Goal: Communication & Community: Answer question/provide support

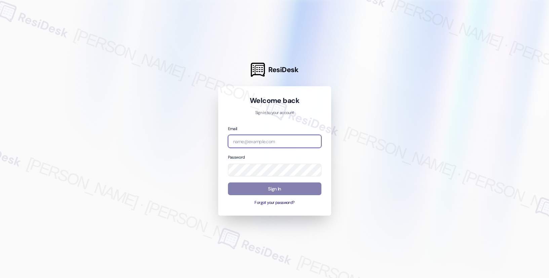
click at [247, 138] on input "email" at bounding box center [274, 141] width 93 height 13
type input "automated-surveys-affinity_property-resen.seven@affinity_property.com"
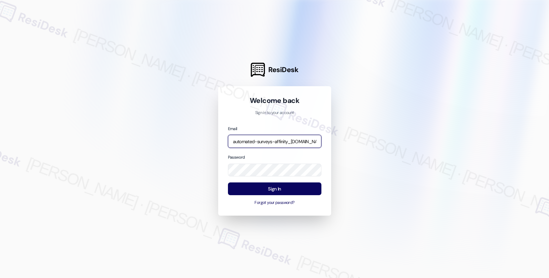
click at [306, 140] on input "automated-surveys-affinity_property-resen.seven@affinity_property.com" at bounding box center [274, 141] width 93 height 13
click at [415, 112] on div at bounding box center [274, 139] width 549 height 278
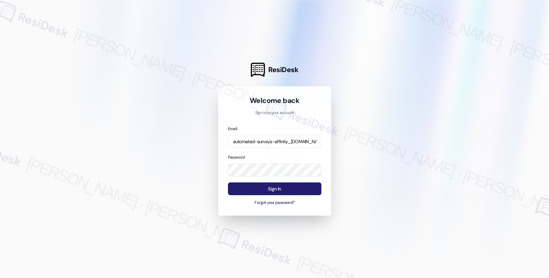
click at [272, 187] on button "Sign In" at bounding box center [274, 189] width 93 height 13
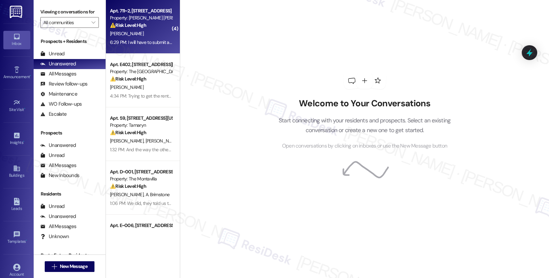
click at [134, 32] on div "[PERSON_NAME]" at bounding box center [140, 34] width 63 height 8
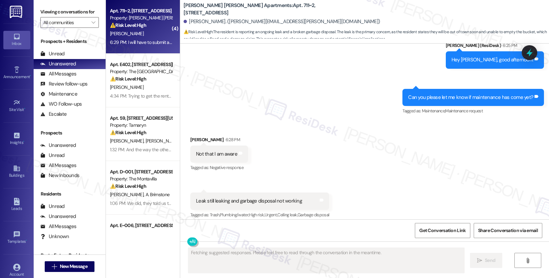
scroll to position [4832, 0]
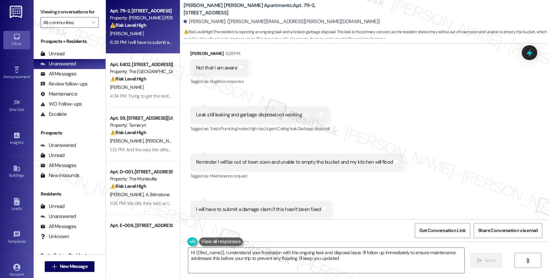
type textarea "Hi {{first_name}}, I understand your frustration with the ongoing leak and disp…"
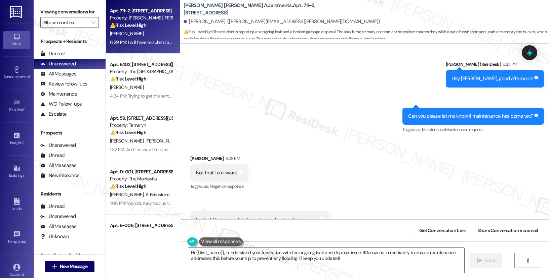
scroll to position [4725, 0]
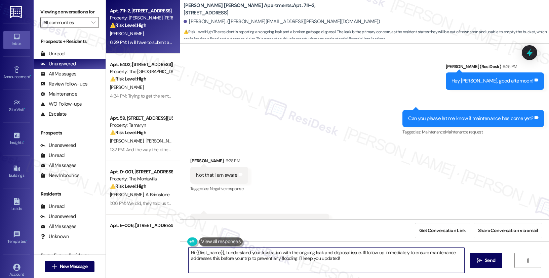
click at [230, 254] on textarea "Hi {{first_name}}, I understand your frustration with the ongoing leak and disp…" at bounding box center [326, 260] width 276 height 25
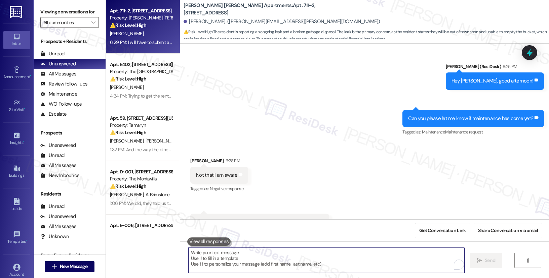
click at [231, 261] on textarea "To enrich screen reader interactions, please activate Accessibility in Grammarl…" at bounding box center [326, 260] width 276 height 25
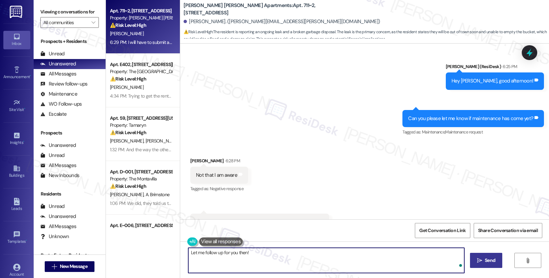
type textarea "Let me follow up for you then!"
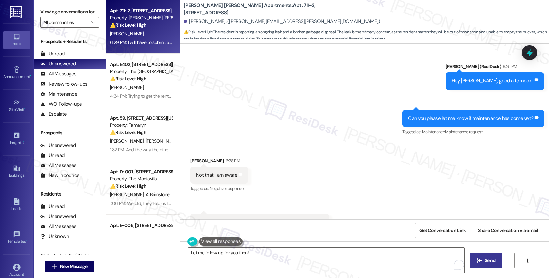
click at [495, 255] on button " Send" at bounding box center [486, 260] width 33 height 15
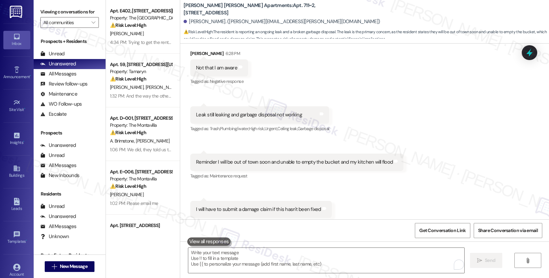
scroll to position [4880, 0]
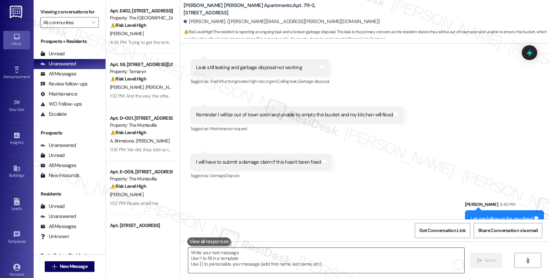
click at [240, 258] on textarea "To enrich screen reader interactions, please activate Accessibility in Grammarl…" at bounding box center [326, 260] width 276 height 25
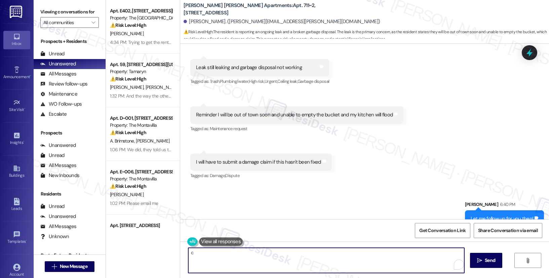
type textarea "c"
click at [191, 239] on div at bounding box center [215, 242] width 57 height 8
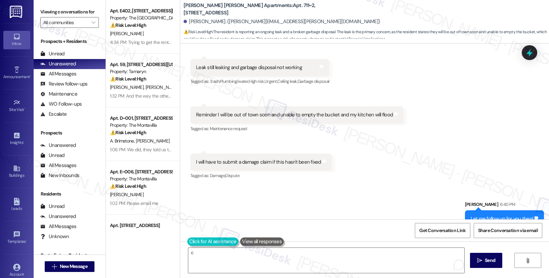
click at [195, 241] on button at bounding box center [212, 242] width 51 height 8
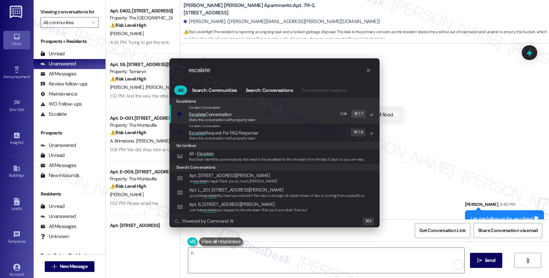
type input "escalate"
click at [249, 120] on span "Share this conversation with property team" at bounding box center [222, 120] width 67 height 5
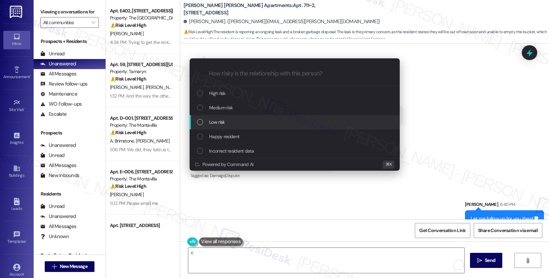
click at [249, 119] on div "Low risk" at bounding box center [295, 122] width 197 height 7
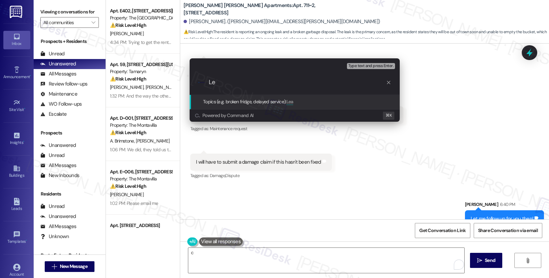
type input "L"
type input "Sink leak repair"
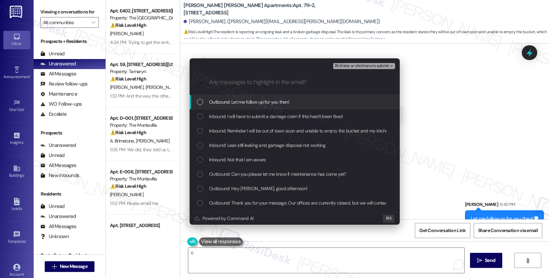
click at [349, 68] on span "⌘+Enter or click here to submit" at bounding box center [361, 66] width 54 height 5
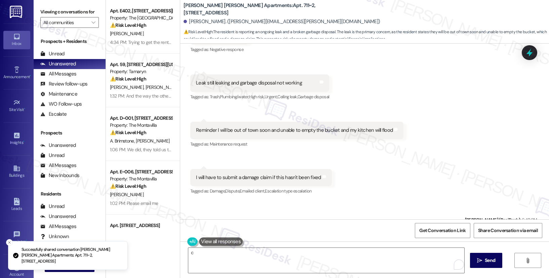
scroll to position [4889, 0]
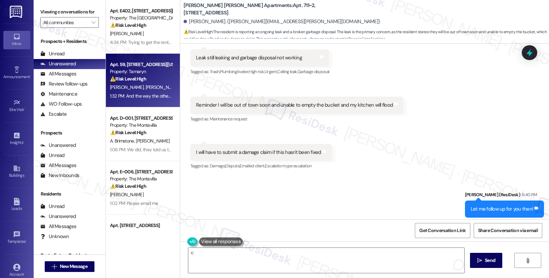
click at [134, 79] on strong "⚠️ Risk Level: High" at bounding box center [128, 79] width 36 height 6
type textarea "Fetching suggested responses. Please feel free to read through the conversation…"
click at [134, 79] on strong "⚠️ Risk Level: High" at bounding box center [128, 79] width 36 height 6
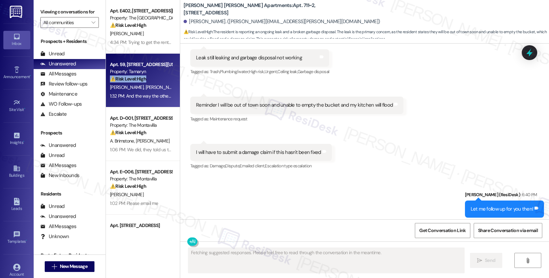
click at [134, 79] on strong "⚠️ Risk Level: High" at bounding box center [128, 79] width 36 height 6
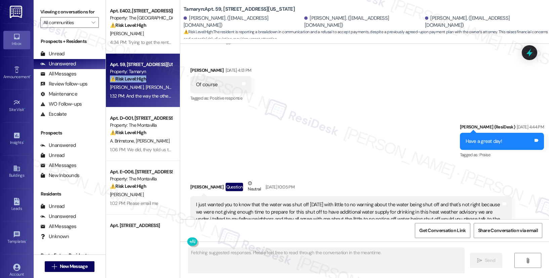
scroll to position [5474, 0]
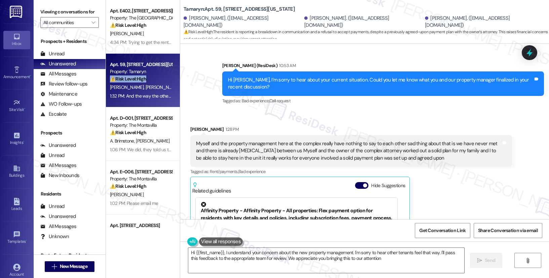
type textarea "Hi {{first_name}}, I understand your concern about the new property management.…"
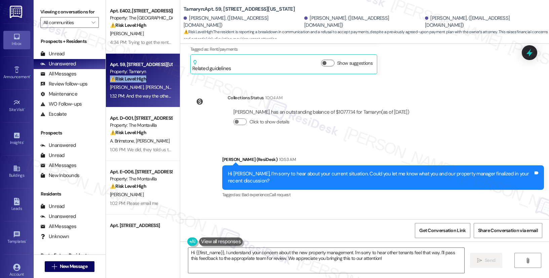
scroll to position [5297, 0]
click at [314, 235] on div "Myself and the property management here at the complex really have nothing to s…" at bounding box center [348, 245] width 305 height 21
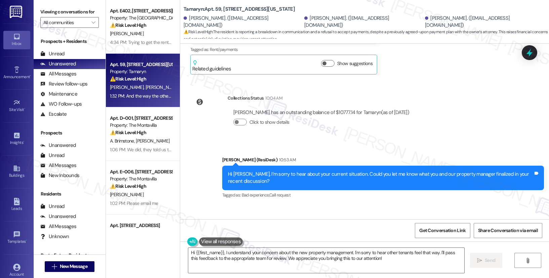
copy div "Myself and the property management here at the complex really have nothing to s…"
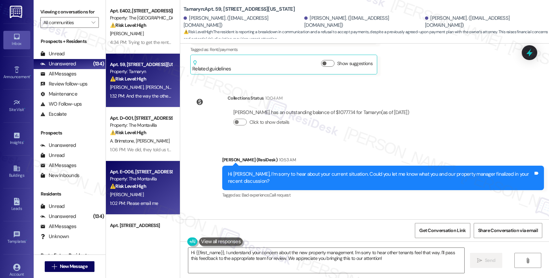
click at [141, 172] on div "Apt. E~006, 702 NE 87th Ave" at bounding box center [141, 172] width 62 height 7
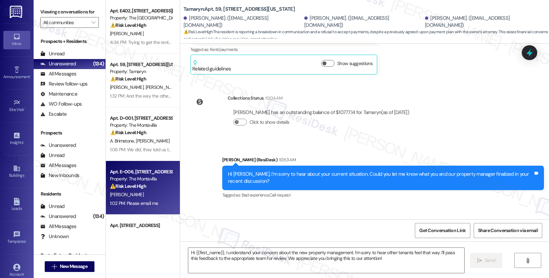
click at [141, 172] on div "Apt. E~006, 702 NE 87th Ave" at bounding box center [141, 172] width 62 height 7
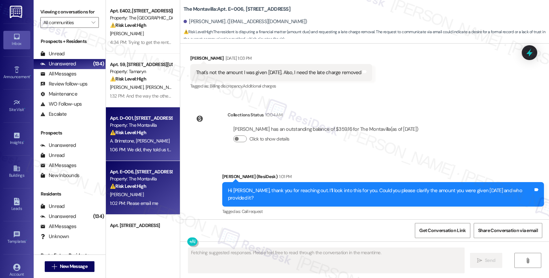
scroll to position [605, 0]
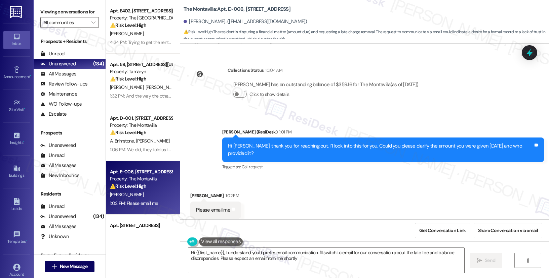
type textarea "Hi {{first_name}}, I understand you'd prefer email communication. I'll switch t…"
click at [92, 28] on button "" at bounding box center [93, 22] width 11 height 11
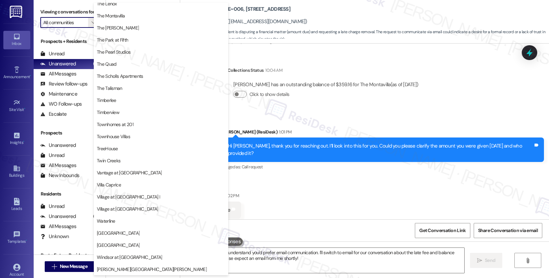
scroll to position [1251, 0]
click at [129, 266] on button "[PERSON_NAME][GEOGRAPHIC_DATA][PERSON_NAME]" at bounding box center [161, 270] width 134 height 12
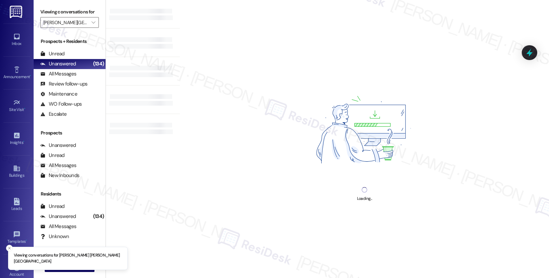
type input "[PERSON_NAME][GEOGRAPHIC_DATA][PERSON_NAME]"
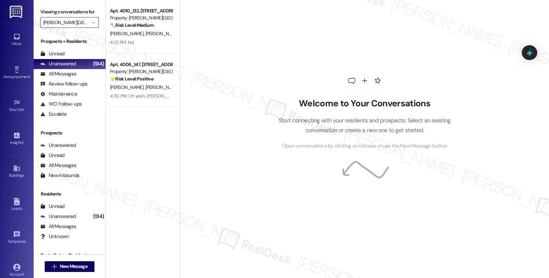
click at [80, 28] on input "Witham Hill Oaks" at bounding box center [65, 22] width 45 height 11
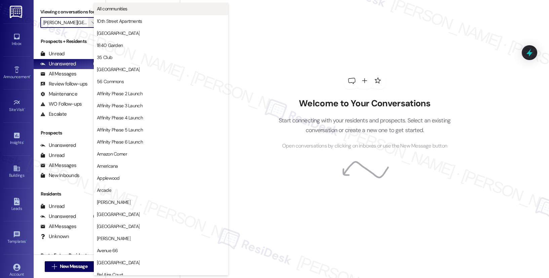
click at [150, 10] on span "All communities" at bounding box center [161, 8] width 128 height 7
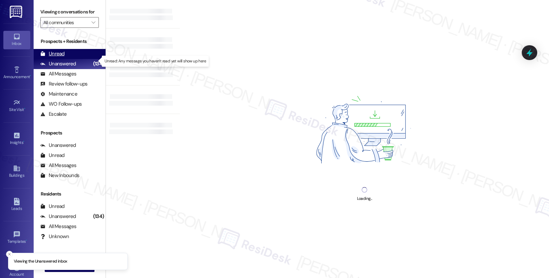
click at [63, 57] on div "Unread" at bounding box center [52, 53] width 24 height 7
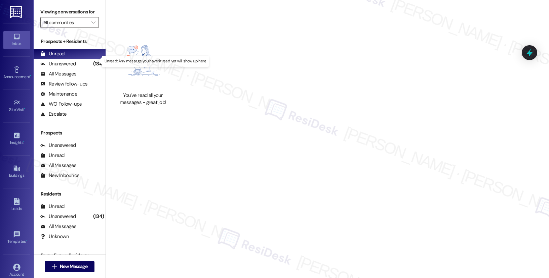
click at [63, 57] on div "Unread" at bounding box center [52, 53] width 24 height 7
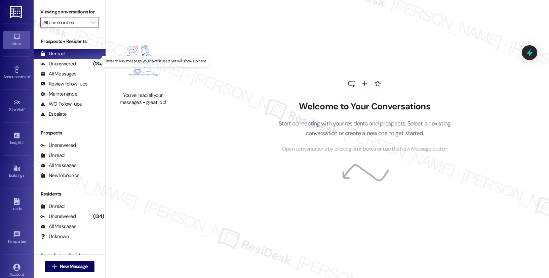
click at [63, 57] on div "Unread" at bounding box center [52, 53] width 24 height 7
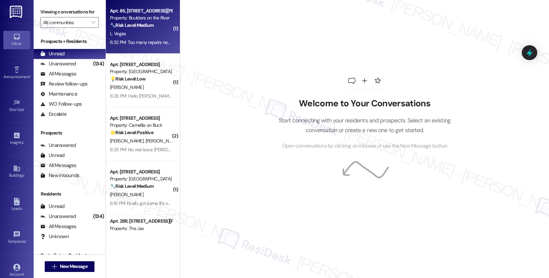
click at [142, 34] on div "L. Vegas" at bounding box center [140, 34] width 63 height 8
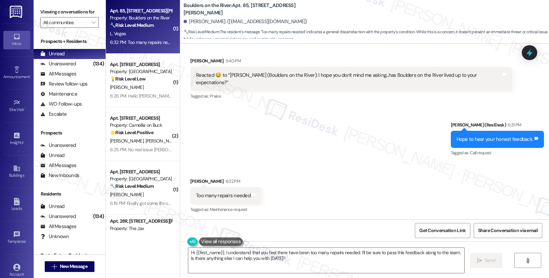
scroll to position [992, 0]
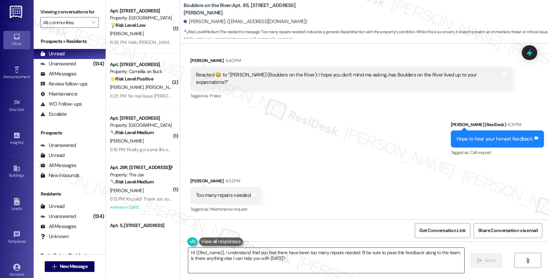
click at [278, 262] on textarea "Hi {{first_name}}, I understand that you feel there have been too many repairs …" at bounding box center [326, 260] width 276 height 25
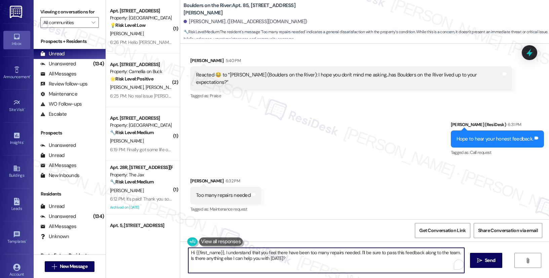
click at [278, 262] on textarea "Hi {{first_name}}, I understand that you feel there have been too many repairs …" at bounding box center [326, 260] width 276 height 25
type textarea "Can you tell me which ones are still pending so I can follow up?"
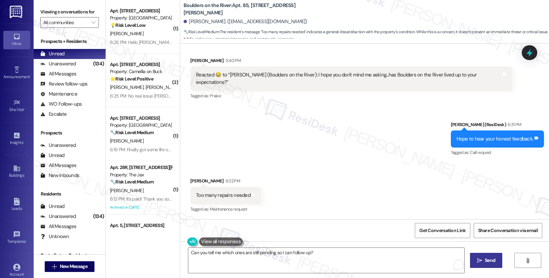
click at [495, 259] on span "Send" at bounding box center [489, 260] width 13 height 7
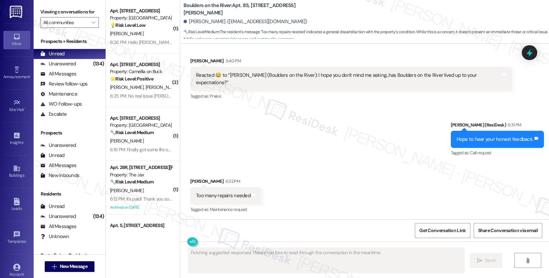
scroll to position [1039, 0]
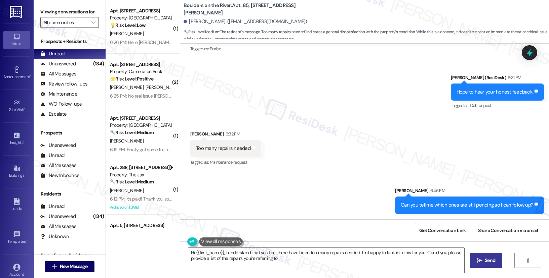
type textarea "Hi {{first_name}}, I understand that you feel there have been too many repairs …"
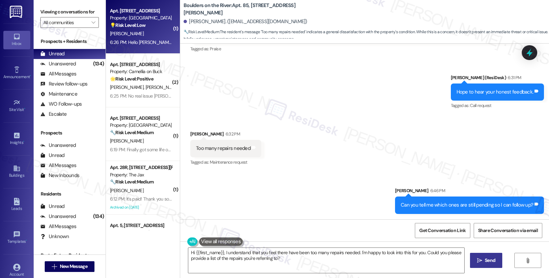
click at [147, 24] on div "💡 Risk Level: Low The resident is requesting more doggy bags, which is a non-es…" at bounding box center [141, 25] width 62 height 7
type textarea "Fetching suggested responses. Please feel free to read through the conversation…"
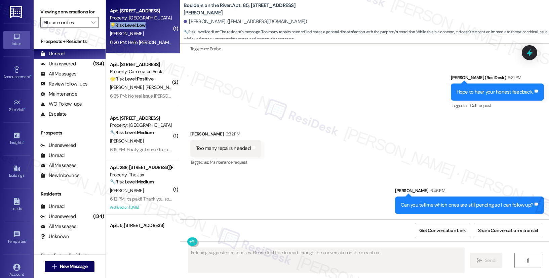
click at [147, 24] on div "💡 Risk Level: Low The resident is requesting more doggy bags, which is a non-es…" at bounding box center [141, 25] width 62 height 7
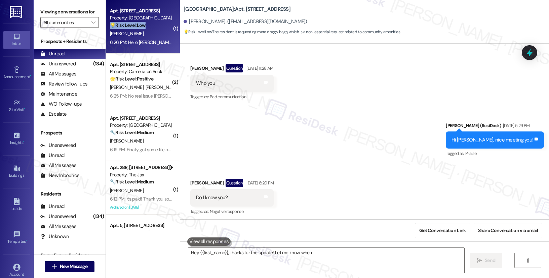
scroll to position [1315, 0]
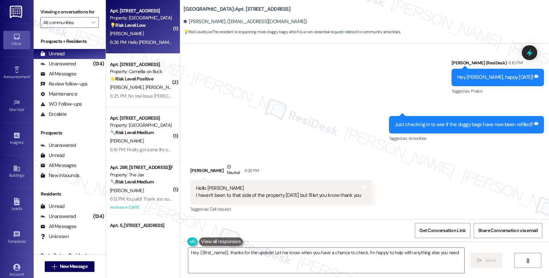
type textarea "Hey {{first_name}}, thanks for the update! Let me know when you have a chance t…"
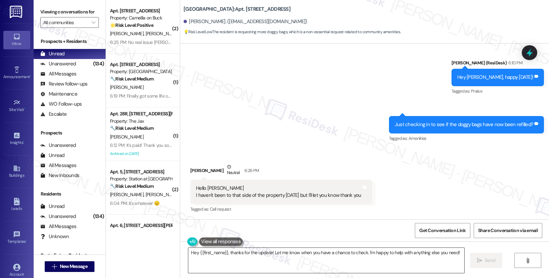
click at [330, 256] on textarea "Hey {{first_name}}, thanks for the update! Let me know when you have a chance t…" at bounding box center [326, 260] width 276 height 25
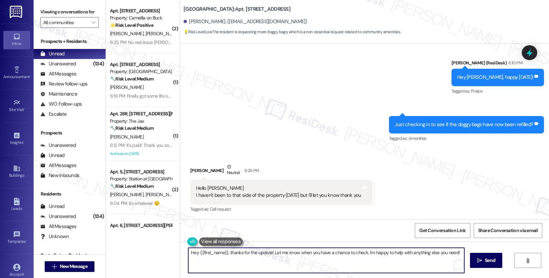
click at [330, 256] on textarea "Hey {{first_name}}, thanks for the update! Let me know when you have a chance t…" at bounding box center [326, 260] width 276 height 25
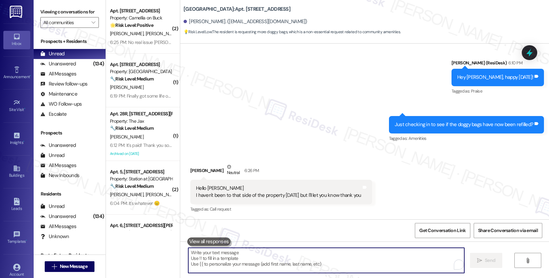
click at [293, 253] on textarea "To enrich screen reader interactions, please activate Accessibility in Grammarl…" at bounding box center [326, 260] width 276 height 25
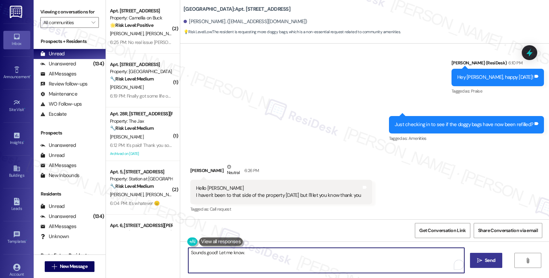
click at [484, 258] on span "Send" at bounding box center [489, 260] width 10 height 7
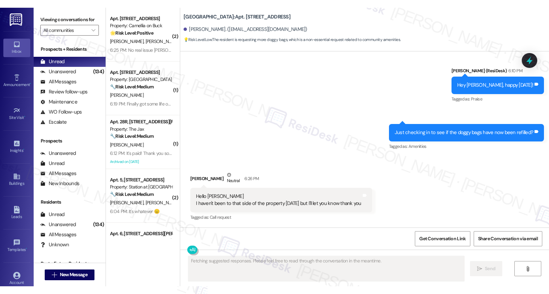
scroll to position [1315, 0]
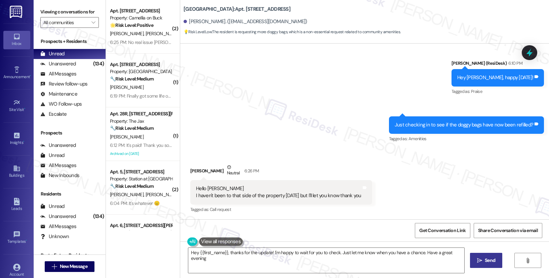
type textarea "Hey {{first_name}}, thanks for the update! I'm happy to wait for you to check. …"
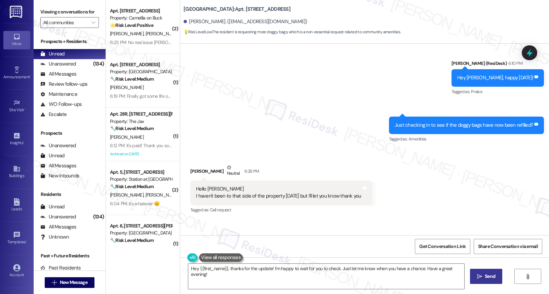
scroll to position [1347, 0]
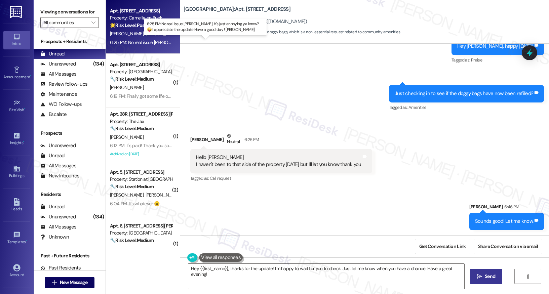
click at [135, 40] on div "6:25 PM: No real issue Sarah. It's just annoying ya know? 🤪 I appreciate the up…" at bounding box center [238, 42] width 256 height 6
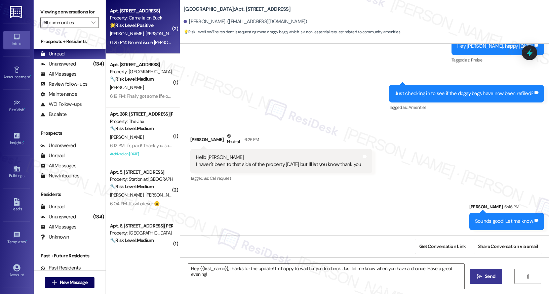
click at [135, 40] on div "6:25 PM: No real issue Sarah. It's just annoying ya know? 🤪 I appreciate the up…" at bounding box center [238, 42] width 256 height 6
type textarea "Fetching suggested responses. Please feel free to read through the conversation…"
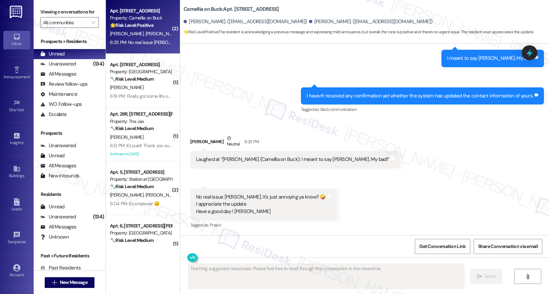
scroll to position [735, 0]
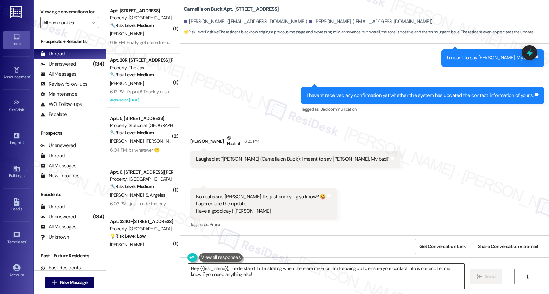
click at [224, 277] on textarea "Hey {{first_name}}, I understand it's frustrating when there are mix-ups! I'm f…" at bounding box center [326, 276] width 276 height 25
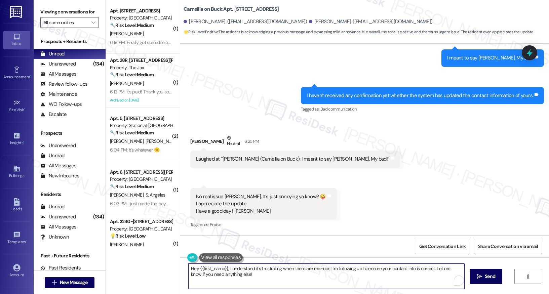
click at [224, 277] on textarea "Hey {{first_name}}, I understand it's frustrating when there are mix-ups! I'm f…" at bounding box center [326, 276] width 276 height 25
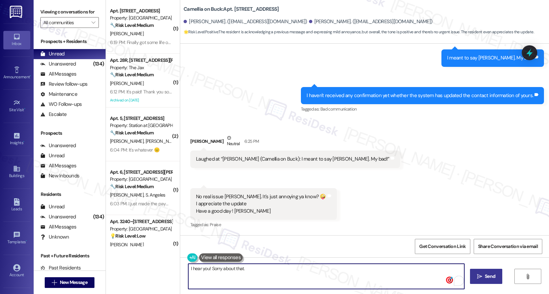
type textarea "I hear you! Sorry about that."
click at [478, 278] on icon "" at bounding box center [479, 276] width 5 height 5
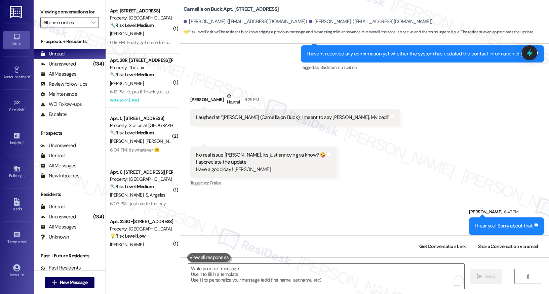
scroll to position [782, 0]
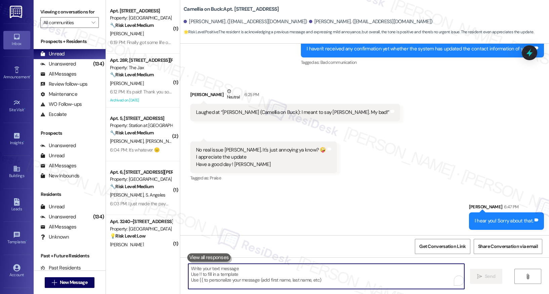
click at [352, 268] on textarea "To enrich screen reader interactions, please activate Accessibility in Grammarl…" at bounding box center [326, 276] width 276 height 25
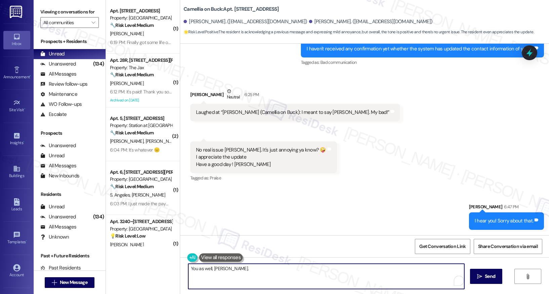
click at [316, 277] on textarea "You as well, Jill." at bounding box center [326, 276] width 276 height 25
type textarea "You as well, Jill. 😊"
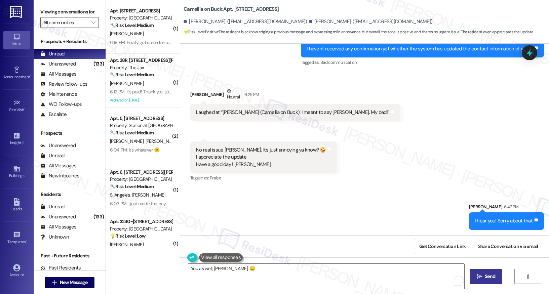
click at [479, 274] on icon "" at bounding box center [479, 276] width 5 height 5
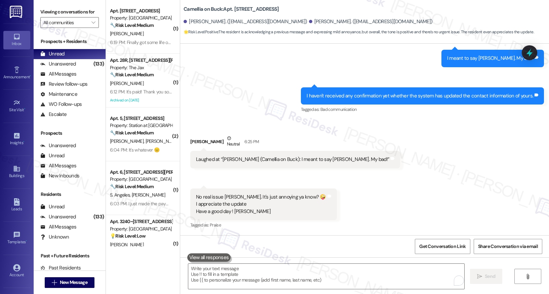
scroll to position [828, 0]
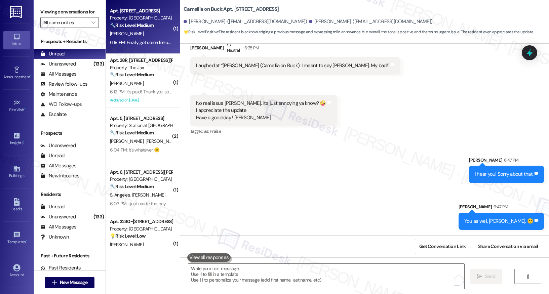
click at [167, 47] on div "Apt. 35, 3033 Gateway St Property: Pacific Village 🔧 Risk Level: Medium The res…" at bounding box center [143, 27] width 74 height 54
type textarea "Fetching suggested responses. Please feel free to read through the conversation…"
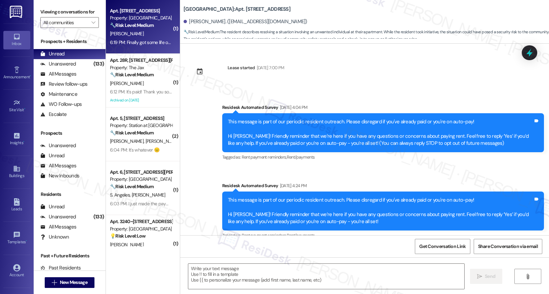
scroll to position [4534, 0]
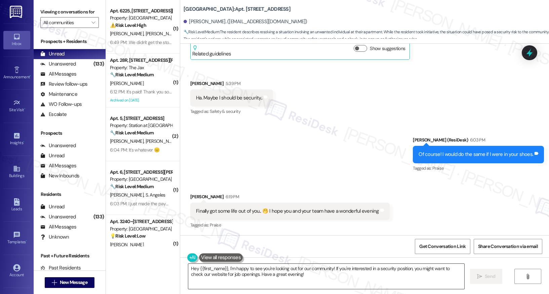
click at [290, 274] on textarea "Hey {{first_name}}, I'm happy to see you're looking out for our community! If y…" at bounding box center [326, 276] width 276 height 25
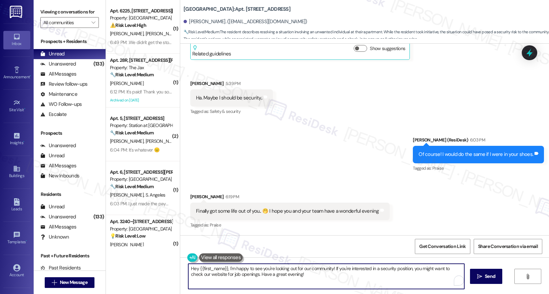
click at [290, 274] on textarea "Hey {{first_name}}, I'm happy to see you're looking out for our community! If y…" at bounding box center [326, 276] width 276 height 25
click at [290, 273] on textarea "Hey {{first_name}}, I'm happy to see you're looking out for our community! If y…" at bounding box center [326, 276] width 276 height 25
type textarea "Likewise, [PERSON_NAME]!"
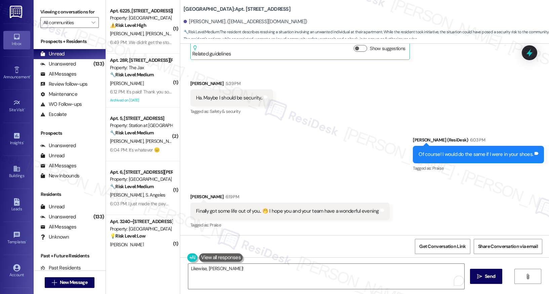
click at [474, 268] on div "Likewise, Matthew!  Send " at bounding box center [364, 282] width 368 height 50
click at [475, 270] on button " Send" at bounding box center [486, 276] width 33 height 15
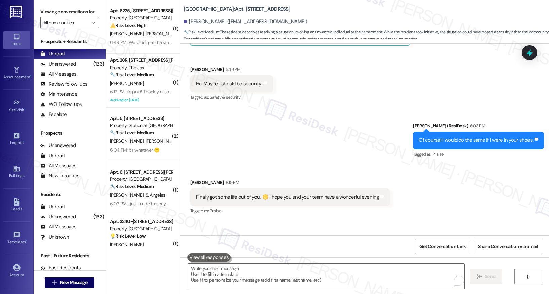
scroll to position [4581, 0]
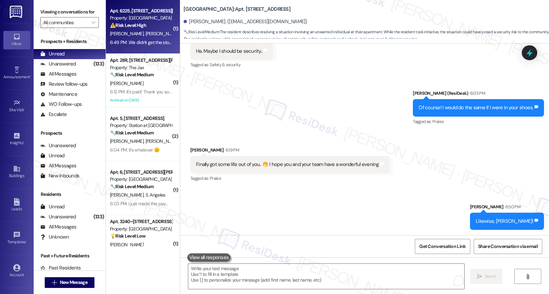
click at [132, 45] on div "6:49 PM: .We didn't get the stove or the dishwasher. Apparently an electrician …" at bounding box center [140, 42] width 63 height 8
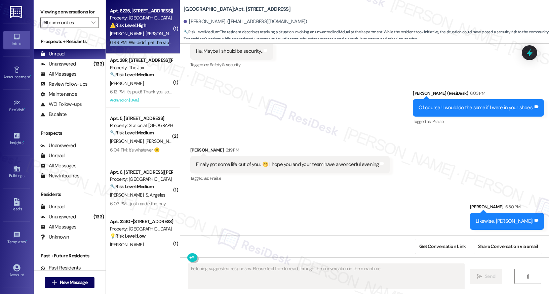
click at [132, 45] on div "6:49 PM: .We didn't get the stove or the dishwasher. Apparently an electrician …" at bounding box center [140, 42] width 63 height 8
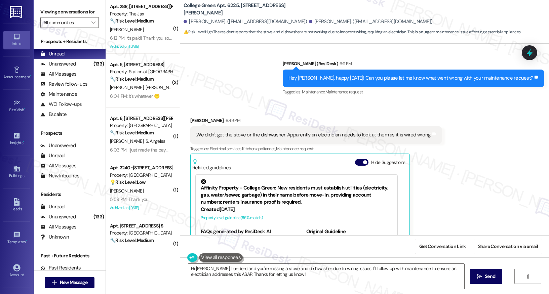
scroll to position [359, 0]
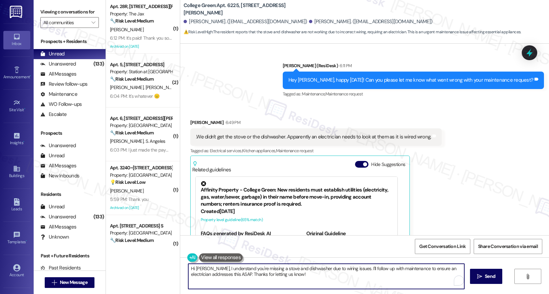
click at [310, 270] on textarea "Hi Melanie, I understand you're missing a stove and dishwasher due to wiring is…" at bounding box center [326, 276] width 276 height 25
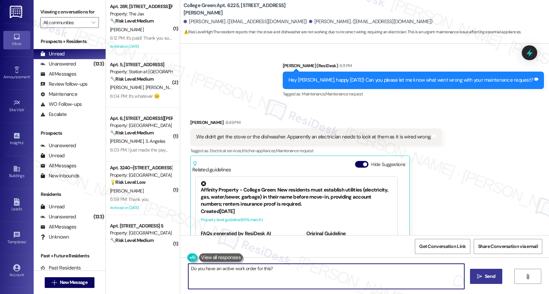
type textarea "Do you have an active work order for this?"
click at [488, 278] on span "Send" at bounding box center [489, 276] width 10 height 7
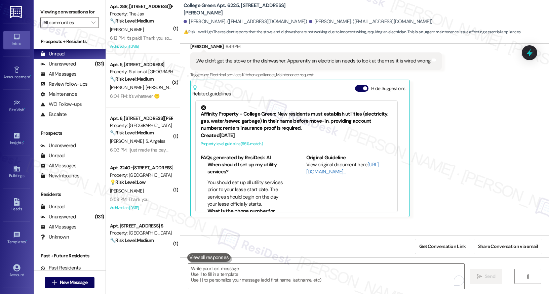
scroll to position [462, 0]
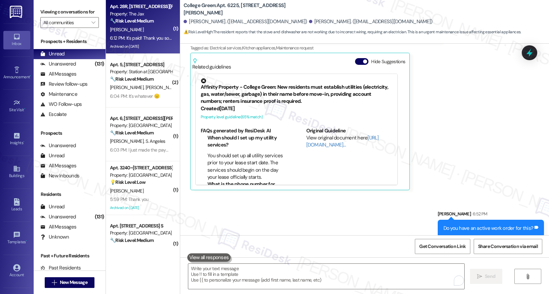
click at [149, 24] on div "🔧 Risk Level: Medium Resident confirms payment after an inquiry about a payment…" at bounding box center [141, 20] width 62 height 7
type textarea "Fetching suggested responses. Please feel free to read through the conversation…"
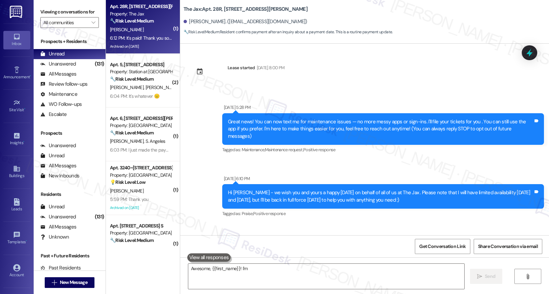
scroll to position [15944, 0]
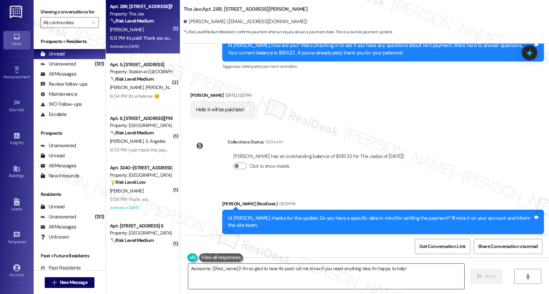
click at [250, 271] on textarea "Awesome, {{first_name}}! I'm so glad to hear it's paid. Let me know if you need…" at bounding box center [326, 276] width 276 height 25
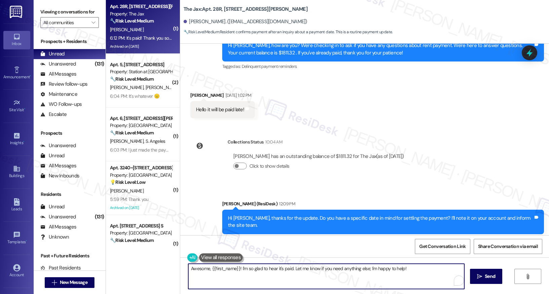
click at [250, 271] on textarea "Awesome, {{first_name}}! I'm so glad to hear it's paid. Let me know if you need…" at bounding box center [326, 276] width 276 height 25
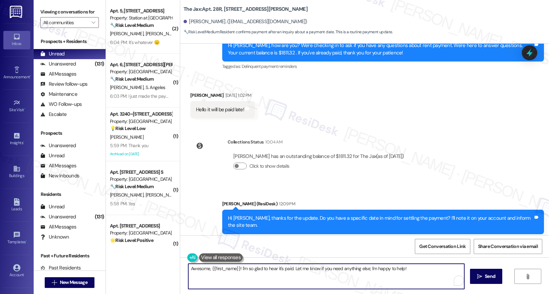
click at [284, 267] on textarea "Awesome, {{first_name}}! I'm so glad to hear it's paid. Let me know if you need…" at bounding box center [326, 276] width 276 height 25
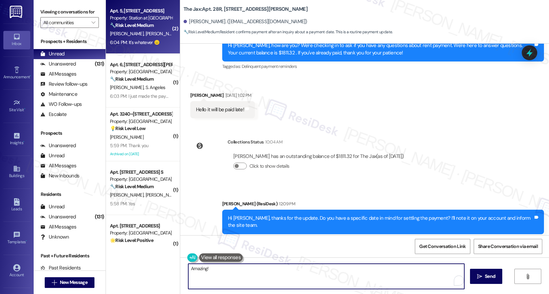
type textarea "Amazing!"
click at [145, 35] on span "M. Gambino" at bounding box center [162, 34] width 34 height 6
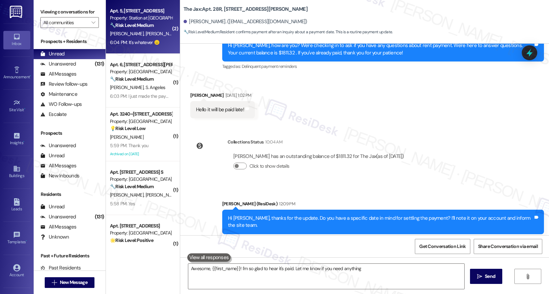
click at [145, 35] on span "M. Gambino" at bounding box center [162, 34] width 34 height 6
type textarea "Awesome, {{first_name}}! I'm so glad to hear it's paid. Let me know if you need…"
click at [145, 35] on span "M. Gambino" at bounding box center [162, 34] width 34 height 6
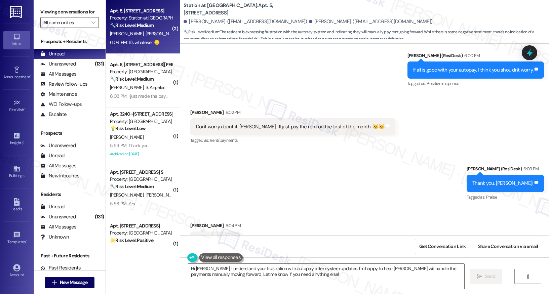
scroll to position [2665, 0]
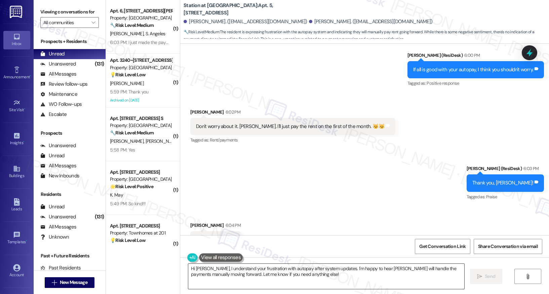
click at [304, 278] on textarea "Hi Amanda, I understand your frustration with autopay after system updates. I'm…" at bounding box center [326, 276] width 276 height 25
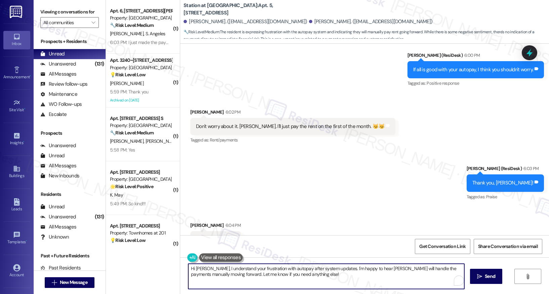
click at [304, 278] on textarea "Hi Amanda, I understand your frustration with autopay after system updates. I'm…" at bounding box center [326, 276] width 276 height 25
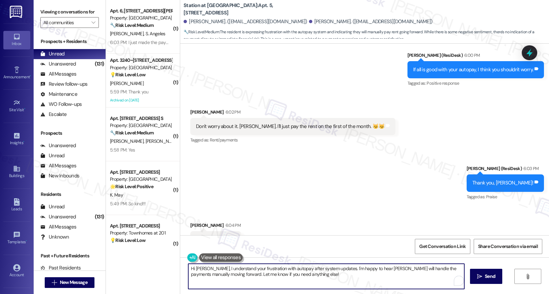
click at [304, 278] on textarea "Hi Amanda, I understand your frustration with autopay after system updates. I'm…" at bounding box center [326, 276] width 276 height 25
type textarea "Let me know if I can assist you with anything else! Always here to help:)"
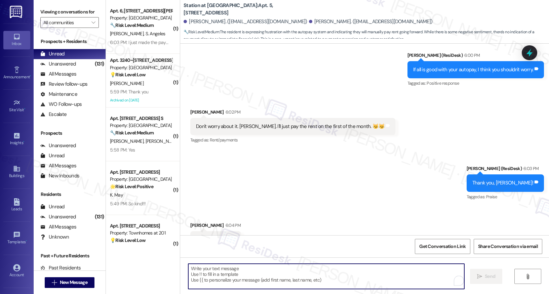
type textarea "Fetching suggested responses. Please feel free to read through the conversation…"
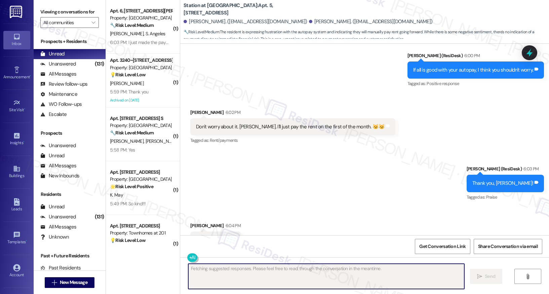
scroll to position [2712, 0]
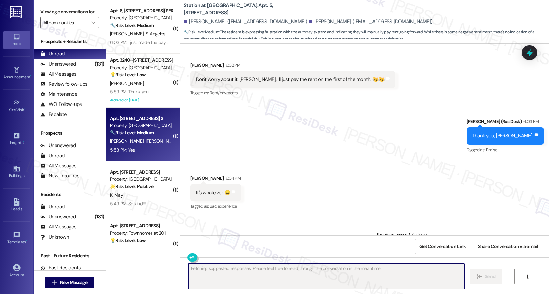
click at [160, 137] on div "B. Burgess J. Alvarez" at bounding box center [140, 141] width 63 height 8
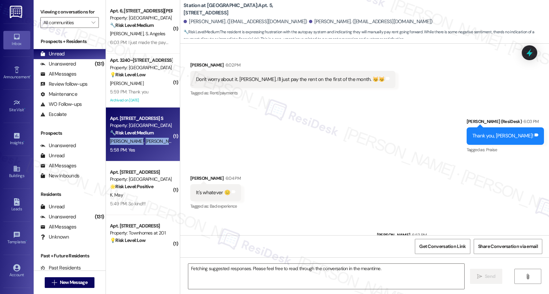
click at [160, 137] on div "B. Burgess J. Alvarez" at bounding box center [140, 141] width 63 height 8
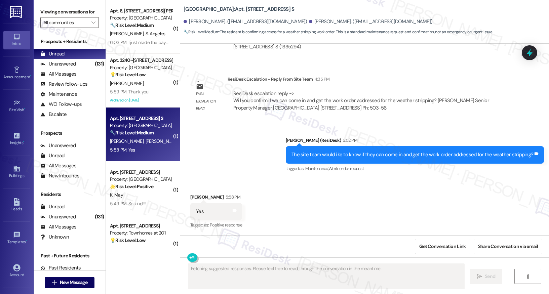
scroll to position [1162, 0]
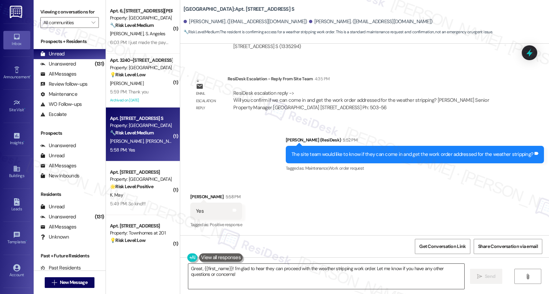
click at [238, 273] on textarea "Great, {{first_name}}! I'm glad to hear they can proceed with the weather strip…" at bounding box center [326, 276] width 276 height 25
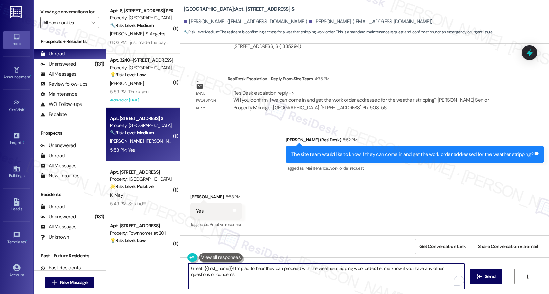
click at [238, 273] on textarea "Great, {{first_name}}! I'm glad to hear they can proceed with the weather strip…" at bounding box center [326, 276] width 276 height 25
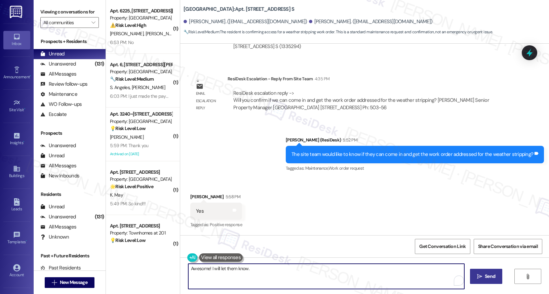
type textarea "Awesome! I will let them know."
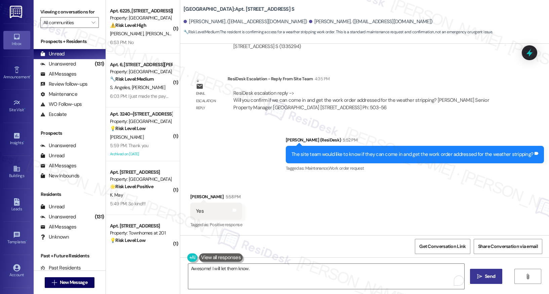
click at [486, 278] on button " Send" at bounding box center [486, 276] width 33 height 15
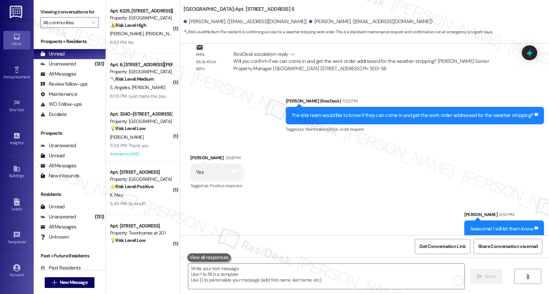
scroll to position [1209, 0]
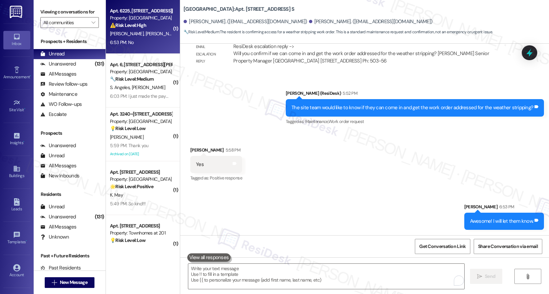
click at [157, 20] on div "Property: [GEOGRAPHIC_DATA]" at bounding box center [141, 17] width 62 height 7
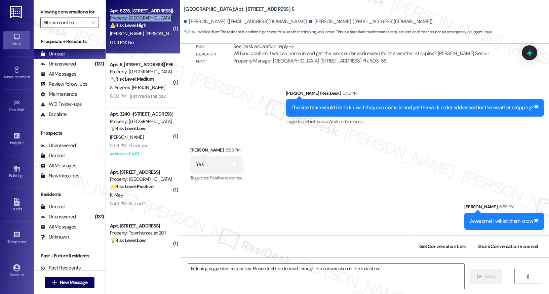
click at [157, 20] on div "Property: [GEOGRAPHIC_DATA]" at bounding box center [141, 17] width 62 height 7
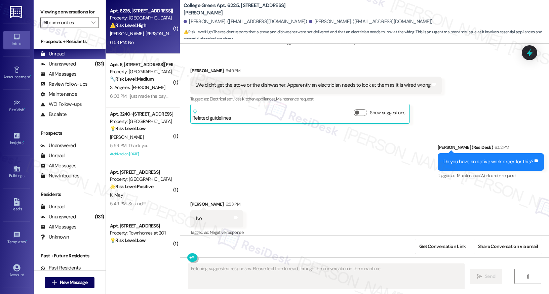
scroll to position [411, 0]
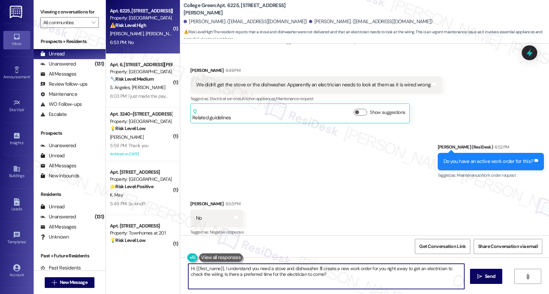
click at [227, 274] on textarea "Hi {{first_name}}, I understand you need a stove and dishwasher. I'll create a …" at bounding box center [326, 276] width 276 height 25
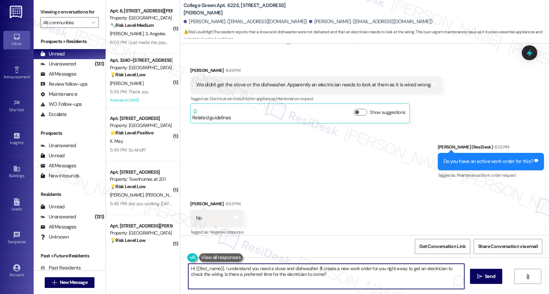
click at [227, 274] on textarea "Hi {{first_name}}, I understand you need a stove and dishwasher. I'll create a …" at bounding box center [326, 276] width 276 height 25
type textarea "Okay! I can submit one for you. Can you please provide more context about the i…"
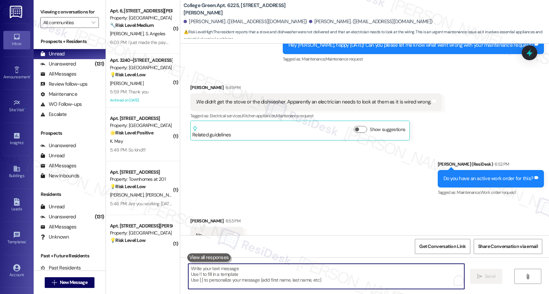
scroll to position [342, 0]
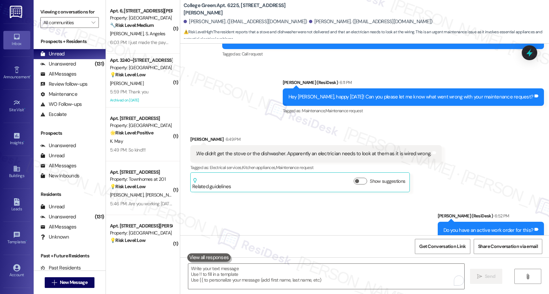
click at [317, 150] on div ".We didn't get the stove or the dishwasher. Apparently an electrician needs to …" at bounding box center [313, 153] width 235 height 7
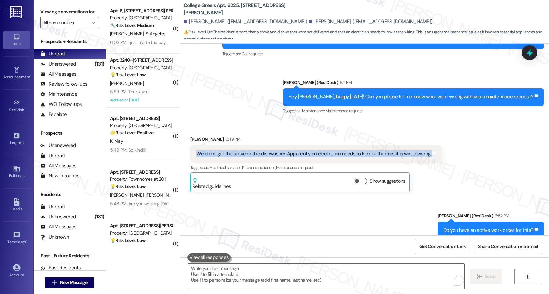
click at [317, 150] on div ".We didn't get the stove or the dishwasher. Apparently an electrician needs to …" at bounding box center [313, 153] width 235 height 7
copy div ".We didn't get the stove or the dishwasher. Apparently an electrician needs to …"
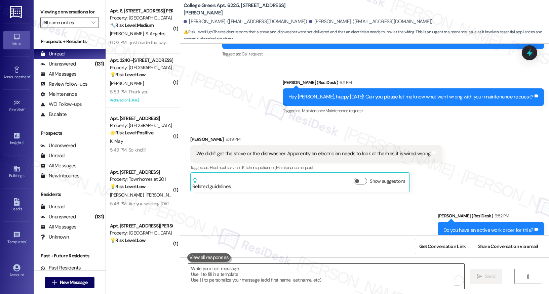
click at [202, 274] on textarea "To enrich screen reader interactions, please activate Accessibility in Grammarl…" at bounding box center [326, 276] width 276 height 25
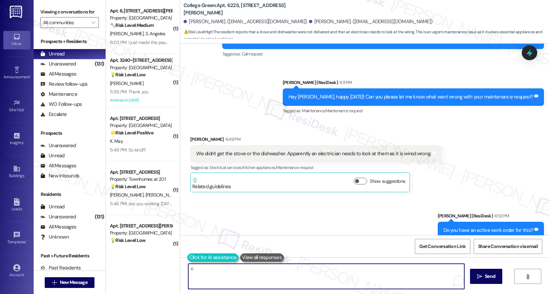
type textarea "c"
click at [187, 259] on button at bounding box center [212, 257] width 51 height 8
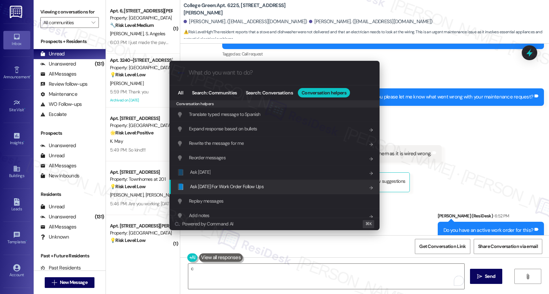
click at [263, 187] on div "📘 Ask Friday For Work Order Follow Ups Add shortcut" at bounding box center [275, 186] width 197 height 7
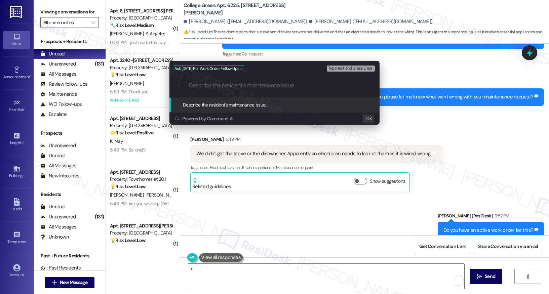
paste input ".We didn't get the stove or the dishwasher. Apparently an electrician needs to …"
type input ".We didn't get the stove or the dishwasher. Apparently an electrician needs to …"
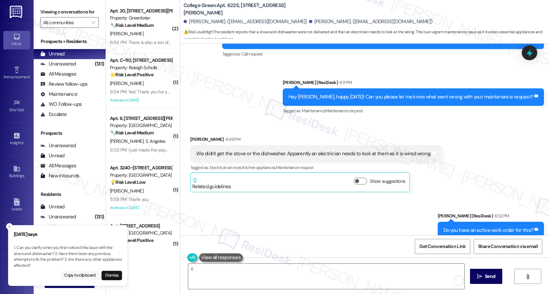
click at [83, 278] on button "Copy to clipboard" at bounding box center [80, 275] width 39 height 9
click at [208, 275] on textarea "c" at bounding box center [326, 276] width 276 height 25
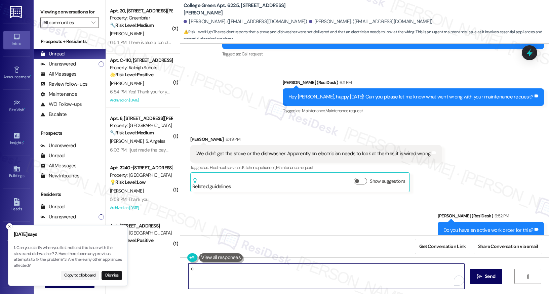
click at [208, 273] on textarea "c" at bounding box center [326, 276] width 276 height 25
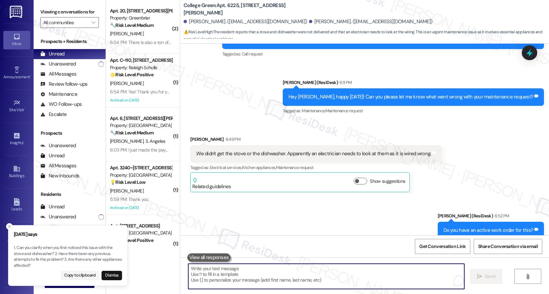
paste textarea "1. Can you clarify when you first noticed this issue with the stove and dishwas…"
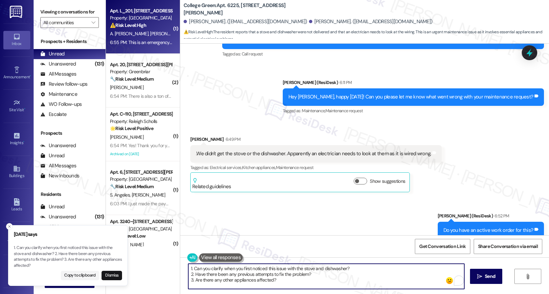
type textarea "1. Can you clarify when you first noticed this issue with the stove and dishwas…"
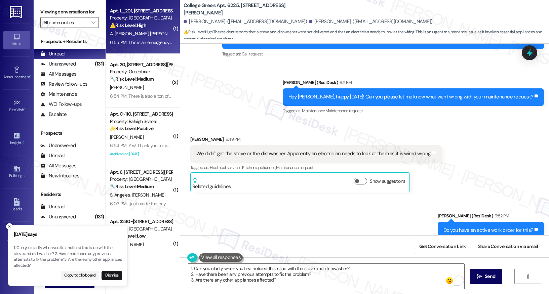
type textarea "Fetching suggested responses. Please feel free to read through the conversation…"
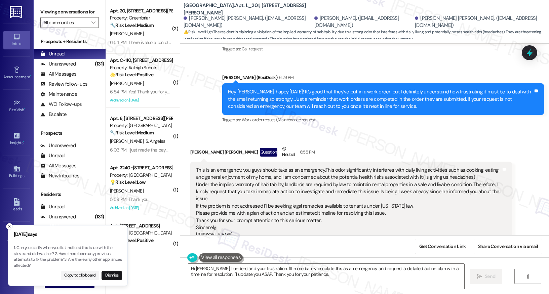
scroll to position [860, 0]
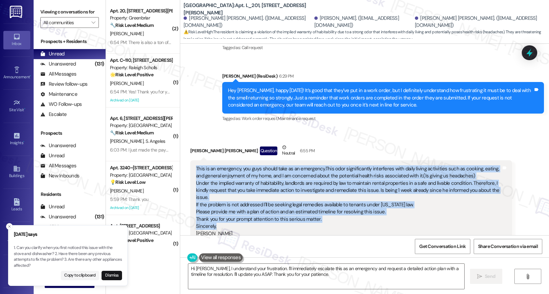
drag, startPoint x: 190, startPoint y: 161, endPoint x: 330, endPoint y: 217, distance: 150.4
click at [330, 217] on div "This is an emergency, you guys should take as an emergency.This odor significan…" at bounding box center [348, 201] width 306 height 72
click at [330, 217] on div "This is an emergency, you guys should take as an emergency.This odor significan…" at bounding box center [348, 201] width 305 height 72
drag, startPoint x: 191, startPoint y: 161, endPoint x: 333, endPoint y: 211, distance: 150.1
click at [333, 211] on div "This is an emergency, you guys should take as an emergency.This odor significan…" at bounding box center [348, 201] width 305 height 72
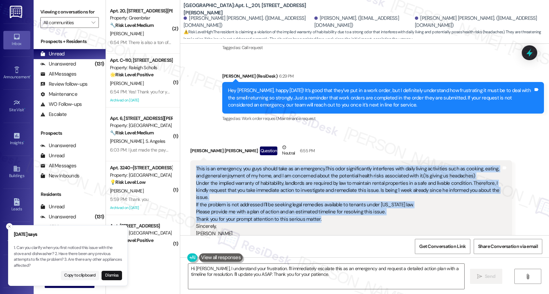
copy div "This is an emergency, you guys should take as an emergency.This odor significan…"
click at [215, 260] on button at bounding box center [221, 257] width 44 height 8
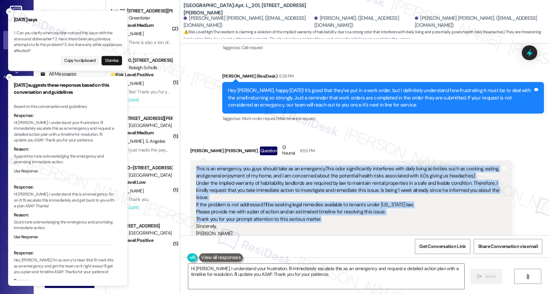
click at [20, 170] on button "Use Response" at bounding box center [26, 171] width 24 height 6
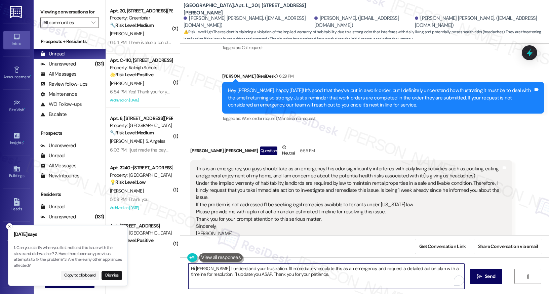
drag, startPoint x: 205, startPoint y: 266, endPoint x: 188, endPoint y: 262, distance: 17.3
click at [188, 263] on div "Hi Yesica, I understand your frustration. I'll immediately escalate this as an …" at bounding box center [364, 282] width 368 height 50
drag, startPoint x: 264, startPoint y: 268, endPoint x: 281, endPoint y: 272, distance: 18.1
click at [281, 272] on textarea "I understand your frustration. I'll immediately escalate this as an emergency a…" at bounding box center [326, 276] width 276 height 25
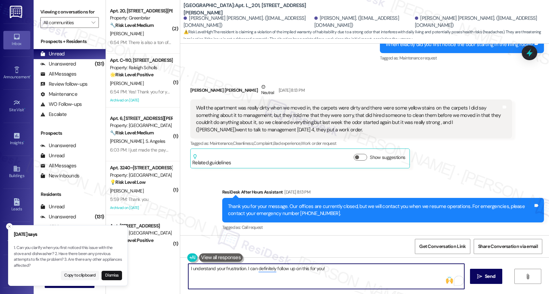
scroll to position [676, 0]
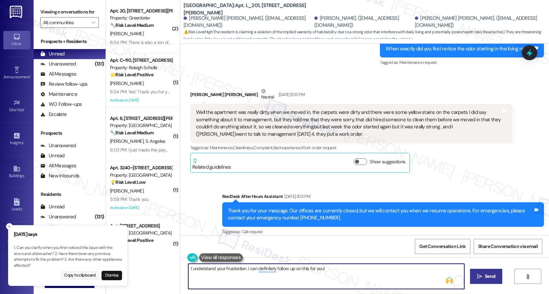
type textarea "I understand your frustration. I can definitely follow up on this for you!"
click at [485, 269] on button " Send" at bounding box center [486, 276] width 33 height 15
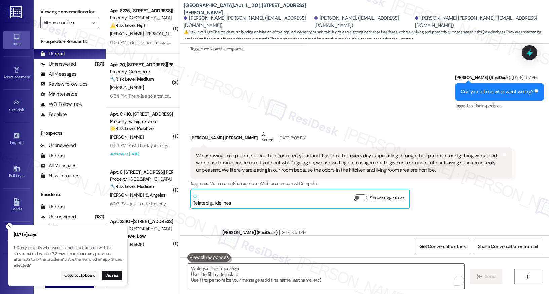
scroll to position [270, 0]
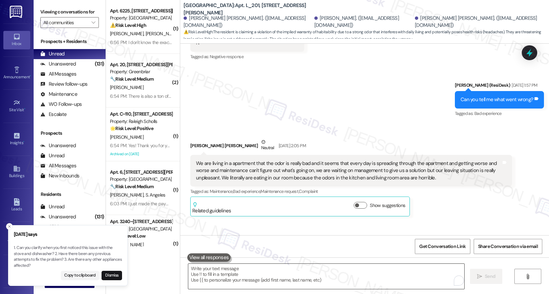
click at [268, 274] on textarea "To enrich screen reader interactions, please activate Accessibility in Grammarl…" at bounding box center [326, 276] width 276 height 25
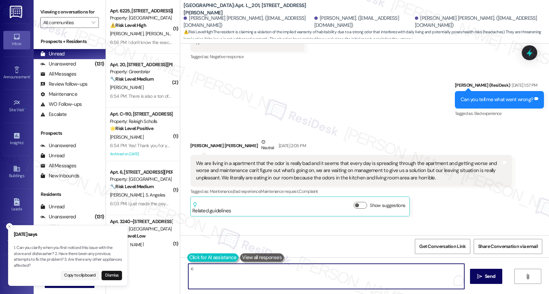
type textarea "c"
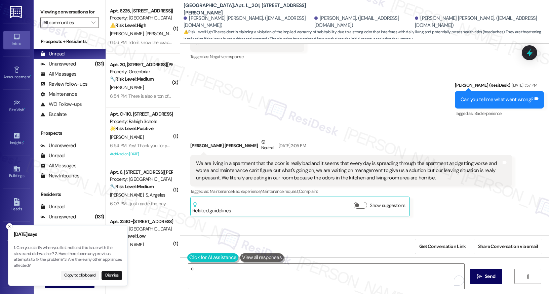
click at [187, 255] on button at bounding box center [212, 257] width 51 height 8
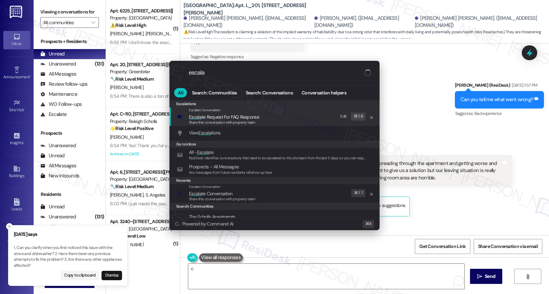
type input "escala"
click at [243, 119] on span "Escala te Request For FAQ Response" at bounding box center [224, 117] width 70 height 6
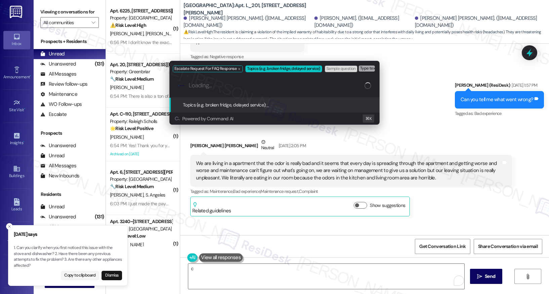
click at [247, 114] on div "Powered by Command AI ⌘ K" at bounding box center [274, 118] width 210 height 12
click at [423, 127] on div "Escalate Request For FAQ Response Topics (e.g. broken fridge, delayed service) …" at bounding box center [274, 147] width 549 height 294
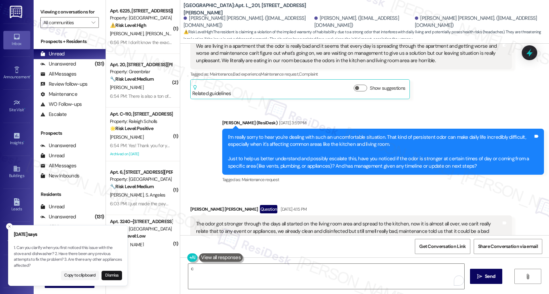
scroll to position [476, 0]
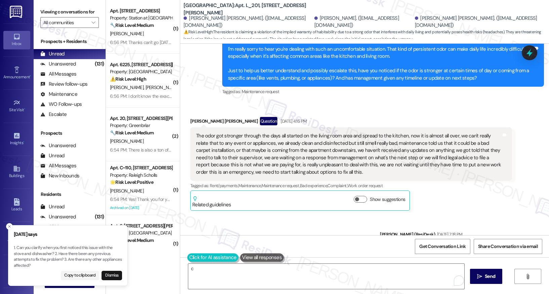
click at [187, 257] on button at bounding box center [212, 257] width 51 height 8
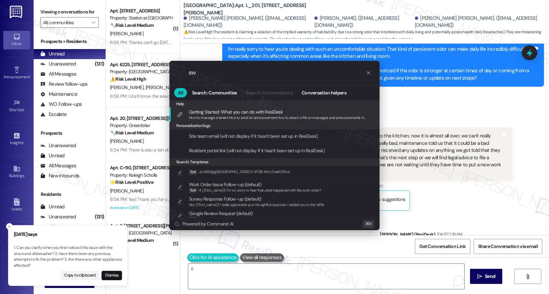
type input "s"
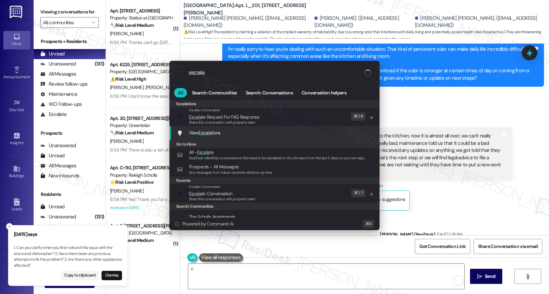
type input "escala"
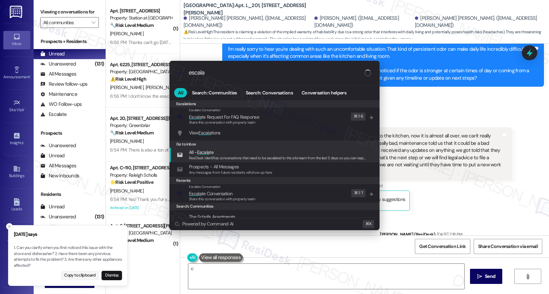
click at [219, 152] on span "All - Escala te" at bounding box center [277, 151] width 177 height 7
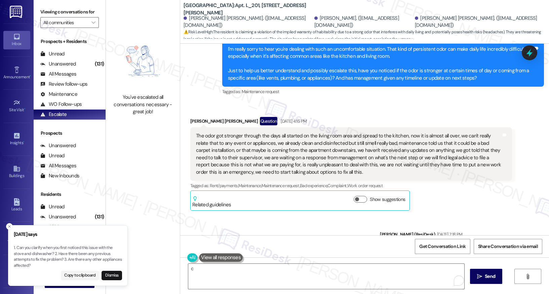
click at [187, 251] on div "Get Conversation Link Share Conversation via email" at bounding box center [364, 246] width 368 height 22
click at [188, 255] on button at bounding box center [212, 257] width 51 height 8
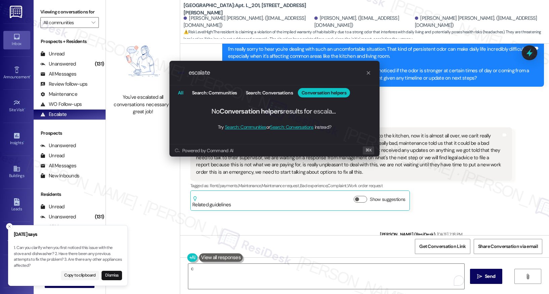
type input "escalate"
click at [178, 90] on span "All" at bounding box center [180, 92] width 5 height 5
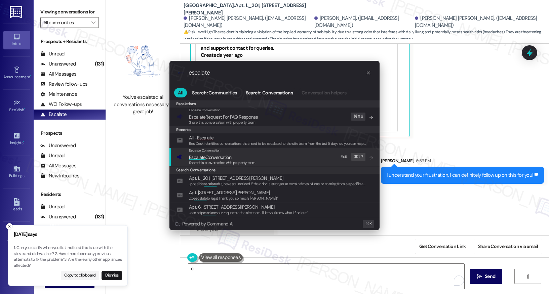
scroll to position [1113, 0]
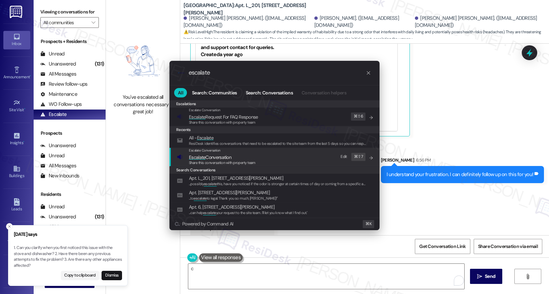
click at [227, 159] on span "Escalate Conversation" at bounding box center [210, 157] width 42 height 6
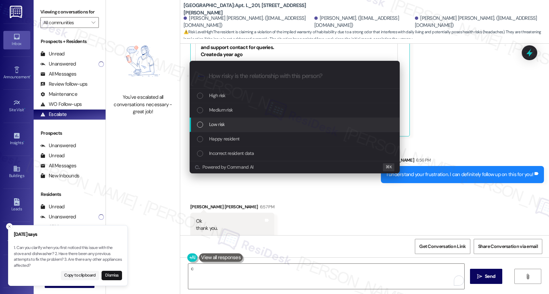
click at [251, 127] on div "Low risk" at bounding box center [295, 124] width 197 height 7
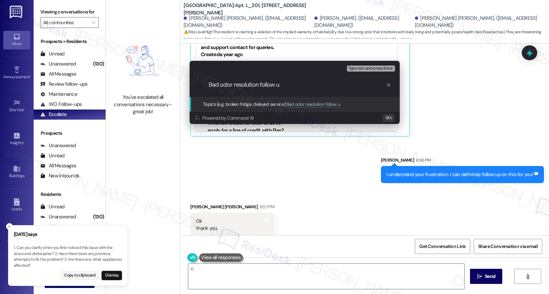
type input "Bad odor resolution follow up"
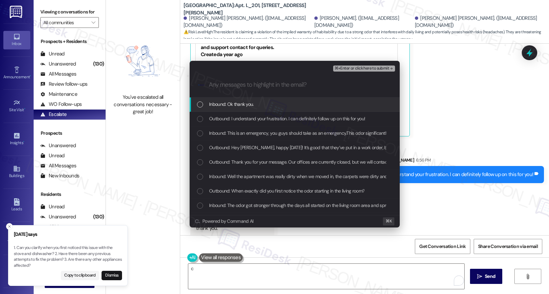
click at [355, 67] on span "⌘+Enter or click here to submit" at bounding box center [361, 68] width 54 height 5
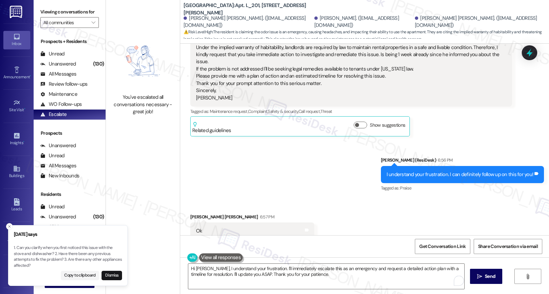
scroll to position [1015, 0]
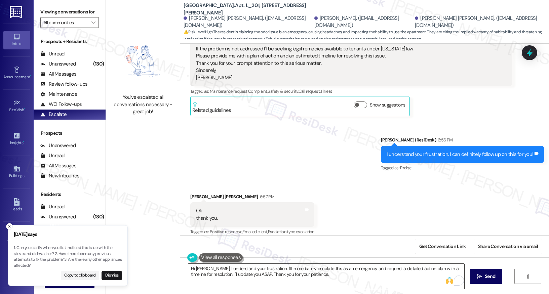
click at [260, 275] on textarea "Hi Yesica, I understand your frustration. I'll immediately escalate this as an …" at bounding box center [326, 276] width 276 height 25
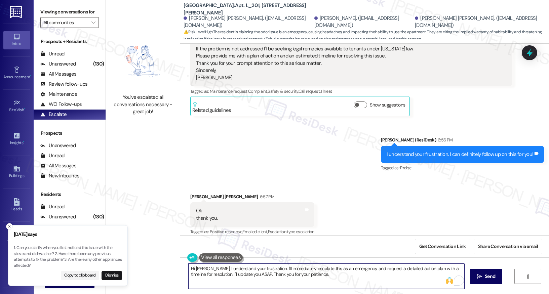
click at [260, 275] on textarea "Hi Yesica, I understand your frustration. I'll immediately escalate this as an …" at bounding box center [326, 276] width 276 height 25
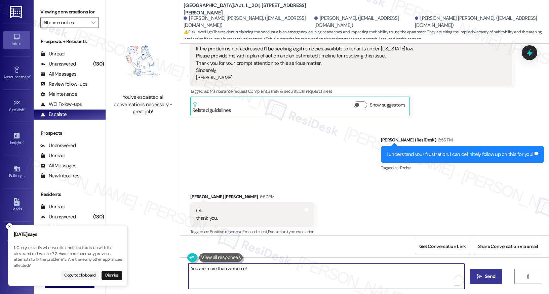
type textarea "You are more than welcome!"
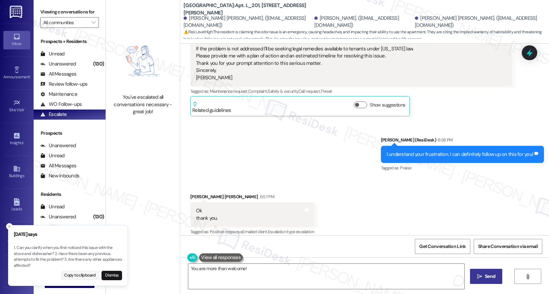
click at [488, 272] on button " Send" at bounding box center [486, 276] width 33 height 15
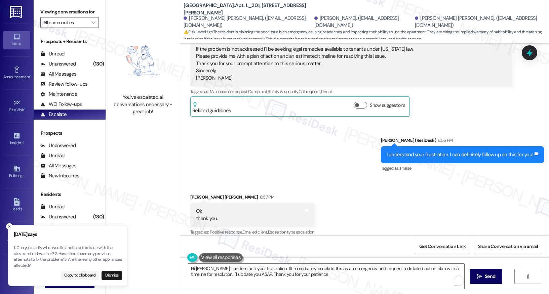
type textarea "Hi Yesica, I understand your frustration. I'll immediately escalate this as an …"
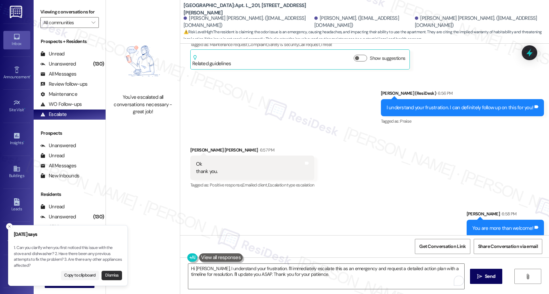
click at [112, 274] on button "Dismiss" at bounding box center [111, 275] width 20 height 9
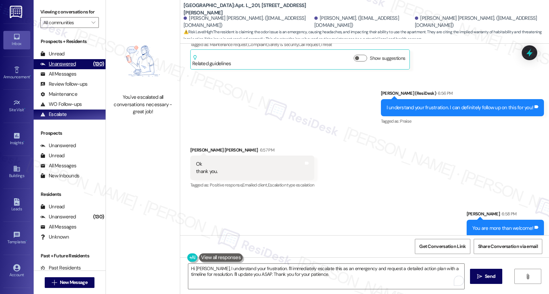
click at [94, 69] on div "(130)" at bounding box center [98, 64] width 14 height 10
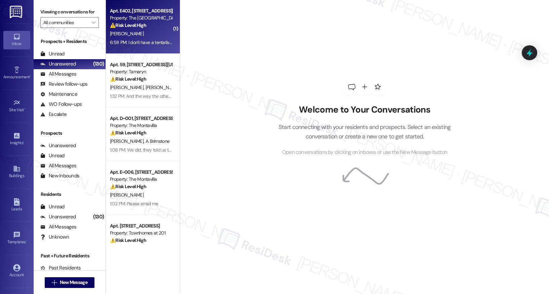
click at [153, 28] on div "⚠️ Risk Level: High The resident is trying to get the rent paid and needs an em…" at bounding box center [141, 25] width 62 height 7
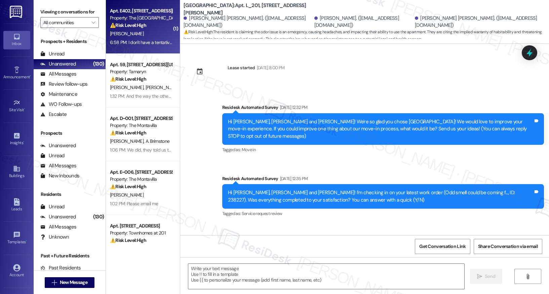
click at [153, 28] on div "⚠️ Risk Level: High The resident is trying to get the rent paid and needs an em…" at bounding box center [141, 25] width 62 height 7
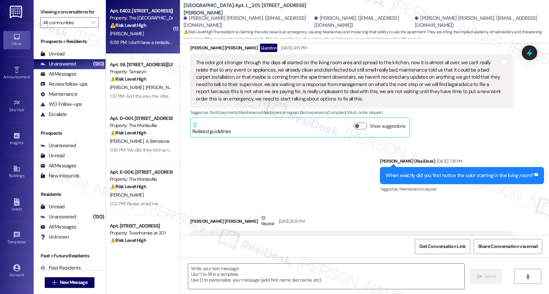
click at [153, 28] on div "⚠️ Risk Level: High The resident is trying to get the rent paid and needs an em…" at bounding box center [141, 25] width 62 height 7
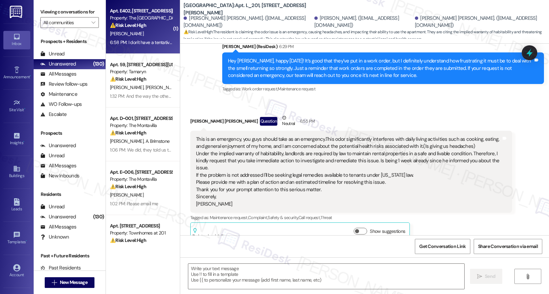
click at [153, 28] on div "⚠️ Risk Level: High The resident is trying to get the rent paid and needs an em…" at bounding box center [141, 25] width 62 height 7
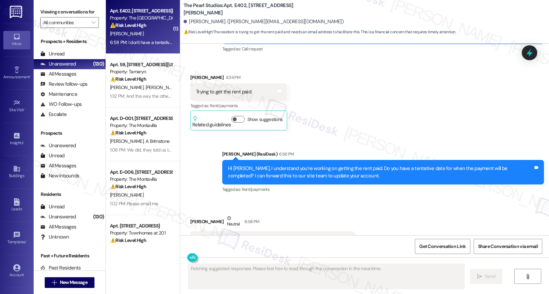
scroll to position [4822, 0]
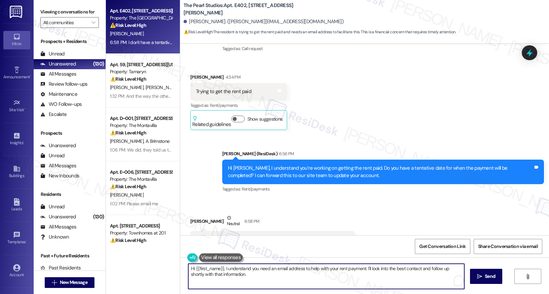
click at [219, 275] on textarea "Hi {{first_name}}, I understand you need an email address to help with your ren…" at bounding box center [326, 276] width 276 height 25
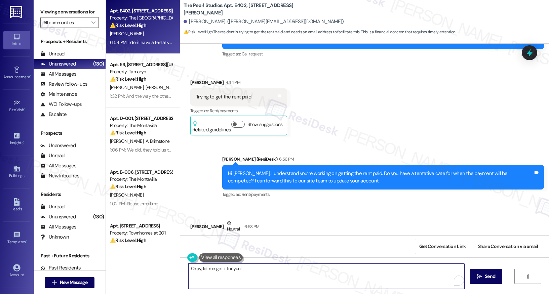
scroll to position [4816, 0]
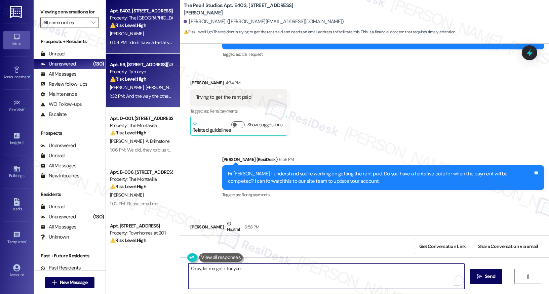
type textarea "Okay, let me get it for you!"
click at [154, 66] on div "Apt. 59, 9655 SW North Dakota Street" at bounding box center [141, 64] width 62 height 7
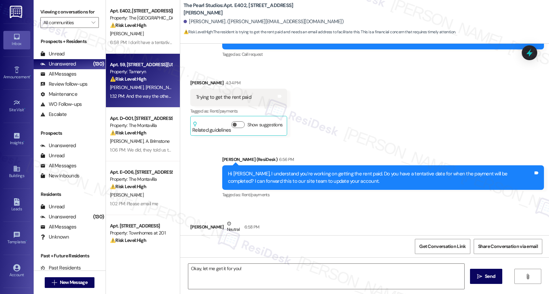
click at [154, 66] on div "Apt. 59, 9655 SW North Dakota Street" at bounding box center [141, 64] width 62 height 7
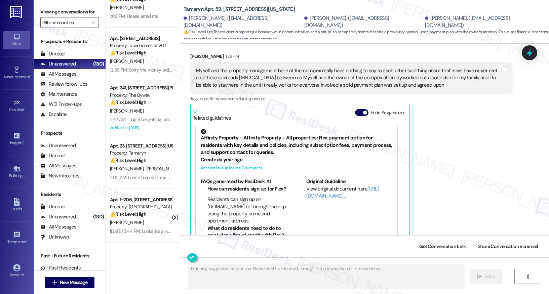
scroll to position [328, 0]
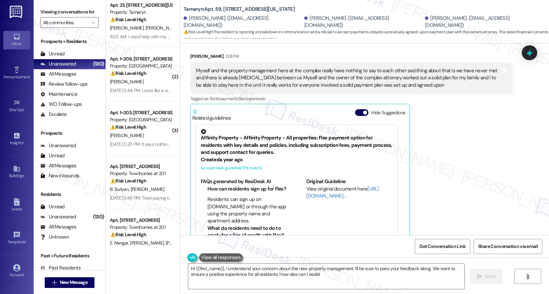
type textarea "Hi {{first_name}}, I understand your concern about the new property management.…"
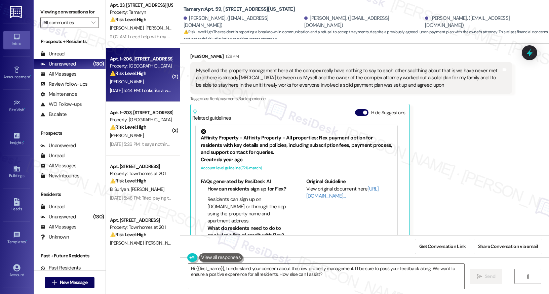
click at [147, 63] on div "Property: Timberview" at bounding box center [141, 65] width 62 height 7
type textarea "Fetching suggested responses. Please feel free to read through the conversation…"
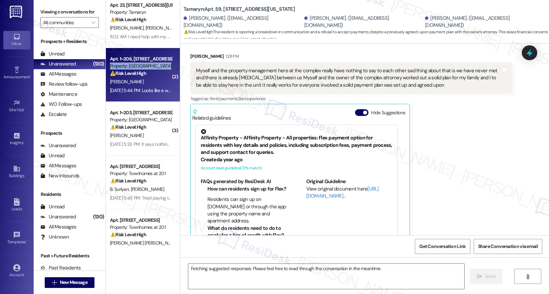
click at [147, 63] on div "Property: Timberview" at bounding box center [141, 65] width 62 height 7
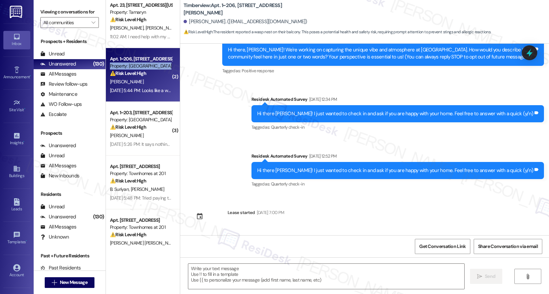
type textarea "Fetching suggested responses. Please feel free to read through the conversation…"
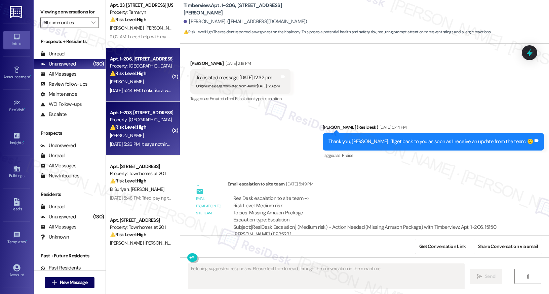
click at [143, 116] on div "Property: Timberview" at bounding box center [141, 119] width 62 height 7
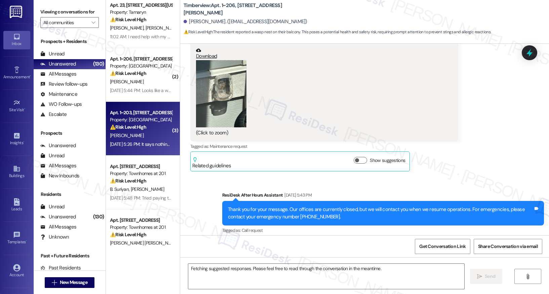
click at [143, 116] on div "Property: Timberview" at bounding box center [141, 119] width 62 height 7
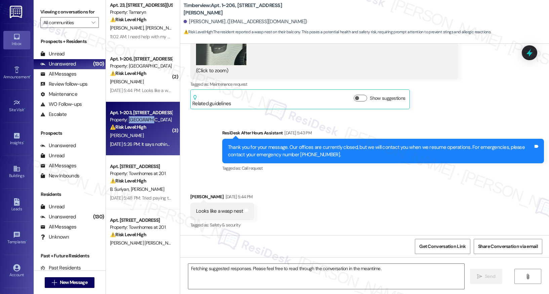
click at [143, 116] on div "Property: Timberview" at bounding box center [141, 119] width 62 height 7
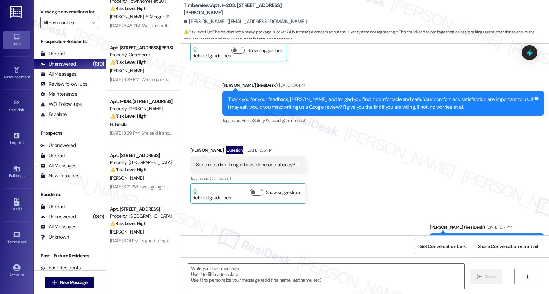
scroll to position [2294, 0]
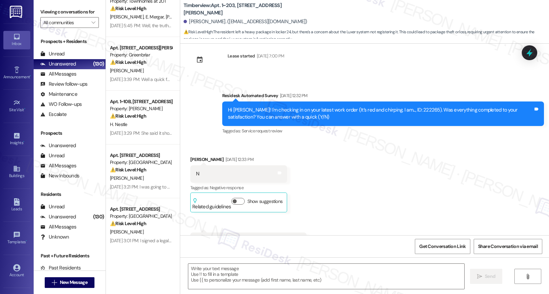
type textarea "Fetching suggested responses. Please feel free to read through the conversation…"
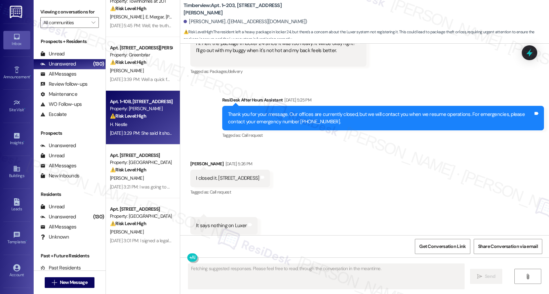
click at [143, 116] on div "⚠️ Risk Level: High The resident is communicating about a rent payment that was…" at bounding box center [141, 116] width 62 height 7
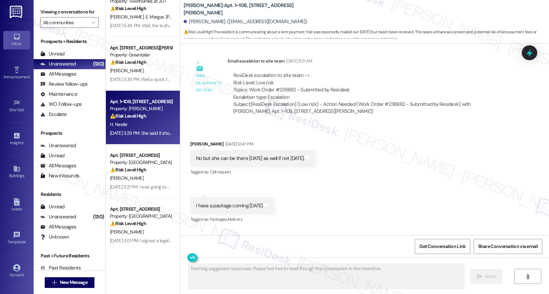
scroll to position [4715, 0]
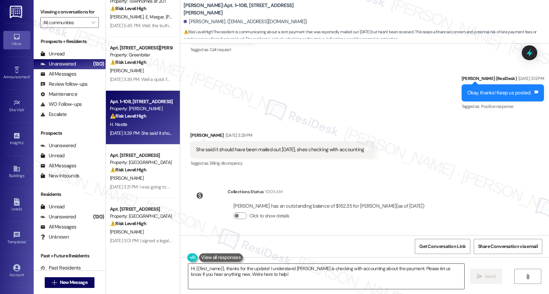
click at [258, 277] on textarea "Hi {{first_name}}, thanks for the update! I understand Alexis is checking with …" at bounding box center [326, 276] width 276 height 25
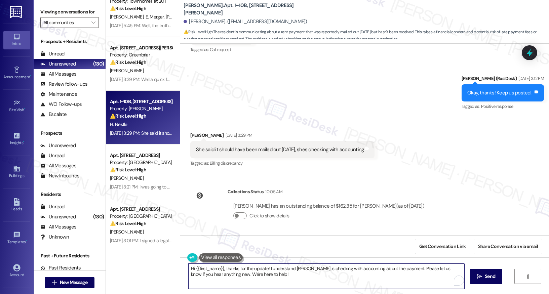
click at [258, 277] on textarea "Hi {{first_name}}, thanks for the update! I understand Alexis is checking with …" at bounding box center [326, 276] width 276 height 25
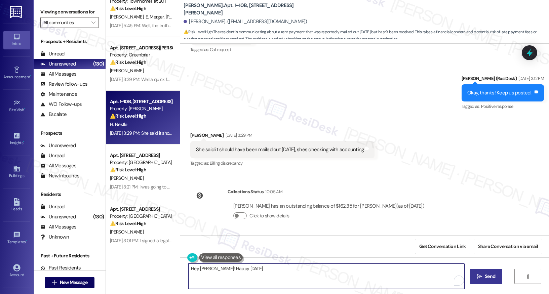
type textarea "Hey Hollie! Happy Monday."
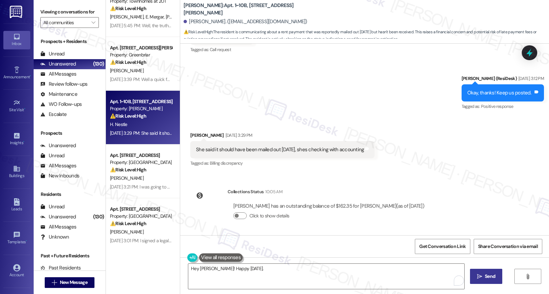
click at [474, 278] on button " Send" at bounding box center [486, 276] width 33 height 15
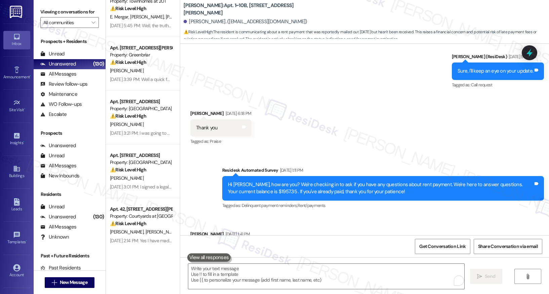
scroll to position [4564, 0]
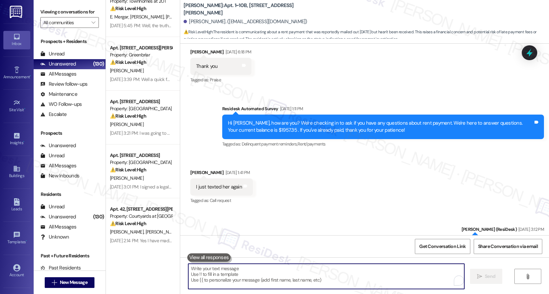
click at [240, 270] on textarea "To enrich screen reader interactions, please activate Accessibility in Grammarl…" at bounding box center [326, 276] width 276 height 25
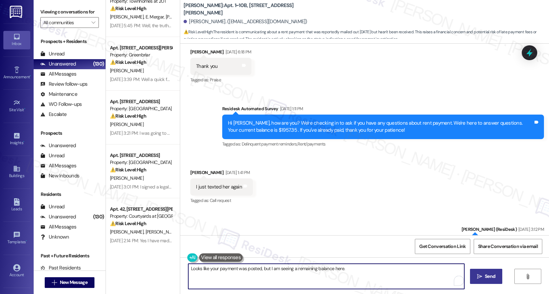
type textarea "Looks like your payment was posted, but I am seeing a remaining balance here."
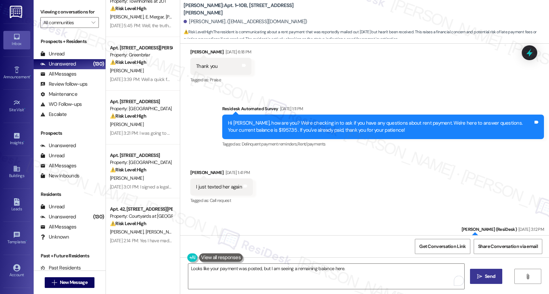
click at [490, 278] on button " Send" at bounding box center [486, 276] width 33 height 15
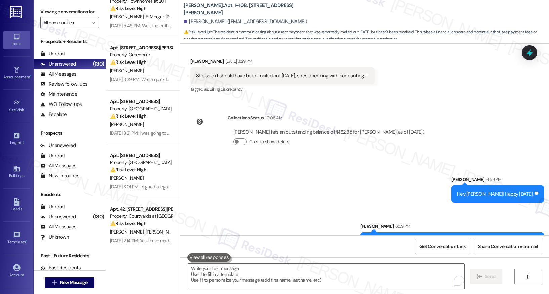
scroll to position [4808, 0]
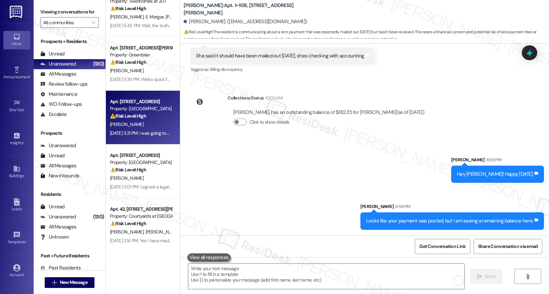
click at [147, 104] on div "Apt. [STREET_ADDRESS]" at bounding box center [141, 101] width 62 height 7
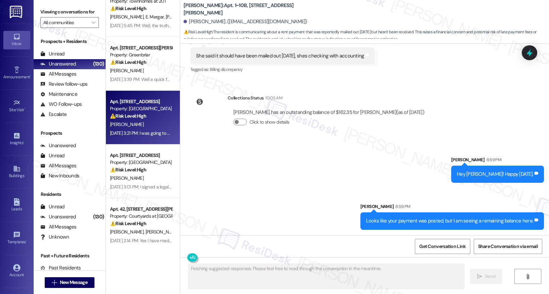
click at [147, 104] on div "Apt. [STREET_ADDRESS]" at bounding box center [141, 101] width 62 height 7
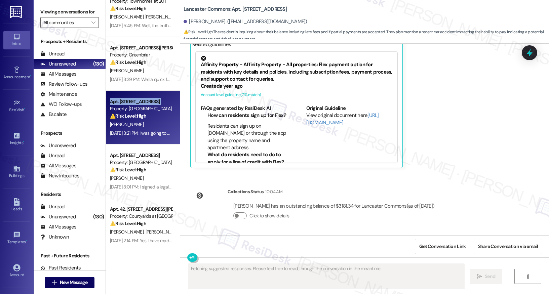
scroll to position [573, 0]
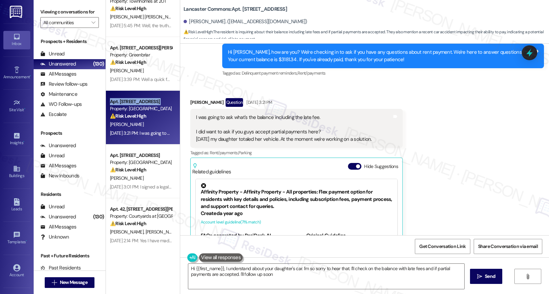
type textarea "Hi {{first_name}}, I understand about your daughter's car. I'm so sorry to hear…"
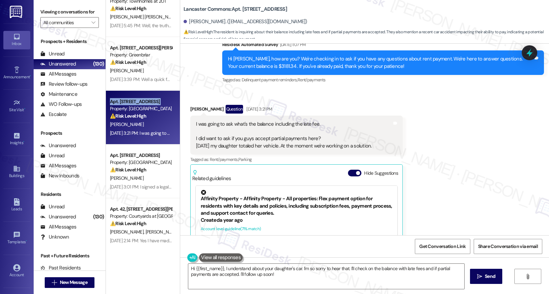
scroll to position [438, 0]
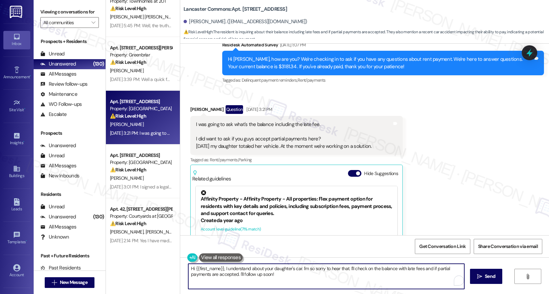
click at [271, 271] on textarea "Hi {{first_name}}, I understand about your daughter's car. I'm so sorry to hear…" at bounding box center [326, 276] width 276 height 25
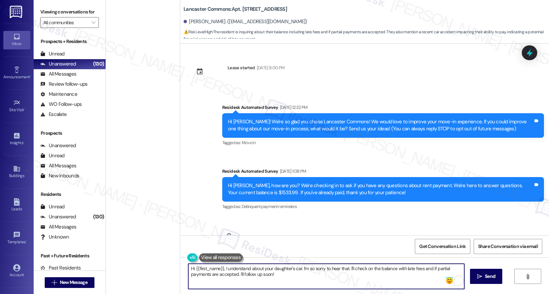
scroll to position [438, 0]
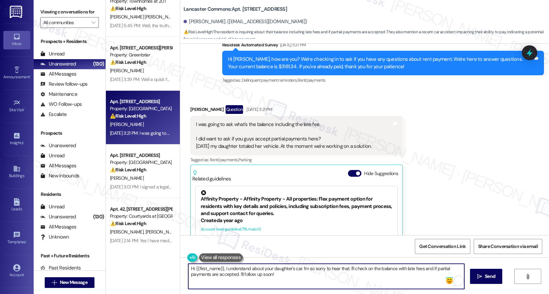
click at [282, 271] on textarea "Hi {{first_name}}, I understand about your daughter's car. I'm so sorry to hear…" at bounding box center [326, 276] width 276 height 25
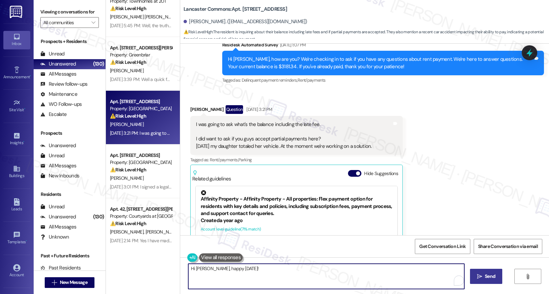
type textarea "Hi Vincent, happy Monday!"
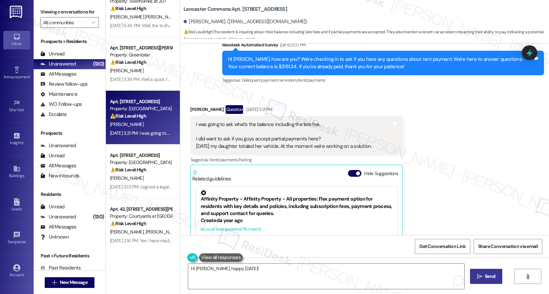
click at [499, 274] on button " Send" at bounding box center [486, 276] width 33 height 15
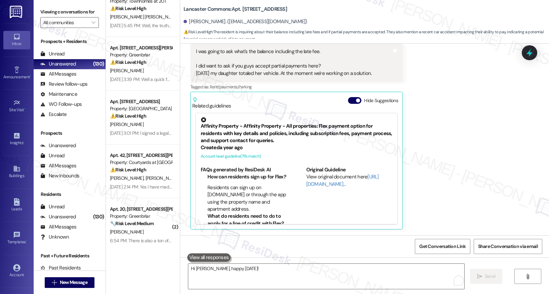
scroll to position [619, 0]
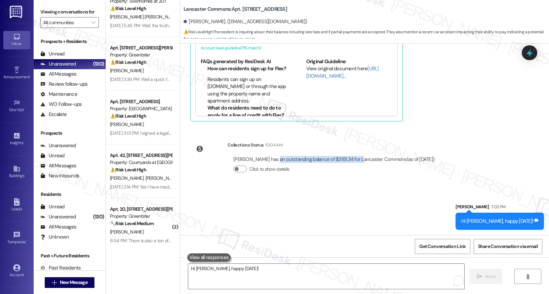
drag, startPoint x: 268, startPoint y: 158, endPoint x: 349, endPoint y: 161, distance: 81.3
click at [349, 161] on div "Vincent Carter has an outstanding balance of $3181.34 for Lancaster Commons (as…" at bounding box center [333, 159] width 201 height 7
copy div "an outstanding balance of $3181.34 for"
click at [263, 276] on textarea "Hi Vincent, happy Monday!" at bounding box center [326, 276] width 276 height 25
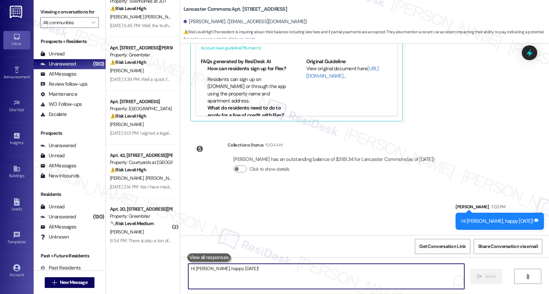
click at [263, 276] on textarea "Hi Vincent, happy Monday!" at bounding box center [326, 276] width 276 height 25
paste textarea "an outstanding balance of $3181.34 for"
click at [284, 268] on textarea "Sorry for the late response! I am seeing here an an outstanding balance of $318…" at bounding box center [326, 276] width 276 height 25
click at [404, 263] on div "Sorry for the late response! I am seeing here an outstanding balance of $3181.3…" at bounding box center [326, 276] width 276 height 26
click at [384, 275] on textarea "Sorry for the late response! I am seeing here an outstanding balance of $3181.3…" at bounding box center [326, 276] width 276 height 25
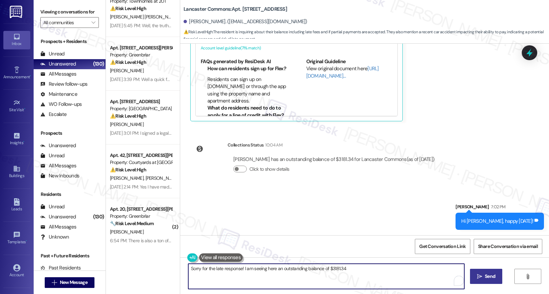
type textarea "Sorry for the late response! I am seeing here an outstanding balance of $3181.34"
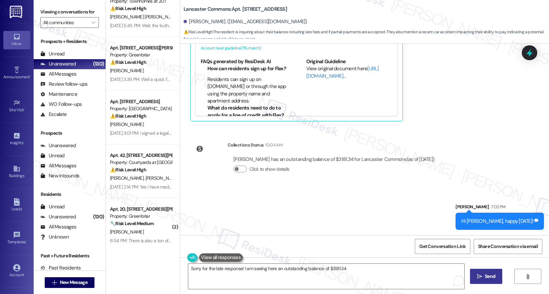
click at [488, 274] on span "Send" at bounding box center [489, 276] width 10 height 7
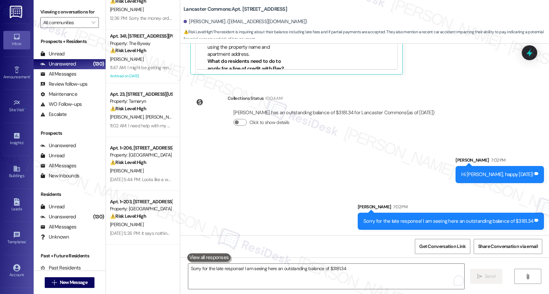
scroll to position [0, 0]
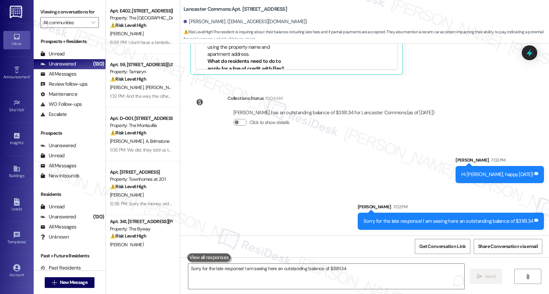
click at [153, 30] on div "[PERSON_NAME]" at bounding box center [140, 34] width 63 height 8
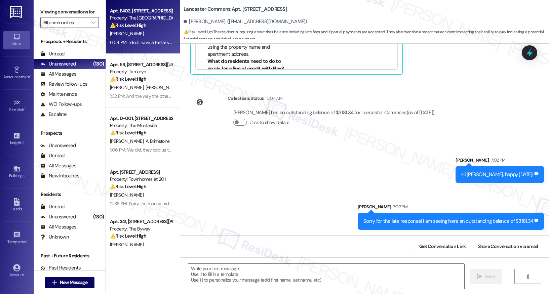
click at [153, 30] on div "[PERSON_NAME]" at bounding box center [140, 34] width 63 height 8
type textarea "Fetching suggested responses. Please feel free to read through the conversation…"
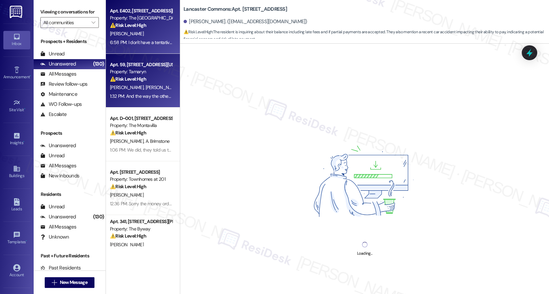
click at [142, 78] on div "⚠️ Risk Level: High The resident is reporting a breakdown in communication and …" at bounding box center [141, 79] width 62 height 7
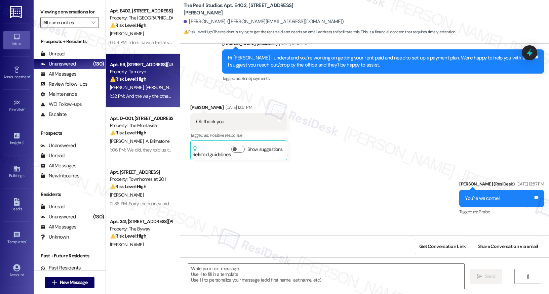
type textarea "Fetching suggested responses. Please feel free to read through the conversation…"
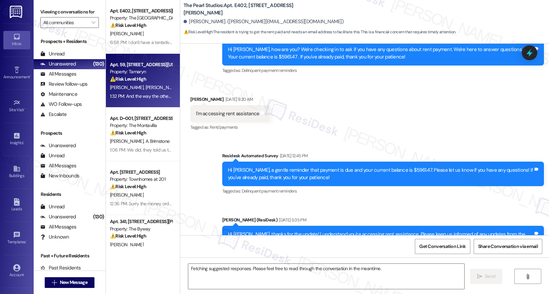
click at [142, 78] on div "⚠️ Risk Level: High The resident is reporting a breakdown in communication and …" at bounding box center [141, 79] width 62 height 7
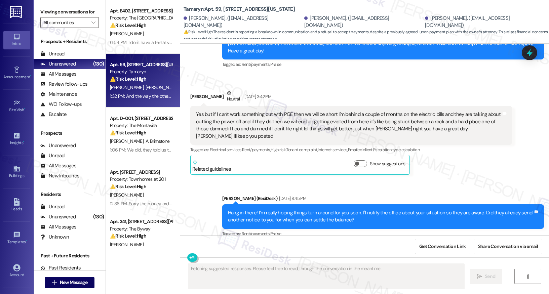
click at [142, 78] on div "⚠️ Risk Level: High The resident is reporting a breakdown in communication and …" at bounding box center [141, 79] width 62 height 7
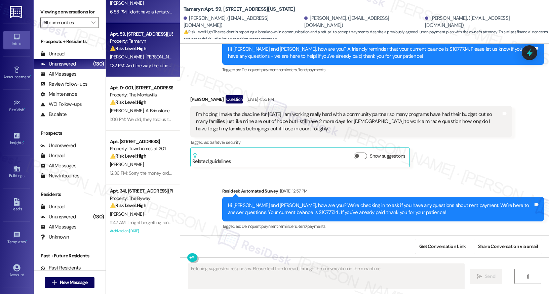
scroll to position [43, 0]
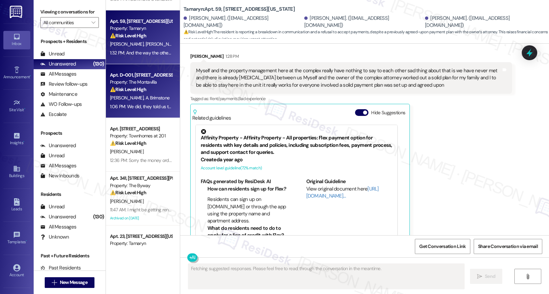
click at [149, 73] on div "Apt. D~001, [STREET_ADDRESS]" at bounding box center [141, 75] width 62 height 7
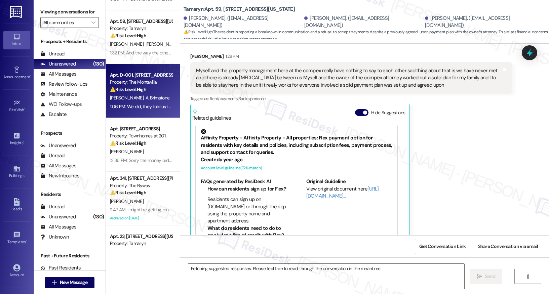
click at [149, 73] on div "Apt. D~001, [STREET_ADDRESS]" at bounding box center [141, 75] width 62 height 7
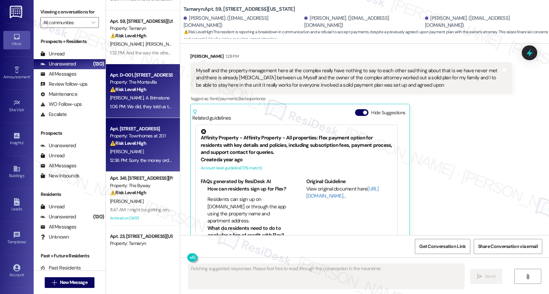
scroll to position [1228, 0]
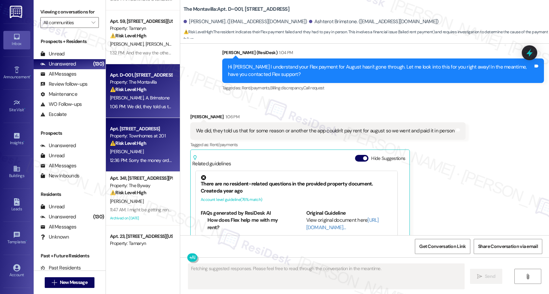
click at [142, 145] on div "⚠️ Risk Level: High Resident indicates money orders are late, which relates to …" at bounding box center [141, 143] width 62 height 7
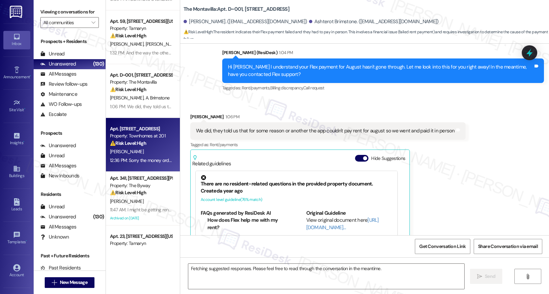
click at [142, 145] on div "⚠️ Risk Level: High Resident indicates money orders are late, which relates to …" at bounding box center [141, 143] width 62 height 7
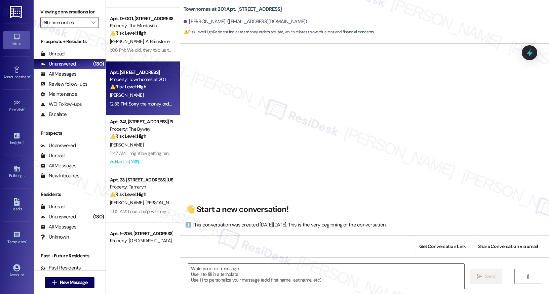
click at [142, 145] on div "Apt. E402, 1430 NW Pettygrove St Property: The Pearl Studios ⚠️ Risk Level: Hig…" at bounding box center [143, 123] width 74 height 246
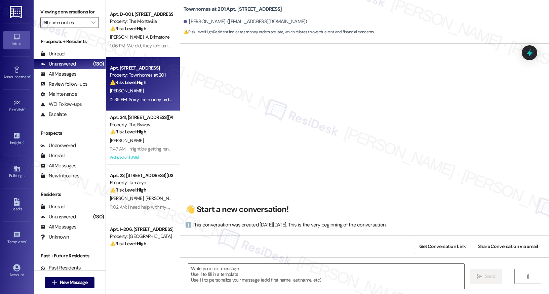
type textarea "Fetching suggested responses. Please feel free to read through the conversation…"
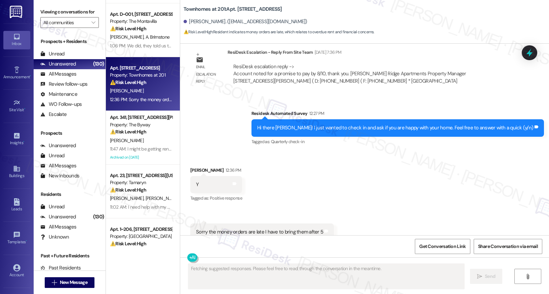
click at [142, 145] on div "11:47 AM: I might be getting rental assistance appoint some time this week. I'm…" at bounding box center [140, 149] width 63 height 8
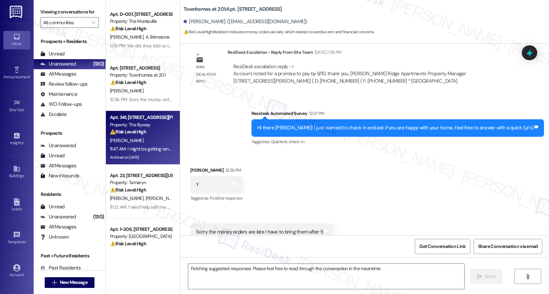
click at [142, 145] on div "11:47 AM: I might be getting rental assistance appoint some time this week. I'm…" at bounding box center [140, 149] width 63 height 8
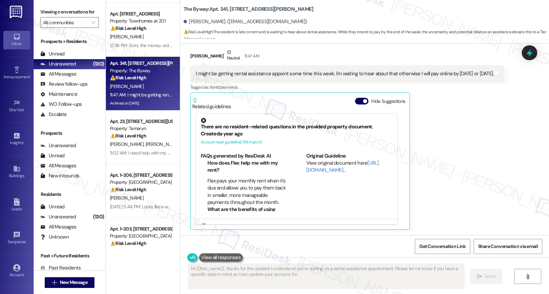
scroll to position [160, 0]
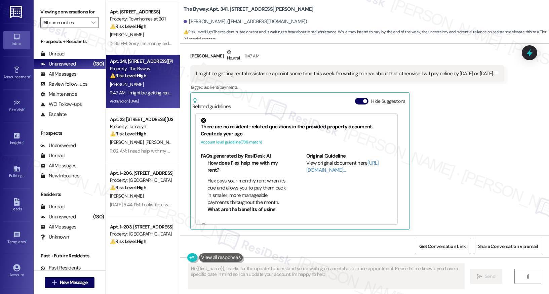
type textarea "Hi {{first_name}}, thanks for the update! I understand you're waiting on a rent…"
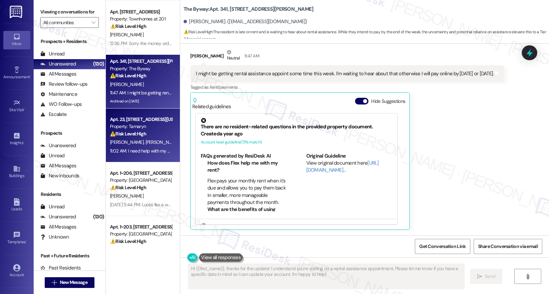
click at [143, 142] on div "L. Joel W. Joel" at bounding box center [140, 142] width 63 height 8
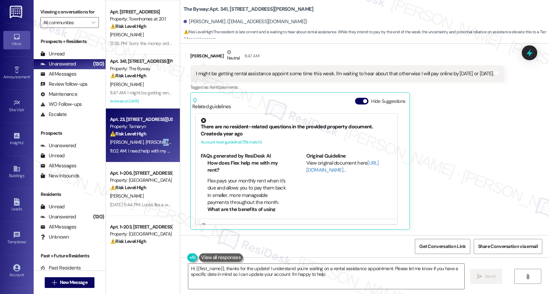
type textarea "Hi {{first_name}}, thanks for the update! I understand you're waiting on a rent…"
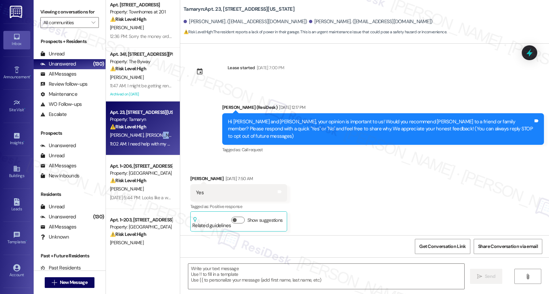
scroll to position [220, 0]
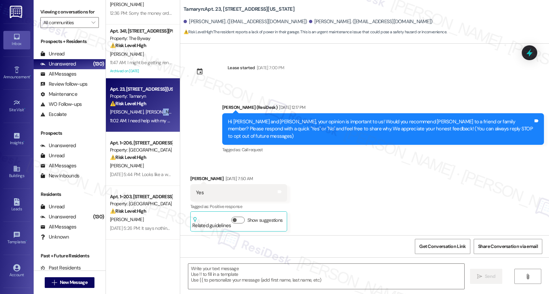
type textarea "Fetching suggested responses. Please feel free to read through the conversation…"
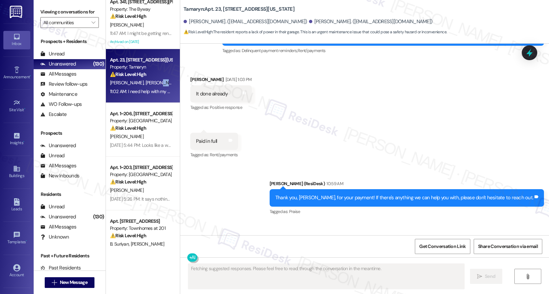
scroll to position [233, 0]
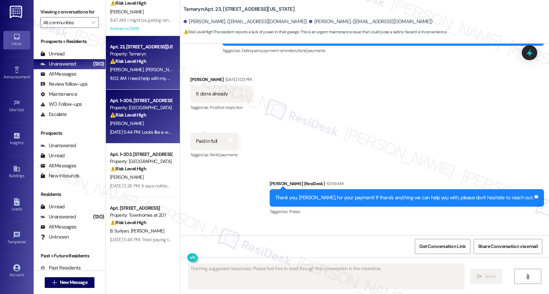
click at [145, 130] on div "Aug 09, 2025 at 5:44 PM: Looks like a wasp nest Aug 09, 2025 at 5:44 PM: Looks …" at bounding box center [147, 132] width 75 height 6
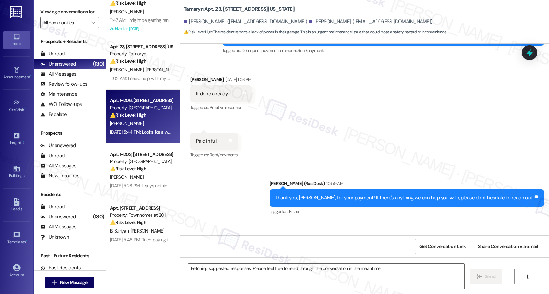
click at [145, 130] on div "Aug 09, 2025 at 5:44 PM: Looks like a wasp nest Aug 09, 2025 at 5:44 PM: Looks …" at bounding box center [147, 132] width 75 height 6
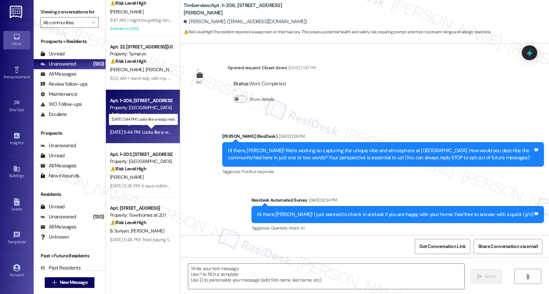
scroll to position [1827, 0]
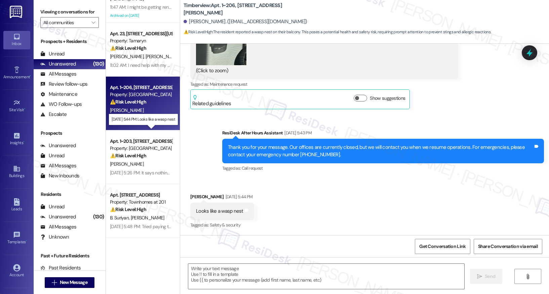
type textarea "Fetching suggested responses. Please feel free to read through the conversation…"
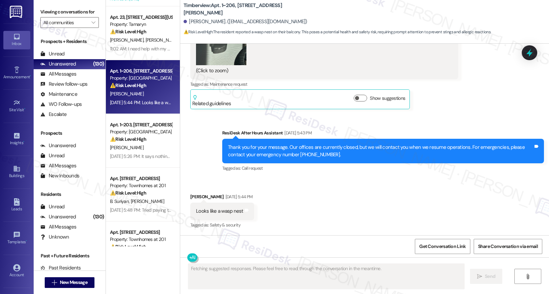
scroll to position [272, 0]
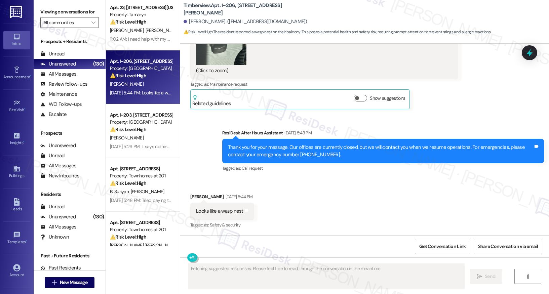
click at [145, 130] on div "⚠️ Risk Level: High The resident left a heavy package in locker 24, but there's…" at bounding box center [141, 129] width 62 height 7
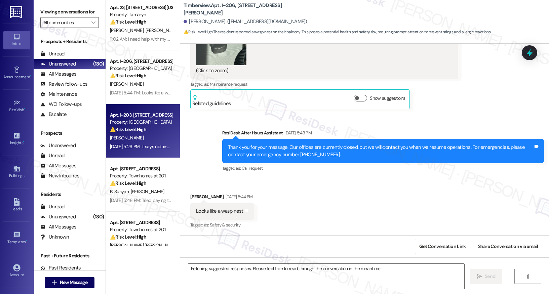
click at [145, 130] on div "⚠️ Risk Level: High The resident left a heavy package in locker 24, but there's…" at bounding box center [141, 129] width 62 height 7
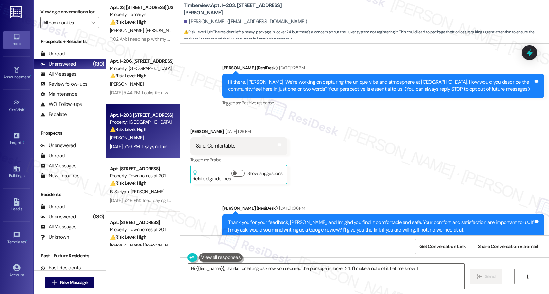
scroll to position [2294, 0]
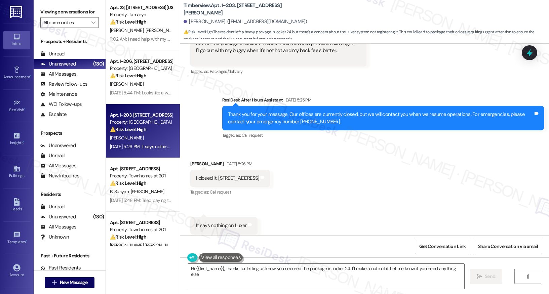
type textarea "Hi {{first_name}}, thanks for letting us know you secured the package in locker…"
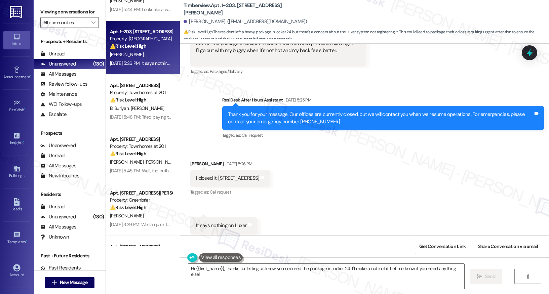
scroll to position [358, 0]
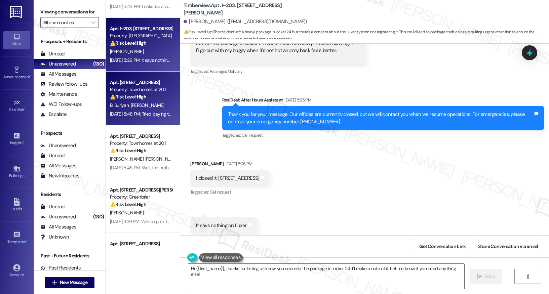
click at [144, 110] on div "Aug 08, 2025 at 5:48 PM: Tried paying the rent but it's not letting it go throu…" at bounding box center [140, 114] width 63 height 8
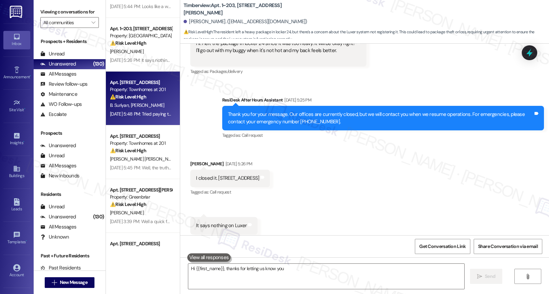
click at [144, 110] on div "Aug 08, 2025 at 5:48 PM: Tried paying the rent but it's not letting it go throu…" at bounding box center [140, 114] width 63 height 8
type textarea "Hi {{first_name}}, thanks for letting us know you secured the package in locker…"
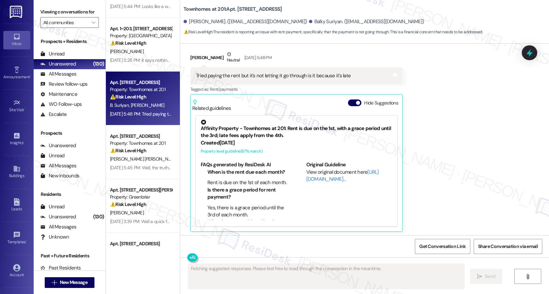
scroll to position [1744, 0]
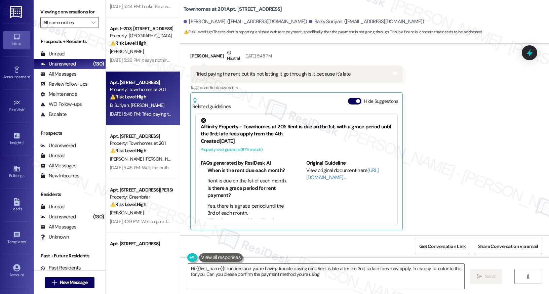
type textarea "Hi {{first_name}}! I understand you're having trouble paying rent. Rent is late…"
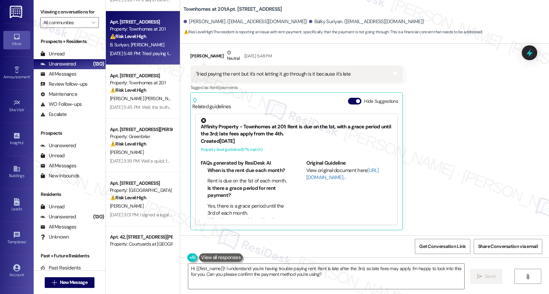
scroll to position [422, 0]
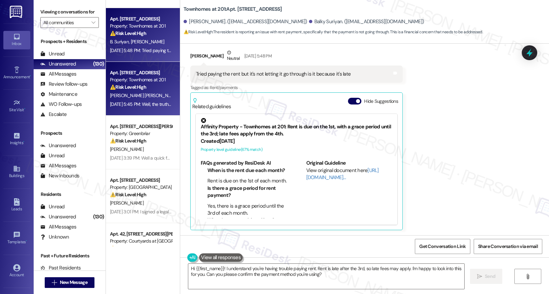
click at [142, 84] on div "⚠️ Risk Level: High The resident is reporting multiple maintenance issues (bath…" at bounding box center [141, 87] width 62 height 7
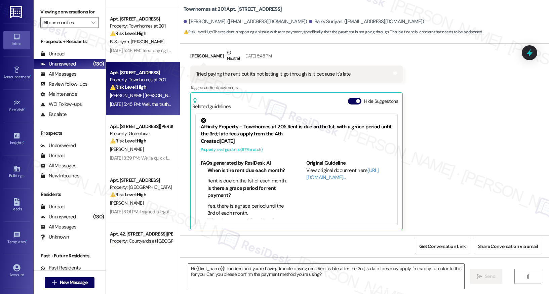
click at [142, 84] on div "⚠️ Risk Level: High The resident is reporting multiple maintenance issues (bath…" at bounding box center [141, 87] width 62 height 7
type textarea "Fetching suggested responses. Please feel free to read through the conversation…"
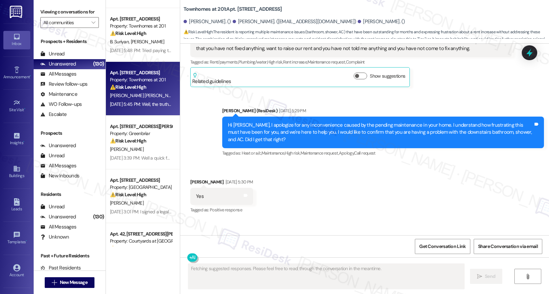
scroll to position [1458, 0]
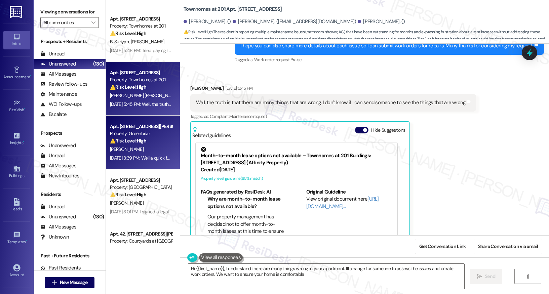
type textarea "Hi {{first_name}}, I understand there are many things wrong in your apartment. …"
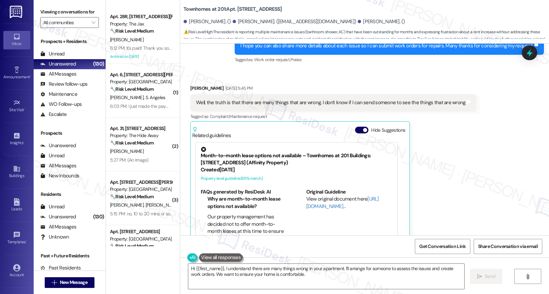
scroll to position [839, 0]
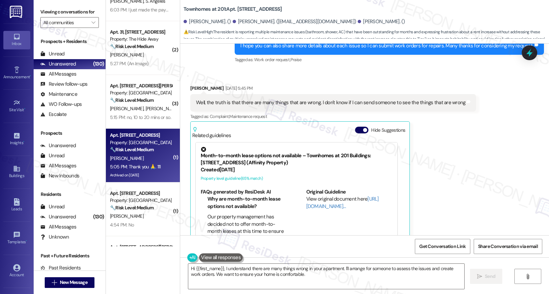
click at [134, 145] on div "Property: Port View" at bounding box center [141, 142] width 62 height 7
type textarea "Fetching suggested responses. Please feel free to read through the conversation…"
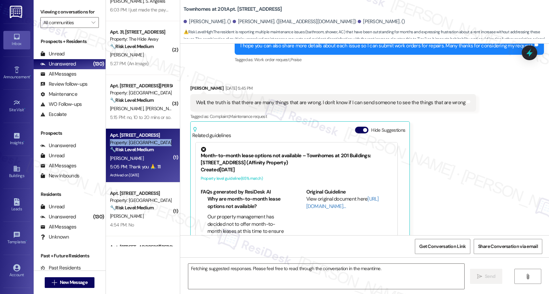
click at [134, 145] on div "Property: Port View" at bounding box center [141, 142] width 62 height 7
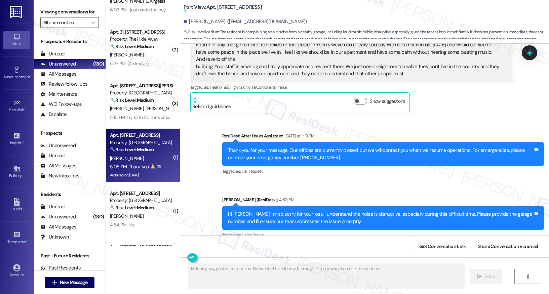
scroll to position [18128, 0]
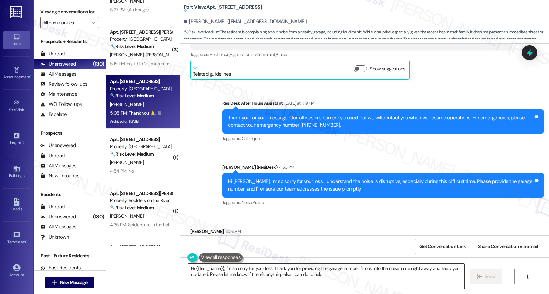
click at [221, 277] on textarea "Hi {{first_name}}, I'm so sorry for your loss. Thank you for providing the gara…" at bounding box center [326, 276] width 276 height 25
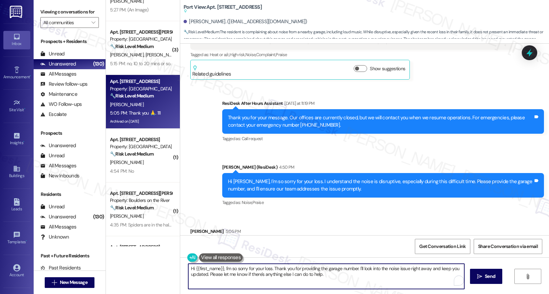
click at [221, 277] on textarea "Hi {{first_name}}, I'm so sorry for your loss. Thank you for providing the gara…" at bounding box center [326, 276] width 276 height 25
click at [222, 277] on textarea "Hi {{first_name}}, I'm so sorry for your loss. Thank you for providing the gara…" at bounding box center [326, 276] width 276 height 25
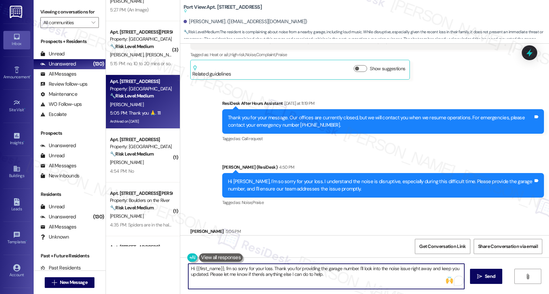
click at [222, 277] on textarea "Hi {{first_name}}, I'm so sorry for your loss. Thank you for providing the gara…" at bounding box center [326, 276] width 276 height 25
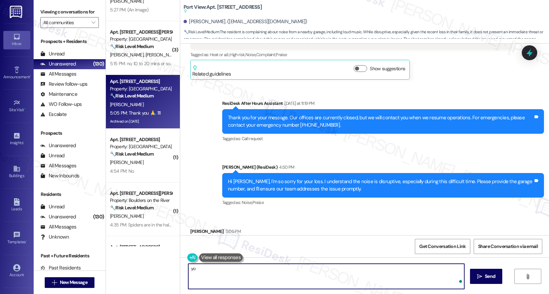
type textarea "y"
type textarea "You are welcome!"
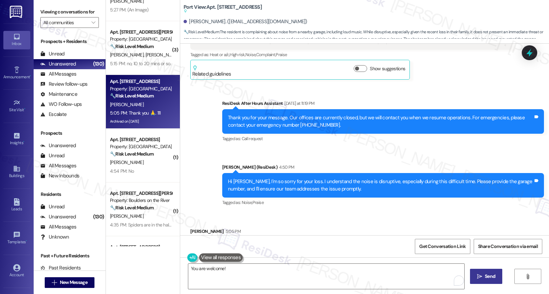
click at [483, 277] on span "Send" at bounding box center [489, 276] width 13 height 7
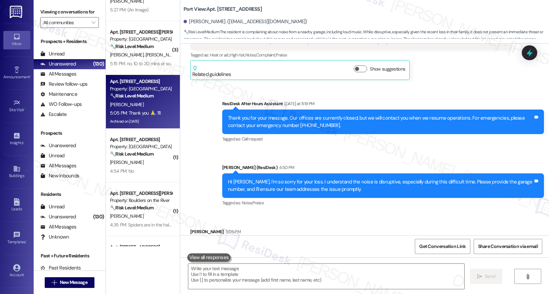
scroll to position [18174, 0]
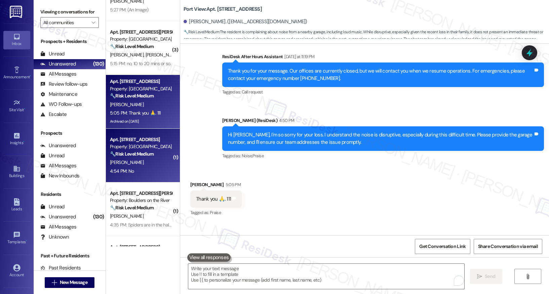
click at [129, 164] on div "[PERSON_NAME]" at bounding box center [140, 162] width 63 height 8
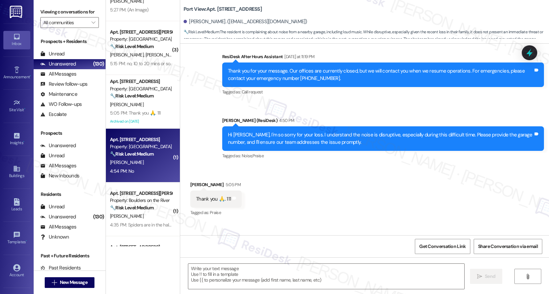
click at [129, 164] on div "[PERSON_NAME]" at bounding box center [140, 162] width 63 height 8
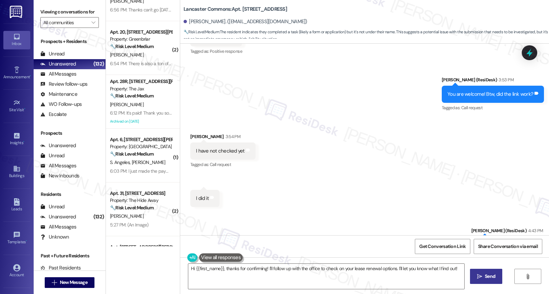
scroll to position [1109, 0]
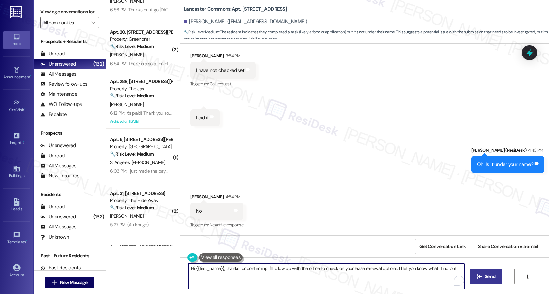
click at [237, 268] on textarea "Hi {{first_name}}, thanks for confirming! I'll follow up with the office to che…" at bounding box center [326, 276] width 276 height 25
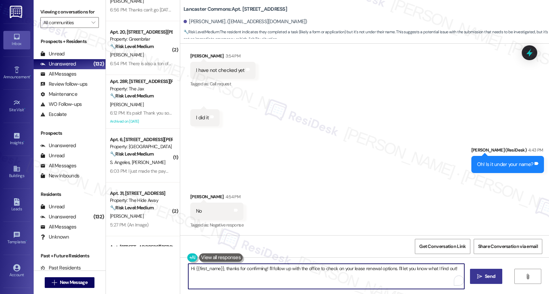
click at [237, 268] on textarea "Hi {{first_name}}, thanks for confirming! I'll follow up with the office to che…" at bounding box center [326, 276] width 276 height 25
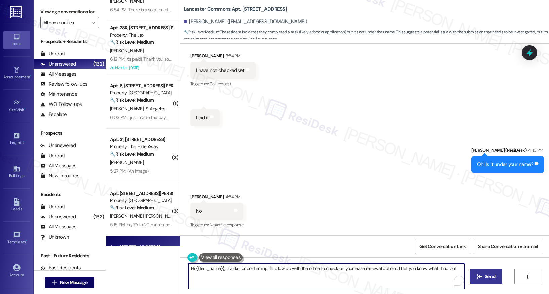
click at [237, 268] on textarea "Hi {{first_name}}, thanks for confirming! I'll follow up with the office to che…" at bounding box center [326, 276] width 276 height 25
type textarea "Oh, okay! Can you let me know so I can identify it there?"
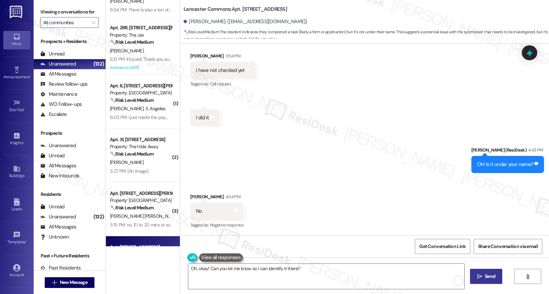
click at [487, 278] on span "Send" at bounding box center [489, 276] width 10 height 7
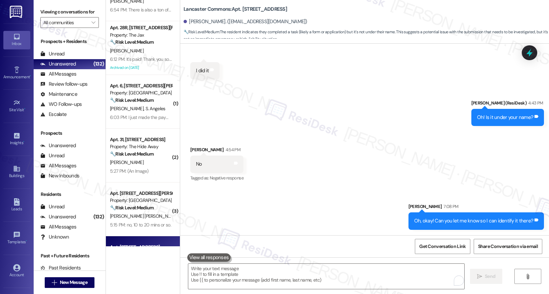
scroll to position [1156, 0]
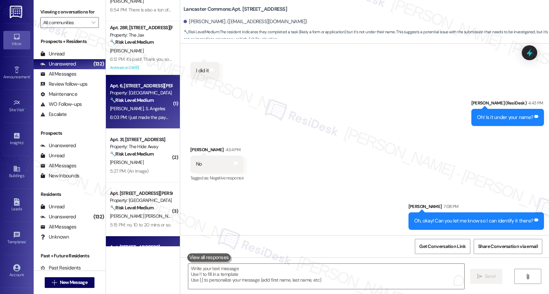
click at [160, 107] on div "A. Warren S. Angeles" at bounding box center [140, 108] width 63 height 8
type textarea "Fetching suggested responses. Please feel free to read through the conversation…"
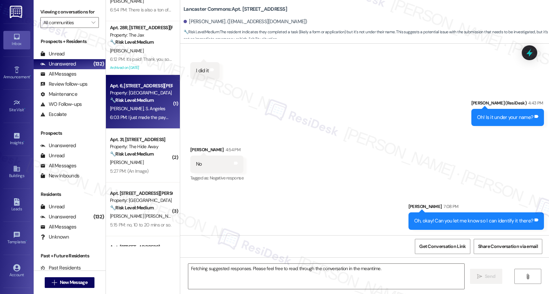
click at [160, 107] on div "A. Warren S. Angeles" at bounding box center [140, 108] width 63 height 8
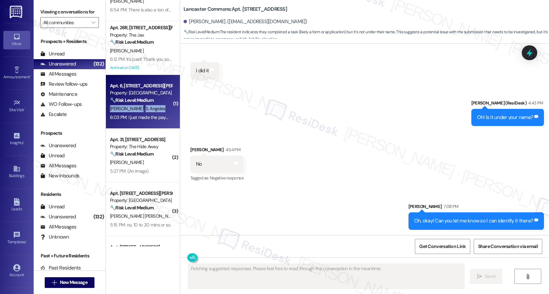
click at [160, 107] on div "A. Warren S. Angeles" at bounding box center [140, 108] width 63 height 8
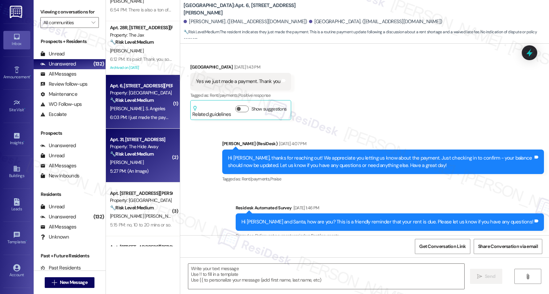
type textarea "Fetching suggested responses. Please feel free to read through the conversation…"
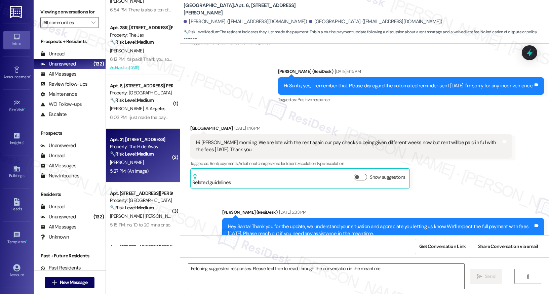
click at [134, 175] on div "5:27 PM: (An Image) 5:27 PM: (An Image)" at bounding box center [140, 171] width 63 height 8
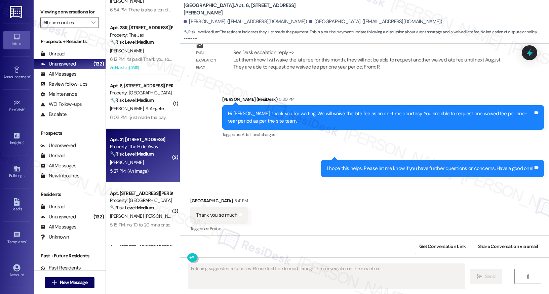
scroll to position [4692, 0]
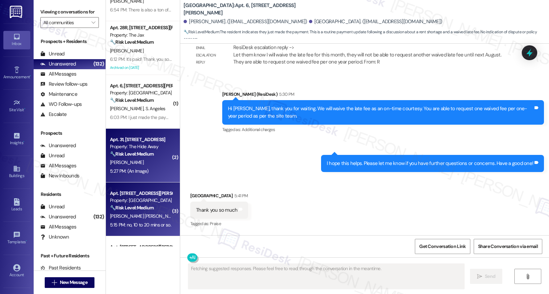
click at [136, 194] on div "Apt. 34, 4532 SE Roethe Road" at bounding box center [141, 193] width 62 height 7
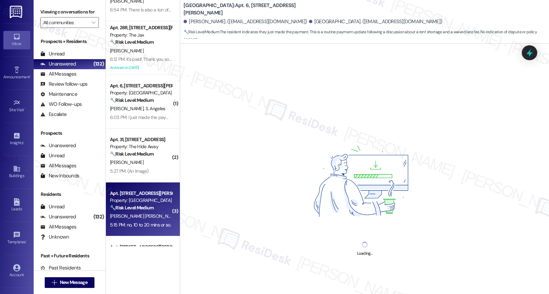
click at [136, 194] on div "Apt. 34, 4532 SE Roethe Road" at bounding box center [141, 193] width 62 height 7
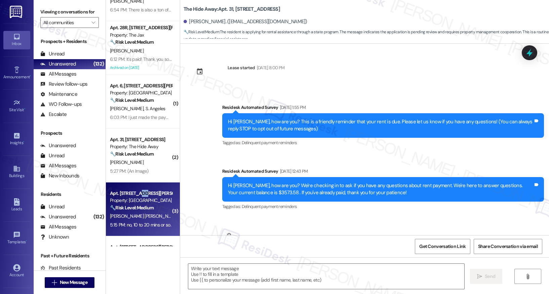
click at [136, 194] on div "Apt. 34, 4532 SE Roethe Road" at bounding box center [141, 193] width 62 height 7
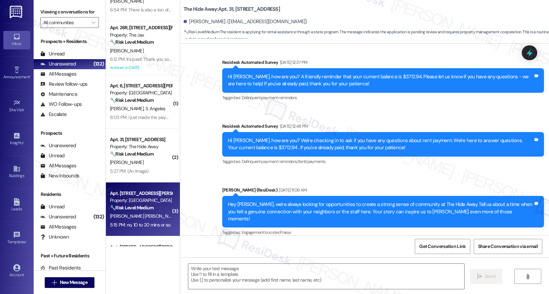
type textarea "Fetching suggested responses. Please feel free to read through the conversation…"
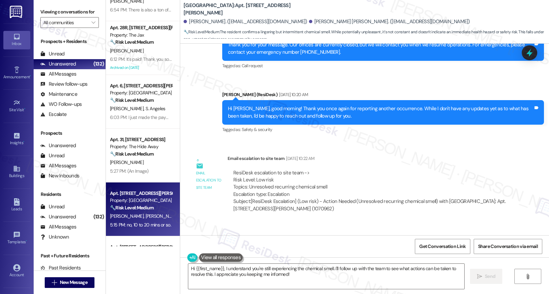
scroll to position [6328, 0]
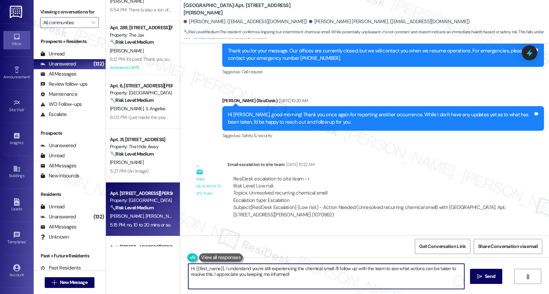
click at [265, 274] on textarea "Hi {{first_name}}, I understand you're still experiencing the chemical smell. I…" at bounding box center [326, 276] width 276 height 25
type textarea "Has anyone at the office reached out to you about this?"
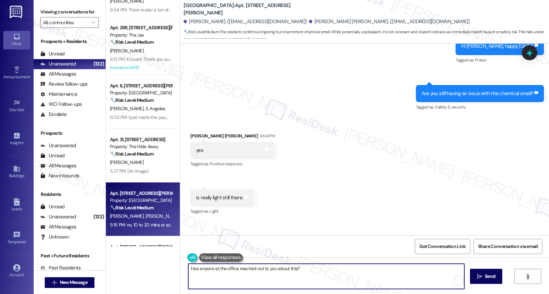
scroll to position [7494, 0]
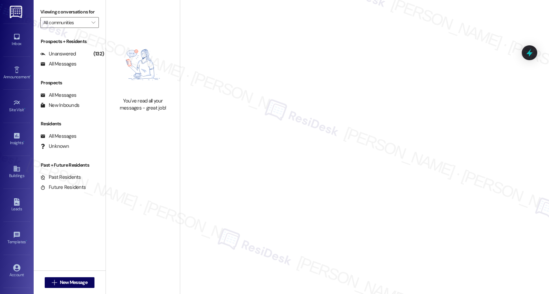
type input "Witham Hill Oaks"
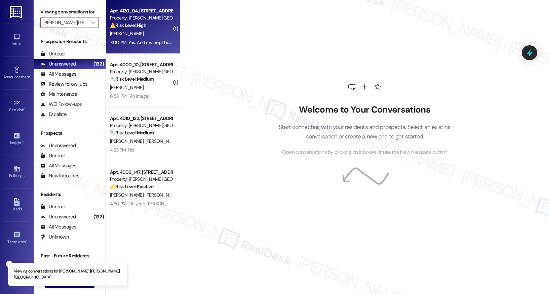
click at [155, 24] on div "⚠️ Risk Level: High The resident reports a rat infestation in their apartment a…" at bounding box center [141, 25] width 62 height 7
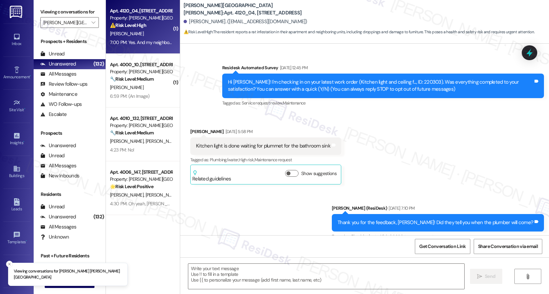
type textarea "Fetching suggested responses. Please feel free to read through the conversation…"
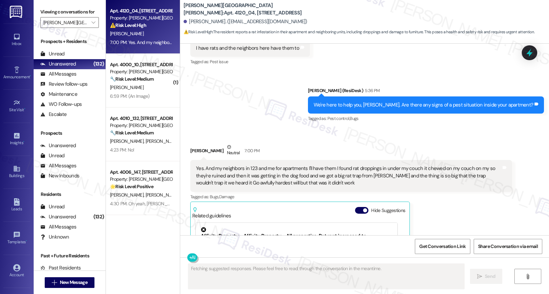
scroll to position [1421, 0]
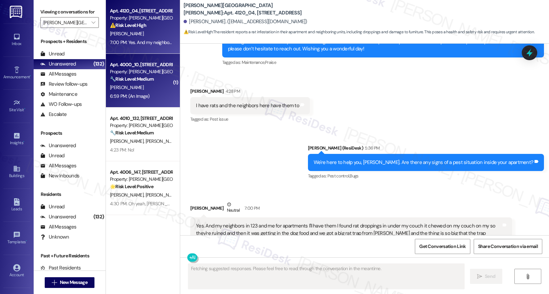
click at [158, 92] on div "6:59 PM: (An Image) 6:59 PM: (An Image)" at bounding box center [140, 96] width 63 height 8
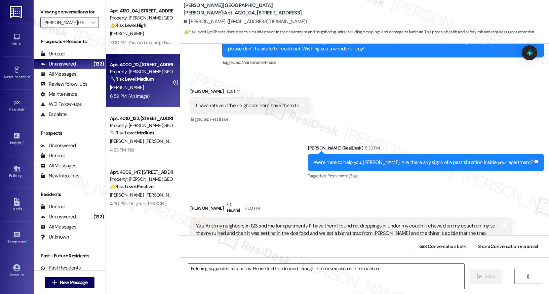
click at [158, 92] on div "6:59 PM: (An Image) 6:59 PM: (An Image)" at bounding box center [140, 96] width 63 height 8
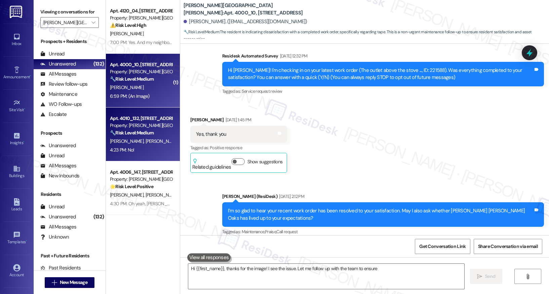
type textarea "Hi {{first_name}}, thanks for the image! I see the issue. Let me follow up with…"
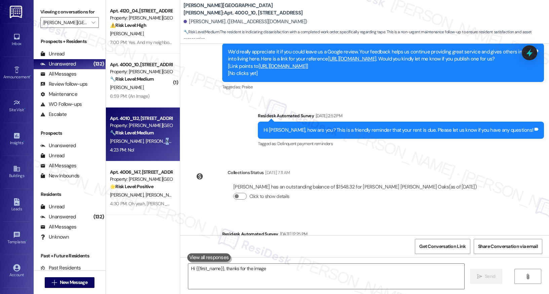
click at [145, 139] on span "S. Krick-Nelson" at bounding box center [162, 141] width 34 height 6
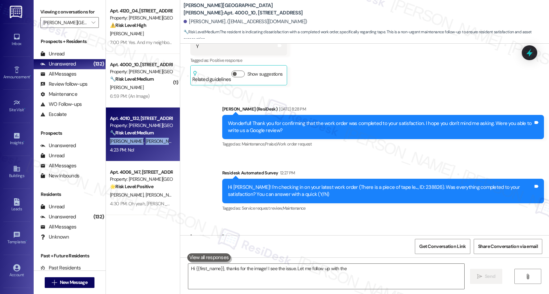
click at [145, 139] on span "S. Krick-Nelson" at bounding box center [162, 141] width 34 height 6
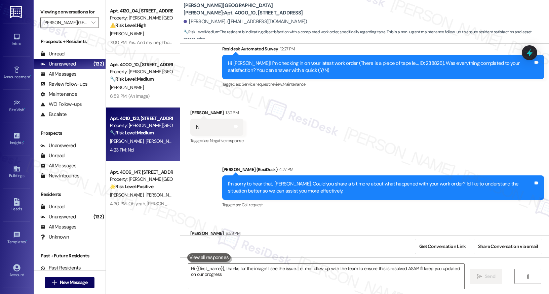
type textarea "Hi {{first_name}}, thanks for the image! I see the issue. Let me follow up with…"
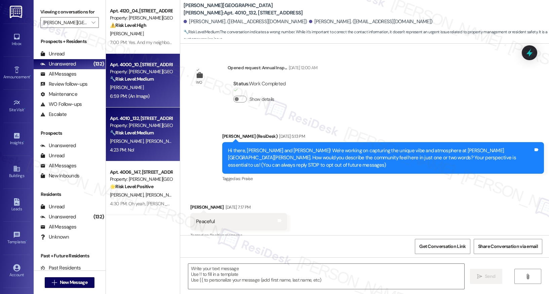
type textarea "Fetching suggested responses. Please feel free to read through the conversation…"
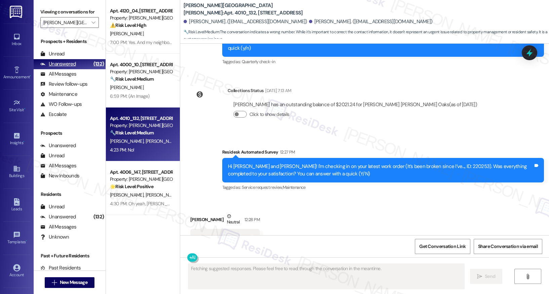
click at [63, 68] on div "Unanswered" at bounding box center [58, 63] width 36 height 7
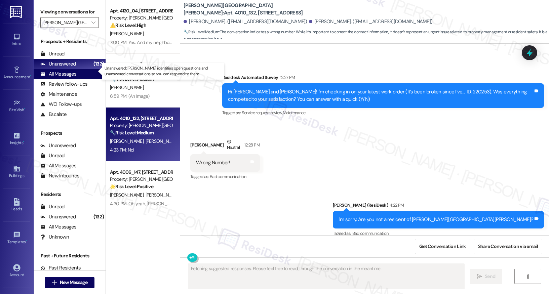
click at [63, 77] on div "All Messages (undefined)" at bounding box center [70, 74] width 72 height 10
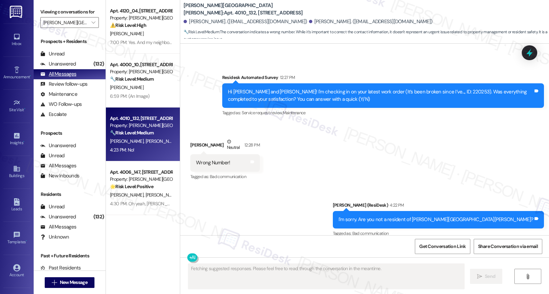
click at [63, 77] on div "All Messages (undefined)" at bounding box center [70, 74] width 72 height 10
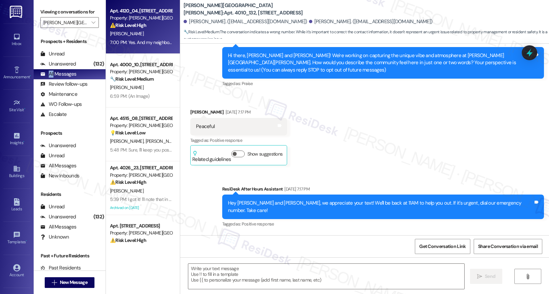
type textarea "Fetching suggested responses. Please feel free to read through the conversation…"
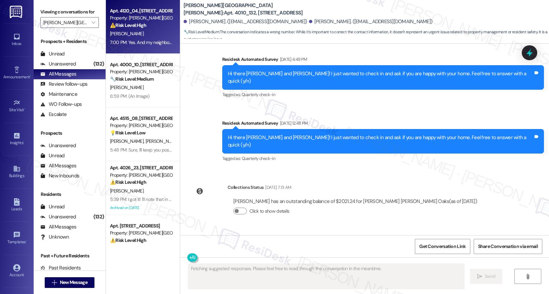
click at [142, 40] on div "7:00 PM: Yes. And my neighbors in 123 and me for apartments I'll have them I fo…" at bounding box center [465, 42] width 710 height 6
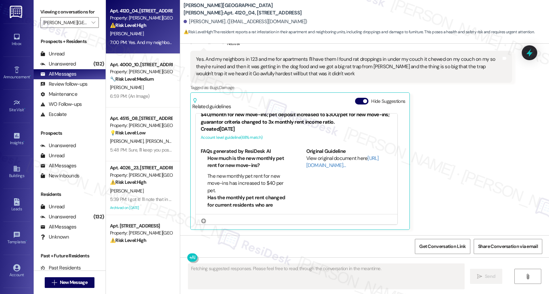
scroll to position [9, 0]
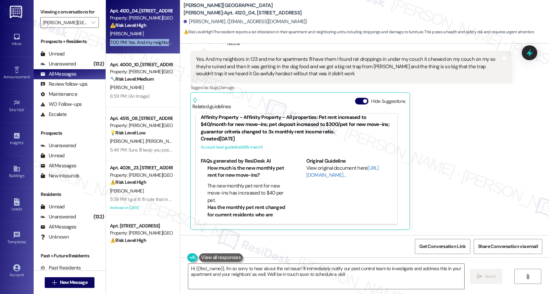
type textarea "Hi {{first_name}}, I'm so sorry to hear about the rat issue! I'll immediately n…"
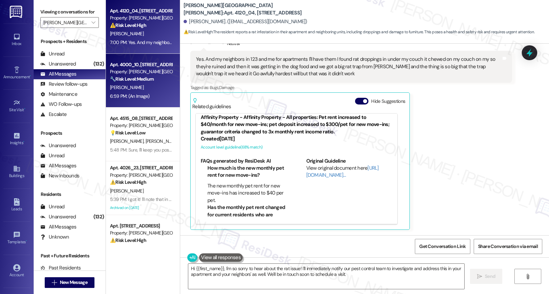
click at [152, 87] on div "L. Busse" at bounding box center [140, 87] width 63 height 8
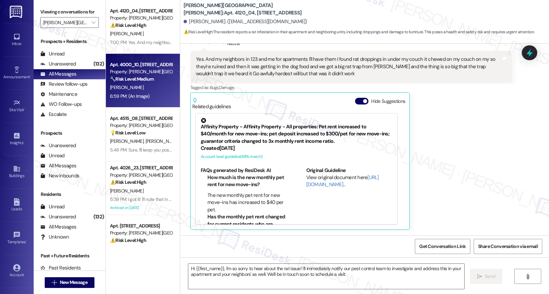
click at [152, 87] on div "L. Busse" at bounding box center [140, 87] width 63 height 8
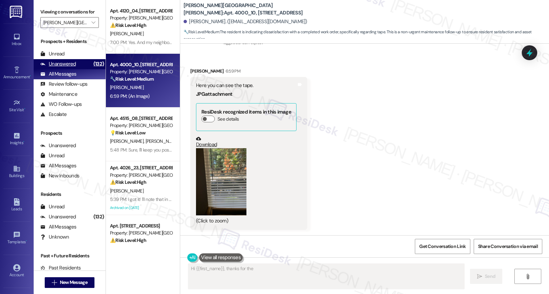
scroll to position [979, 0]
click at [57, 68] on div "Unanswered" at bounding box center [58, 63] width 36 height 7
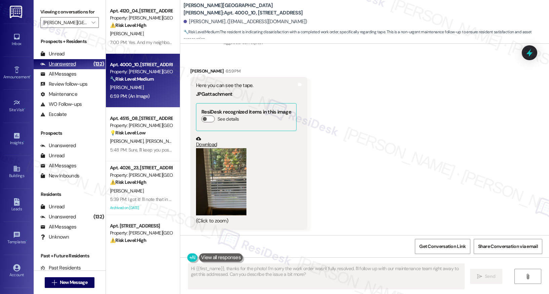
click at [57, 68] on div "Unanswered" at bounding box center [58, 63] width 36 height 7
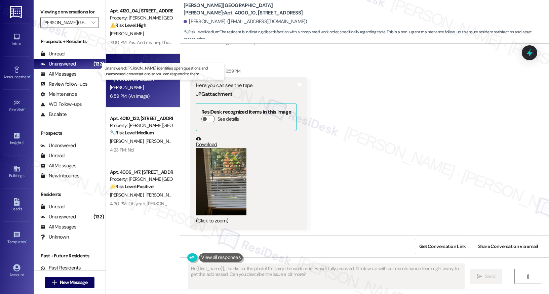
click at [57, 68] on div "Unanswered" at bounding box center [58, 63] width 36 height 7
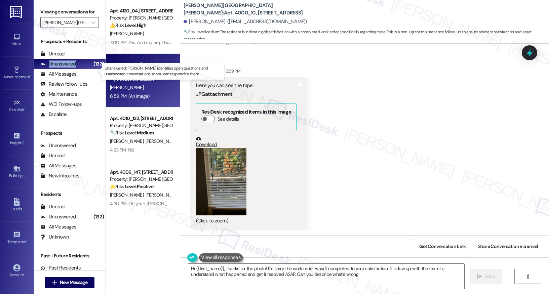
type textarea "Hi {{first_name}}, thanks for the photo! I'm sorry the work order wasn't comple…"
click at [71, 68] on div "Unanswered" at bounding box center [58, 63] width 36 height 7
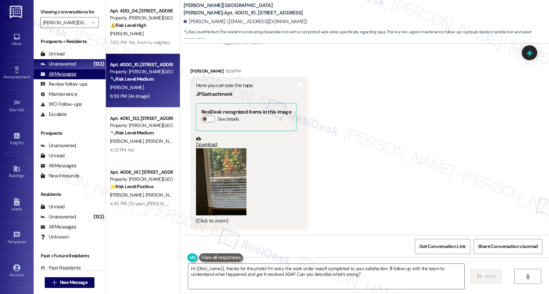
click at [63, 78] on div "All Messages" at bounding box center [58, 74] width 36 height 7
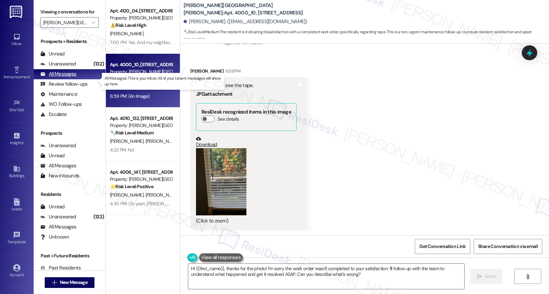
click at [63, 78] on div "All Messages" at bounding box center [58, 74] width 36 height 7
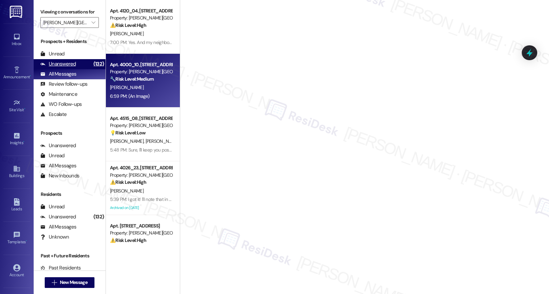
click at [68, 68] on div "Unanswered" at bounding box center [58, 63] width 36 height 7
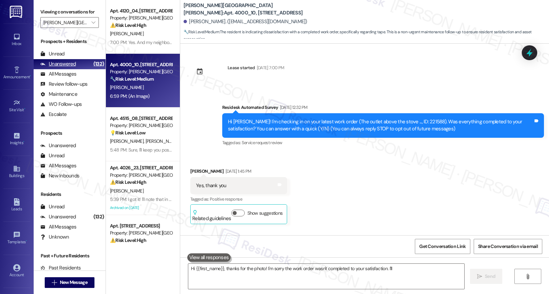
scroll to position [978, 0]
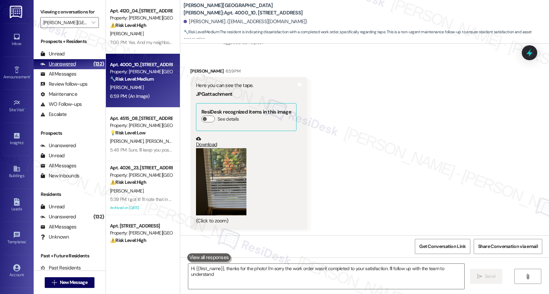
click at [68, 68] on div "Unanswered" at bounding box center [58, 63] width 36 height 7
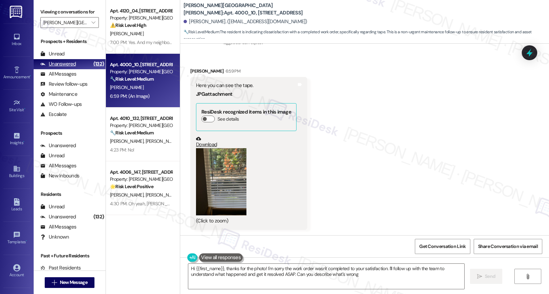
type textarea "Hi {{first_name}}, thanks for the photo! I'm sorry the work order wasn't comple…"
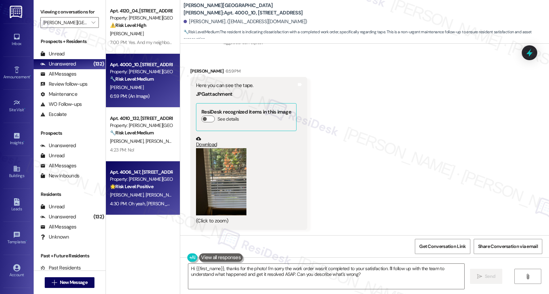
click at [135, 176] on div "Property: Witham Hill Oaks" at bounding box center [141, 179] width 62 height 7
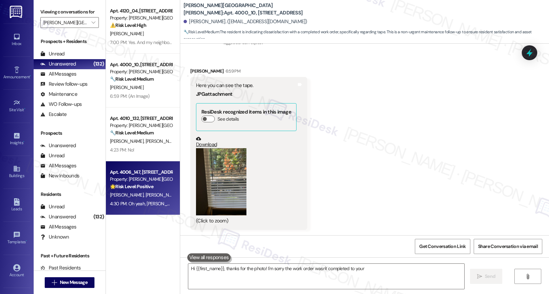
click at [135, 176] on div "Property: Witham Hill Oaks" at bounding box center [141, 179] width 62 height 7
type textarea "Hi {{first_name}}, thanks for the photo! I'm sorry the work order wasn't comple…"
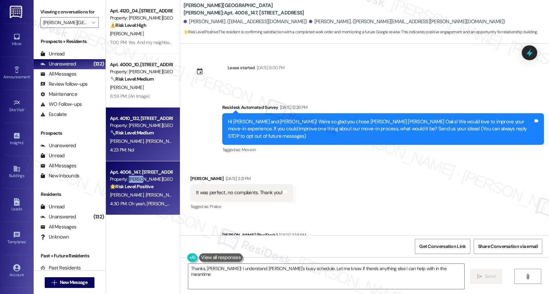
type textarea "Thanks, Stephanie! I understand Brian's busy schedule. Let me know if there's a…"
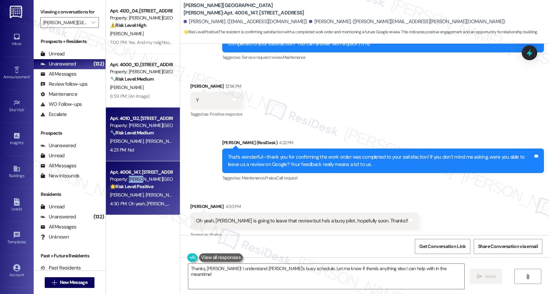
scroll to position [563, 0]
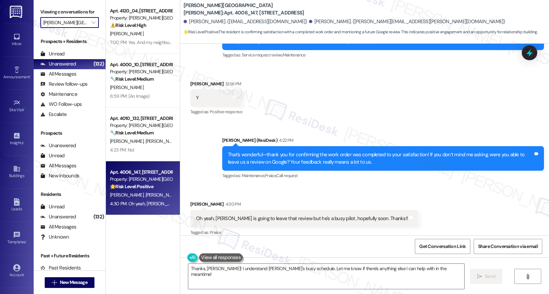
click at [75, 28] on input "Witham Hill Oaks" at bounding box center [65, 22] width 45 height 11
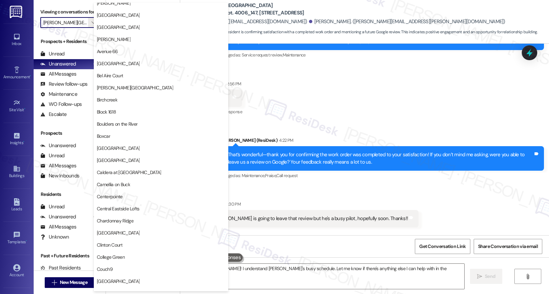
scroll to position [0, 0]
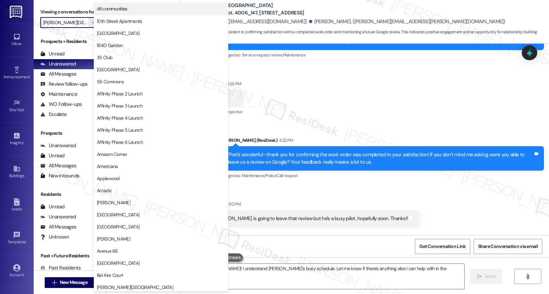
click at [170, 11] on span "All communities" at bounding box center [161, 8] width 128 height 7
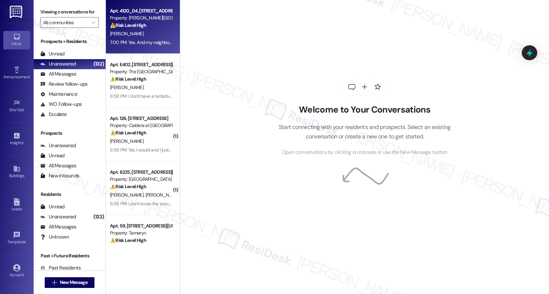
click at [161, 22] on div "⚠️ Risk Level: High The resident reports a rat infestation in their apartment a…" at bounding box center [141, 25] width 62 height 7
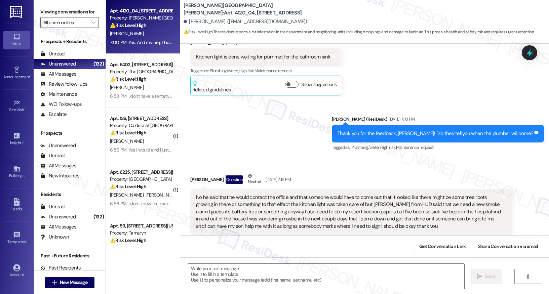
type textarea "Fetching suggested responses. Please feel free to read through the conversation…"
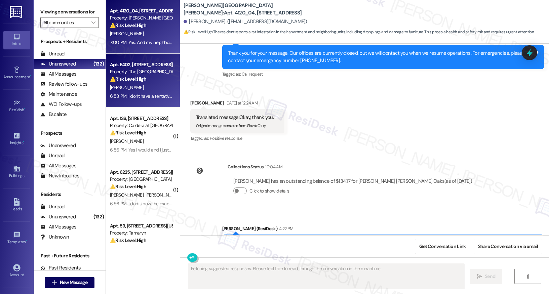
click at [161, 61] on div "Apt. E402, 1430 NW Pettygrove St" at bounding box center [141, 64] width 62 height 7
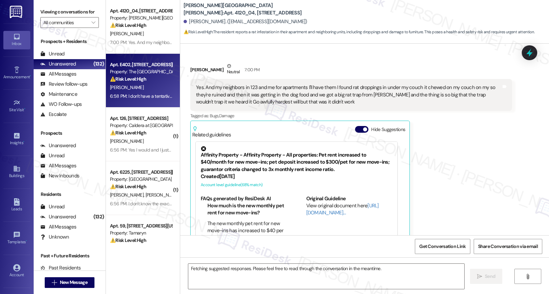
click at [161, 61] on div "Apt. E402, 1430 NW Pettygrove St" at bounding box center [141, 64] width 62 height 7
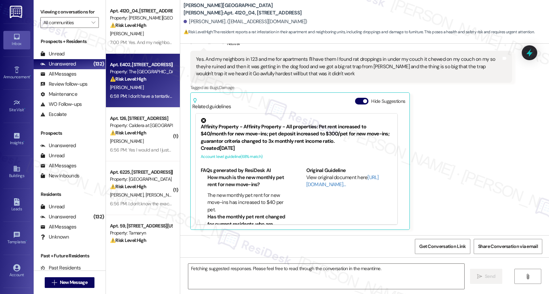
click at [161, 61] on div "Apt. E402, 1430 NW Pettygrove St" at bounding box center [141, 64] width 62 height 7
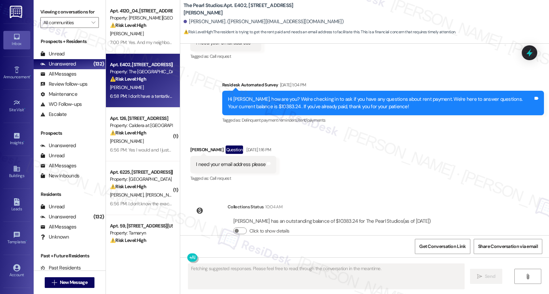
click at [148, 101] on div "Apt. E402, 1430 NW Pettygrove St Property: The Pearl Studios ⚠️ Risk Level: Hig…" at bounding box center [143, 81] width 74 height 54
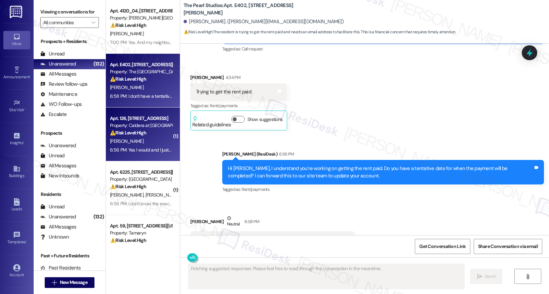
click at [147, 117] on div "Apt. 126, 9900 SE Lawnfield Rd" at bounding box center [141, 118] width 62 height 7
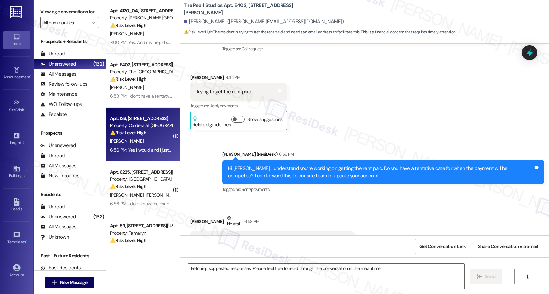
click at [147, 117] on div "Apt. 126, 9900 SE Lawnfield Rd" at bounding box center [141, 118] width 62 height 7
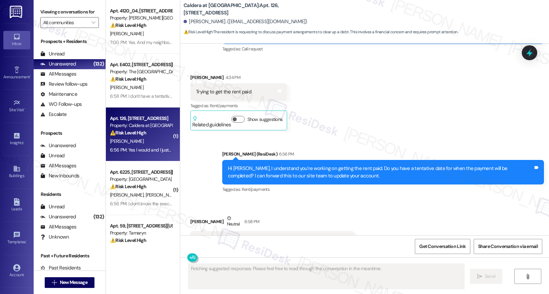
scroll to position [330, 0]
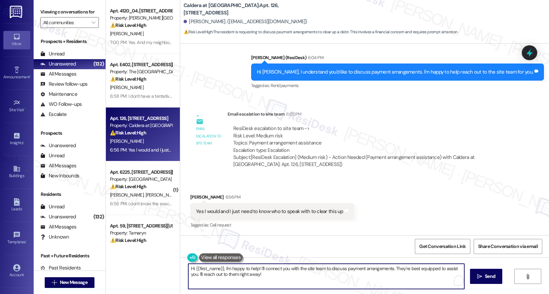
click at [245, 277] on textarea "Hi {{first_name}}, I'm happy to help! I'll connect you with the site team to di…" at bounding box center [326, 276] width 276 height 25
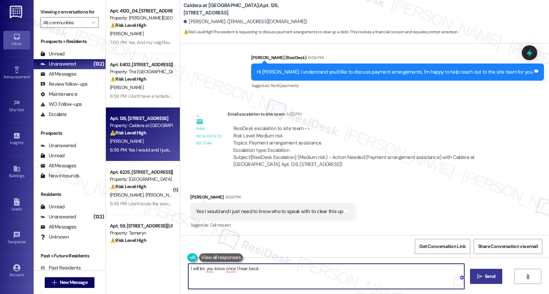
type textarea "I will let. you know once I hear back."
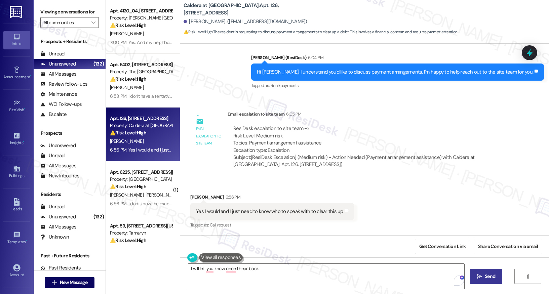
click at [481, 279] on span " Send" at bounding box center [485, 276] width 21 height 7
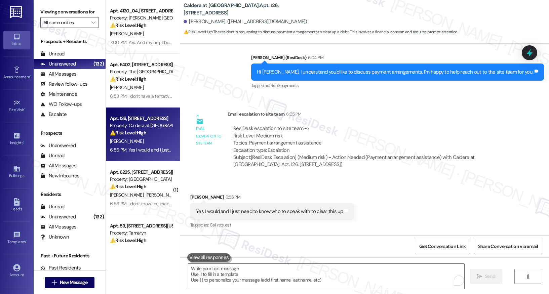
scroll to position [377, 0]
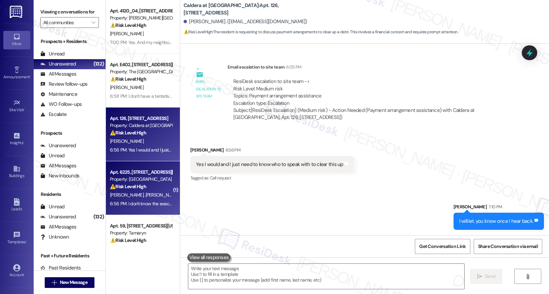
click at [128, 207] on div "6:56 PM: I don't know the exact issue. The maintenance man knows exactly what's…" at bounding box center [140, 204] width 63 height 8
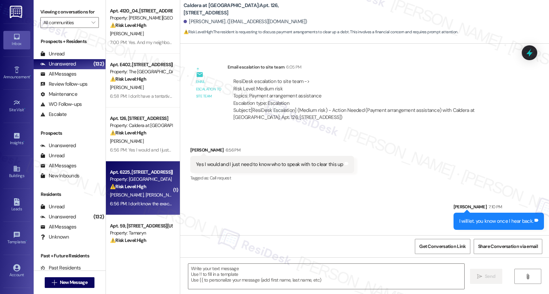
click at [128, 207] on div "6:56 PM: I don't know the exact issue. The maintenance man knows exactly what's…" at bounding box center [140, 204] width 63 height 8
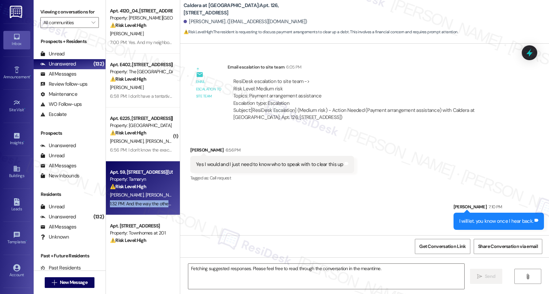
click at [128, 207] on div "1:32 PM: And the way the other tenants speak about the new management it sounds…" at bounding box center [140, 204] width 63 height 8
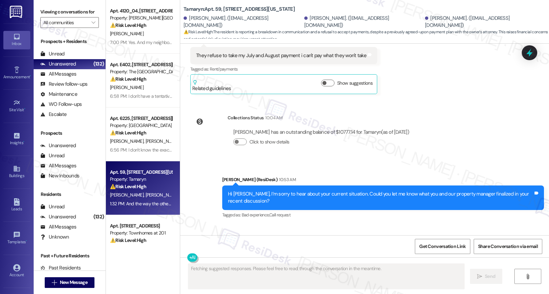
scroll to position [5276, 0]
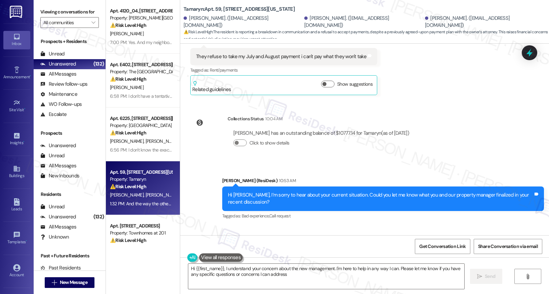
type textarea "Hi {{first_name}}, I understand your concern about the new management. I'm here…"
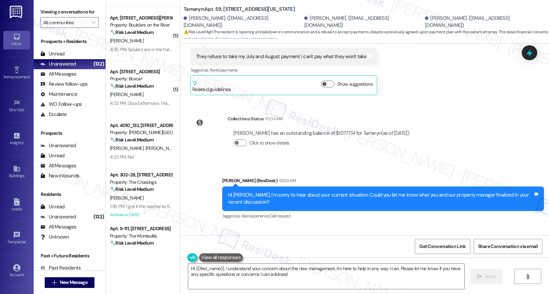
scroll to position [1071, 0]
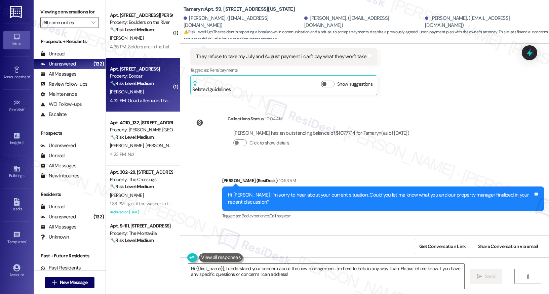
type textarea "Fetching suggested responses. Please feel free to read through the conversation…"
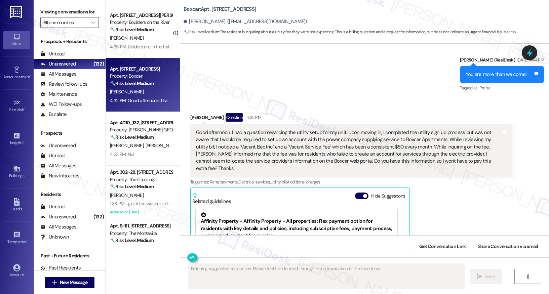
scroll to position [1762, 0]
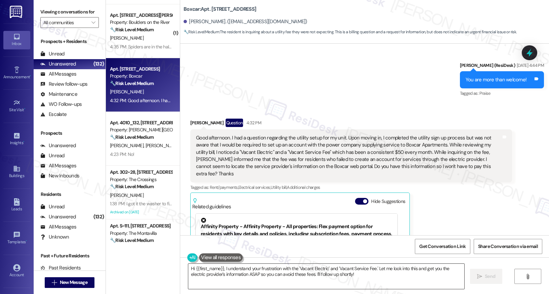
click at [239, 275] on textarea "Hi {{first_name}}, I understand your frustration with the 'Vacant Electric' and…" at bounding box center [326, 276] width 276 height 25
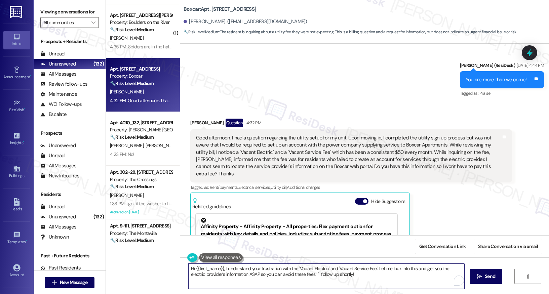
click at [239, 275] on textarea "Hi {{first_name}}, I understand your frustration with the 'Vacant Electric' and…" at bounding box center [326, 276] width 276 height 25
type textarea "Hey Noble, thank you for reaching out! Sure, I'd be happy to check this out for…"
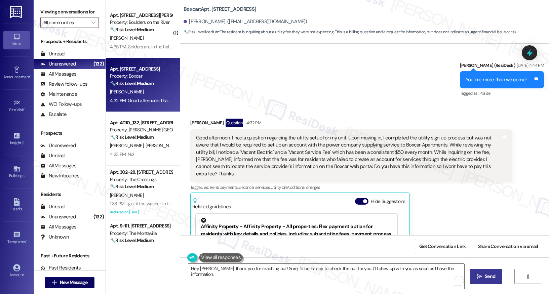
click at [480, 275] on icon "" at bounding box center [479, 276] width 5 height 5
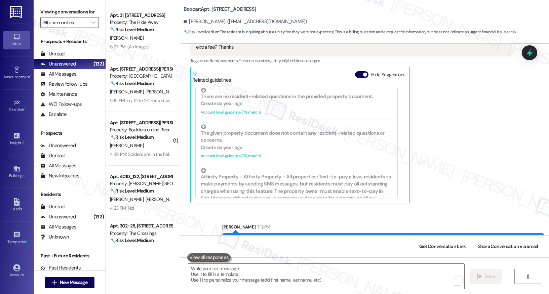
scroll to position [1895, 0]
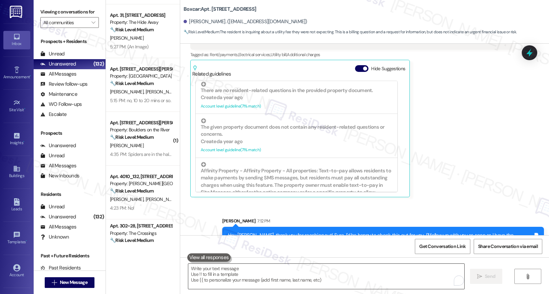
click at [213, 271] on textarea "To enrich screen reader interactions, please activate Accessibility in Grammarl…" at bounding box center [326, 276] width 276 height 25
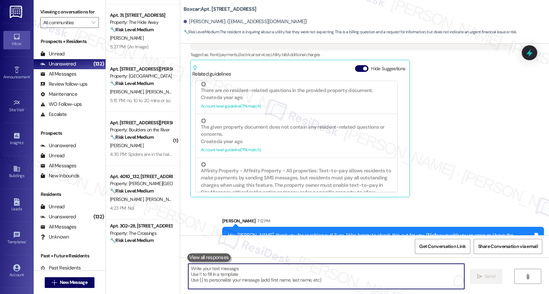
click at [213, 271] on textarea "To enrich screen reader interactions, please activate Accessibility in Grammarl…" at bounding box center [326, 276] width 276 height 25
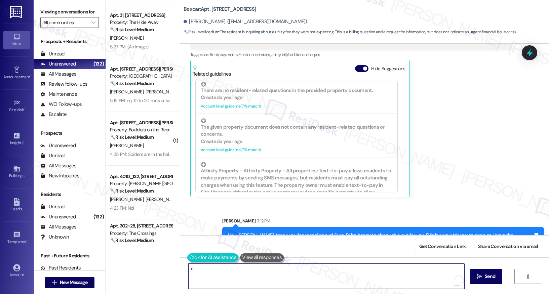
type textarea "c"
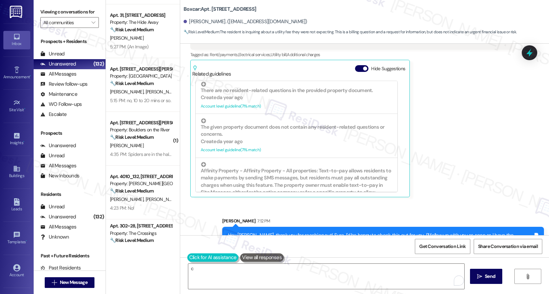
click at [190, 258] on button at bounding box center [212, 257] width 51 height 8
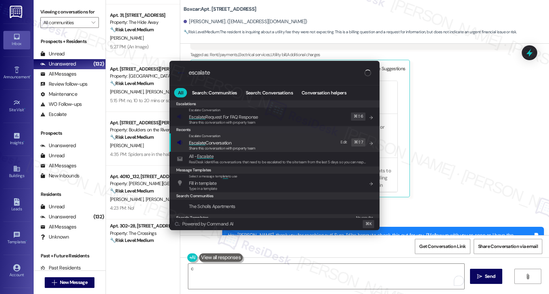
type input "escalate"
click at [257, 147] on div "Escalate Conversation Escalate Conversation Share this conversation with proper…" at bounding box center [275, 142] width 197 height 18
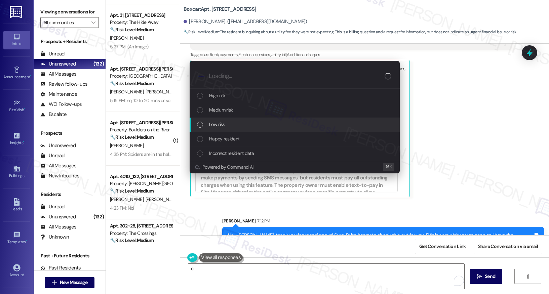
click at [256, 126] on div "Low risk" at bounding box center [295, 124] width 197 height 7
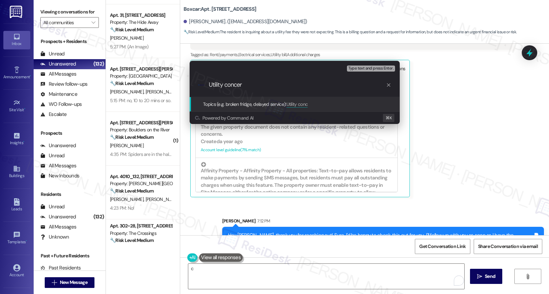
type input "Utility concern"
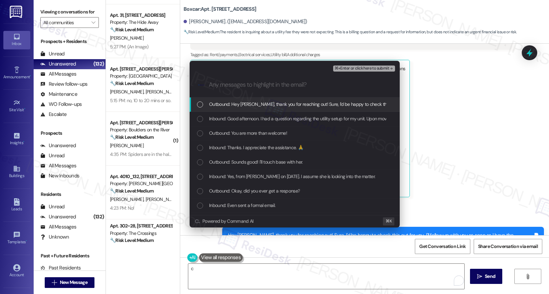
click at [365, 64] on div "⌘+Enter or click here to submit" at bounding box center [364, 68] width 63 height 9
click at [365, 67] on span "⌘+Enter or click here to submit" at bounding box center [361, 68] width 54 height 5
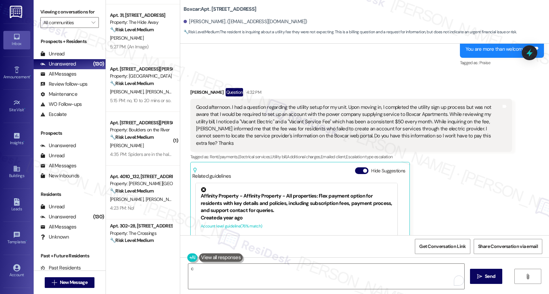
scroll to position [1778, 0]
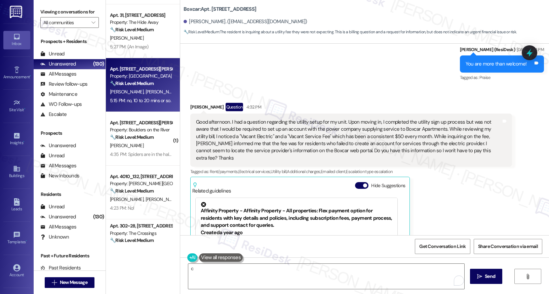
click at [146, 108] on div "Apt. 34, 4532 SE Roethe Road Property: Oak Grove 🔧 Risk Level: Medium The resid…" at bounding box center [143, 85] width 74 height 54
type textarea "Fetching suggested responses. Please feel free to read through the conversation…"
click at [146, 108] on div "Apt. 34, 4532 SE Roethe Road Property: Oak Grove 🔧 Risk Level: Medium The resid…" at bounding box center [143, 85] width 74 height 54
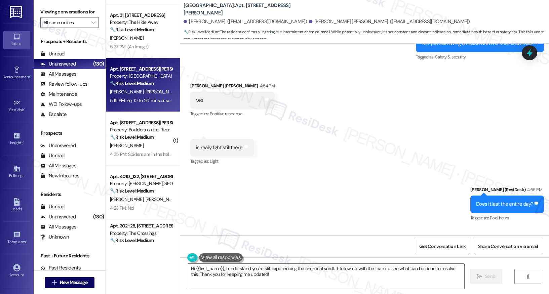
scroll to position [7494, 0]
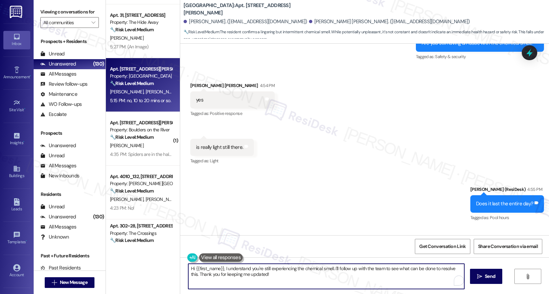
click at [241, 266] on textarea "Hi {{first_name}}, I understand you're still experiencing the chemical smell. I…" at bounding box center [326, 276] width 276 height 25
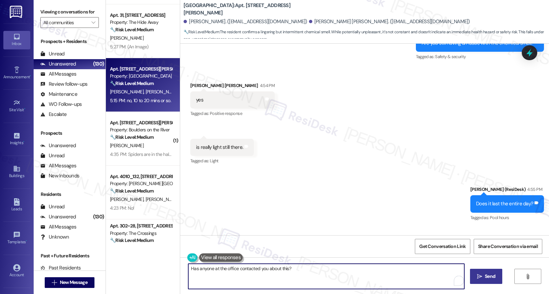
type textarea "Has anyone at the office contacted you about this?"
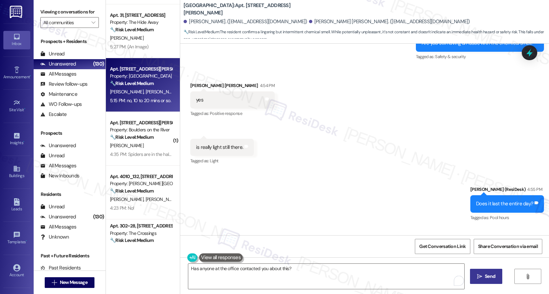
click at [483, 270] on button " Send" at bounding box center [486, 276] width 33 height 15
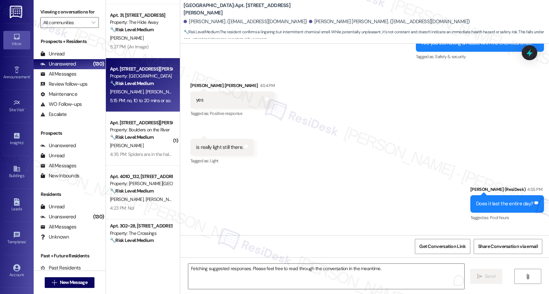
scroll to position [7494, 0]
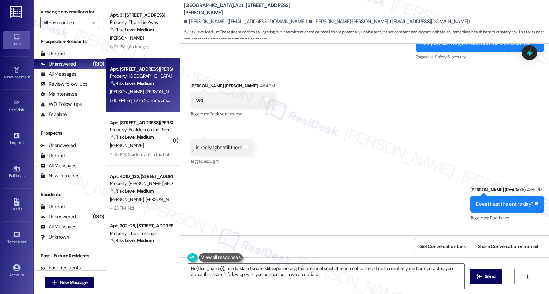
type textarea "Hi {{first_name}}, I understand you're still experiencing the chemical smell. I…"
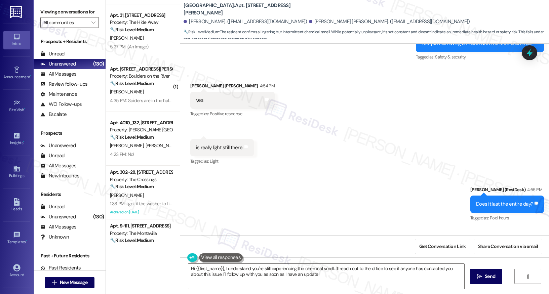
click at [406, 228] on div "Received via SMS Berenice Hernandez Marin 5:15 PM no, 10 to 20 mins or so. Tags…" at bounding box center [364, 256] width 368 height 57
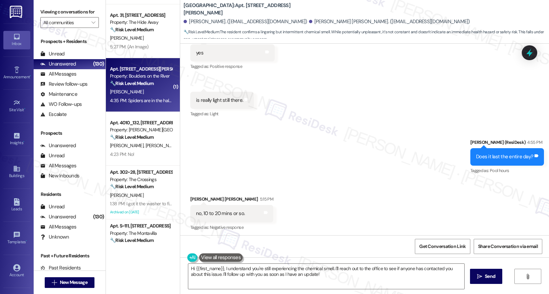
click at [141, 86] on strong "🔧 Risk Level: Medium" at bounding box center [132, 83] width 44 height 6
type textarea "Fetching suggested responses. Please feel free to read through the conversation…"
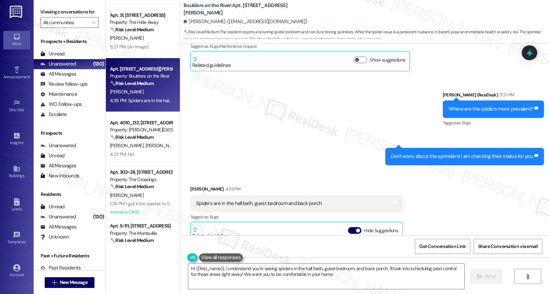
scroll to position [1225, 0]
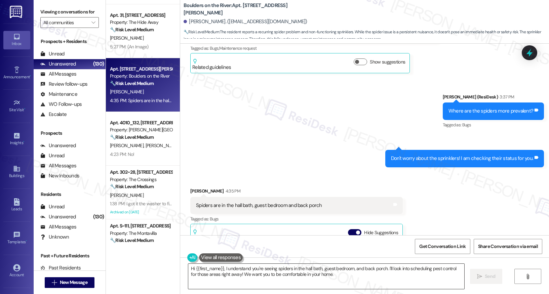
click at [260, 270] on textarea "Hi {{first_name}}, I understand you're seeing spiders in the hall bath, guest b…" at bounding box center [326, 276] width 276 height 25
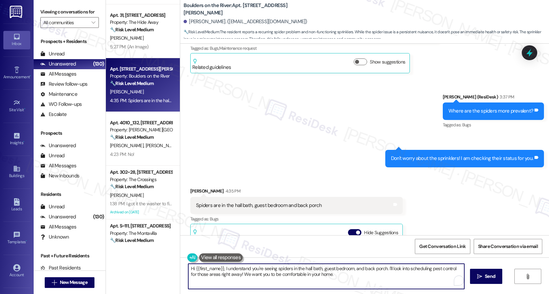
click at [260, 270] on textarea "Hi {{first_name}}, I understand you're seeing spiders in the hall bath, guest b…" at bounding box center [326, 276] width 276 height 25
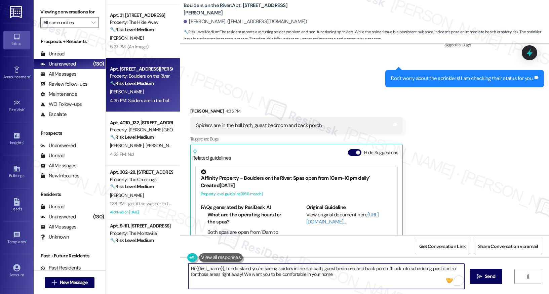
scroll to position [1319, 0]
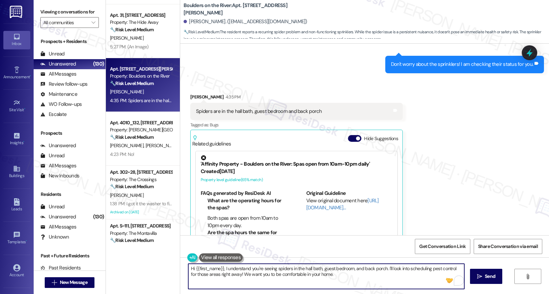
click at [334, 261] on div "Hi {{first_name}}, I understand you're seeing spiders in the hall bath, guest b…" at bounding box center [364, 282] width 368 height 50
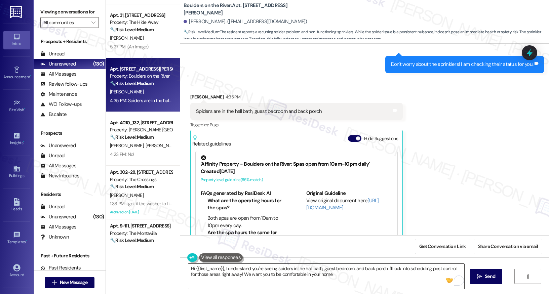
click at [329, 273] on textarea "Hi {{first_name}}, I understand you're seeing spiders in the hall bath, guest b…" at bounding box center [326, 276] width 276 height 25
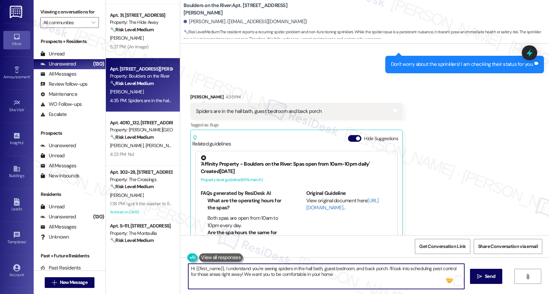
click at [329, 273] on textarea "Hi {{first_name}}, I understand you're seeing spiders in the hall bath, guest b…" at bounding box center [326, 276] width 276 height 25
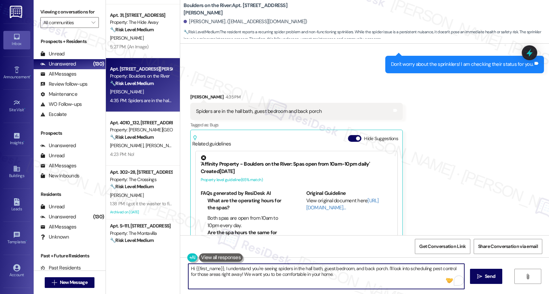
click at [329, 273] on textarea "Hi {{first_name}}, I understand you're seeing spiders in the hall bath, guest b…" at bounding box center [326, 276] width 276 height 25
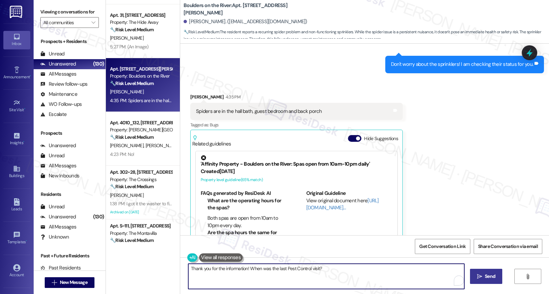
type textarea "Thank you for the information! When was the last Pest Control visit?"
click at [486, 272] on button " Send" at bounding box center [486, 276] width 33 height 15
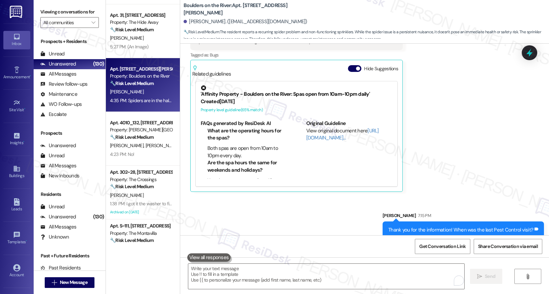
scroll to position [1398, 0]
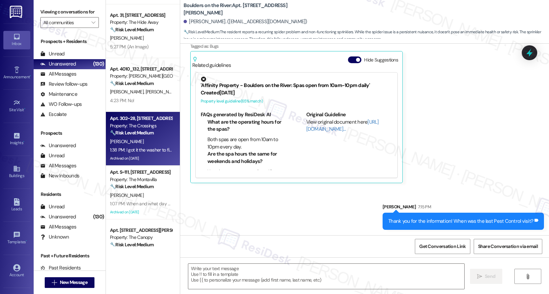
type textarea "Fetching suggested responses. Please feel free to read through the conversation…"
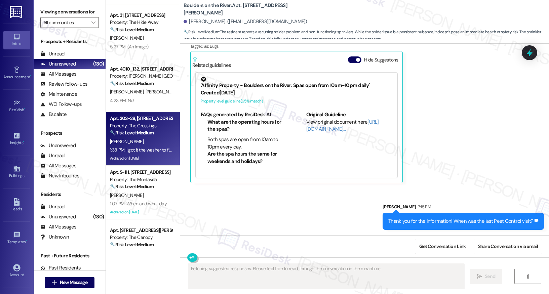
click at [167, 147] on div "Apt. 302~28, 16500 SE 82nd Dr Property: The Crossings 🔧 Risk Level: Medium The …" at bounding box center [143, 139] width 74 height 54
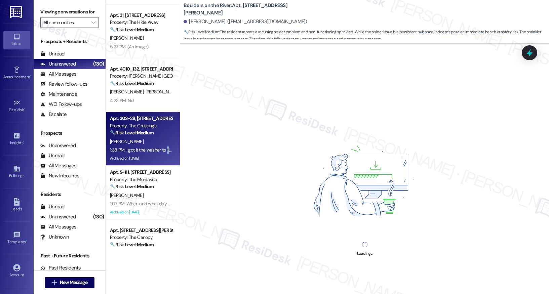
click at [167, 147] on div "Apt. 302~28, 16500 SE 82nd Dr Property: The Crossings 🔧 Risk Level: Medium The …" at bounding box center [143, 139] width 74 height 54
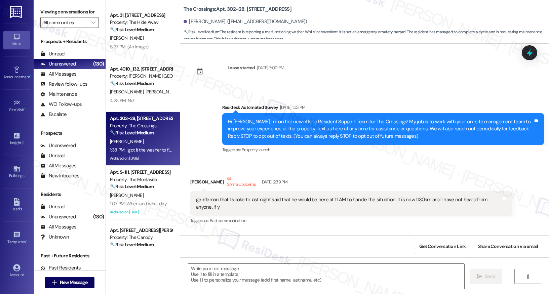
click at [156, 131] on div "🔧 Risk Level: Medium The resident is reporting a malfunctioning washer. While i…" at bounding box center [141, 132] width 62 height 7
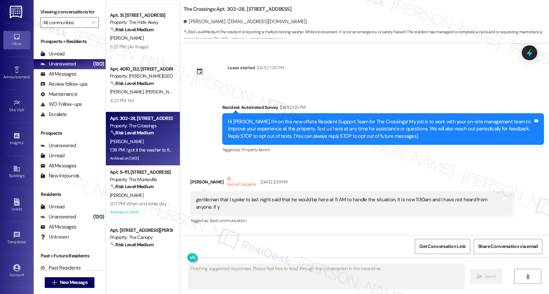
scroll to position [37390, 0]
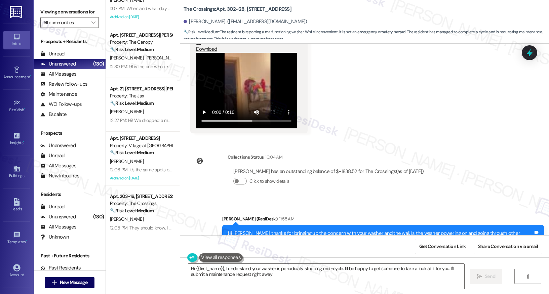
type textarea "Hi {{first_name}}, I understand your washer is periodically stopping mid-cycle.…"
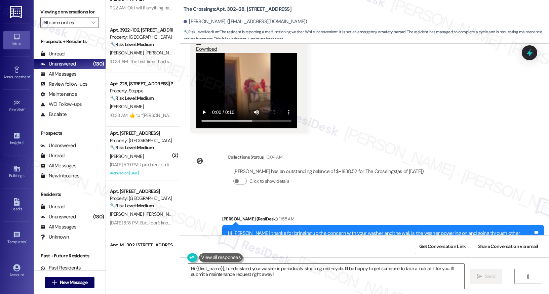
scroll to position [1544, 0]
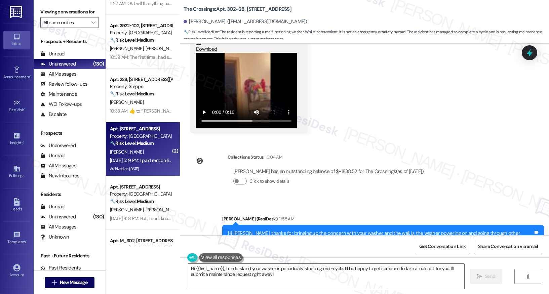
click at [142, 149] on div "L. Hoge" at bounding box center [140, 152] width 63 height 8
type textarea "Fetching suggested responses. Please feel free to read through the conversation…"
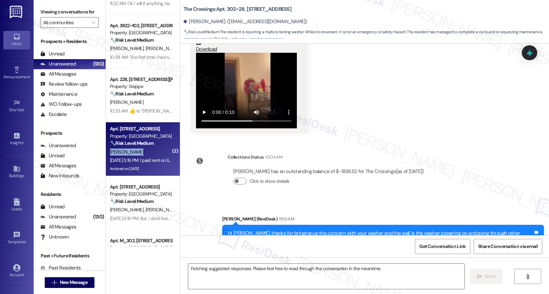
click at [142, 149] on div "L. Hoge" at bounding box center [140, 152] width 63 height 8
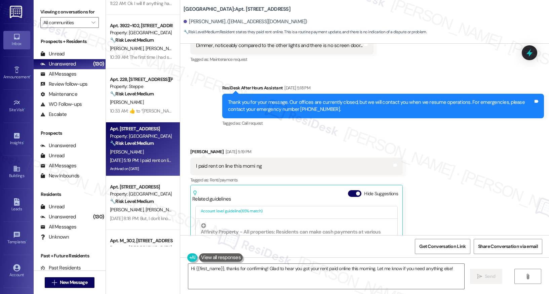
scroll to position [227, 0]
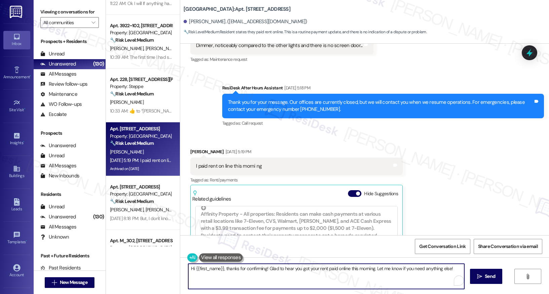
click at [229, 267] on textarea "Hi {{first_name}}, thanks for confirming! Glad to hear you got your rent paid o…" at bounding box center [326, 276] width 276 height 25
type textarea "Hey Lucille, happy Monday!"
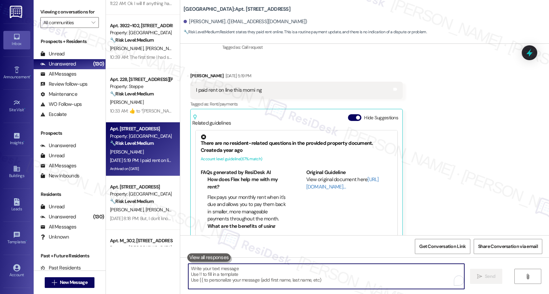
scroll to position [9358, 0]
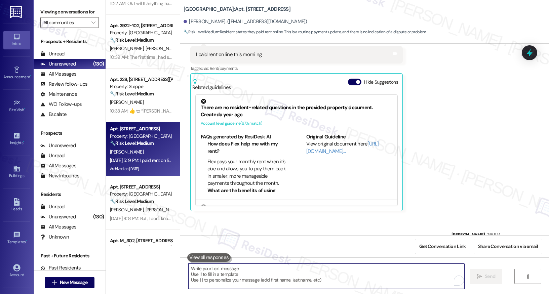
click at [277, 268] on textarea "To enrich screen reader interactions, please activate Accessibility in Grammarl…" at bounding box center [326, 276] width 276 height 25
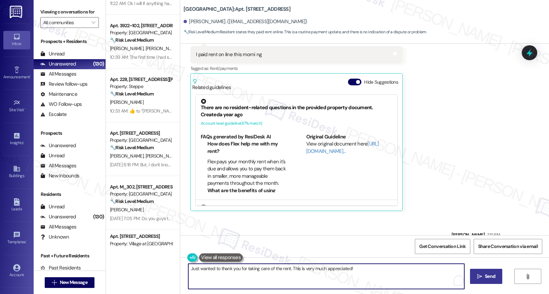
type textarea "Just wanted to thank you for taking care of the rent. This is very much appreci…"
click at [487, 276] on span "Send" at bounding box center [489, 276] width 10 height 7
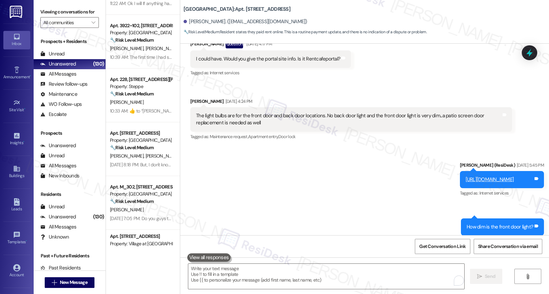
scroll to position [8897, 0]
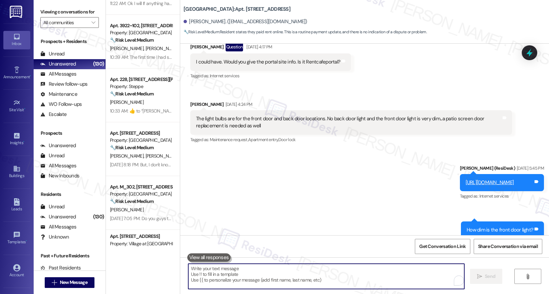
click at [254, 269] on textarea "To enrich screen reader interactions, please activate Accessibility in Grammarl…" at bounding box center [326, 276] width 276 height 25
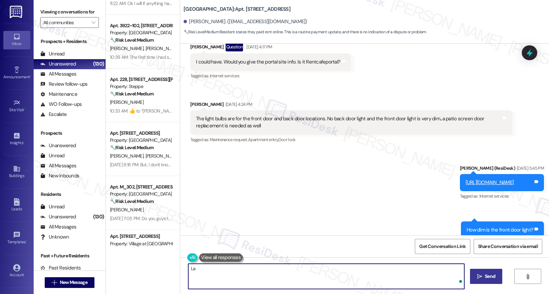
type textarea "L"
type textarea "I also want to circle back about the back door light and patio screen door. Has…"
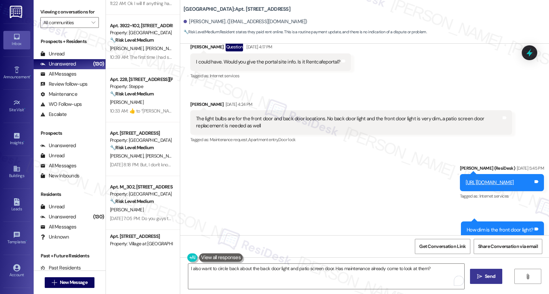
click at [490, 274] on span "Send" at bounding box center [489, 276] width 10 height 7
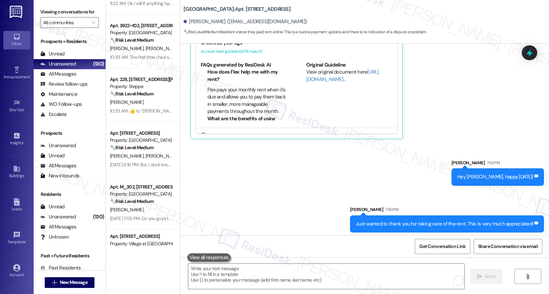
scroll to position [9452, 0]
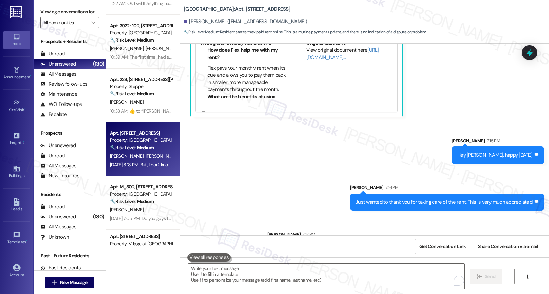
click at [143, 161] on div "Aug 08, 2025 at 8:18 PM: But, I don't know if he made the reports for them. Aug…" at bounding box center [140, 165] width 63 height 8
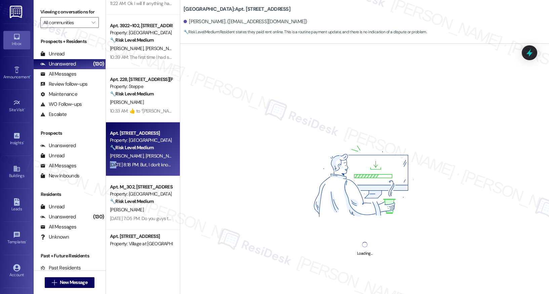
click at [143, 161] on div "Aug 08, 2025 at 8:18 PM: But, I don't know if he made the reports for them. Aug…" at bounding box center [140, 165] width 63 height 8
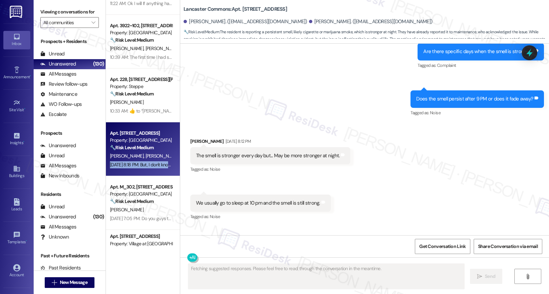
scroll to position [1343, 0]
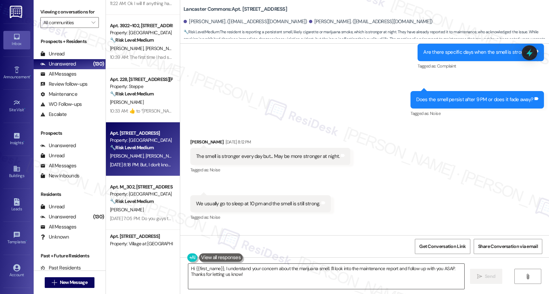
click at [241, 276] on textarea "Hi {{first_name}}, I understand your concern about the marijuana smell. I'll lo…" at bounding box center [326, 276] width 276 height 25
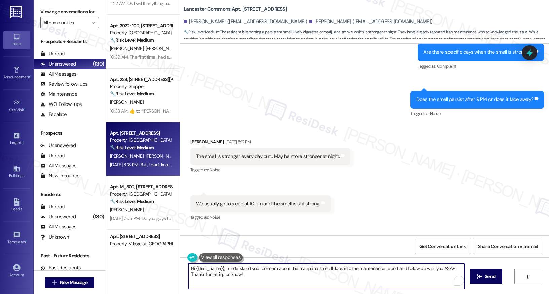
click at [241, 276] on textarea "Hi {{first_name}}, I understand your concern about the marijuana smell. I'll lo…" at bounding box center [326, 276] width 276 height 25
type textarea "Hey Alberto, happy Monday!"
click at [484, 279] on span "Send" at bounding box center [489, 276] width 10 height 7
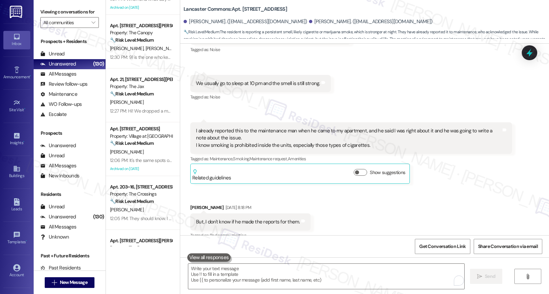
scroll to position [1463, 0]
click at [287, 275] on textarea "To enrich screen reader interactions, please activate Accessibility in Grammarl…" at bounding box center [326, 276] width 276 height 25
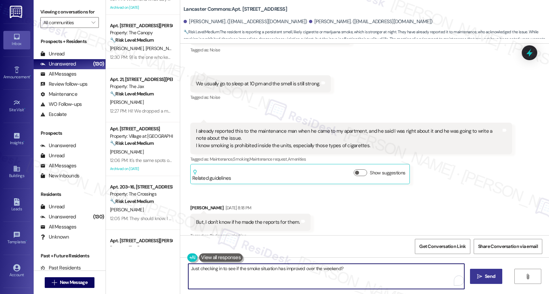
type textarea "Just checking in to see if the smoke situation has improved over the weekend?"
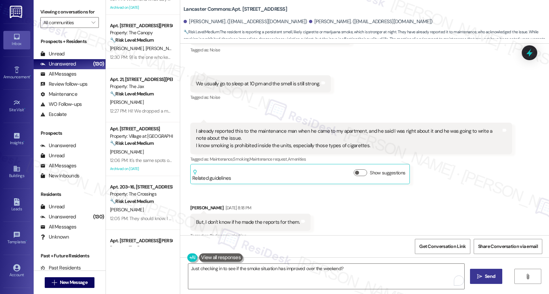
click at [485, 268] on div "Just checking in to see if the smoke situation has improved over the weekend? …" at bounding box center [364, 282] width 368 height 50
click at [485, 269] on button " Send" at bounding box center [486, 276] width 33 height 15
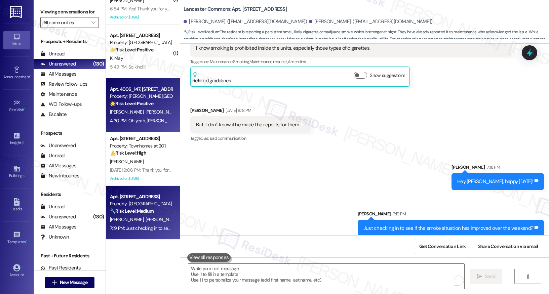
scroll to position [2386, 0]
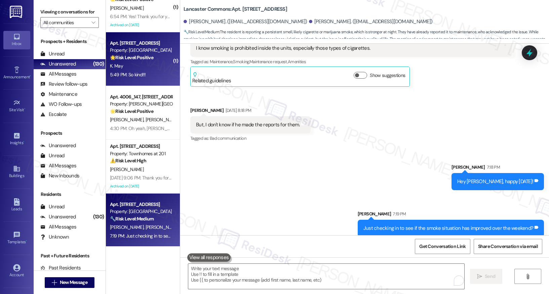
click at [143, 70] on div "K. May" at bounding box center [140, 66] width 63 height 8
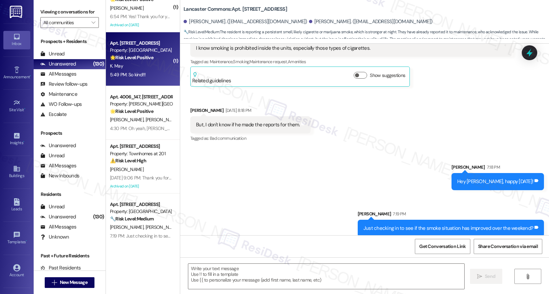
click at [143, 70] on div "K. May" at bounding box center [140, 66] width 63 height 8
type textarea "Fetching suggested responses. Please feel free to read through the conversation…"
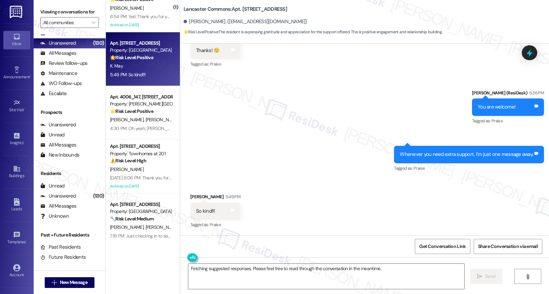
scroll to position [23, 0]
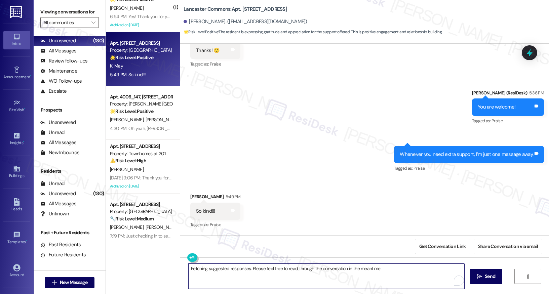
click at [234, 273] on textarea "Fetching suggested responses. Please feel free to read through the conversation…" at bounding box center [326, 276] width 276 height 25
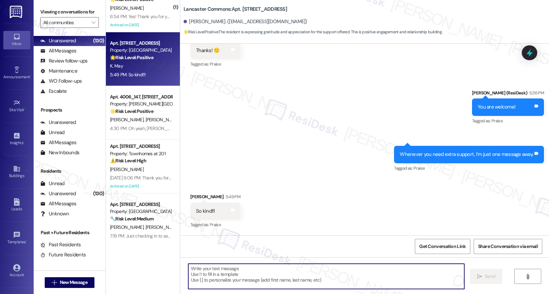
click at [232, 285] on textarea "To enrich screen reader interactions, please activate Accessibility in Grammarl…" at bounding box center [326, 276] width 276 height 25
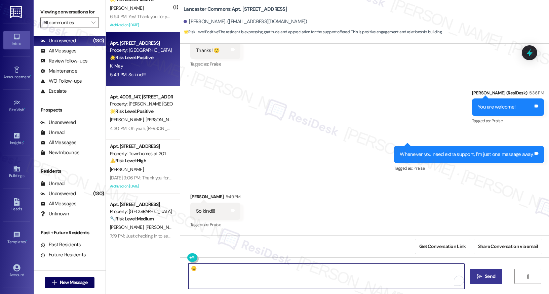
type textarea "😊"
click at [483, 279] on span "Send" at bounding box center [489, 276] width 13 height 7
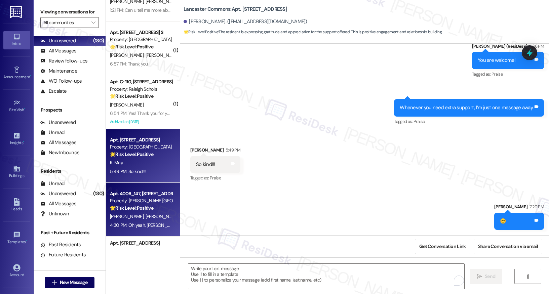
scroll to position [2282, 0]
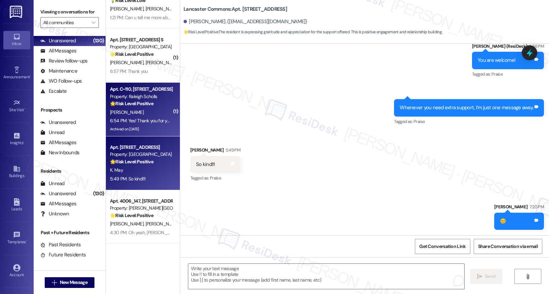
click at [145, 123] on div "6:54 PM: Yes! Thank you for you help! 6:54 PM: Yes! Thank you for you help!" at bounding box center [146, 121] width 73 height 6
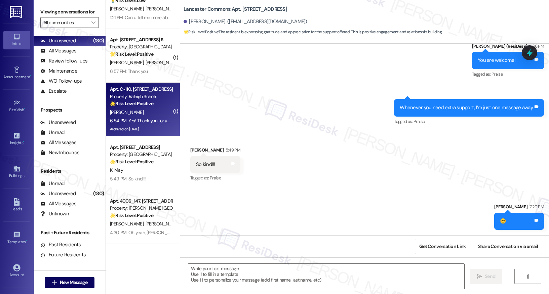
click at [145, 123] on div "6:54 PM: Yes! Thank you for you help! 6:54 PM: Yes! Thank you for you help!" at bounding box center [146, 121] width 73 height 6
type textarea "Fetching suggested responses. Please feel free to read through the conversation…"
click at [145, 123] on div "6:54 PM: Yes! Thank you for you help! 6:54 PM: Yes! Thank you for you help!" at bounding box center [146, 121] width 73 height 6
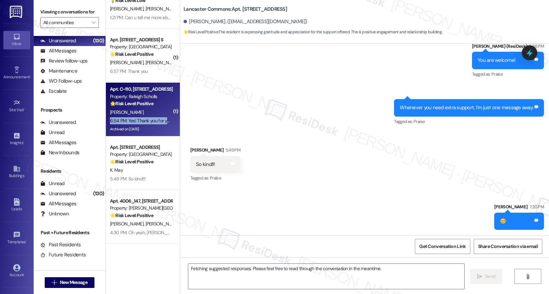
click at [145, 123] on div "6:54 PM: Yes! Thank you for you help! 6:54 PM: Yes! Thank you for you help!" at bounding box center [146, 121] width 73 height 6
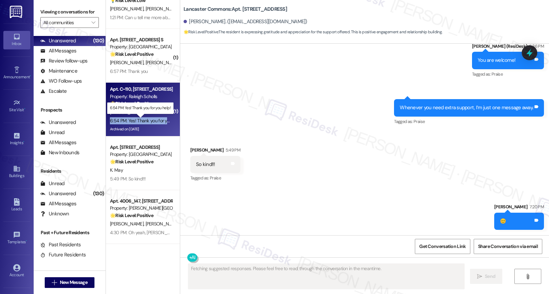
click at [145, 123] on div "6:54 PM: Yes! Thank you for you help! 6:54 PM: Yes! Thank you for you help!" at bounding box center [146, 121] width 73 height 6
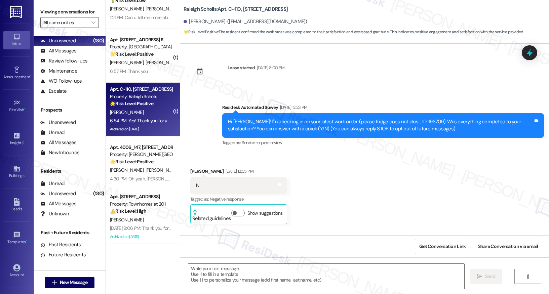
type textarea "Fetching suggested responses. Please feel free to read through the conversation…"
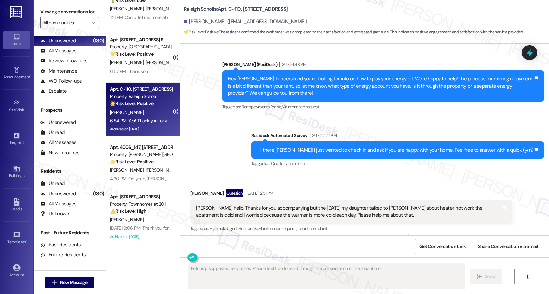
scroll to position [8483, 0]
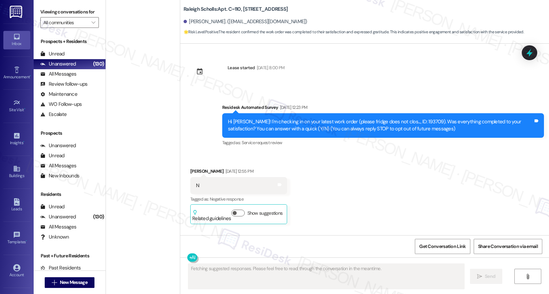
scroll to position [8483, 0]
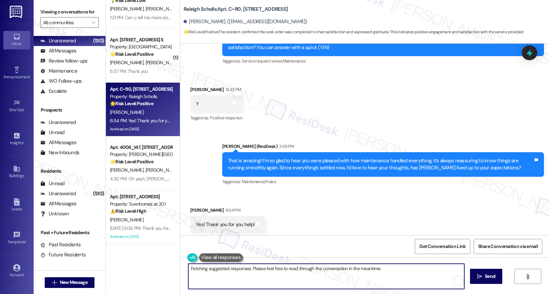
click at [219, 278] on textarea "Hi {{first_name}}, I'm so glad to hear that Raleigh Scholls has lived up to you…" at bounding box center [326, 276] width 276 height 25
type textarea "Anytime!"
click at [478, 270] on button " Send" at bounding box center [486, 276] width 33 height 15
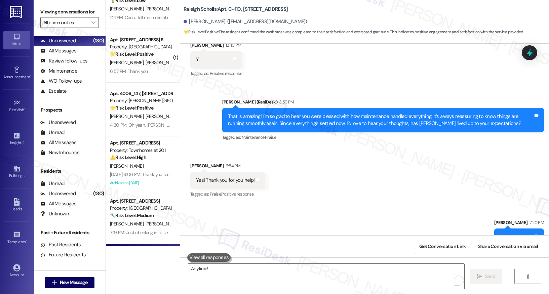
scroll to position [8530, 0]
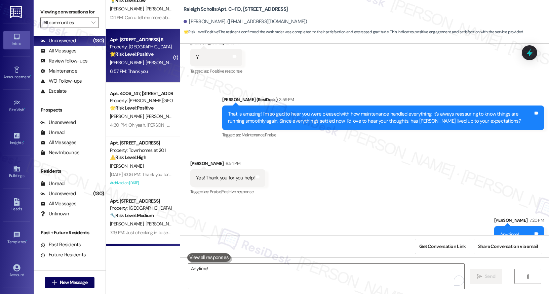
click at [145, 69] on div "6:57 PM: Thank you 6:57 PM: Thank you" at bounding box center [140, 71] width 63 height 8
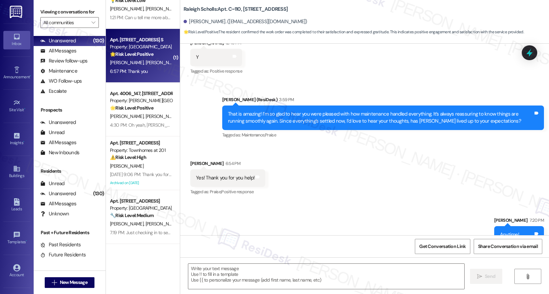
click at [145, 69] on div "6:57 PM: Thank you 6:57 PM: Thank you" at bounding box center [140, 71] width 63 height 8
type textarea "Fetching suggested responses. Please feel free to read through the conversation…"
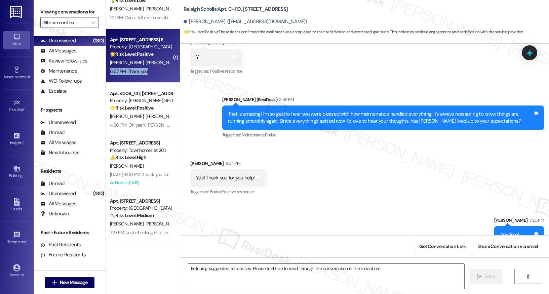
click at [145, 69] on div "6:57 PM: Thank you 6:57 PM: Thank you" at bounding box center [140, 71] width 63 height 8
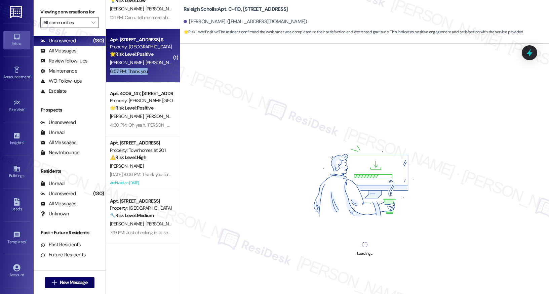
click at [145, 69] on div "6:57 PM: Thank you 6:57 PM: Thank you" at bounding box center [140, 71] width 63 height 8
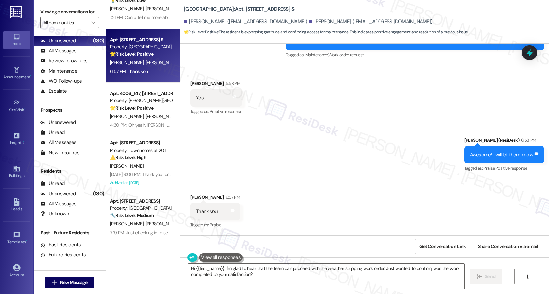
scroll to position [1276, 0]
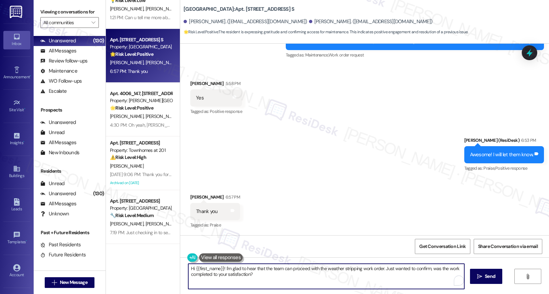
click at [221, 274] on textarea "Hi {{first_name}}! I'm glad to hear that the team can proceed with the weather …" at bounding box center [326, 276] width 276 height 25
click at [223, 275] on textarea "Hi {{first_name}}! I'm glad to hear that the team can proceed with the weather …" at bounding box center [326, 276] width 276 height 25
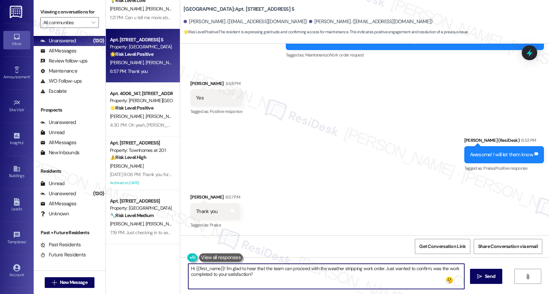
click at [223, 275] on textarea "Hi {{first_name}}! I'm glad to hear that the team can proceed with the weather …" at bounding box center [326, 276] width 276 height 25
click at [243, 275] on textarea "Hi {{first_name}}! I'm glad to hear that the team can proceed with the weather …" at bounding box center [326, 276] width 276 height 25
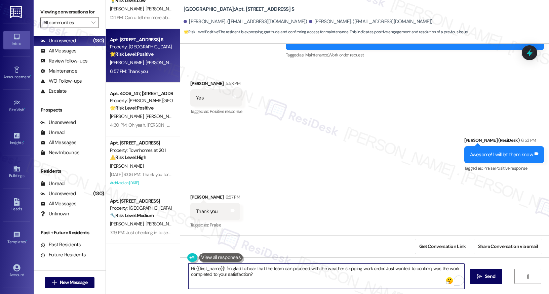
click at [243, 275] on textarea "Hi {{first_name}}! I'm glad to hear that the team can proceed with the weather …" at bounding box center [326, 276] width 276 height 25
click at [255, 276] on textarea "Hi {{first_name}}! I'm glad to hear that the team can proceed with the weather …" at bounding box center [326, 276] width 276 height 25
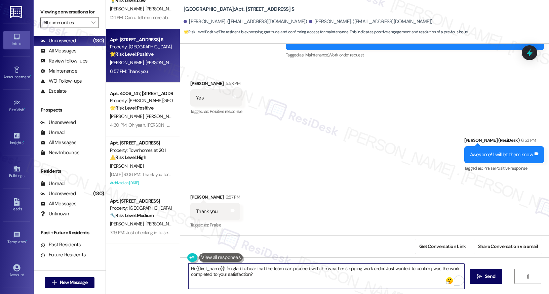
click at [256, 274] on textarea "Hi {{first_name}}! I'm glad to hear that the team can proceed with the weather …" at bounding box center [326, 276] width 276 height 25
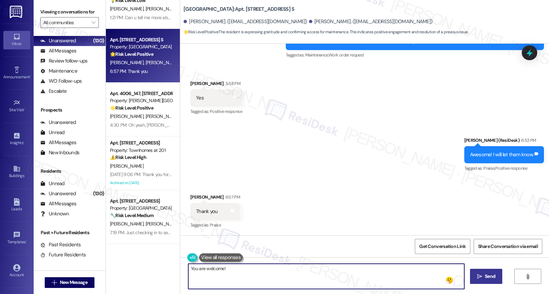
type textarea "You are welcome!"
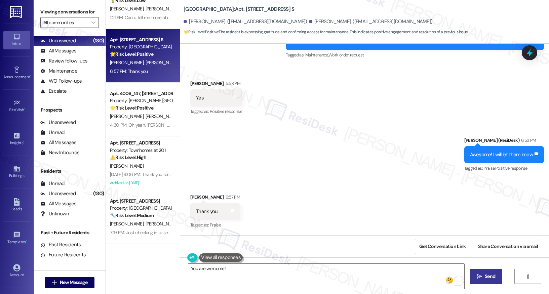
click at [477, 275] on icon "" at bounding box center [479, 276] width 5 height 5
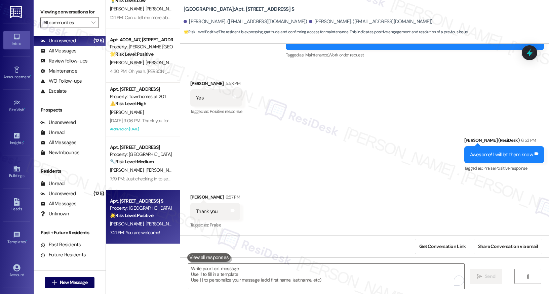
scroll to position [1322, 0]
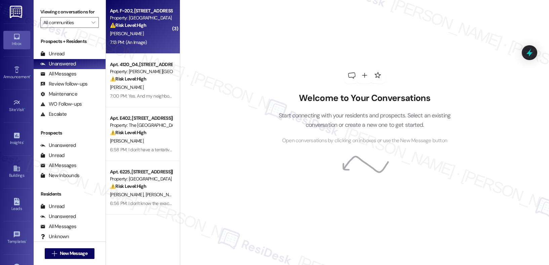
click at [151, 37] on div "[PERSON_NAME]" at bounding box center [140, 34] width 63 height 8
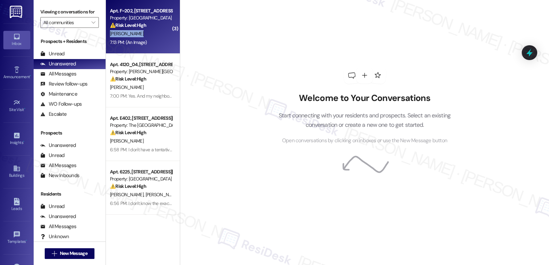
click at [151, 37] on div "[PERSON_NAME]" at bounding box center [140, 34] width 63 height 8
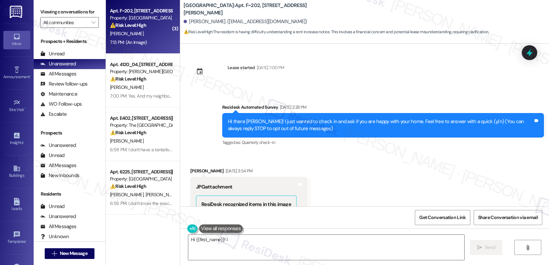
scroll to position [14832, 0]
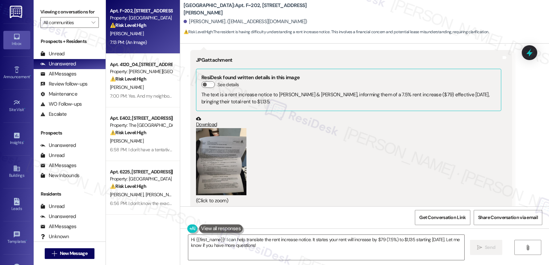
click at [227, 128] on button "Zoom image" at bounding box center [221, 161] width 50 height 67
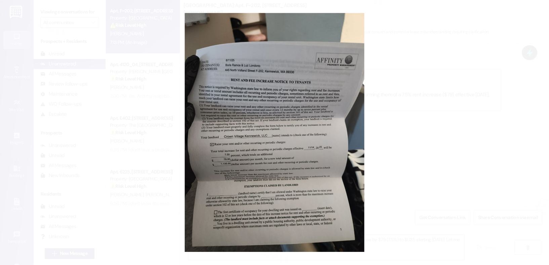
click at [416, 132] on button "Unzoom image" at bounding box center [274, 132] width 549 height 265
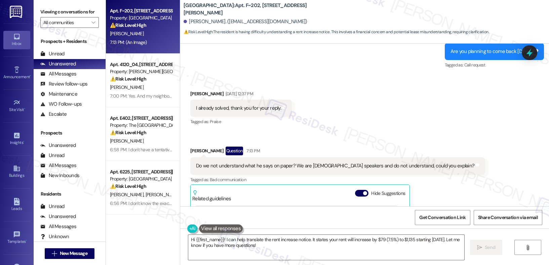
scroll to position [14550, 0]
click at [386, 147] on div "[PERSON_NAME] Question 7:13 PM" at bounding box center [337, 152] width 295 height 11
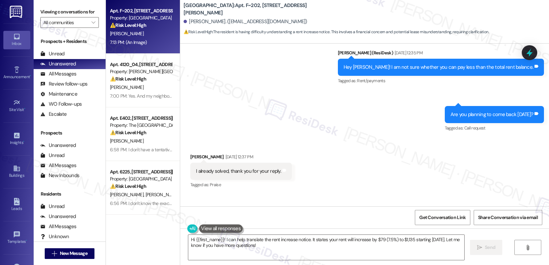
scroll to position [14487, 0]
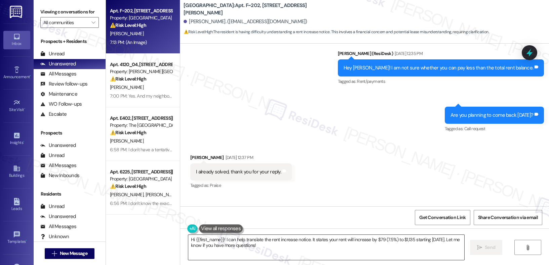
click at [230, 249] on textarea "Hi {{first_name}}! I can help translate the rent increase notice. It states you…" at bounding box center [326, 247] width 276 height 25
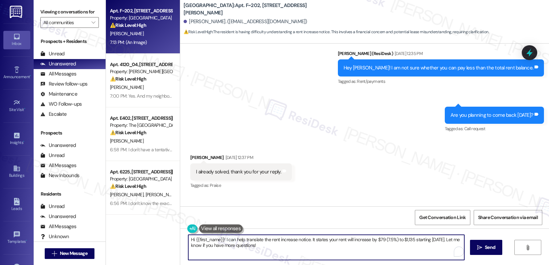
click at [230, 249] on textarea "Hi {{first_name}}! I can help translate the rent increase notice. It states you…" at bounding box center [326, 247] width 276 height 25
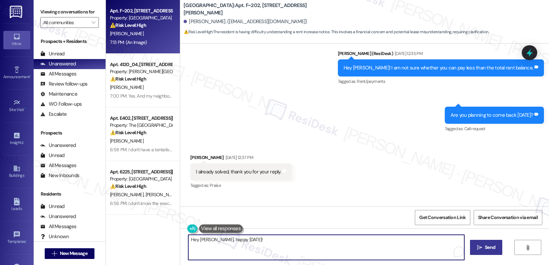
type textarea "Hey [PERSON_NAME], happy [DATE]!"
click at [475, 243] on button " Send" at bounding box center [486, 247] width 33 height 15
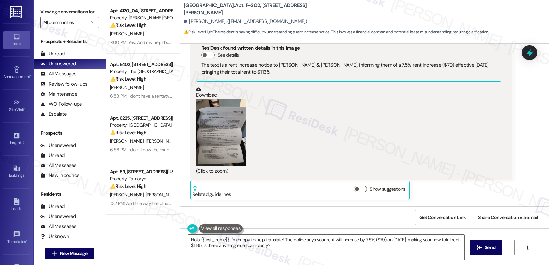
scroll to position [14878, 0]
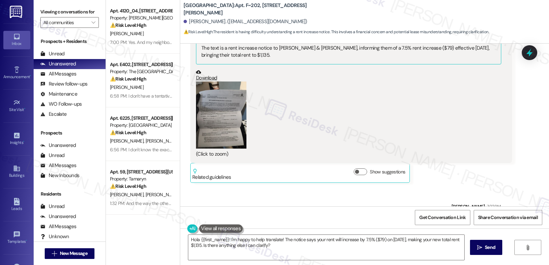
click at [230, 98] on button "Zoom image" at bounding box center [221, 115] width 50 height 67
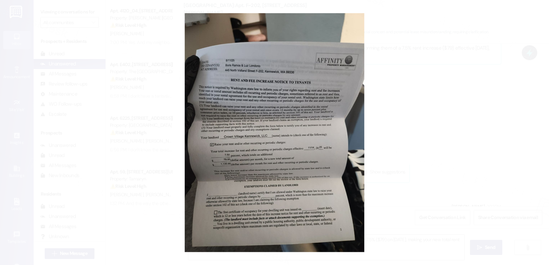
click at [375, 141] on button "Unzoom image" at bounding box center [274, 132] width 549 height 265
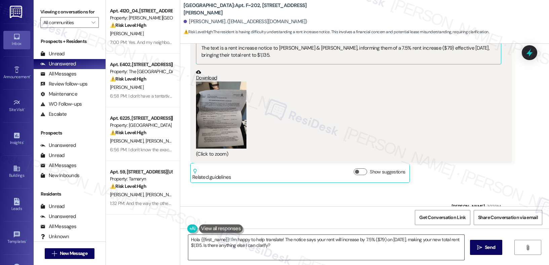
click at [291, 249] on textarea "Hola {{first_name}}! I'm happy to help translate! The notice says your rent wil…" at bounding box center [326, 247] width 276 height 25
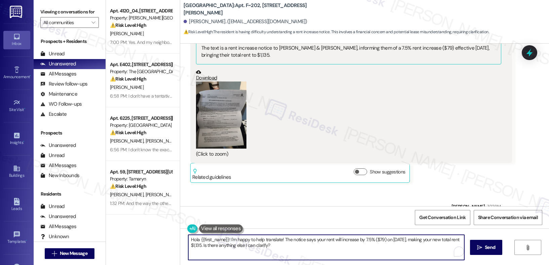
click at [291, 249] on textarea "Hola {{first_name}}! I'm happy to help translate! The notice says your rent wil…" at bounding box center [326, 247] width 276 height 25
drag, startPoint x: 280, startPoint y: 239, endPoint x: 129, endPoint y: 241, distance: 150.5
click at [129, 241] on div "Apt. 4120_04, 4275 NW Clubhouse Pl Property: Witham Hill Oaks ⚠️ Risk Level: Hi…" at bounding box center [327, 132] width 443 height 265
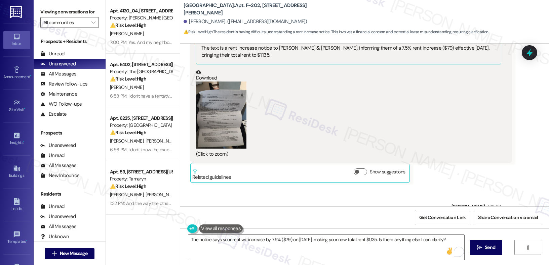
click at [232, 90] on button "Zoom image" at bounding box center [221, 115] width 50 height 67
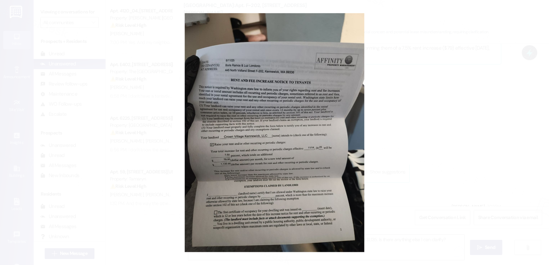
click at [409, 156] on button "Unzoom image" at bounding box center [274, 132] width 549 height 265
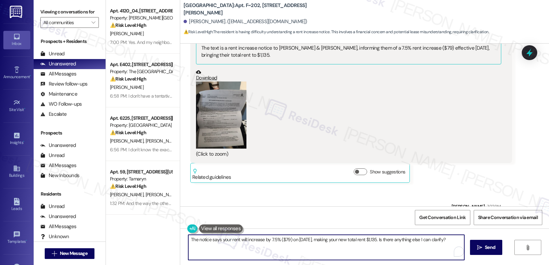
drag, startPoint x: 271, startPoint y: 244, endPoint x: 291, endPoint y: 252, distance: 21.7
click at [291, 257] on textarea "The notice says your rent will increase by 7.5% ($79) on 11/14/2025, making you…" at bounding box center [326, 247] width 276 height 25
click at [267, 238] on textarea "The notice says your rent will increase by 7.5% ($79) on 11/14/2025, making you…" at bounding box center [326, 247] width 276 height 25
drag, startPoint x: 218, startPoint y: 240, endPoint x: 232, endPoint y: 250, distance: 16.7
click at [232, 250] on textarea "The notice says your rent will increase by 7.5% ($79) on 11/14/2025, making you…" at bounding box center [326, 247] width 276 height 25
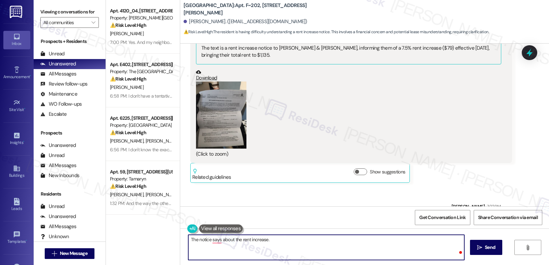
type textarea "The notice says about the rent increase."
click at [468, 251] on div "The notice says about the rent increase.  Send " at bounding box center [364, 254] width 368 height 50
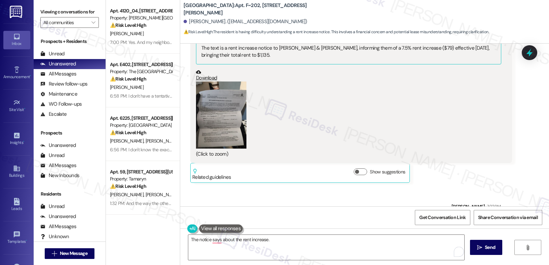
click at [468, 251] on div "The notice says about the rent increase.  Send " at bounding box center [364, 254] width 368 height 50
click at [490, 253] on button " Send" at bounding box center [486, 247] width 33 height 15
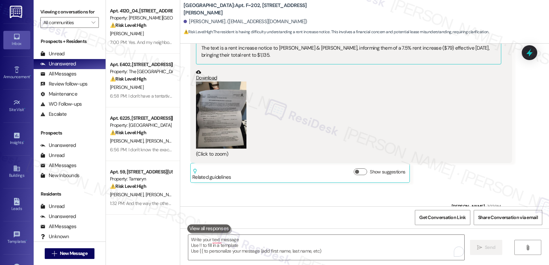
scroll to position [14831, 0]
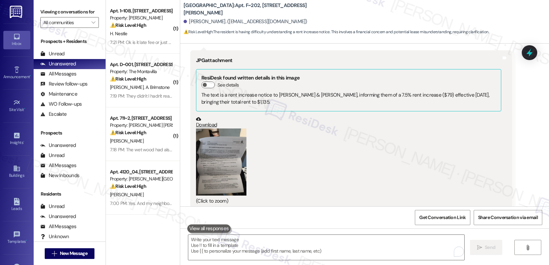
click at [517, 188] on div "Received via SMS Luz Londono Aug 07, 2025 at 12:37 PM I already solved, thank y…" at bounding box center [364, 14] width 368 height 441
click at [510, 198] on div "Received via SMS 7:13 PM Luz Londono 7:13 PM JPG attachment ResiDesk found writ…" at bounding box center [351, 140] width 332 height 190
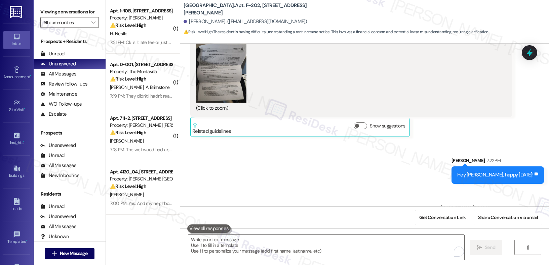
scroll to position [14925, 0]
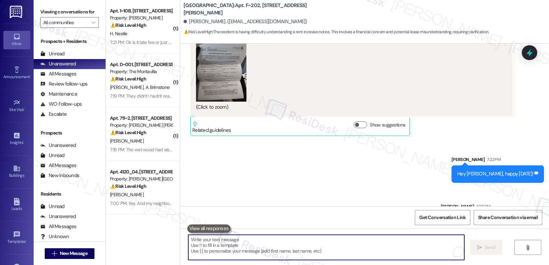
click at [310, 257] on textarea "To enrich screen reader interactions, please activate Accessibility in Grammarl…" at bounding box center [326, 247] width 276 height 25
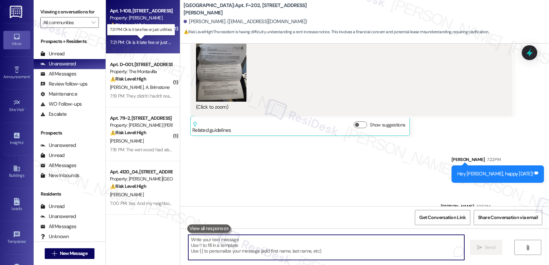
click at [150, 39] on div "7:21 PM: Ok is it late fee or just utilities 7:21 PM: Ok is it late fee or just…" at bounding box center [145, 42] width 71 height 6
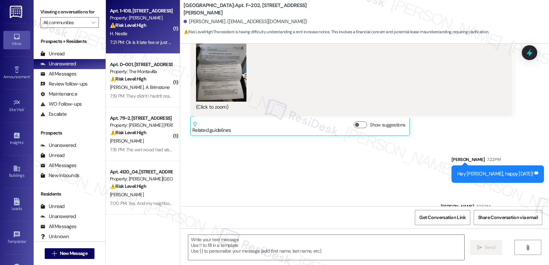
click at [150, 39] on div "7:21 PM: Ok is it late fee or just utilities 7:21 PM: Ok is it late fee or just…" at bounding box center [145, 42] width 71 height 6
type textarea "Fetching suggested responses. Please feel free to read through the conversation…"
click at [150, 39] on div "7:21 PM: Ok is it late fee or just utilities 7:21 PM: Ok is it late fee or just…" at bounding box center [145, 42] width 71 height 6
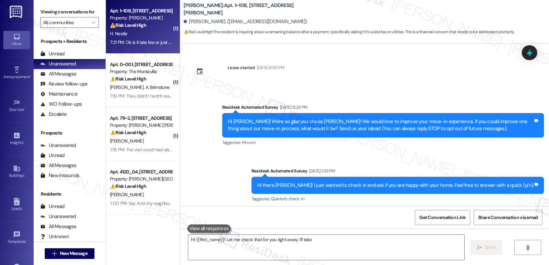
scroll to position [4894, 0]
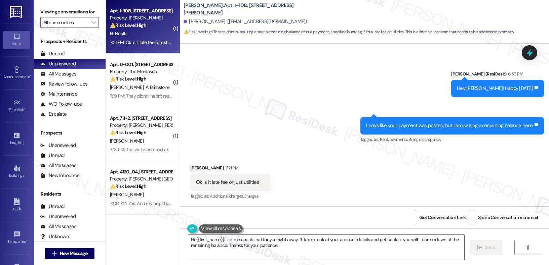
type textarea "Hi {{first_name}}! Let me check that for you right away. I'll take a look at yo…"
click at [228, 240] on textarea "Hi {{first_name}}! Let me check that for you right away. I'll take a look at yo…" at bounding box center [326, 247] width 276 height 25
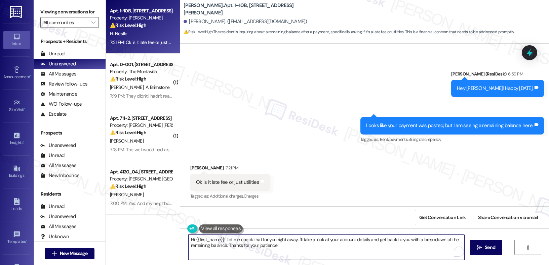
click at [228, 240] on textarea "Hi {{first_name}}! Let me check that for you right away. I'll take a look at yo…" at bounding box center [326, 247] width 276 height 25
click at [232, 240] on textarea "Hi {{first_name}}! Let me check that for you right away. I'll take a look at yo…" at bounding box center [326, 247] width 276 height 25
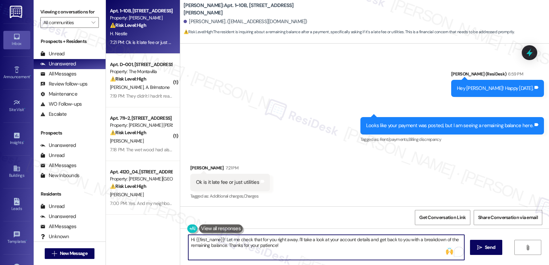
click at [232, 241] on textarea "Hi {{first_name}}! Let me check that for you right away. I'll take a look at yo…" at bounding box center [326, 247] width 276 height 25
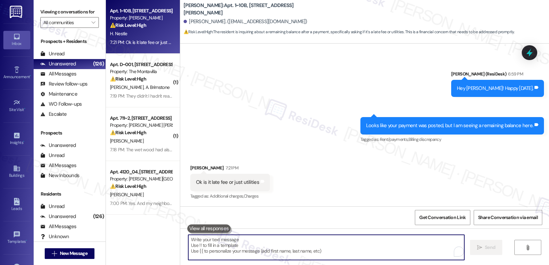
click at [276, 243] on textarea "To enrich screen reader interactions, please activate Accessibility in Grammarl…" at bounding box center [326, 247] width 276 height 25
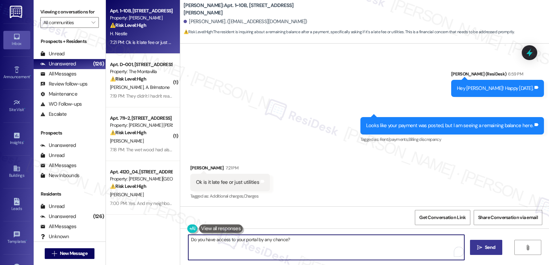
click at [484, 248] on span "Send" at bounding box center [489, 247] width 10 height 7
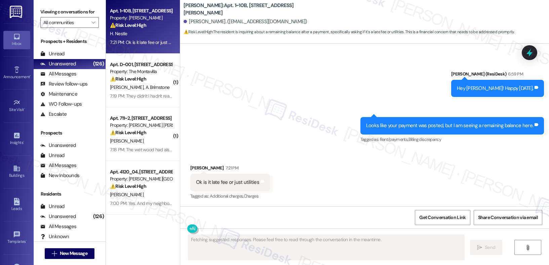
scroll to position [4941, 0]
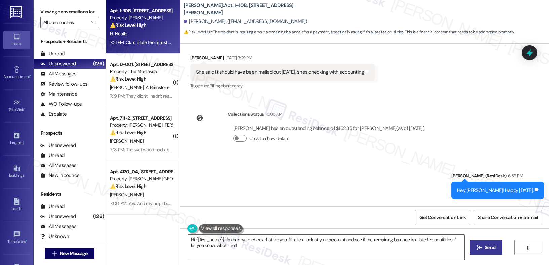
type textarea "Hi {{first_name}}! I'm happy to check that for you. I'll take a look at your ac…"
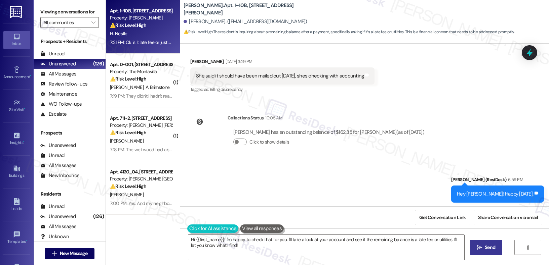
drag, startPoint x: 193, startPoint y: 227, endPoint x: 203, endPoint y: 224, distance: 10.4
click at [203, 225] on button at bounding box center [212, 229] width 51 height 8
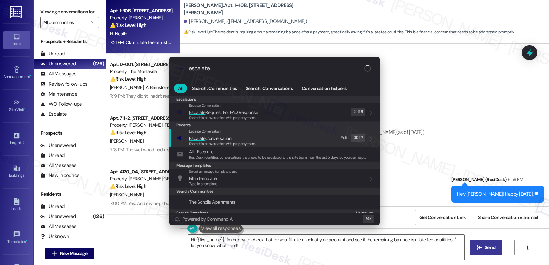
type input "escalate"
click at [217, 140] on span "Escalate Conversation" at bounding box center [210, 138] width 42 height 6
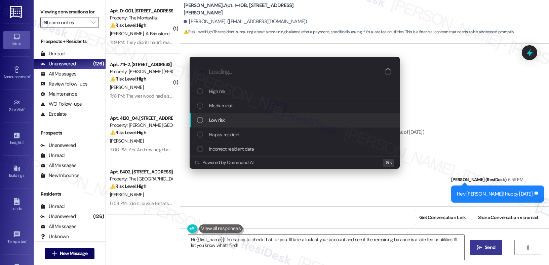
drag, startPoint x: 245, startPoint y: 128, endPoint x: 248, endPoint y: 118, distance: 10.1
click at [248, 118] on div "High risk Medium risk Low risk Happy resident Incorrect resident data" at bounding box center [294, 120] width 210 height 72
click at [248, 118] on div "Low risk" at bounding box center [295, 120] width 197 height 7
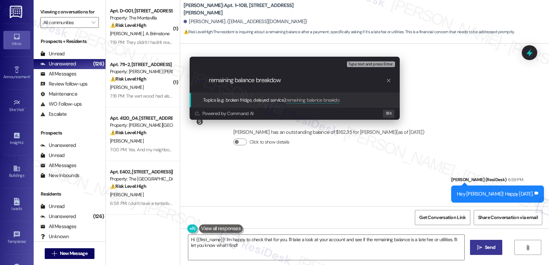
type input "remaining balance breakdown"
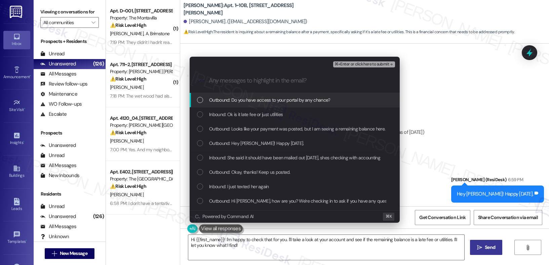
click at [354, 67] on div "⌘+Enter or click here to submit" at bounding box center [364, 64] width 63 height 9
click at [355, 68] on div "⌘+Enter or click here to submit" at bounding box center [364, 64] width 63 height 9
click at [373, 63] on span "⌘+Enter or click here to submit" at bounding box center [361, 64] width 54 height 5
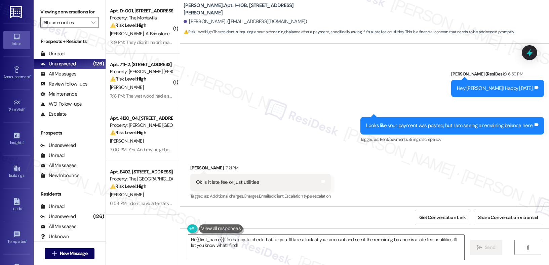
scroll to position [4951, 0]
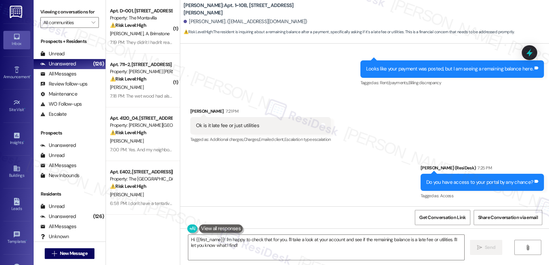
click at [275, 164] on div "Sent via SMS Sarah (ResiDesk) 7:25 PM Do you have access to your portal by any …" at bounding box center [364, 177] width 368 height 57
click at [211, 239] on textarea "Hi {{first_name}}! I'm happy to check that for you. I'll take a look at your ac…" at bounding box center [326, 247] width 276 height 25
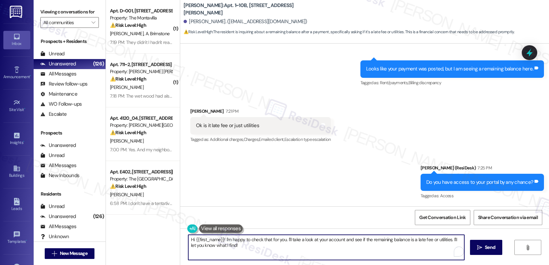
click at [211, 239] on textarea "Hi {{first_name}}! I'm happy to check that for you. I'll take a look at your ac…" at bounding box center [326, 247] width 276 height 25
type textarea "r"
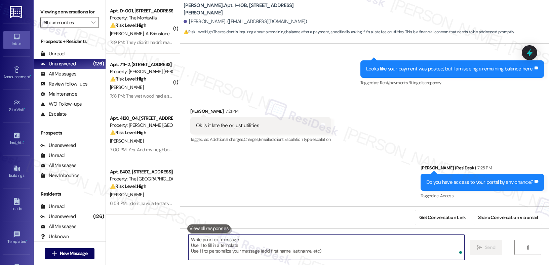
type textarea "e"
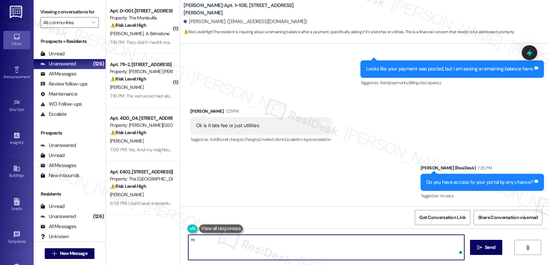
type textarea "r"
type textarea "Regardless, I can check this for you!"
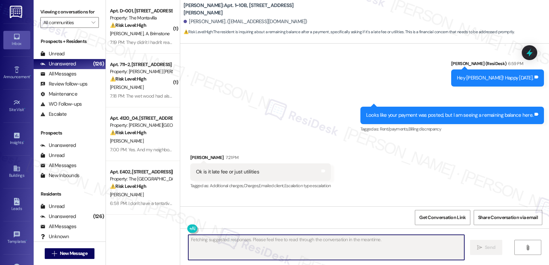
scroll to position [4894, 0]
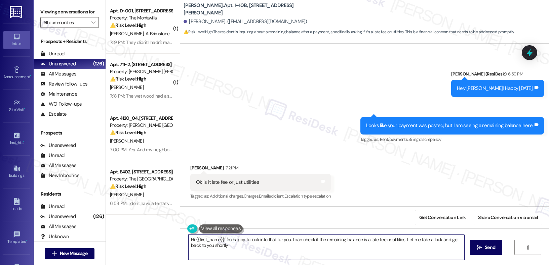
type textarea "Hi {{first_name}}! I'm happy to look into that for you. I can check if the rema…"
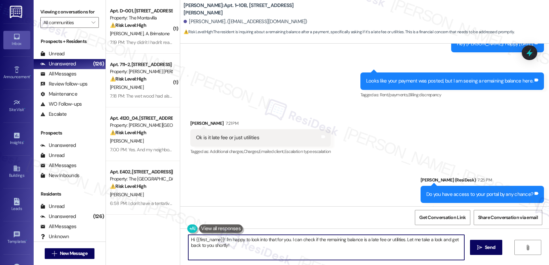
scroll to position [4998, 0]
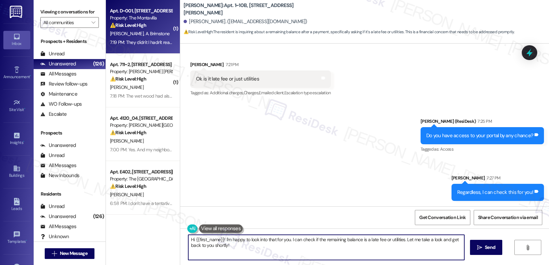
click at [162, 7] on div "Apt. D~001, 702 NE 87th Ave Property: The Montavilla ⚠️ Risk Level: High The re…" at bounding box center [140, 18] width 63 height 23
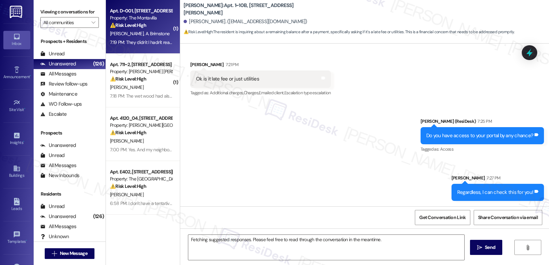
click at [151, 27] on div "⚠️ Risk Level: High The resident had an issue with their Flex payment not proce…" at bounding box center [141, 25] width 62 height 7
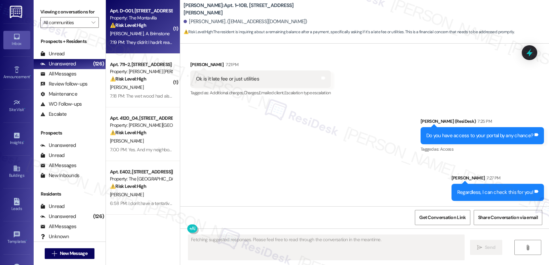
click at [151, 27] on div "⚠️ Risk Level: High The resident had an issue with their Flex payment not proce…" at bounding box center [141, 25] width 62 height 7
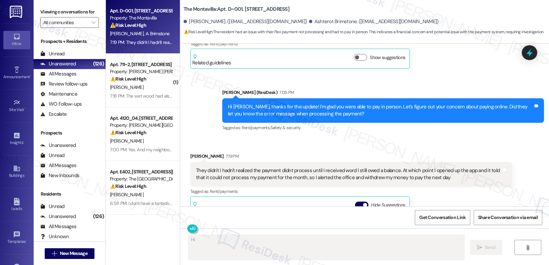
scroll to position [1326, 0]
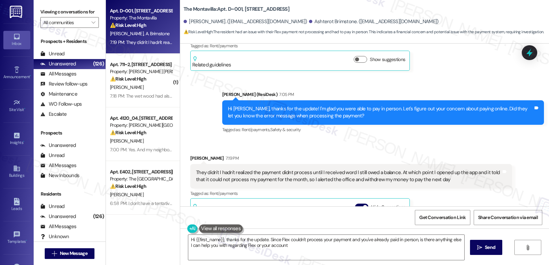
type textarea "Hi {{first_name}}, thanks for the update. Since Flex couldn't process your paym…"
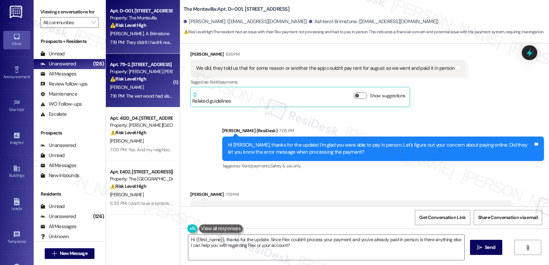
scroll to position [1289, 0]
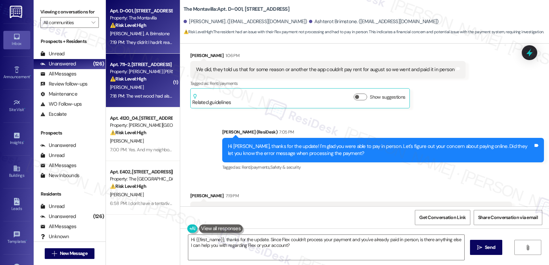
click at [160, 97] on div "7:18 PM: The wet wood had also been giving me a reaction with the mildew smell.…" at bounding box center [321, 96] width 422 height 6
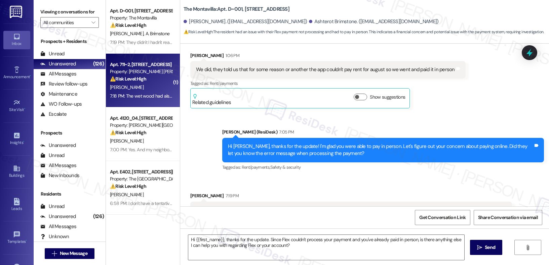
click at [160, 97] on div "7:18 PM: The wet wood had also been giving me a reaction with the mildew smell.…" at bounding box center [321, 96] width 422 height 6
type textarea "Fetching suggested responses. Please feel free to read through the conversation…"
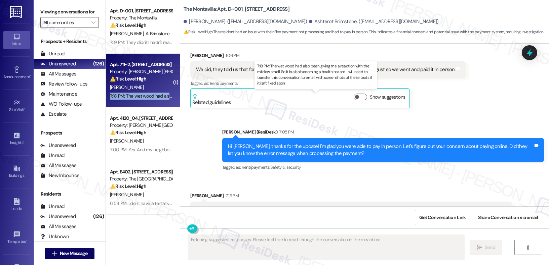
click at [160, 97] on div "7:18 PM: The wet wood had also been giving me a reaction with the mildew smell.…" at bounding box center [321, 96] width 422 height 6
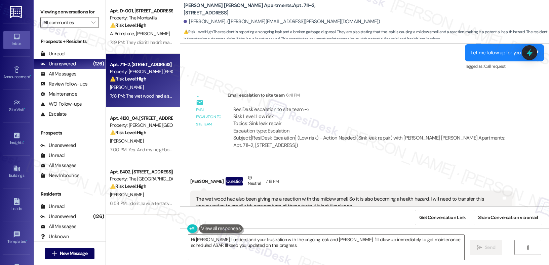
scroll to position [5046, 0]
click at [278, 244] on textarea "Hi Jennifer, I understand your frustration with the ongoing leak and mildew sme…" at bounding box center [326, 247] width 276 height 25
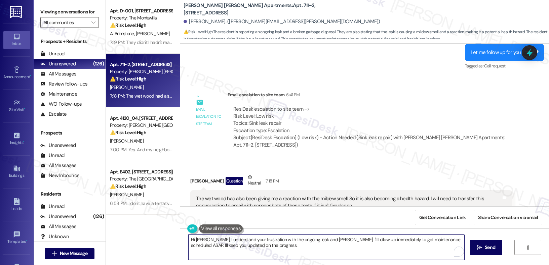
click at [278, 244] on textarea "Hi Jennifer, I understand your frustration with the ongoing leak and mildew sme…" at bounding box center [326, 247] width 276 height 25
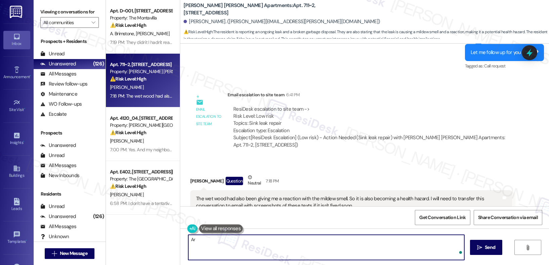
type textarea "A"
type textarea "D"
type textarea "Don't you wipe off the wet area?"
click at [484, 252] on button " Send" at bounding box center [486, 247] width 33 height 15
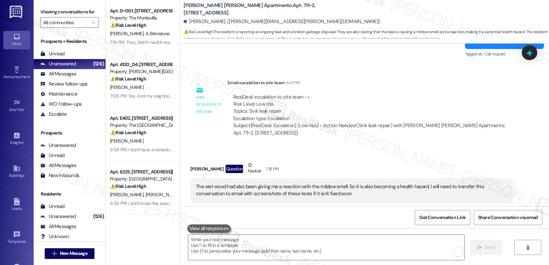
scroll to position [5093, 0]
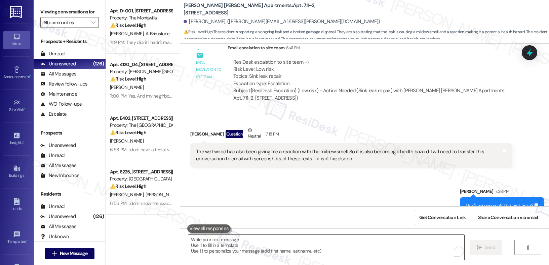
click at [337, 242] on textarea "To enrich screen reader interactions, please activate Accessibility in Grammarl…" at bounding box center [326, 247] width 276 height 25
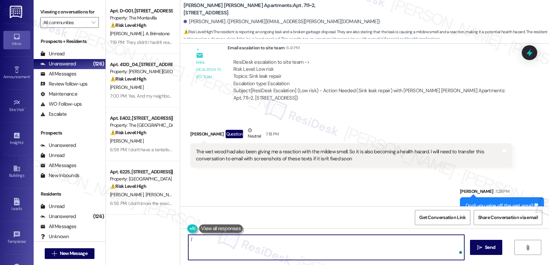
type textarea "i"
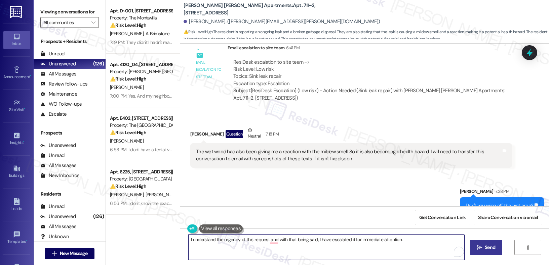
type textarea "I understand the urgency of this request and with that being said, I have escal…"
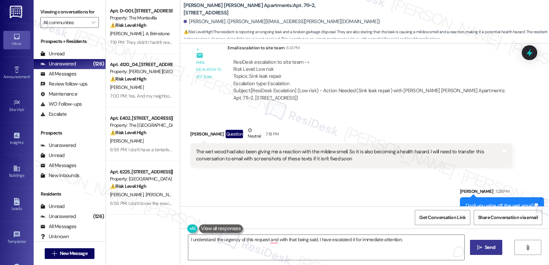
click at [480, 247] on icon "" at bounding box center [479, 247] width 5 height 5
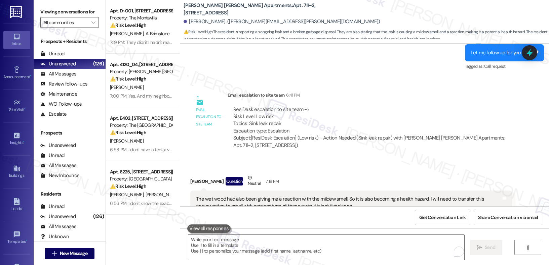
scroll to position [5140, 0]
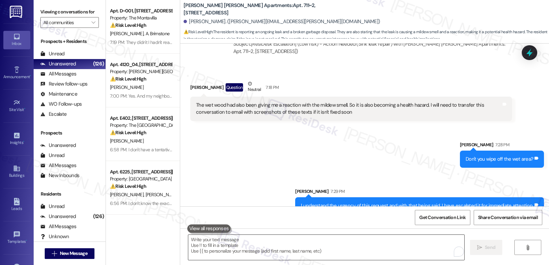
click at [311, 250] on textarea "To enrich screen reader interactions, please activate Accessibility in Grammarl…" at bounding box center [326, 247] width 276 height 25
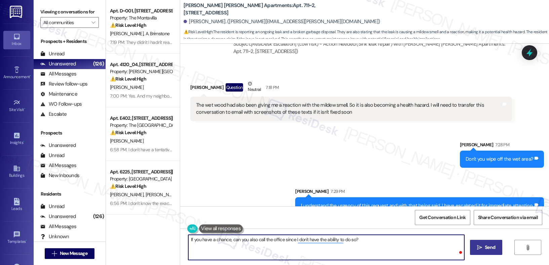
type textarea "If you have a chance, can you also call the office since I don't have the abili…"
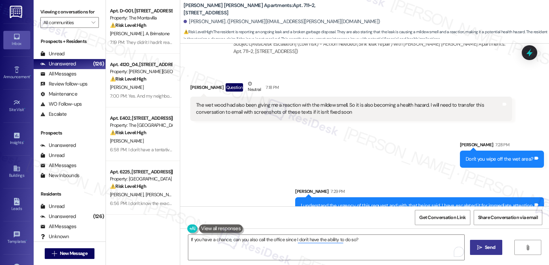
click at [485, 244] on span "Send" at bounding box center [489, 247] width 10 height 7
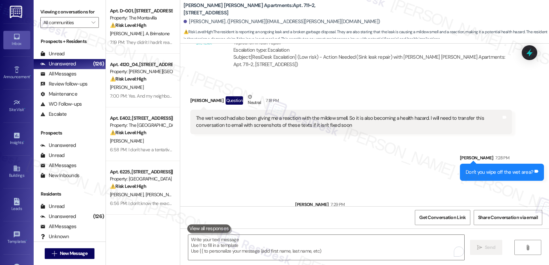
scroll to position [5187, 0]
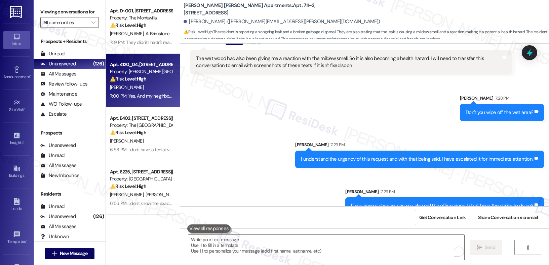
click at [137, 74] on div "Property: [PERSON_NAME][GEOGRAPHIC_DATA][PERSON_NAME]" at bounding box center [141, 71] width 62 height 7
type textarea "Fetching suggested responses. Please feel free to read through the conversation…"
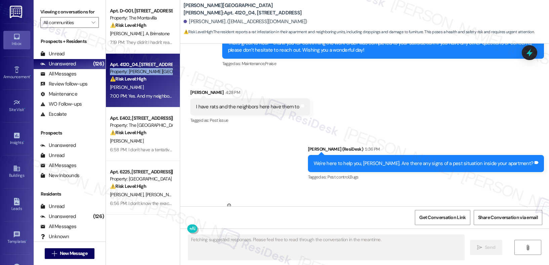
scroll to position [1605, 0]
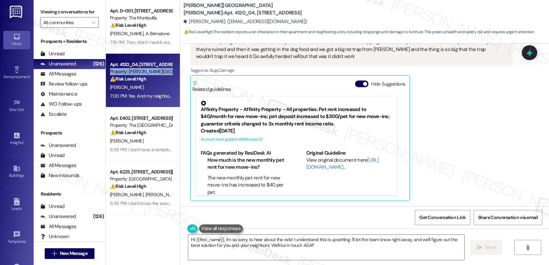
type textarea "Hi {{first_name}}, I'm so sorry to hear about the rats! I understand this is up…"
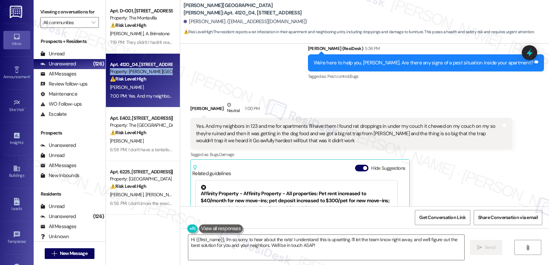
scroll to position [1491, 0]
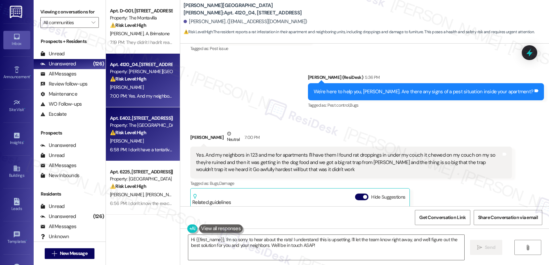
click at [140, 119] on div "Apt. E402, [STREET_ADDRESS][PERSON_NAME]" at bounding box center [141, 118] width 62 height 7
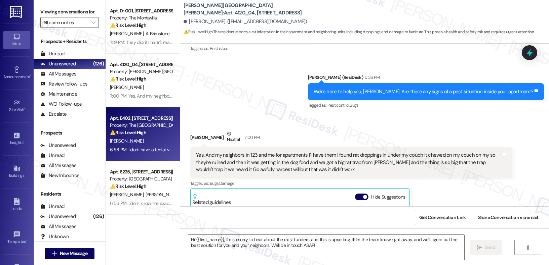
type textarea "Fetching suggested responses. Please feel free to read through the conversation…"
click at [140, 119] on div "Apt. E402, [STREET_ADDRESS][PERSON_NAME]" at bounding box center [141, 118] width 62 height 7
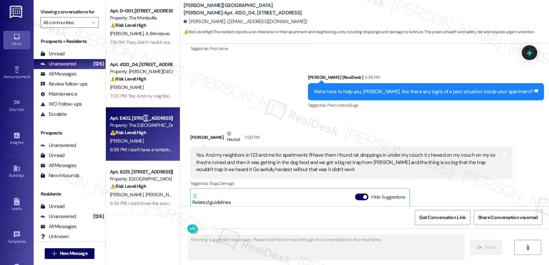
click at [140, 119] on div "Apt. E402, [STREET_ADDRESS][PERSON_NAME]" at bounding box center [141, 118] width 62 height 7
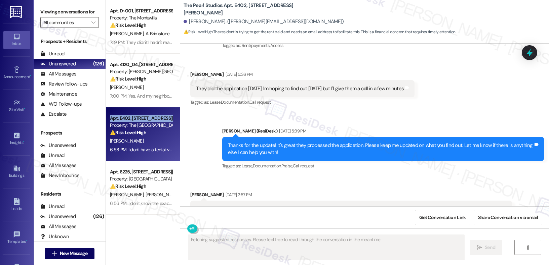
click at [140, 119] on div "Apt. E402, 1430 NW Pettygrove St" at bounding box center [141, 118] width 62 height 7
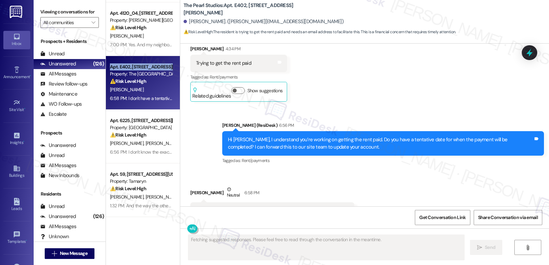
scroll to position [80, 0]
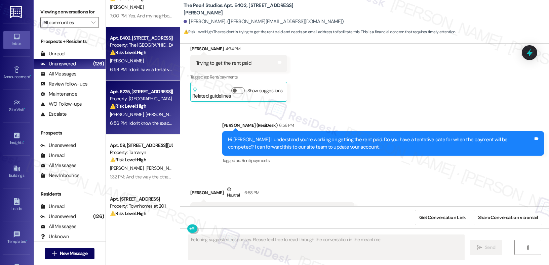
click at [142, 104] on div "⚠️ Risk Level: High The resident reports that the stove and dishwasher were not…" at bounding box center [141, 106] width 62 height 7
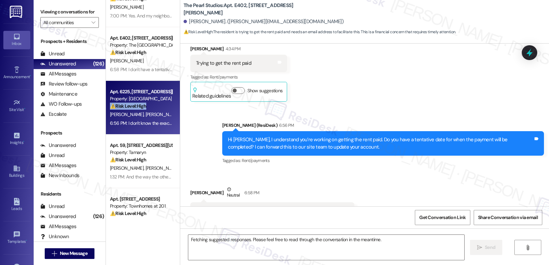
click at [142, 104] on div "⚠️ Risk Level: High The resident reports that the stove and dishwasher were not…" at bounding box center [141, 106] width 62 height 7
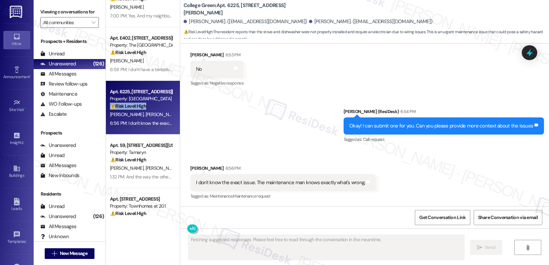
scroll to position [553, 0]
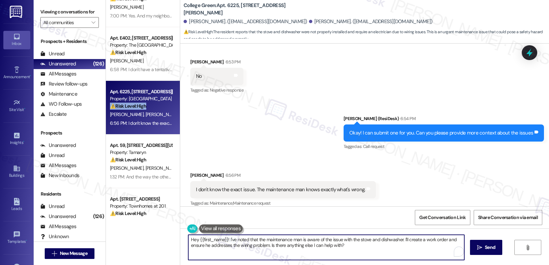
click at [255, 239] on textarea "Hey {{first_name}}! I've noted that the maintenance man is aware of the issue w…" at bounding box center [326, 247] width 276 height 25
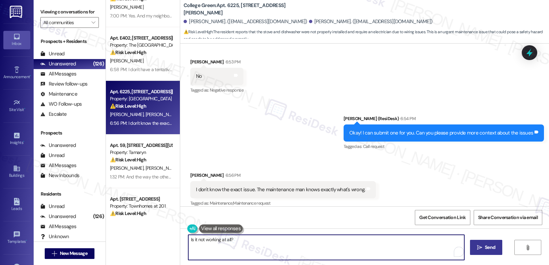
type textarea "Is it not working at all?"
click at [488, 250] on span "Send" at bounding box center [489, 247] width 10 height 7
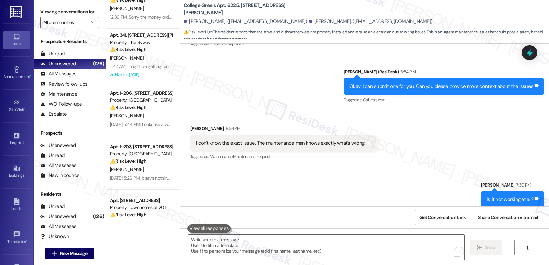
scroll to position [278, 0]
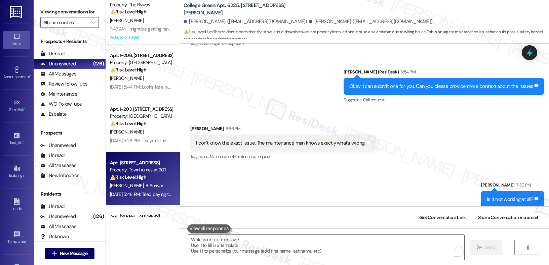
click at [131, 182] on div "D. Young B. Suriyan" at bounding box center [140, 186] width 63 height 8
type textarea "Fetching suggested responses. Please feel free to read through the conversation…"
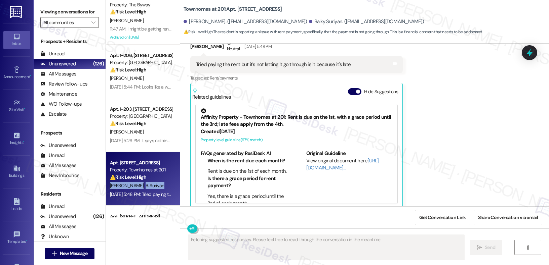
scroll to position [1761, 0]
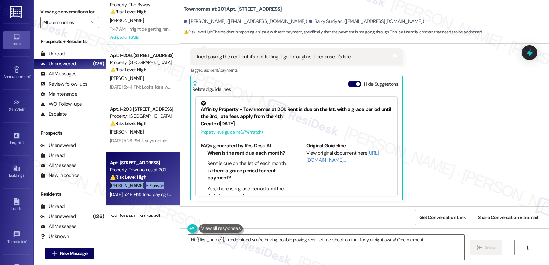
type textarea "Hi {{first_name}}, I understand you're having trouble paying rent. Let me check…"
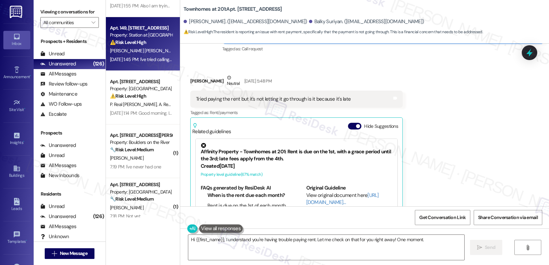
scroll to position [915, 0]
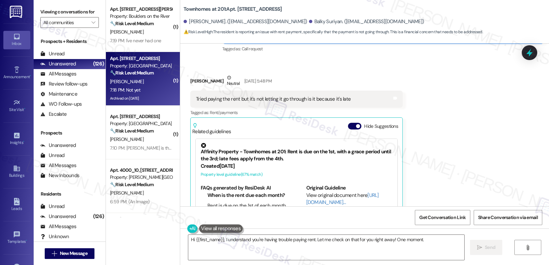
click at [151, 83] on div "L. Hoge" at bounding box center [140, 82] width 63 height 8
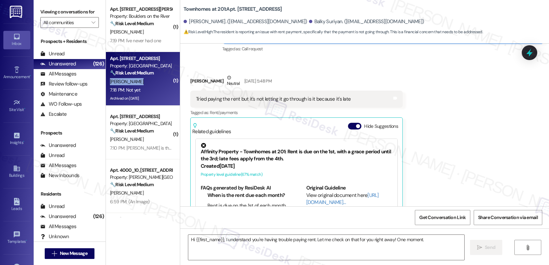
click at [151, 83] on div "L. Hoge" at bounding box center [140, 82] width 63 height 8
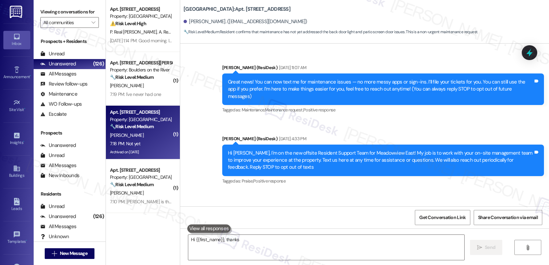
scroll to position [9421, 0]
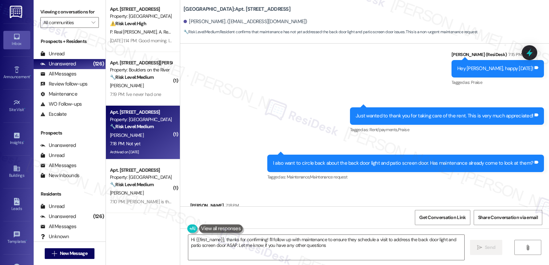
type textarea "Hi {{first_name}}, thanks for confirming! I'll follow up with maintenance to en…"
click at [246, 240] on textarea "Hi {{first_name}}, thanks for confirming! I'll follow up with maintenance to en…" at bounding box center [326, 247] width 276 height 25
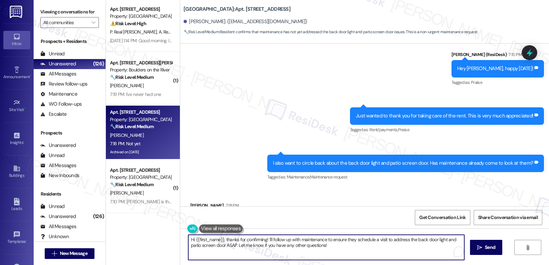
click at [246, 240] on textarea "Hi {{first_name}}, thanks for confirming! I'll follow up with maintenance to en…" at bounding box center [326, 247] width 276 height 25
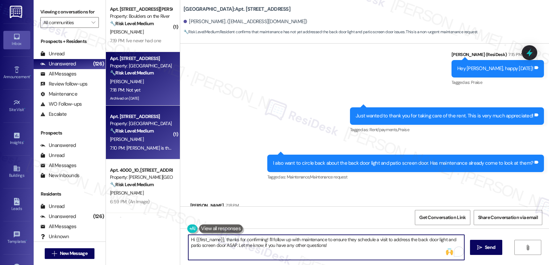
click at [152, 124] on div "Property: Lancaster Commons" at bounding box center [141, 123] width 62 height 7
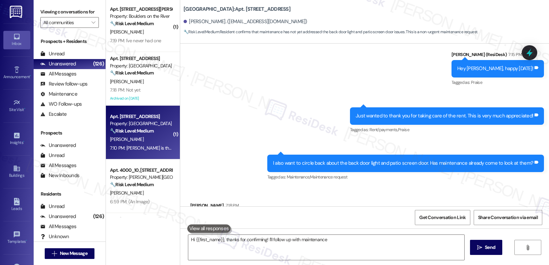
click at [152, 124] on div "Property: Lancaster Commons" at bounding box center [141, 123] width 62 height 7
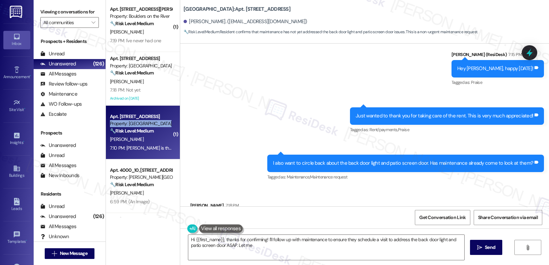
click at [152, 124] on div "Property: Lancaster Commons" at bounding box center [141, 123] width 62 height 7
type textarea "Hi {{first_name}}, thanks for confirming! I'll follow up with maintenance to en…"
click at [152, 124] on div "Property: Lancaster Commons" at bounding box center [141, 123] width 62 height 7
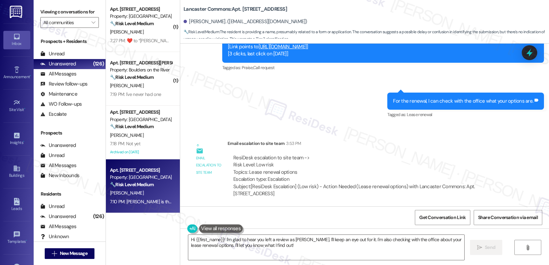
scroll to position [814, 0]
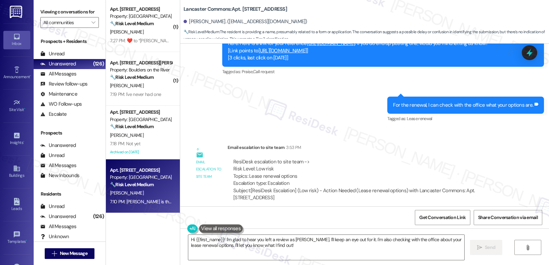
click at [277, 54] on link "https://search.google.com/local/writereview?placeid=ChIJqV5dCY3-v1QRsPE1FO8QSUM" at bounding box center [282, 50] width 48 height 7
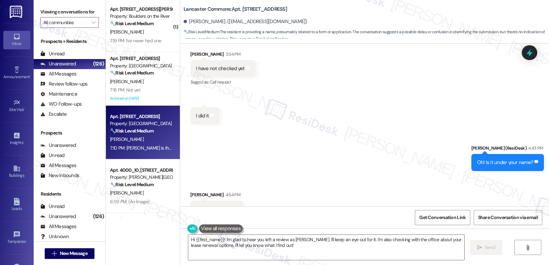
scroll to position [1241, 0]
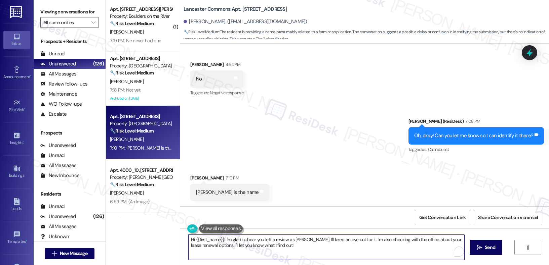
click at [235, 246] on textarea "Hi {{first_name}}! I'm glad to hear you left a review as Grace Neal. I'll keep …" at bounding box center [326, 247] width 276 height 25
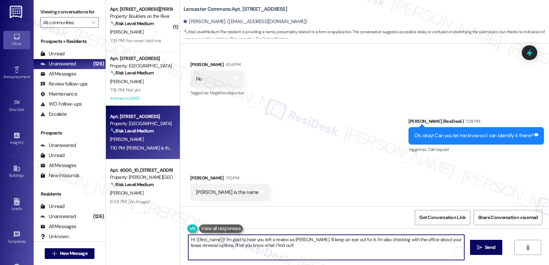
click at [235, 246] on textarea "Hi {{first_name}}! I'm glad to hear you left a review as Grace Neal. I'll keep …" at bounding box center [326, 247] width 276 height 25
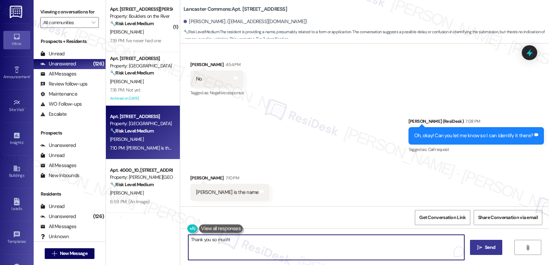
type textarea "Thank you so much!"
click at [491, 248] on span "Send" at bounding box center [489, 247] width 10 height 7
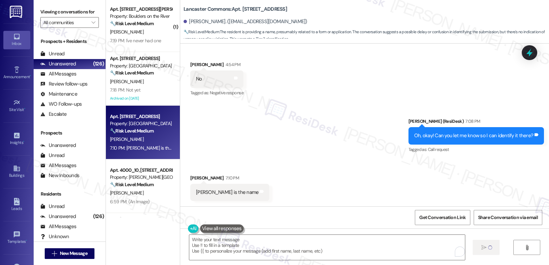
scroll to position [1241, 0]
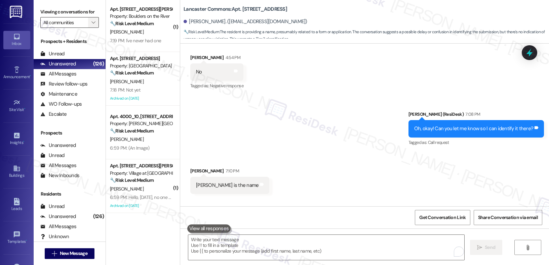
click at [91, 25] on icon "" at bounding box center [93, 22] width 4 height 5
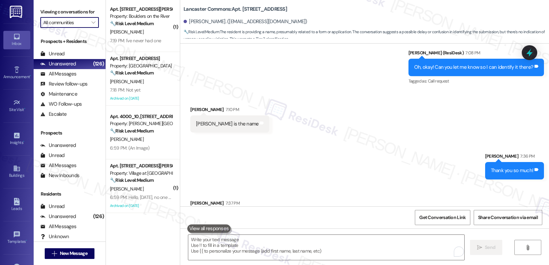
scroll to position [1335, 0]
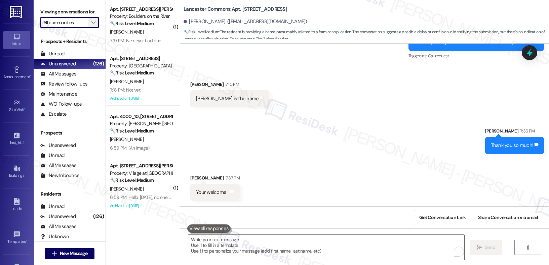
click at [90, 28] on span "" at bounding box center [93, 22] width 6 height 11
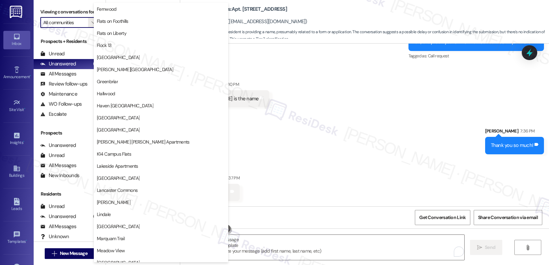
scroll to position [616, 0]
click at [147, 140] on span "Julie Ann Apartments" at bounding box center [161, 142] width 128 height 7
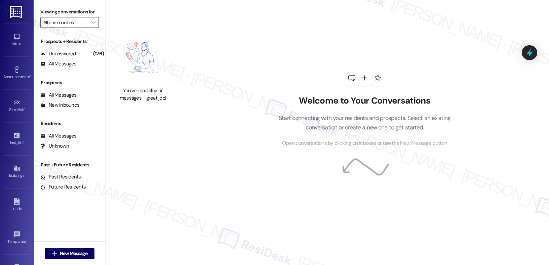
type input "Julie Ann Apartments"
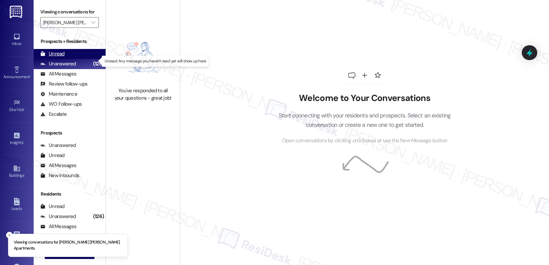
click at [67, 59] on div "Unread (0)" at bounding box center [70, 54] width 72 height 10
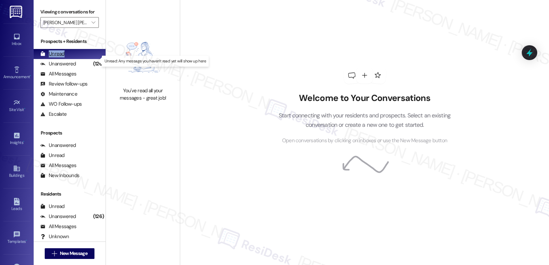
click at [67, 59] on div "Unread (0)" at bounding box center [70, 54] width 72 height 10
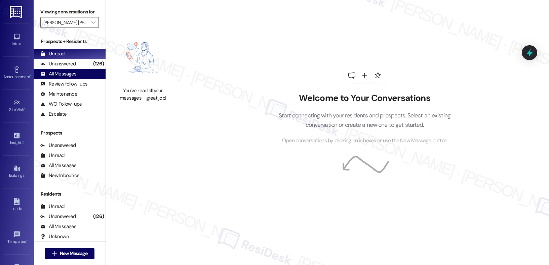
click at [69, 78] on div "All Messages" at bounding box center [58, 74] width 36 height 7
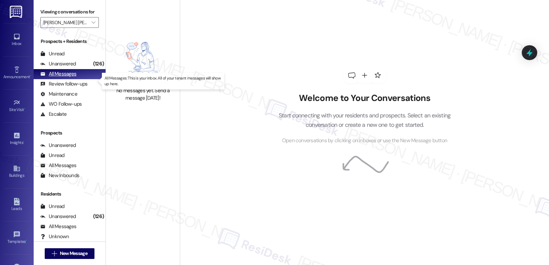
click at [69, 78] on div "All Messages" at bounding box center [58, 74] width 36 height 7
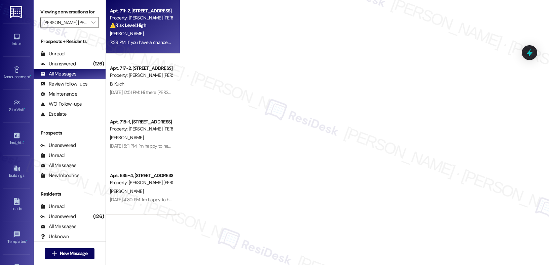
click at [154, 36] on div "J. Beaty" at bounding box center [140, 34] width 63 height 8
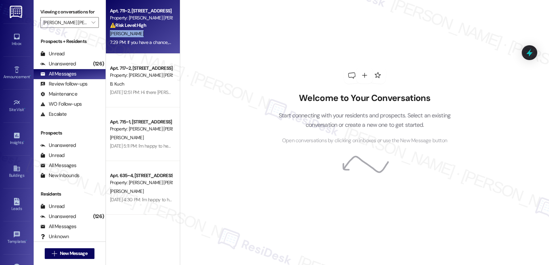
click at [154, 36] on div "J. Beaty" at bounding box center [140, 34] width 63 height 8
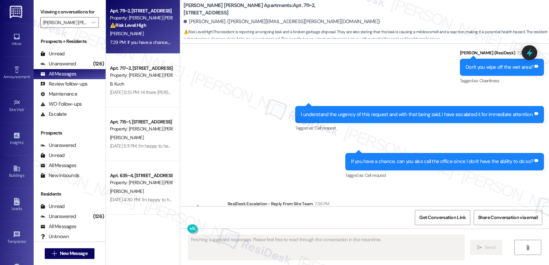
scroll to position [5259, 0]
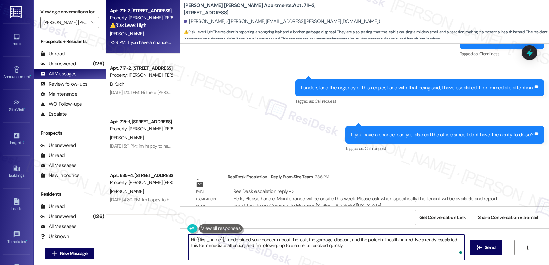
click at [213, 250] on textarea "Hi {{first_name}}, I understand your concern about the leak, the garbage dispos…" at bounding box center [326, 247] width 276 height 25
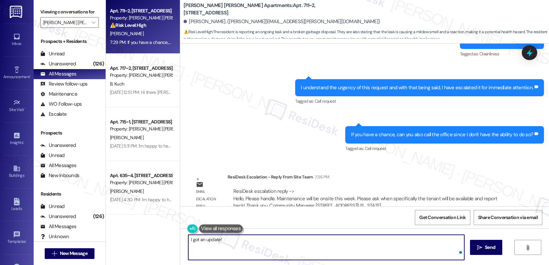
paste textarea "Maintenance will be onsite this week. Please ask when specifically the tenant w…"
click at [262, 246] on textarea "I got an update! Maintenance will be onsite this week. Please ask when specific…" at bounding box center [326, 247] width 276 height 25
click at [365, 239] on textarea "I got an update! Maintenance will be onsite this week. Please ask when specific…" at bounding box center [326, 247] width 276 height 25
click at [429, 248] on textarea "I got an update! Maintenance will be onsite this week. Please let us know when …" at bounding box center [326, 247] width 276 height 25
click at [266, 239] on textarea "I got an update! Maintenance will be onsite this week. Please let us know when …" at bounding box center [326, 247] width 276 height 25
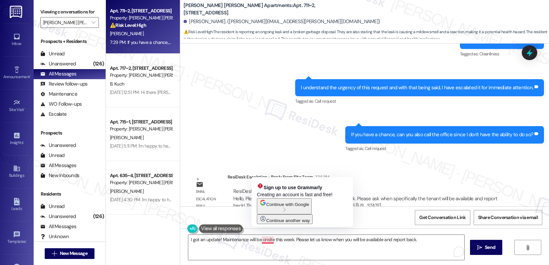
click at [309, 207] on span "Continue with Google" at bounding box center [287, 204] width 43 height 5
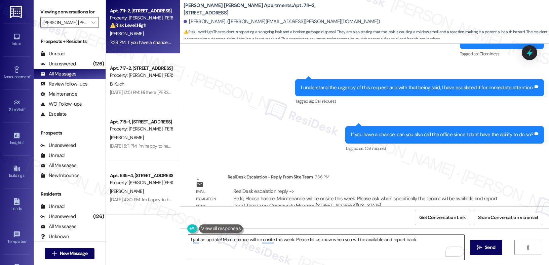
click at [360, 245] on textarea "I got an update! Maintenance will be onsite this week. Please let us know when …" at bounding box center [326, 247] width 276 height 25
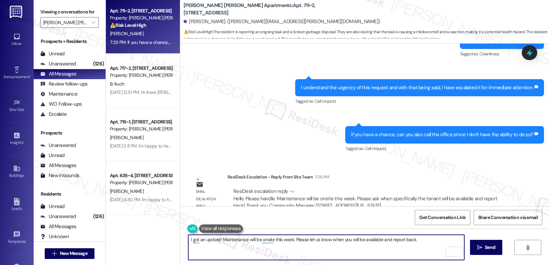
click at [360, 245] on textarea "I got an update! Maintenance will be onsite this week. Please let us know when …" at bounding box center [326, 247] width 276 height 25
click at [253, 261] on div "I got an update! Maintenance will be onsite this week. Please let us know when …" at bounding box center [326, 248] width 276 height 26
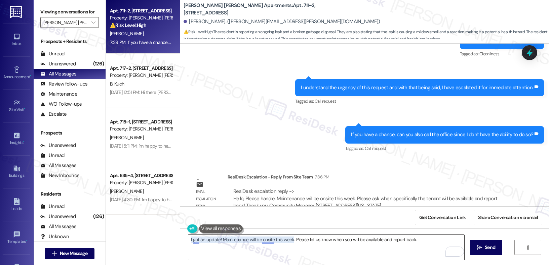
click at [262, 237] on textarea "I got an update! Maintenance will be onsite this week. Please let us know when …" at bounding box center [326, 247] width 276 height 25
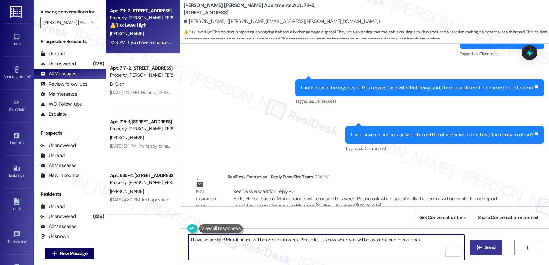
type textarea "I have an update! Maintenance will be on site this week. Please let us know whe…"
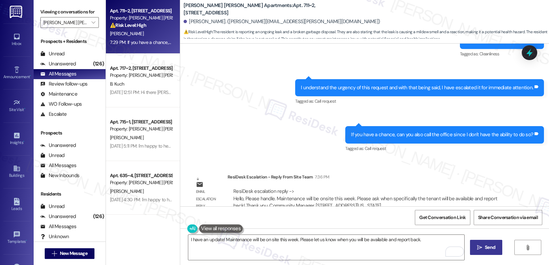
click at [472, 246] on button " Send" at bounding box center [486, 247] width 33 height 15
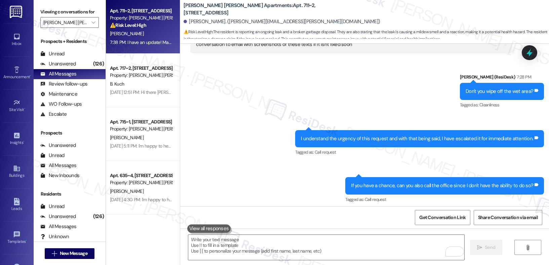
scroll to position [5306, 0]
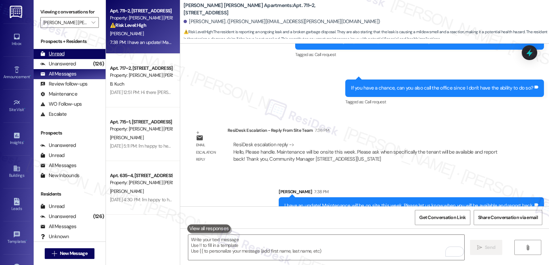
click at [88, 59] on div "Unread (0)" at bounding box center [70, 54] width 72 height 10
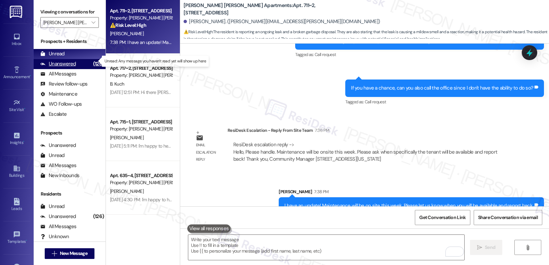
click at [91, 69] on div "(126)" at bounding box center [98, 64] width 14 height 10
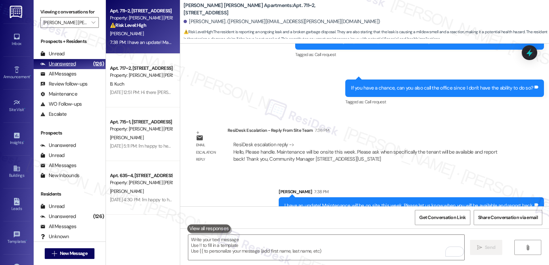
click at [91, 69] on div "(126)" at bounding box center [98, 64] width 14 height 10
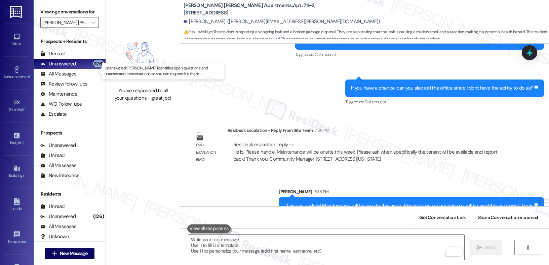
click at [91, 69] on div "(126)" at bounding box center [98, 64] width 14 height 10
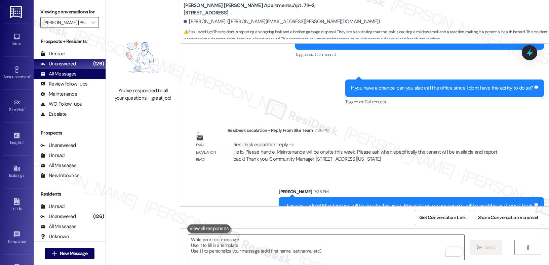
click at [87, 79] on div "All Messages (undefined)" at bounding box center [70, 74] width 72 height 10
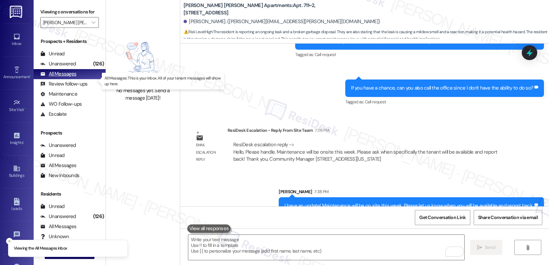
click at [87, 79] on div "All Messages (undefined)" at bounding box center [70, 74] width 72 height 10
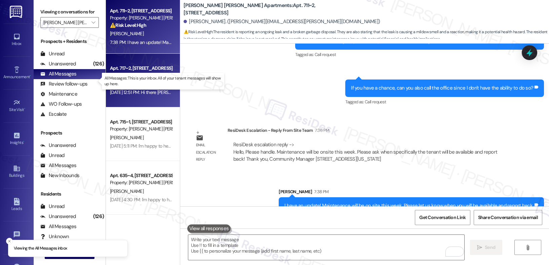
click at [136, 98] on div "Apt. 717~2, 711 SE 60th Ave. Property: Julie Ann Apartments B. Kuch Aug 07, 202…" at bounding box center [143, 81] width 74 height 54
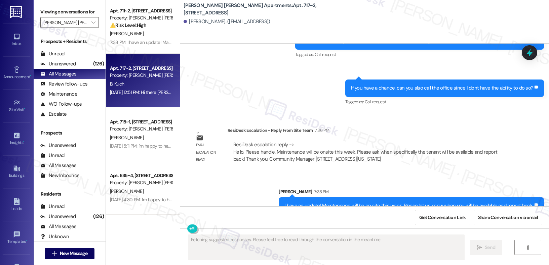
scroll to position [1414, 0]
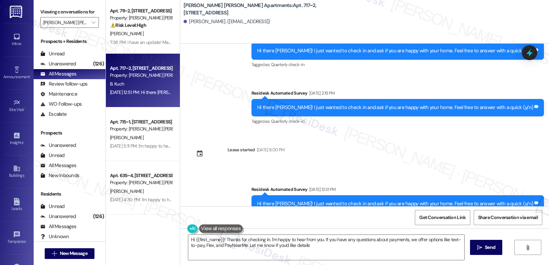
type textarea "Hi {{first_name}}! Thanks for checking in. I'm happy to hear from you. If you h…"
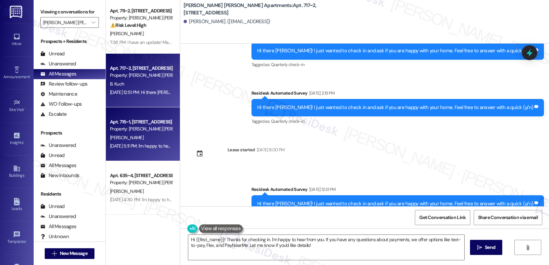
click at [144, 126] on div "Property: Julie Ann Apartments" at bounding box center [141, 129] width 62 height 7
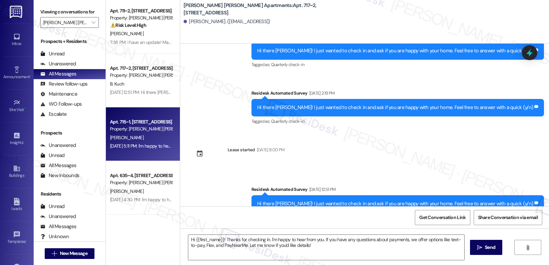
click at [144, 126] on div "Property: Julie Ann Apartments" at bounding box center [141, 129] width 62 height 7
type textarea "Fetching suggested responses. Please feel free to read through the conversation…"
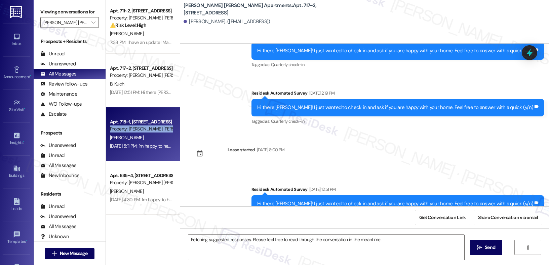
click at [144, 126] on div "Property: Julie Ann Apartments" at bounding box center [141, 129] width 62 height 7
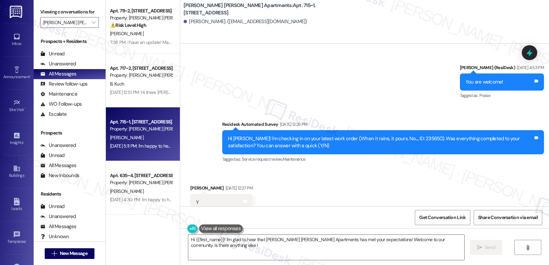
scroll to position [2958, 0]
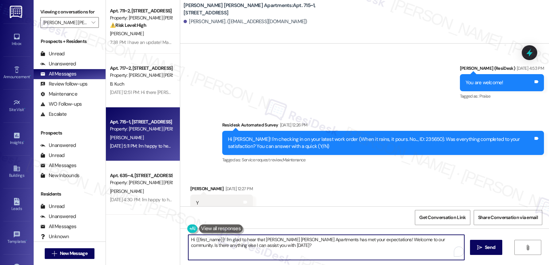
click at [195, 254] on textarea "Hi {{first_name}}! I'm glad to hear that Julie Ann Apartments has met your expe…" at bounding box center [326, 247] width 276 height 25
click at [206, 239] on textarea "Hi {{first_name}}! I'm glad to hear that Julie Ann Apartments has met your expe…" at bounding box center [326, 247] width 276 height 25
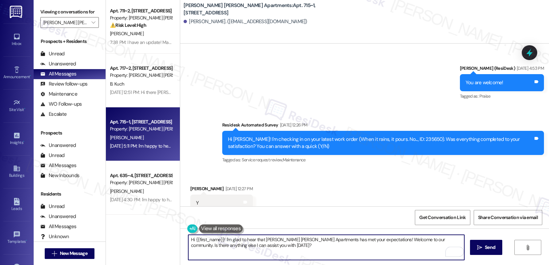
click at [206, 239] on textarea "Hi {{first_name}}! I'm glad to hear that Julie Ann Apartments has met your expe…" at bounding box center [326, 247] width 276 height 25
drag, startPoint x: 243, startPoint y: 241, endPoint x: 247, endPoint y: 246, distance: 6.7
click at [247, 246] on textarea "Hey Barbara, happy Monday! Just wanted to thank you for the positive feedback a…" at bounding box center [326, 247] width 276 height 25
click at [263, 247] on textarea "Hey Barbara, happy Monday! Just wanted to thank you for the positive feedback a…" at bounding box center [326, 247] width 276 height 25
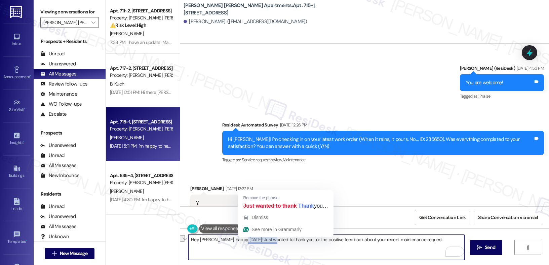
drag, startPoint x: 243, startPoint y: 239, endPoint x: 255, endPoint y: 254, distance: 19.1
click at [255, 255] on textarea "Hey Barbara, happy Monday! Just wanted to thank you for the positive feedback a…" at bounding box center [326, 247] width 276 height 25
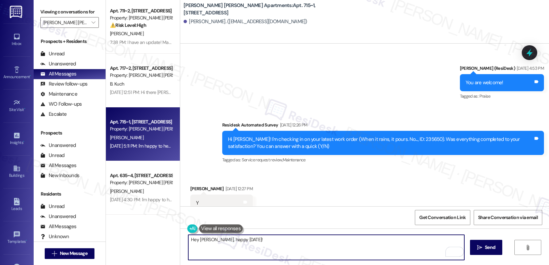
paste textarea "I just wanted to take a moment to thank you for the positive feedback regarding…"
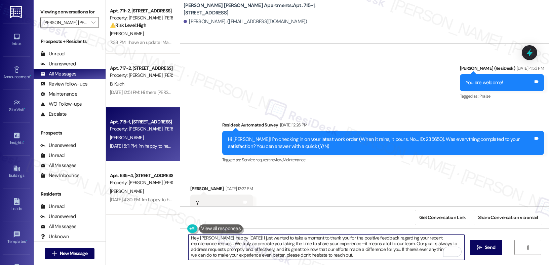
scroll to position [7, 0]
type textarea "Hey Barbara, happy Monday! I just wanted to take a moment to thank you for the …"
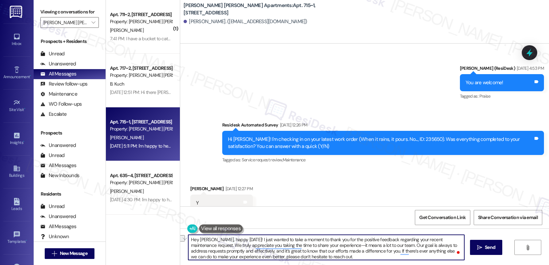
drag, startPoint x: 383, startPoint y: 245, endPoint x: 223, endPoint y: 228, distance: 161.5
click at [223, 235] on div "Hey [PERSON_NAME], happy [DATE]! I just wanted to take a moment to thank you fo…" at bounding box center [322, 248] width 276 height 26
click at [217, 249] on textarea "Hey [PERSON_NAME], happy [DATE]! I just wanted to take a moment to thank you fo…" at bounding box center [326, 247] width 276 height 25
drag, startPoint x: 203, startPoint y: 245, endPoint x: 383, endPoint y: 247, distance: 180.4
click at [383, 247] on textarea "Hey [PERSON_NAME], happy [DATE]! I just wanted to take a moment to thank you fo…" at bounding box center [326, 247] width 276 height 25
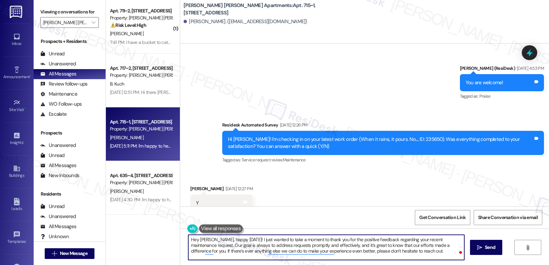
click at [341, 251] on textarea "Hey [PERSON_NAME], happy [DATE]! I just wanted to take a moment to thank you fo…" at bounding box center [326, 247] width 276 height 25
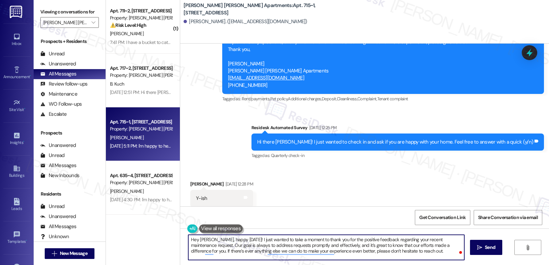
scroll to position [2369, 0]
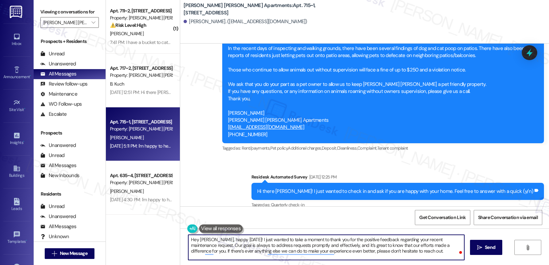
click at [418, 188] on div "Hi there [PERSON_NAME]! I just wanted to check in and ask if you are happy with…" at bounding box center [395, 191] width 276 height 7
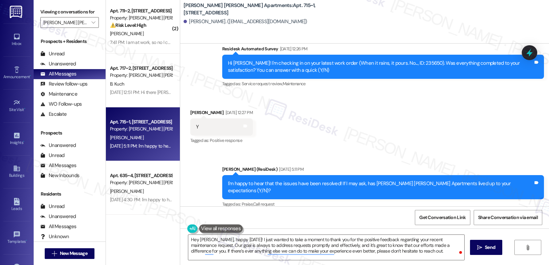
scroll to position [3047, 0]
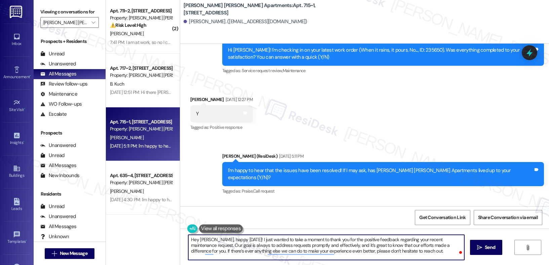
click at [452, 255] on textarea "Hey [PERSON_NAME], happy [DATE]! I just wanted to take a moment to thank you fo…" at bounding box center [326, 247] width 276 height 25
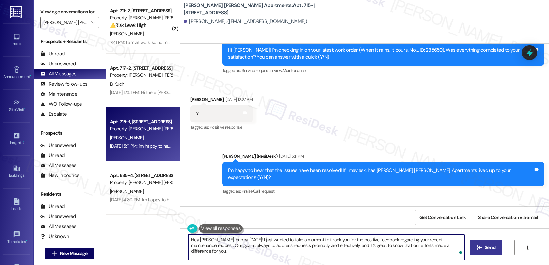
type textarea "Hey [PERSON_NAME], happy [DATE]! I just wanted to take a moment to thank you fo…"
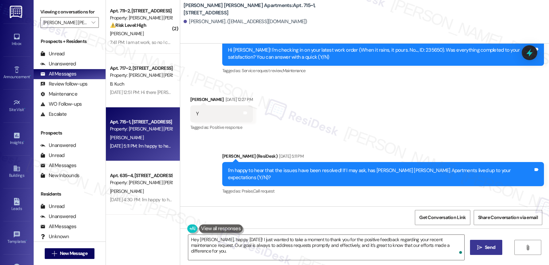
click at [485, 242] on button " Send" at bounding box center [486, 247] width 33 height 15
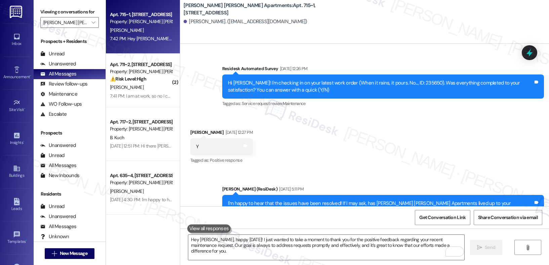
scroll to position [3011, 0]
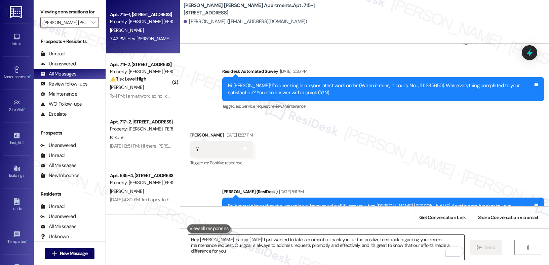
click at [235, 244] on textarea "Hey [PERSON_NAME], happy [DATE]! I just wanted to take a moment to thank you fo…" at bounding box center [326, 247] width 276 height 25
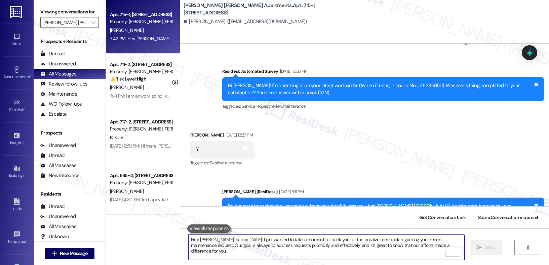
click at [235, 244] on textarea "Hey [PERSON_NAME], happy [DATE]! I just wanted to take a moment to thank you fo…" at bounding box center [326, 247] width 276 height 25
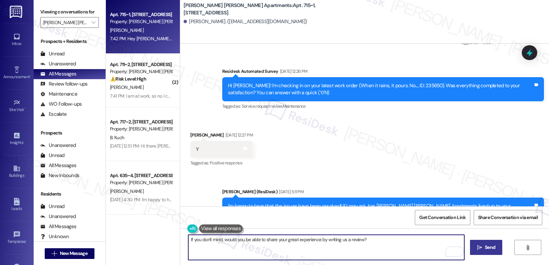
type textarea "If you don't mind, would you be able to share your great experience by writing …"
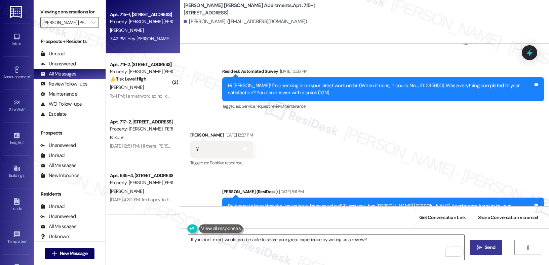
click at [480, 250] on icon "" at bounding box center [479, 247] width 5 height 5
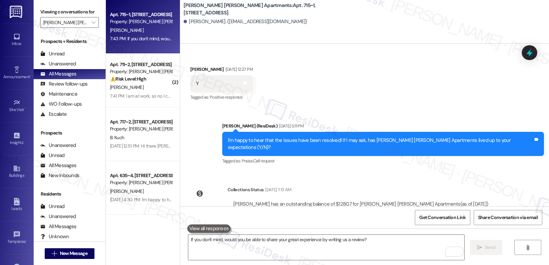
scroll to position [3148, 0]
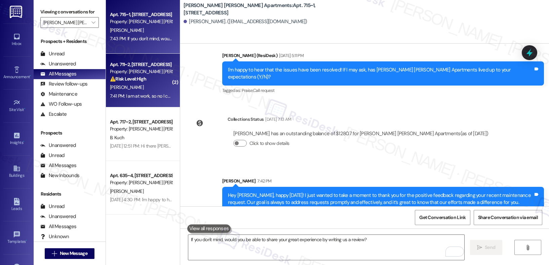
click at [124, 76] on strong "⚠️ Risk Level: High" at bounding box center [128, 79] width 36 height 6
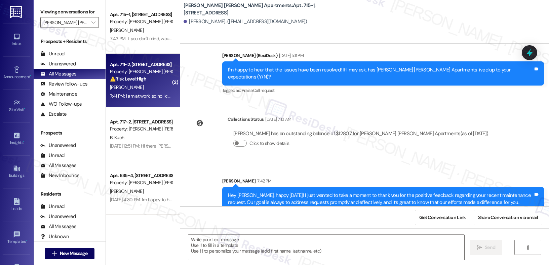
type textarea "Fetching suggested responses. Please feel free to read through the conversation…"
click at [124, 76] on strong "⚠️ Risk Level: High" at bounding box center [128, 79] width 36 height 6
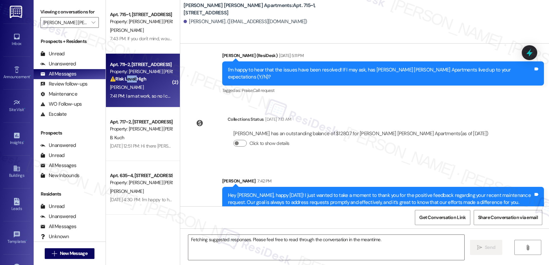
click at [124, 76] on strong "⚠️ Risk Level: High" at bounding box center [128, 79] width 36 height 6
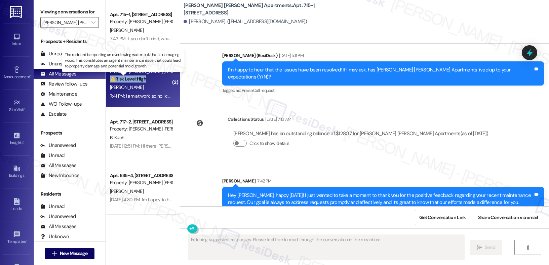
click at [124, 76] on strong "⚠️ Risk Level: High" at bounding box center [128, 79] width 36 height 6
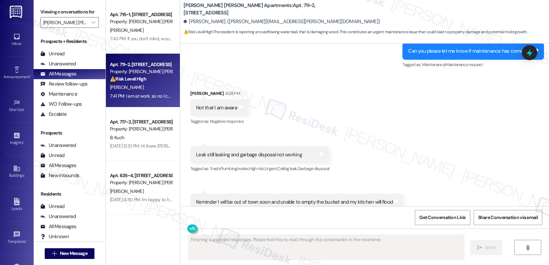
scroll to position [5419, 0]
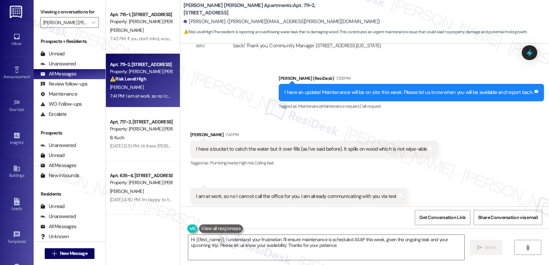
type textarea "Hi {{first_name}}, I understand your frustration. I'll ensure maintenance is sc…"
click at [62, 57] on div "Unread" at bounding box center [52, 53] width 24 height 7
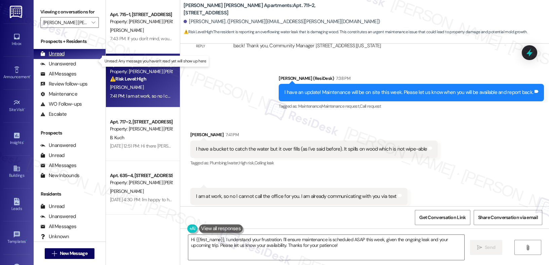
click at [62, 57] on div "Unread" at bounding box center [52, 53] width 24 height 7
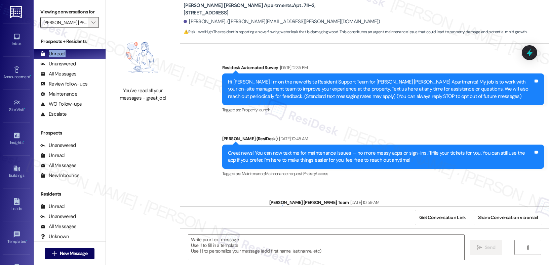
click at [90, 26] on span "" at bounding box center [93, 22] width 6 height 11
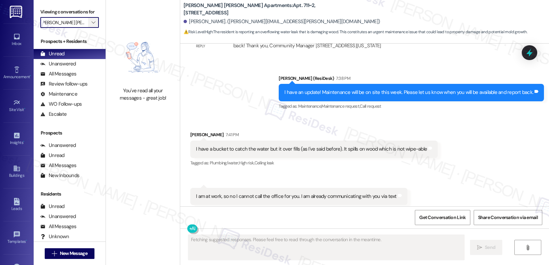
scroll to position [0, 0]
click at [91, 25] on icon "" at bounding box center [93, 22] width 4 height 5
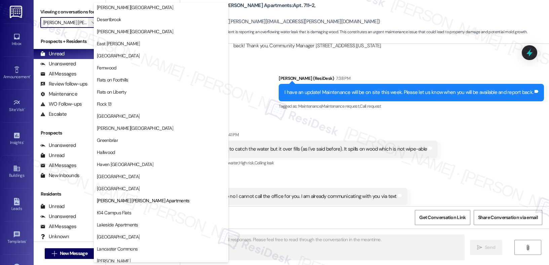
scroll to position [548, 0]
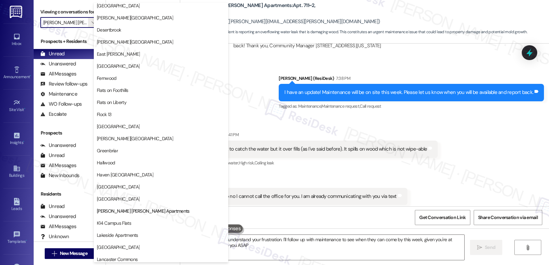
type textarea "Hi {{first_name}}, I understand your frustration. I'll follow up with maintenan…"
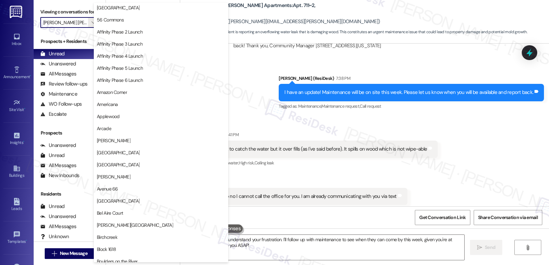
scroll to position [0, 0]
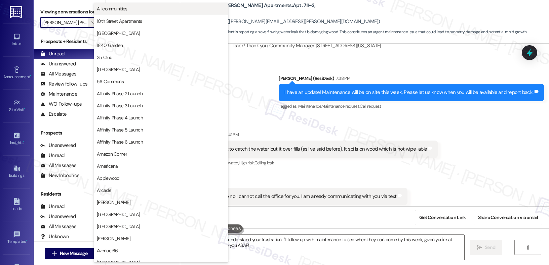
click at [205, 6] on span "All communities" at bounding box center [161, 8] width 128 height 7
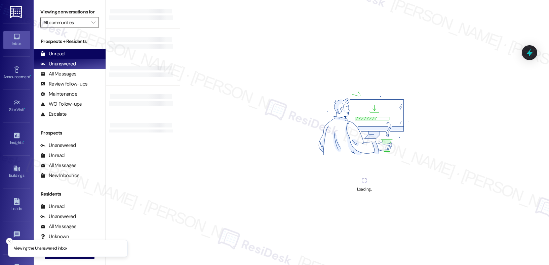
click at [64, 59] on div "Unread (0)" at bounding box center [70, 54] width 72 height 10
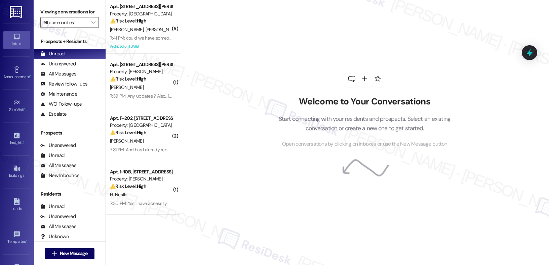
click at [64, 59] on div "Unread (0)" at bounding box center [70, 54] width 72 height 10
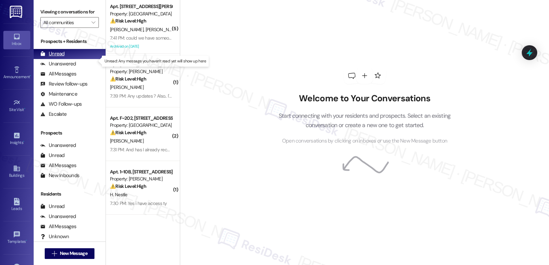
click at [64, 59] on div "Unread (0)" at bounding box center [70, 54] width 72 height 10
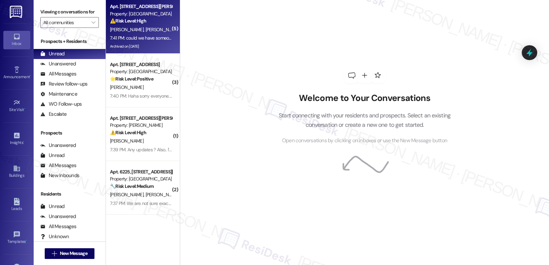
click at [123, 34] on div "7:41 PM: could we have someone come out soon? 7:41 PM: could we have someone co…" at bounding box center [140, 38] width 63 height 8
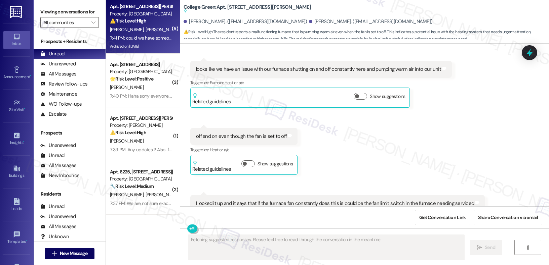
scroll to position [2627, 0]
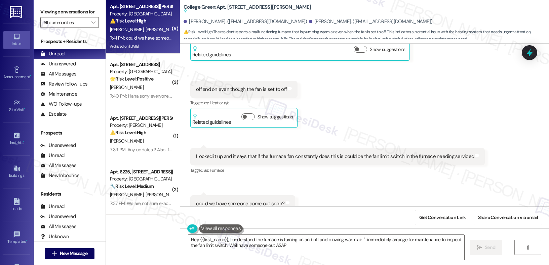
type textarea "Hey {{first_name}}, I understand the furnace is turning on and off and blowing …"
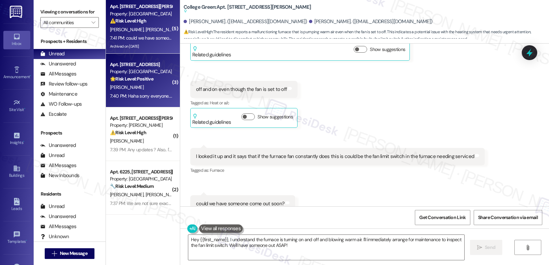
click at [153, 75] on div "Property: [GEOGRAPHIC_DATA]" at bounding box center [141, 71] width 62 height 7
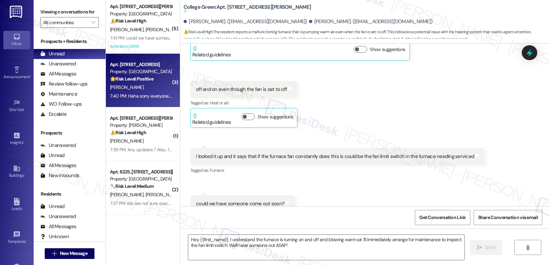
click at [153, 75] on div "Property: [GEOGRAPHIC_DATA]" at bounding box center [141, 71] width 62 height 7
type textarea "Fetching suggested responses. Please feel free to read through the conversation…"
click at [153, 75] on div "Property: [GEOGRAPHIC_DATA]" at bounding box center [141, 71] width 62 height 7
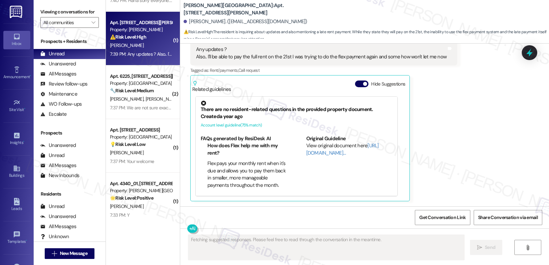
scroll to position [57, 0]
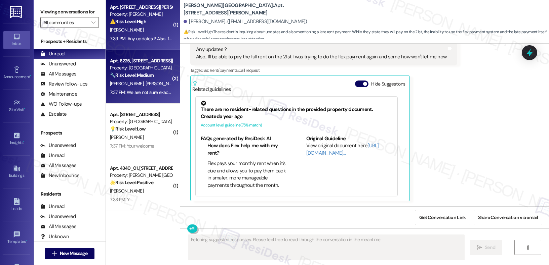
click at [142, 96] on div "7:37 PM: We are not sure exactly what is wrong. Like I said, the maintenance ma…" at bounding box center [140, 92] width 63 height 8
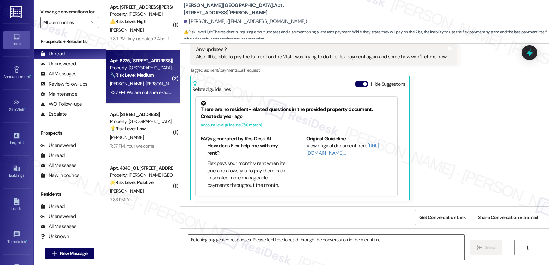
click at [142, 96] on div "7:37 PM: We are not sure exactly what is wrong. Like I said, the maintenance ma…" at bounding box center [140, 92] width 63 height 8
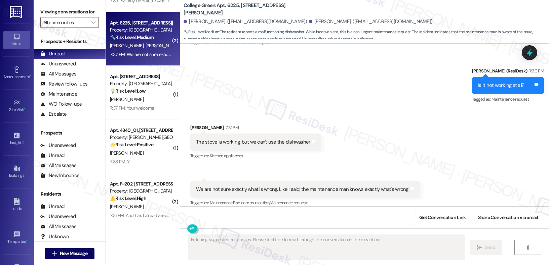
scroll to position [101, 0]
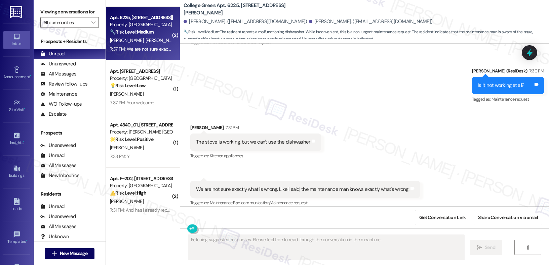
click at [142, 96] on div "( 3 ) Apt. [STREET_ADDRESS] Property: [GEOGRAPHIC_DATA] 🌟 Risk Level: Positive …" at bounding box center [143, 109] width 74 height 218
click at [142, 96] on div "[PERSON_NAME]" at bounding box center [140, 94] width 63 height 8
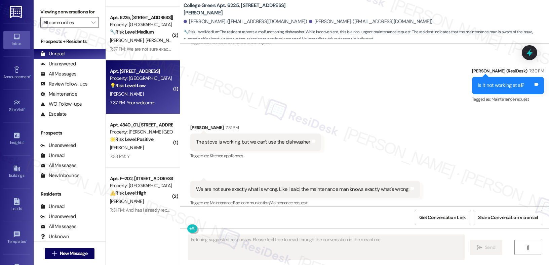
click at [142, 96] on div "[PERSON_NAME]" at bounding box center [140, 94] width 63 height 8
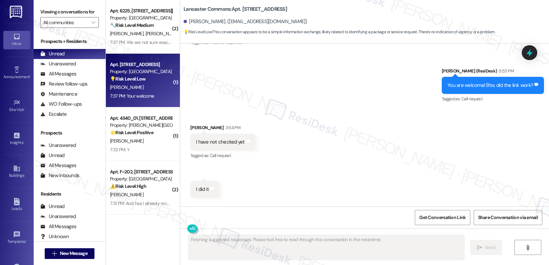
scroll to position [133, 0]
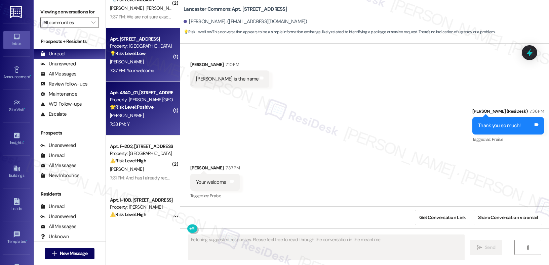
click at [139, 111] on div "Apt. 4340_01, 4275 NW Clubhouse Pl Property: [PERSON_NAME][GEOGRAPHIC_DATA][PER…" at bounding box center [140, 100] width 63 height 23
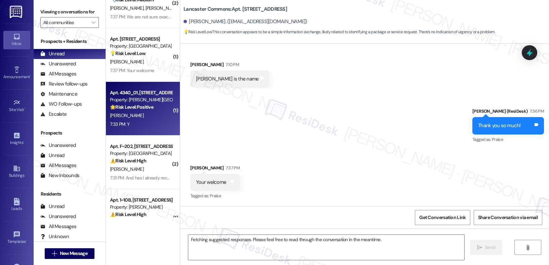
scroll to position [1354, 0]
click at [139, 111] on div "Apt. 4340_01, 4275 NW Clubhouse Pl Property: [PERSON_NAME][GEOGRAPHIC_DATA][PER…" at bounding box center [140, 100] width 63 height 23
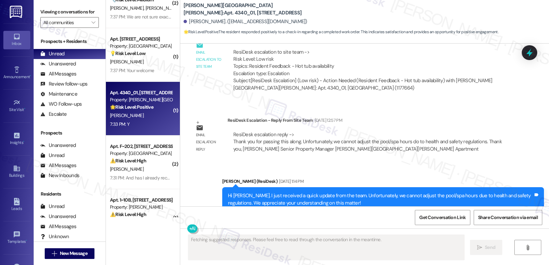
scroll to position [2799, 0]
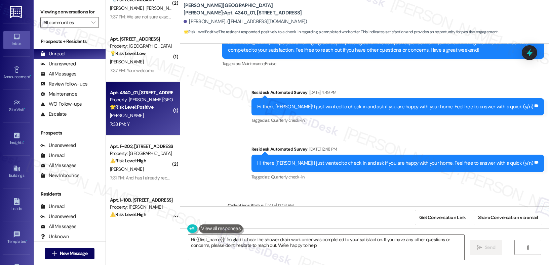
type textarea "Hi {{first_name}}! I'm glad to hear the shower drain work order was completed t…"
click at [145, 114] on div "[PERSON_NAME]" at bounding box center [140, 116] width 63 height 8
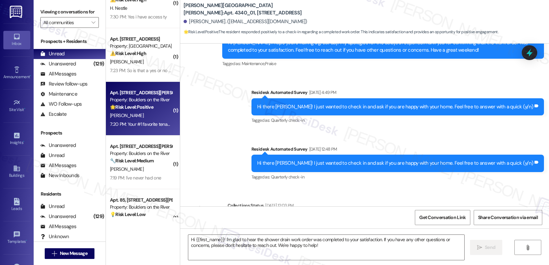
click at [145, 114] on div "[PERSON_NAME]" at bounding box center [140, 116] width 63 height 8
type textarea "Fetching suggested responses. Please feel free to read through the conversation…"
click at [145, 114] on div "[PERSON_NAME]" at bounding box center [140, 116] width 63 height 8
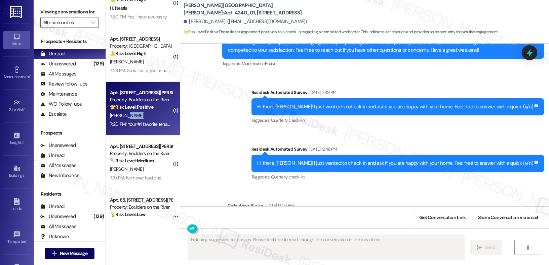
click at [145, 114] on div "[PERSON_NAME]" at bounding box center [140, 116] width 63 height 8
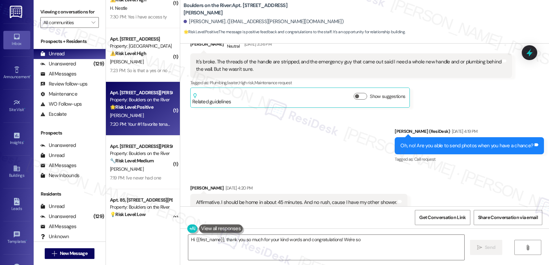
scroll to position [7039, 0]
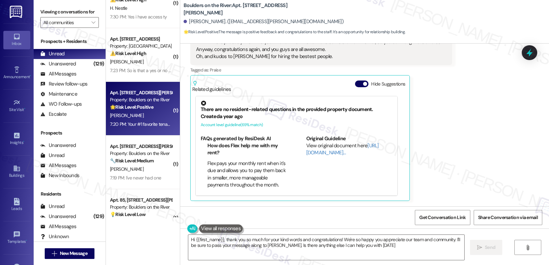
type textarea "Hi {{first_name}}, thank you so much for your kind words and congratulations! W…"
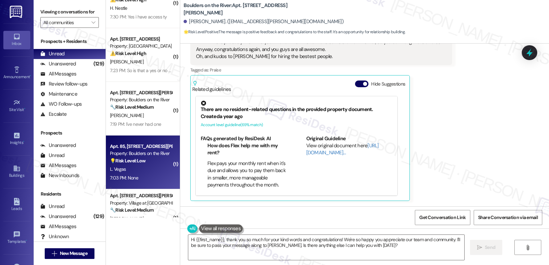
click at [135, 143] on div "Apt. 85, [STREET_ADDRESS][PERSON_NAME]" at bounding box center [141, 146] width 62 height 7
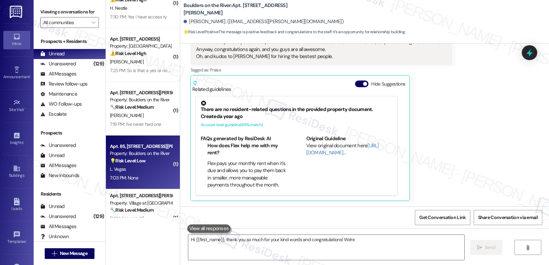
click at [135, 143] on div "Apt. 85, [STREET_ADDRESS][PERSON_NAME]" at bounding box center [141, 146] width 62 height 7
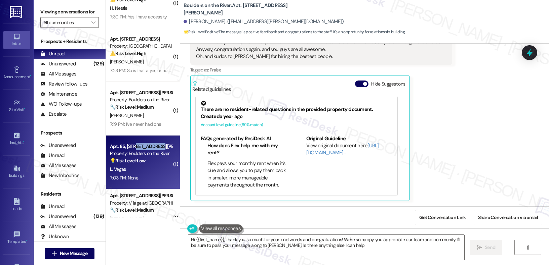
type textarea "Hi {{first_name}}, thank you so much for your kind words and congratulations! W…"
click at [135, 143] on div "Apt. 85, [STREET_ADDRESS][PERSON_NAME]" at bounding box center [141, 146] width 62 height 7
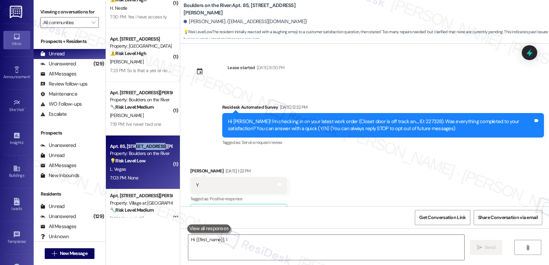
click at [135, 143] on div "Apt. 85, [STREET_ADDRESS][PERSON_NAME]" at bounding box center [141, 146] width 62 height 7
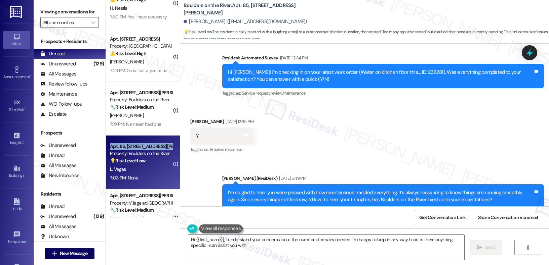
click at [135, 143] on div "Apt. 85, [STREET_ADDRESS][PERSON_NAME]" at bounding box center [141, 146] width 62 height 7
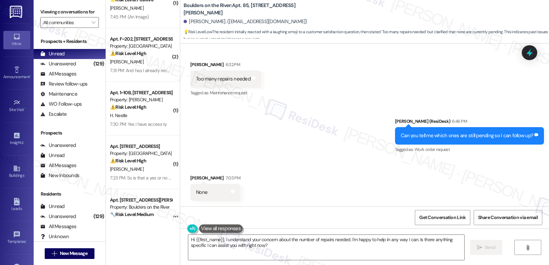
scroll to position [1108, 0]
click at [278, 240] on textarea "Hi {{first_name}}, I understand your concern about the number of repairs needed…" at bounding box center [326, 247] width 276 height 25
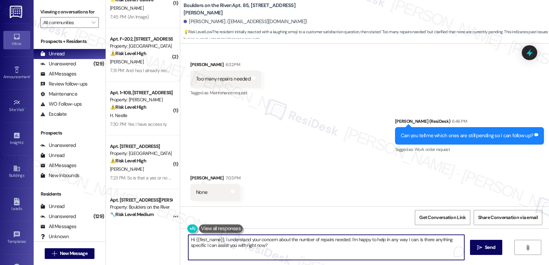
click at [278, 240] on textarea "Hi {{first_name}}, I understand your concern about the number of repairs needed…" at bounding box center [326, 247] width 276 height 25
click at [278, 241] on textarea "Hi {{first_name}}, I understand your concern about the number of repairs needed…" at bounding box center [326, 247] width 276 height 25
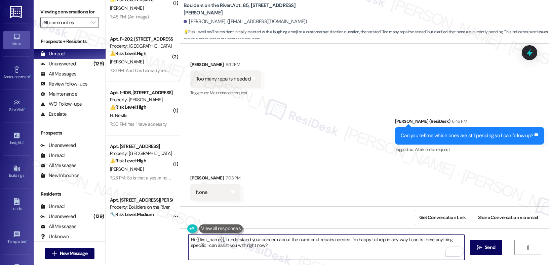
click at [278, 241] on textarea "Hi {{first_name}}, I understand your concern about the number of repairs needed…" at bounding box center [326, 247] width 276 height 25
type textarea "Okay but you mentioned that there are too many repairs needed, though. Is there…"
click at [492, 245] on span "Send" at bounding box center [489, 247] width 10 height 7
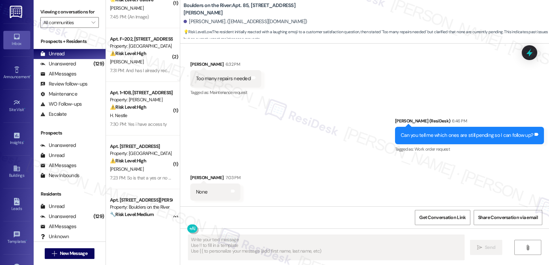
type textarea "Fetching suggested responses. Please feel free to read through the conversation…"
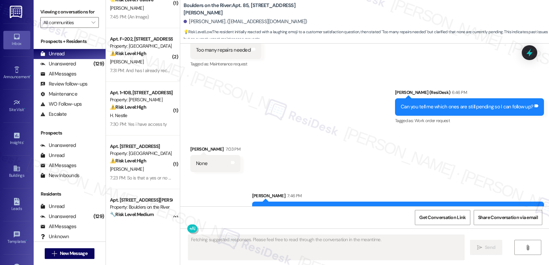
scroll to position [1155, 0]
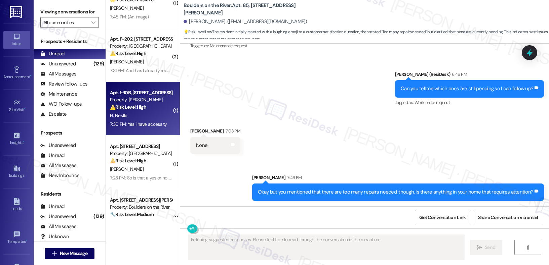
click at [133, 95] on div "Apt. 1~10B, [STREET_ADDRESS][PERSON_NAME]" at bounding box center [141, 92] width 62 height 7
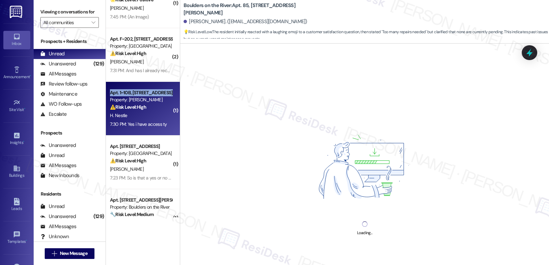
click at [133, 95] on div "Apt. 1~10B, [STREET_ADDRESS][PERSON_NAME]" at bounding box center [141, 92] width 62 height 7
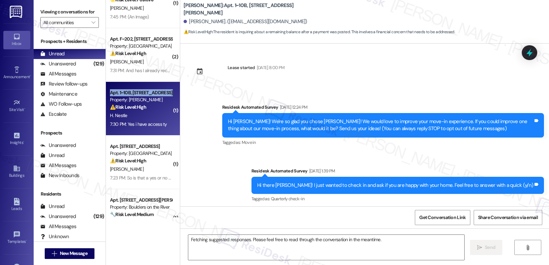
scroll to position [5137, 0]
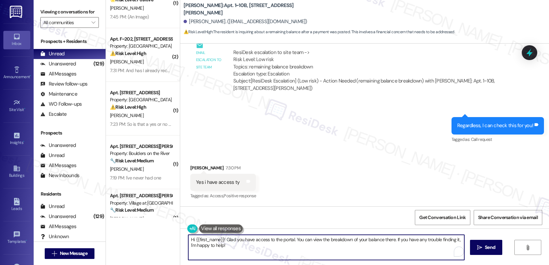
click at [243, 242] on textarea "Hi {{first_name}}! Glad you have access to the portal. You can view the breakdo…" at bounding box center [326, 247] width 276 height 25
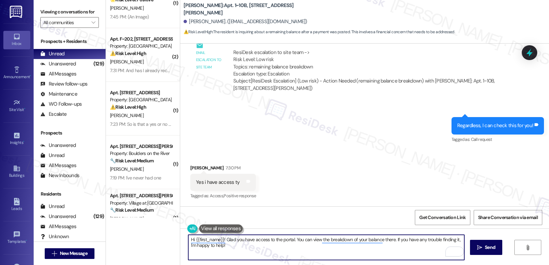
click at [243, 242] on textarea "Hi {{first_name}}! Glad you have access to the portal. You can view the breakdo…" at bounding box center [326, 247] width 276 height 25
type textarea "Sounds good! I'll keep you posted."
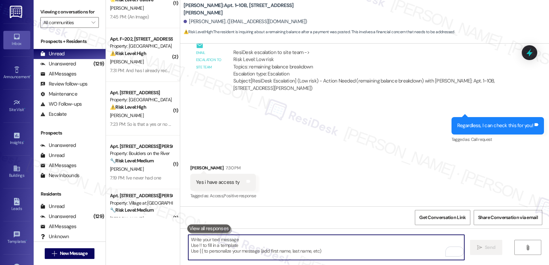
scroll to position [5185, 0]
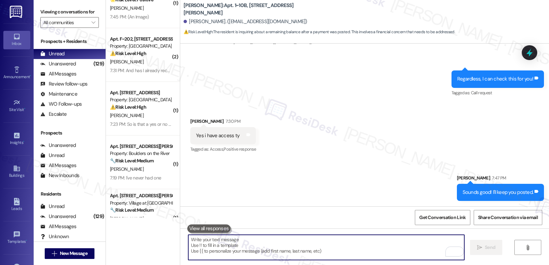
click at [215, 244] on textarea "To enrich screen reader interactions, please activate Accessibility in Grammarl…" at bounding box center [326, 247] width 276 height 25
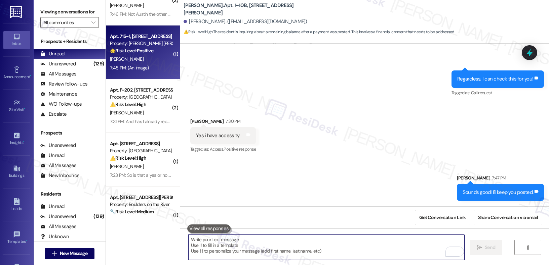
scroll to position [81, 0]
click at [140, 57] on div "[PERSON_NAME]" at bounding box center [140, 60] width 63 height 8
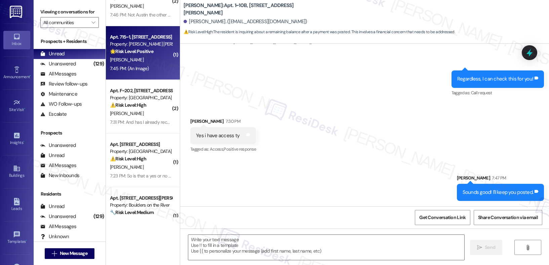
click at [140, 57] on div "[PERSON_NAME]" at bounding box center [140, 60] width 63 height 8
type textarea "Fetching suggested responses. Please feel free to read through the conversation…"
click at [140, 57] on div "[PERSON_NAME]" at bounding box center [140, 60] width 63 height 8
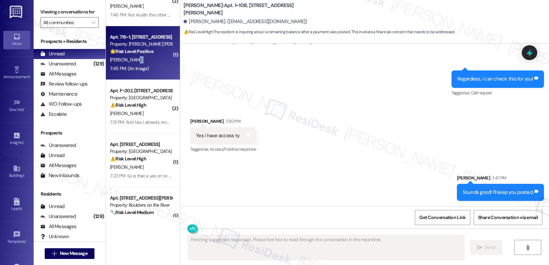
click at [140, 57] on div "[PERSON_NAME]" at bounding box center [140, 60] width 63 height 8
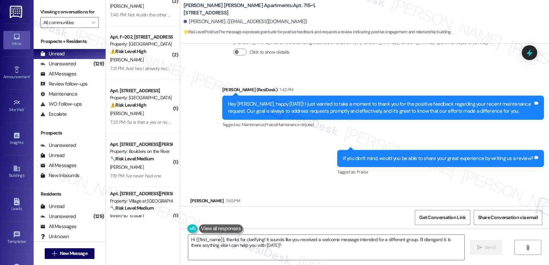
scroll to position [3236, 0]
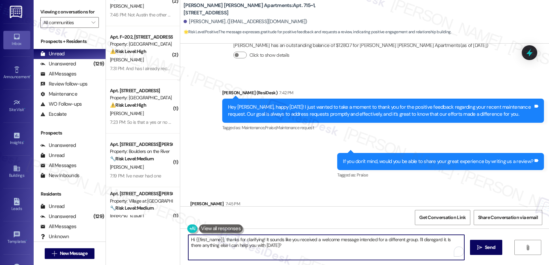
click at [239, 241] on textarea "Hi {{first_name}}, thanks for clarifying! It sounds like you received a welcome…" at bounding box center [326, 247] width 276 height 25
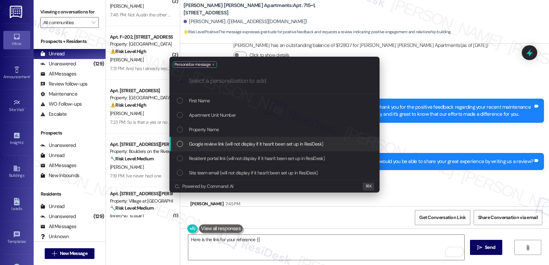
click at [264, 147] on span "Google review link (will not display if it hasn't been set up in ResiDesk)" at bounding box center [256, 143] width 134 height 7
type textarea "Here is the link for your reference {{google_review_link}}"
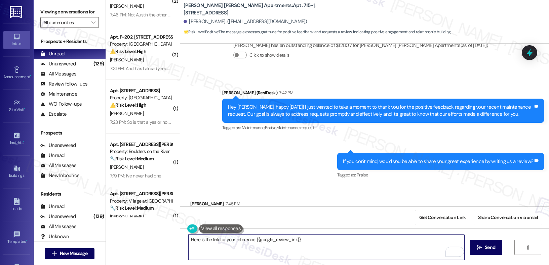
scroll to position [3323, 0]
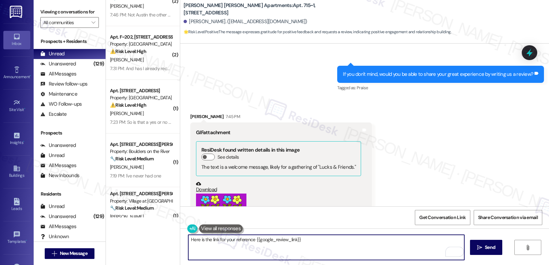
click at [491, 259] on div "Here is the link for your reference {{google_review_link}}  Send " at bounding box center [364, 254] width 368 height 50
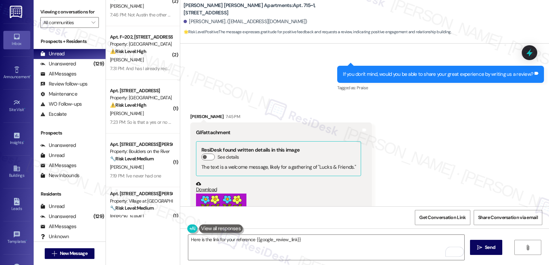
click at [491, 257] on div "Here is the link for your reference {{google_review_link}}  Send " at bounding box center [364, 254] width 368 height 50
click at [491, 249] on span "Send" at bounding box center [489, 247] width 10 height 7
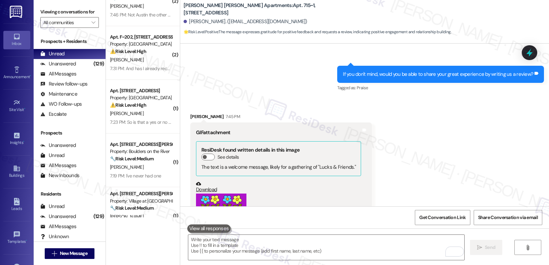
scroll to position [3370, 0]
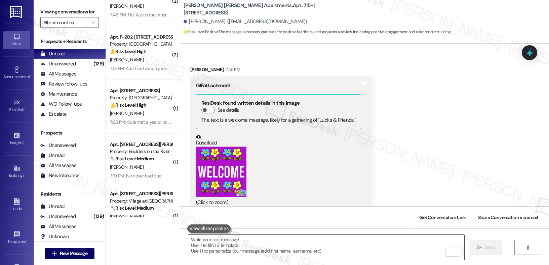
click at [337, 247] on textarea "To enrich screen reader interactions, please activate Accessibility in Grammarl…" at bounding box center [326, 247] width 276 height 25
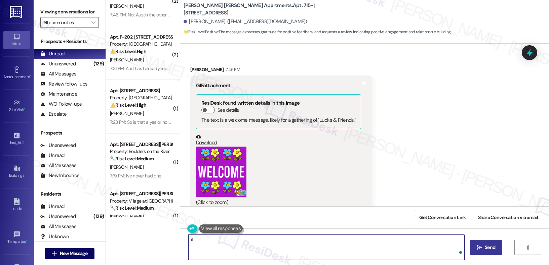
type textarea "i"
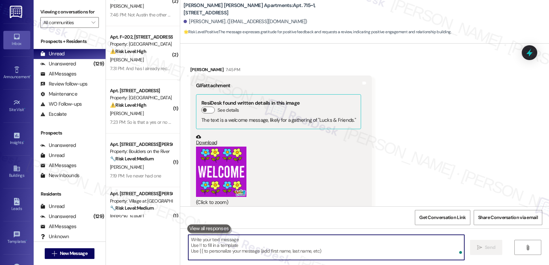
type textarea "f"
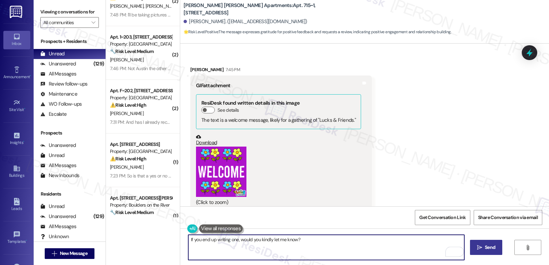
type textarea "If you end up writing one, would you kindly let me know?"
click at [489, 248] on span "Send" at bounding box center [489, 247] width 10 height 7
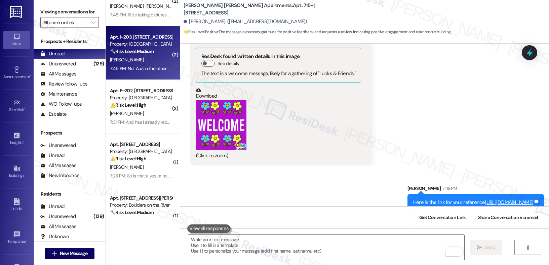
scroll to position [0, 0]
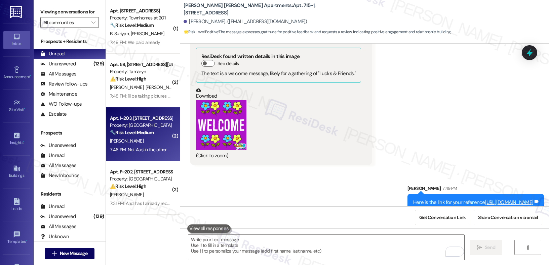
click at [144, 43] on div "7:49 PM: We paid already 7:49 PM: We paid already" at bounding box center [135, 42] width 50 height 6
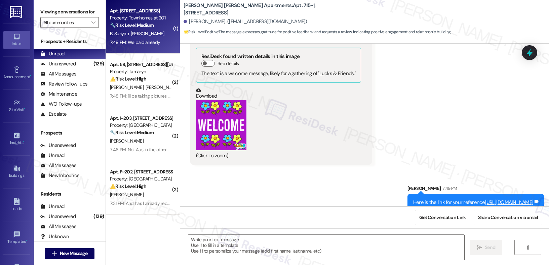
type textarea "Fetching suggested responses. Please feel free to read through the conversation…"
click at [144, 43] on div "7:49 PM: We paid already 7:49 PM: We paid already" at bounding box center [135, 42] width 50 height 6
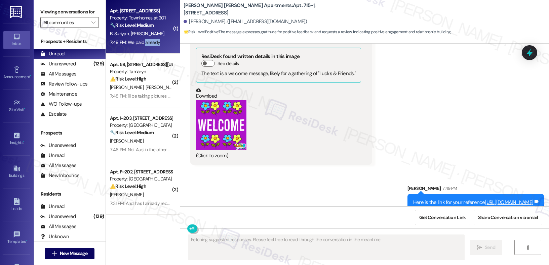
click at [144, 43] on div "7:49 PM: We paid already 7:49 PM: We paid already" at bounding box center [135, 42] width 50 height 6
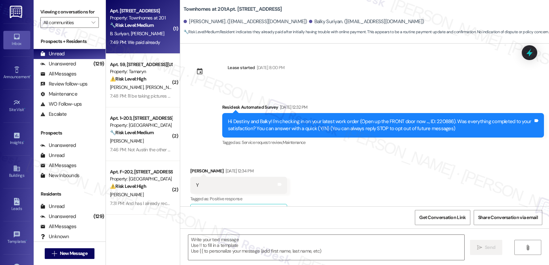
type textarea "Fetching suggested responses. Please feel free to read through the conversation…"
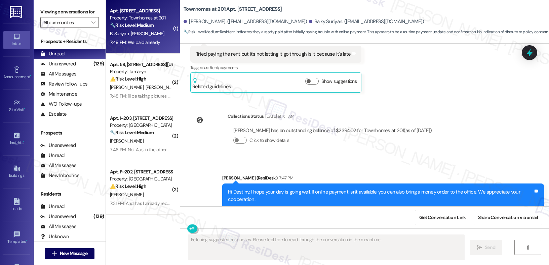
scroll to position [1837, 0]
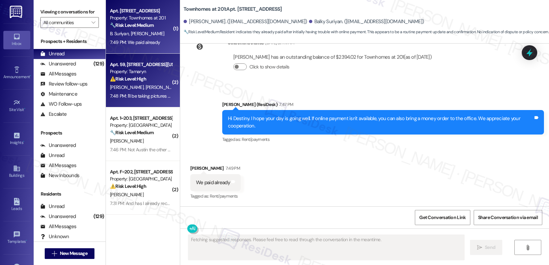
click at [144, 80] on div "⚠️ Risk Level: High The resident expresses distrust of management and intends t…" at bounding box center [141, 79] width 62 height 7
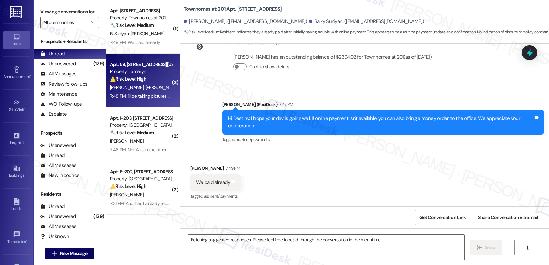
click at [144, 80] on div "⚠️ Risk Level: High The resident expresses distrust of management and intends t…" at bounding box center [141, 79] width 62 height 7
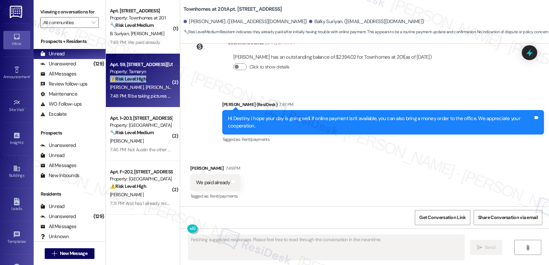
click at [144, 80] on div "⚠️ Risk Level: High The resident expresses distrust of management and intends t…" at bounding box center [141, 79] width 62 height 7
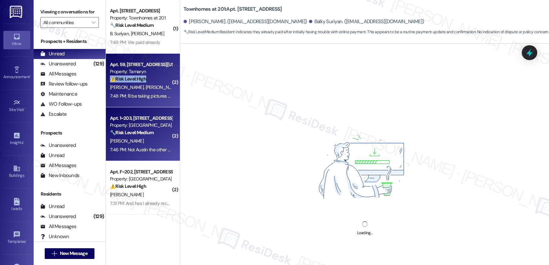
click at [135, 123] on div "Property: [GEOGRAPHIC_DATA]" at bounding box center [141, 125] width 62 height 7
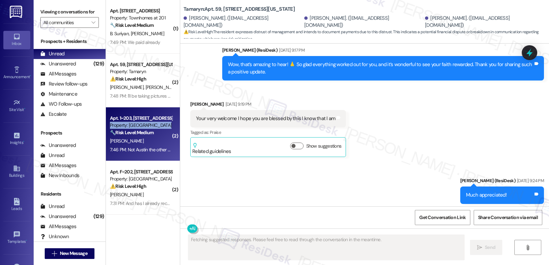
click at [135, 123] on div "Property: [GEOGRAPHIC_DATA]" at bounding box center [141, 125] width 62 height 7
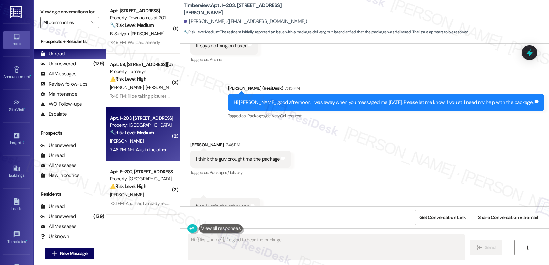
scroll to position [2259, 0]
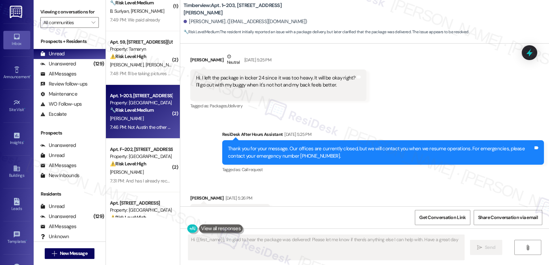
type textarea "Hi {{first_name}}, I'm glad to hear the package was delivered! Please let me kn…"
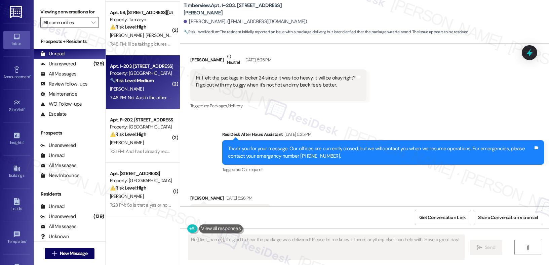
scroll to position [57, 0]
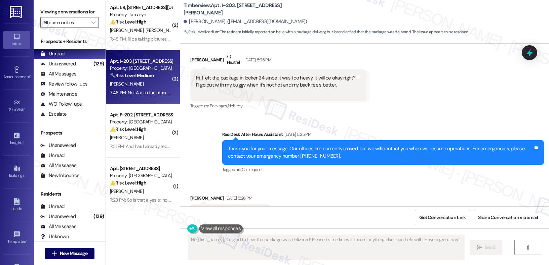
click at [135, 123] on div "( 1 ) Apt. 11, [STREET_ADDRESS] Property: Townhomes at 201 🔧 Risk Level: Medium…" at bounding box center [143, 109] width 74 height 218
click at [135, 123] on div "Property: [GEOGRAPHIC_DATA]" at bounding box center [141, 122] width 62 height 7
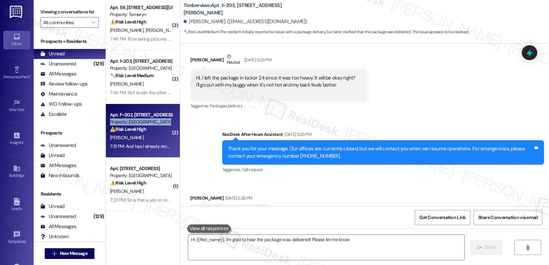
click at [135, 123] on div "Property: [GEOGRAPHIC_DATA]" at bounding box center [141, 122] width 62 height 7
type textarea "Hi {{first_name}}, I'm glad to hear the package was delivered! Please let me kn…"
click at [135, 123] on div "Property: [GEOGRAPHIC_DATA]" at bounding box center [141, 122] width 62 height 7
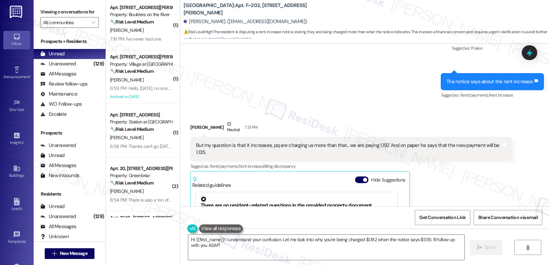
scroll to position [15067, 0]
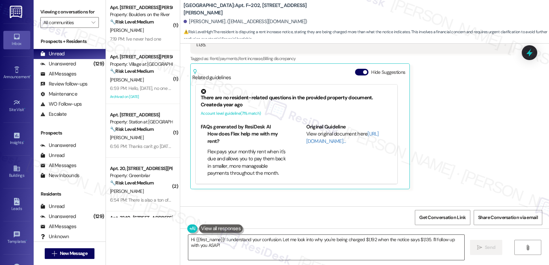
click at [293, 255] on textarea "Hi {{first_name}}! I understand your confusion. Let me look into why you're bei…" at bounding box center [326, 247] width 276 height 25
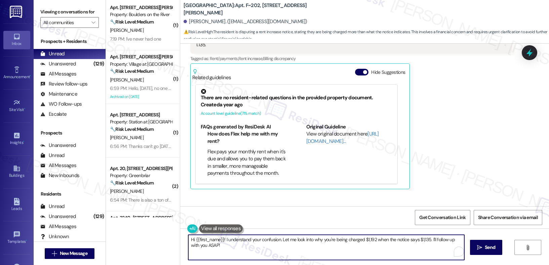
click at [294, 252] on textarea "Hi {{first_name}}! I understand your confusion. Let me look into why you're bei…" at bounding box center [326, 247] width 276 height 25
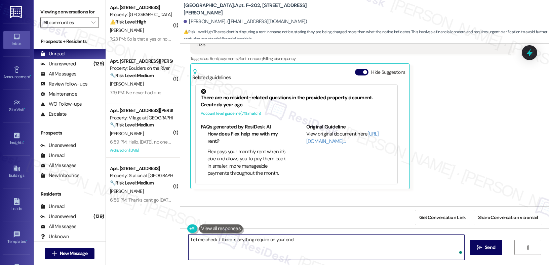
type textarea "Let me check if there is anything require on your end!"
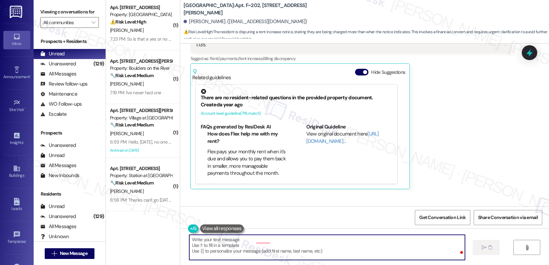
type textarea "Fetching suggested responses. Please feel free to read through the conversation…"
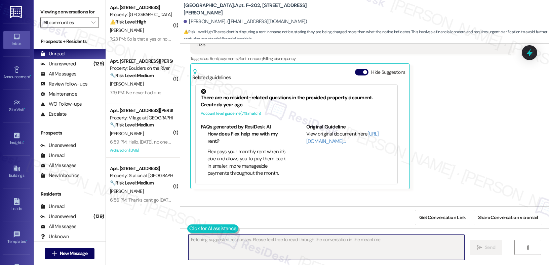
scroll to position [15066, 0]
click at [195, 226] on div "Get Conversation Link Share Conversation via email" at bounding box center [364, 218] width 368 height 22
click at [187, 229] on button at bounding box center [212, 229] width 51 height 8
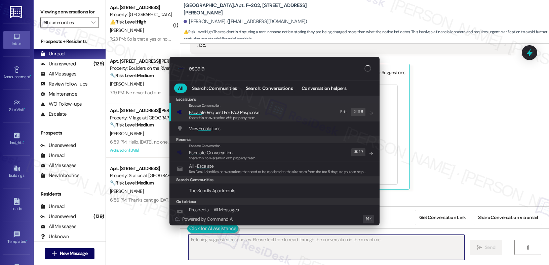
type input "escalat"
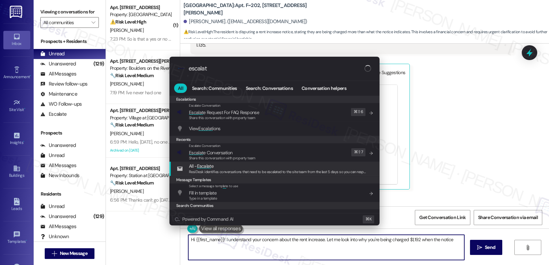
type textarea "Hi {{first_name}}! I understand your concern about the rent increase. Let me lo…"
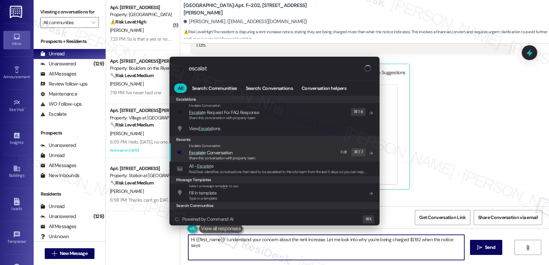
type input "escalat"
type textarea "Hi {{first_name}}! I understand your concern about the rent increase. Let me lo…"
click at [222, 146] on div "Escalate Conversation" at bounding box center [222, 145] width 67 height 5
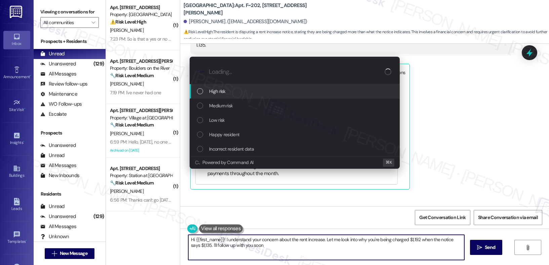
type textarea "Hi {{first_name}}! I understand your concern about the rent increase. Let me lo…"
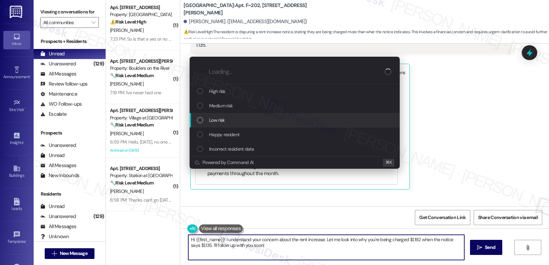
click at [232, 118] on div "Low risk" at bounding box center [295, 120] width 197 height 7
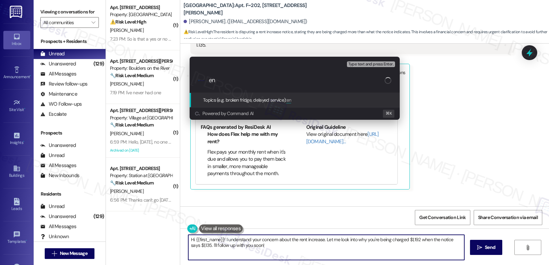
type input "e"
type input "T"
type input "Rent increase notice query"
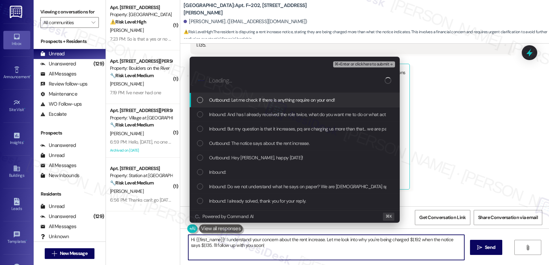
click at [356, 61] on button "⌘+Enter or click here to submit" at bounding box center [364, 64] width 62 height 6
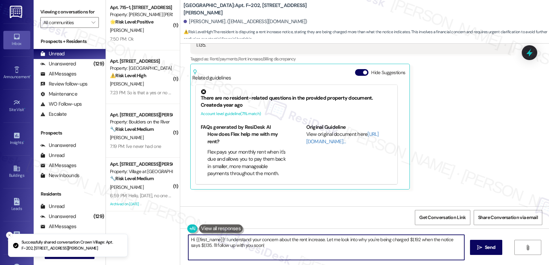
scroll to position [15113, 0]
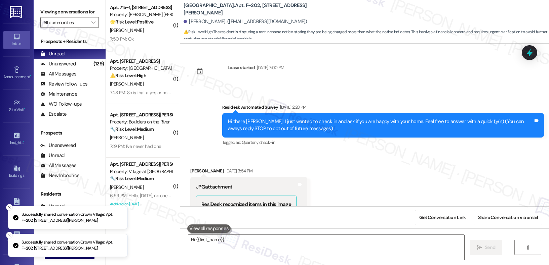
type textarea "Hi {{first_name}}!"
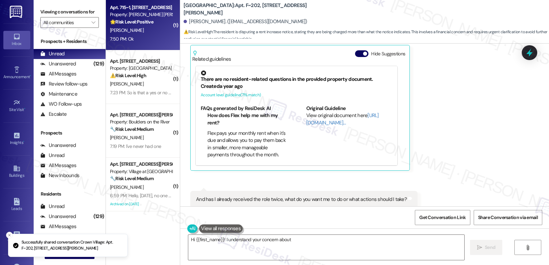
scroll to position [15066, 0]
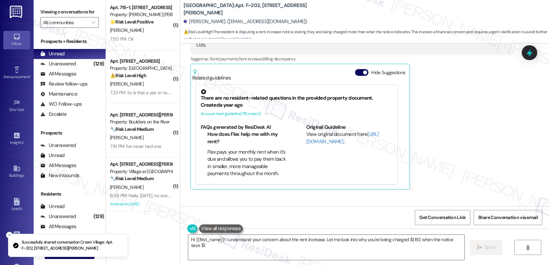
type textarea "Hi {{first_name}}! I understand your concern about the rent increase. Let me lo…"
click at [129, 36] on div "7:50 PM: Ok 7:50 PM: Ok" at bounding box center [140, 39] width 63 height 8
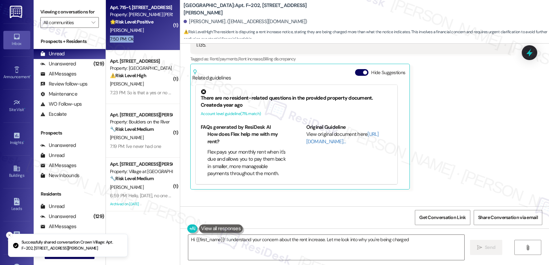
click at [129, 36] on div "7:50 PM: Ok 7:50 PM: Ok" at bounding box center [140, 39] width 63 height 8
type textarea "Hi {{first_name}}! I understand your concern about the rent increase. Let me lo…"
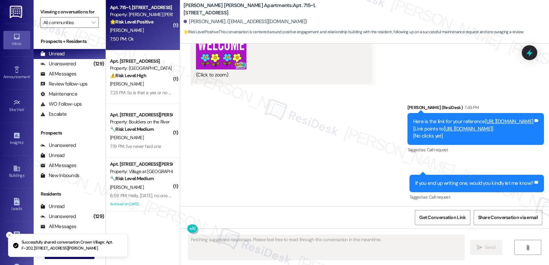
scroll to position [3498, 0]
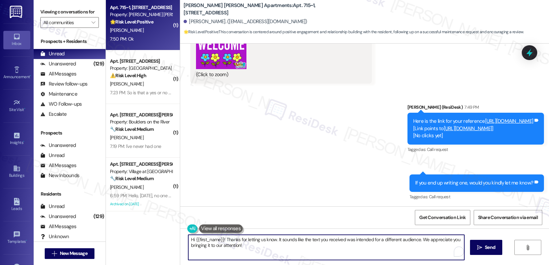
click at [246, 239] on textarea "Hi {{first_name}}! Thanks for letting us know. It sounds like the text you rece…" at bounding box center [326, 247] width 276 height 25
type textarea "Much appreciated!"
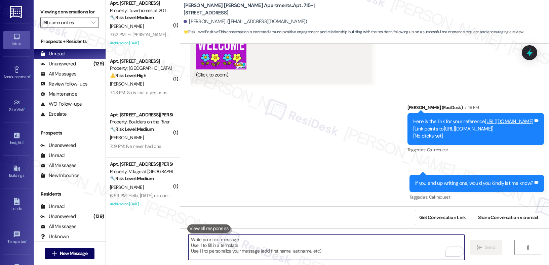
scroll to position [3545, 0]
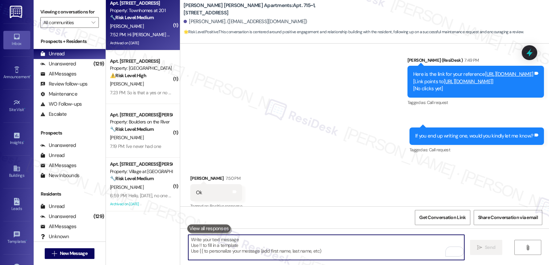
click at [171, 30] on div "Apt. [STREET_ADDRESS] Property: Townhomes at 201 🔧 Risk Level: Medium The resid…" at bounding box center [143, 24] width 74 height 54
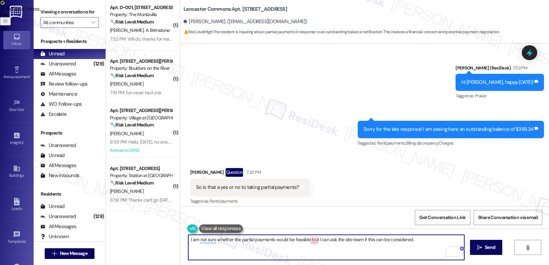
scroll to position [646, 0]
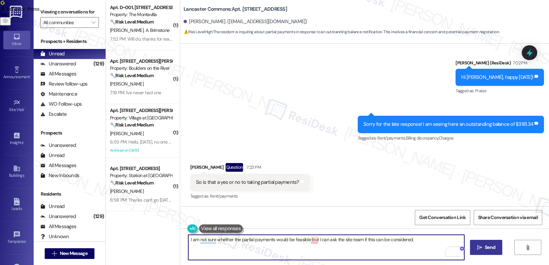
type textarea "I am not sure whether the partial payments would be feasible but I can ask the …"
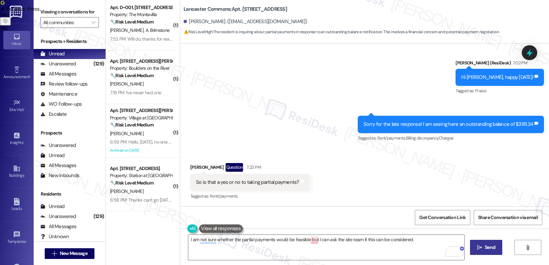
click at [489, 242] on button " Send" at bounding box center [486, 247] width 33 height 15
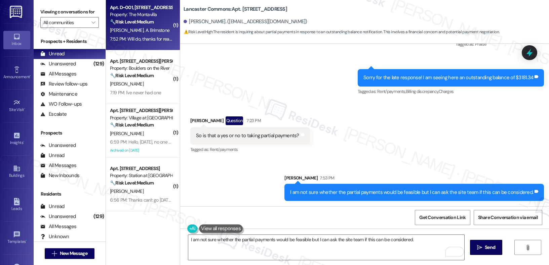
click at [168, 22] on div "Apt. D~001, [STREET_ADDRESS] Property: The Montavilla 🔧 Risk Level: Medium The …" at bounding box center [143, 24] width 74 height 54
type textarea "Fetching suggested responses. Please feel free to read through the conversation…"
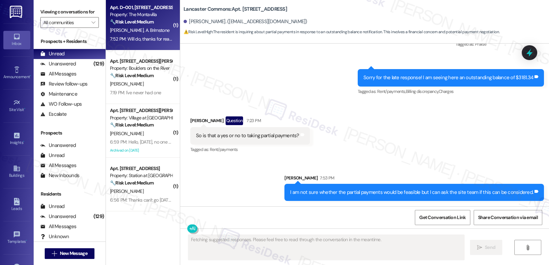
click at [161, 23] on div "🔧 Risk Level: Medium The resident had an issue with a Flex payment, but they we…" at bounding box center [141, 21] width 62 height 7
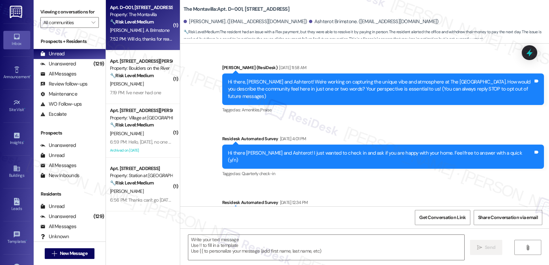
type textarea "Fetching suggested responses. Please feel free to read through the conversation…"
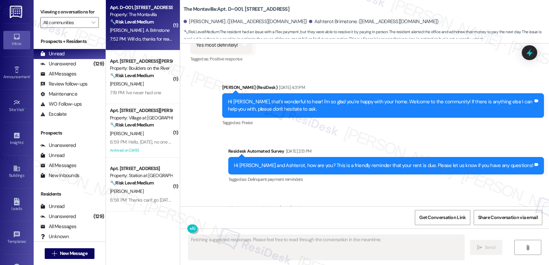
click at [156, 72] on div "🔧 Risk Level: Medium The resident reports a recurring issue with spiders in the…" at bounding box center [141, 75] width 62 height 7
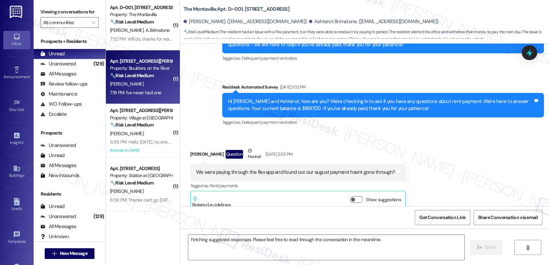
click at [156, 72] on div "🔧 Risk Level: Medium The resident reports a recurring issue with spiders in the…" at bounding box center [141, 75] width 62 height 7
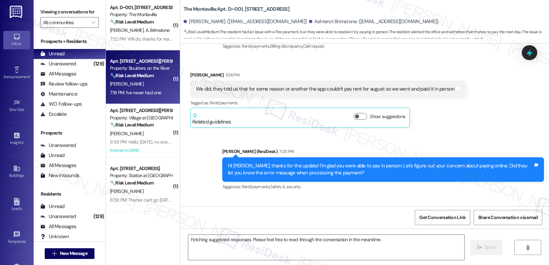
click at [156, 72] on div "🔧 Risk Level: Medium The resident reports a recurring issue with spiders in the…" at bounding box center [141, 75] width 62 height 7
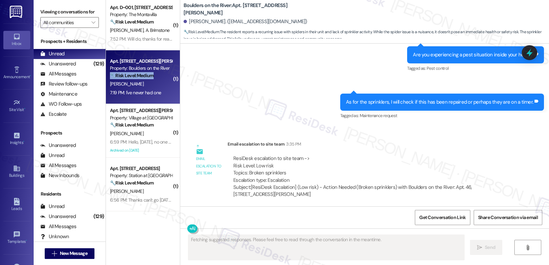
click at [156, 72] on div "🔧 Risk Level: Medium The resident reports a recurring issue with spiders in the…" at bounding box center [141, 75] width 62 height 7
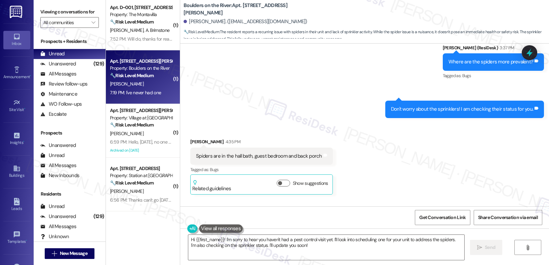
scroll to position [1263, 0]
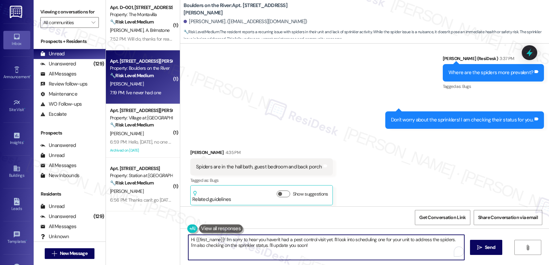
click at [236, 247] on textarea "Hi {{first_name}}! I'm sorry to hear you haven't had a pest control visit yet. …" at bounding box center [326, 247] width 276 height 25
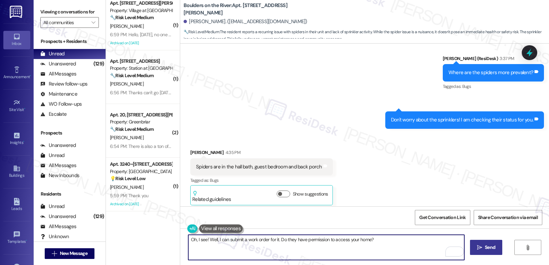
type textarea "Oh, I see! Well, I can submit a work order for it. Do they have permission to a…"
click at [486, 248] on span "Send" at bounding box center [489, 247] width 10 height 7
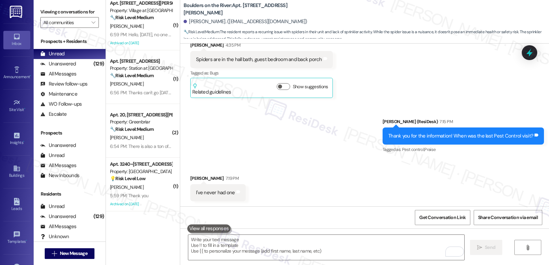
scroll to position [1418, 0]
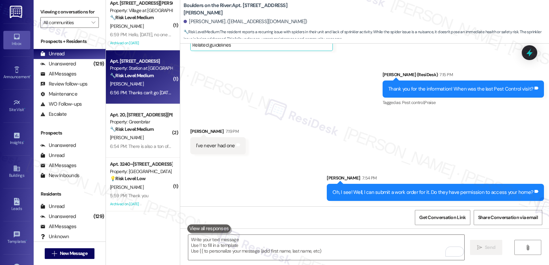
click at [133, 76] on strong "🔧 Risk Level: Medium" at bounding box center [132, 76] width 44 height 6
type textarea "Fetching suggested responses. Please feel free to read through the conversation…"
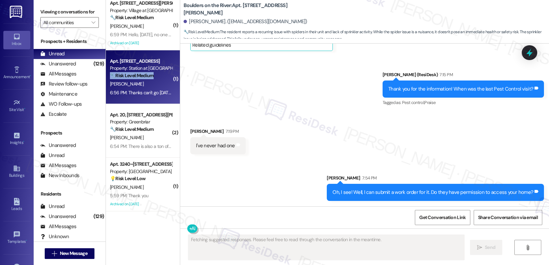
click at [133, 76] on strong "🔧 Risk Level: Medium" at bounding box center [132, 76] width 44 height 6
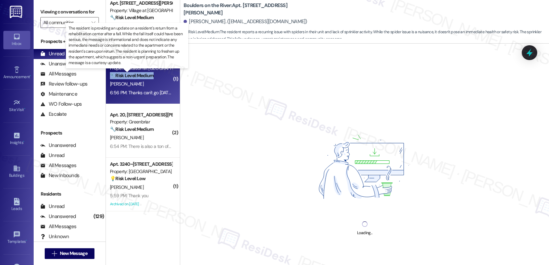
click at [133, 76] on strong "🔧 Risk Level: Medium" at bounding box center [132, 76] width 44 height 6
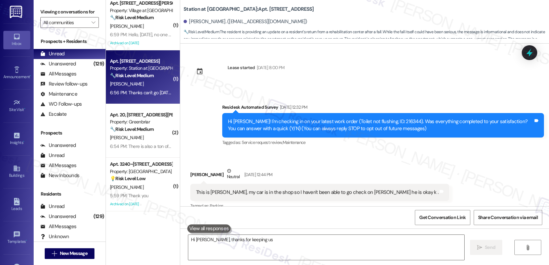
scroll to position [6868, 0]
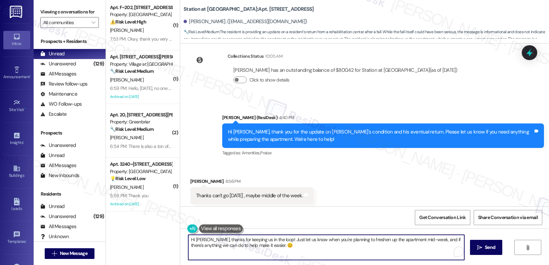
click at [297, 250] on textarea "Hi [PERSON_NAME], thanks for keeping us in the loop! Just let us know when you'…" at bounding box center [326, 247] width 276 height 25
type textarea "o"
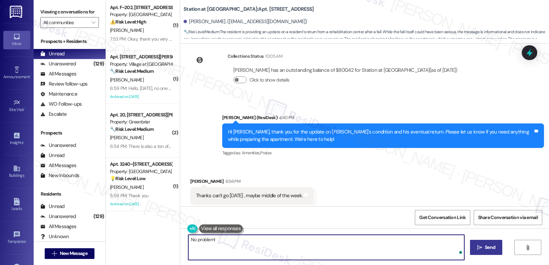
type textarea "No problem!"
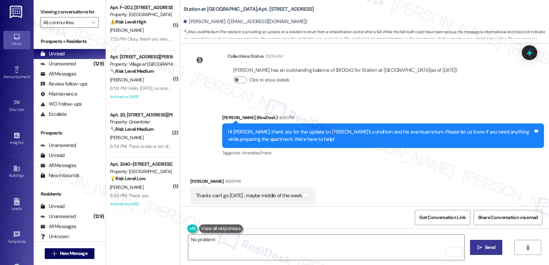
click at [498, 246] on button " Send" at bounding box center [486, 247] width 33 height 15
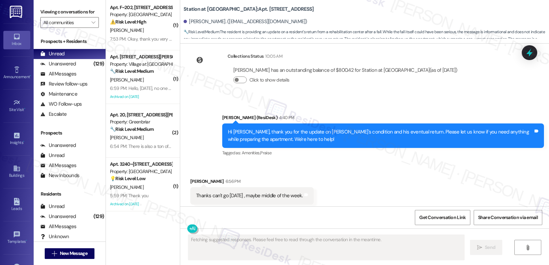
scroll to position [6867, 0]
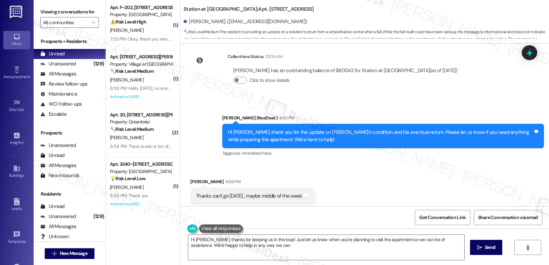
type textarea "Hi [PERSON_NAME], thanks for keeping us in the loop! Just let us know when you'…"
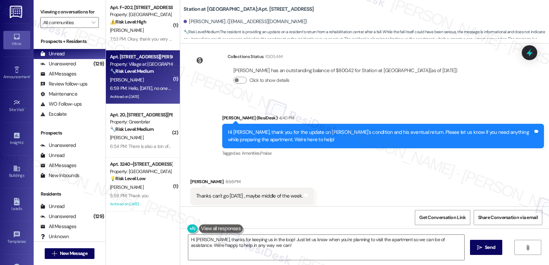
click at [141, 59] on div "Apt. [STREET_ADDRESS][PERSON_NAME]" at bounding box center [141, 56] width 62 height 7
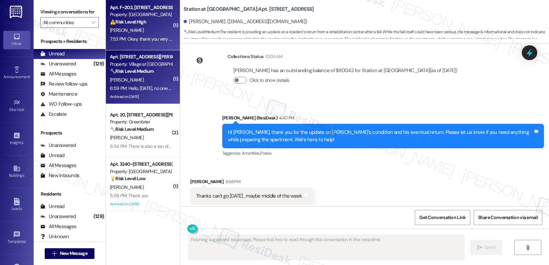
click at [164, 7] on div "Apt. F~202, [STREET_ADDRESS][PERSON_NAME]" at bounding box center [141, 7] width 62 height 7
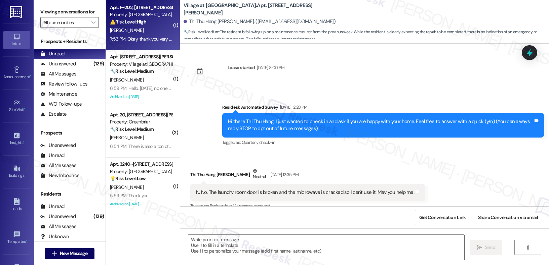
type textarea "Fetching suggested responses. Please feel free to read through the conversation…"
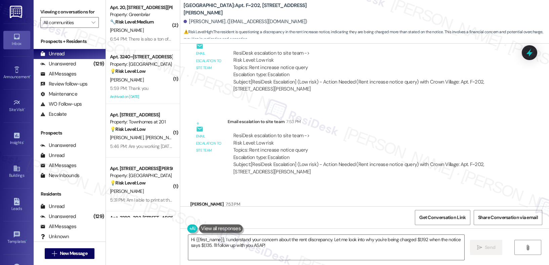
scroll to position [15239, 0]
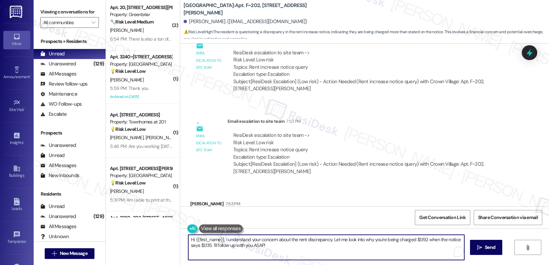
click at [248, 245] on textarea "Hi {{first_name}}, I understand your concern about the rent discrepancy. Let me…" at bounding box center [326, 247] width 276 height 25
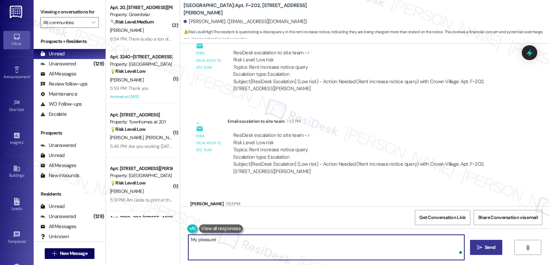
type textarea "My pleasure!"
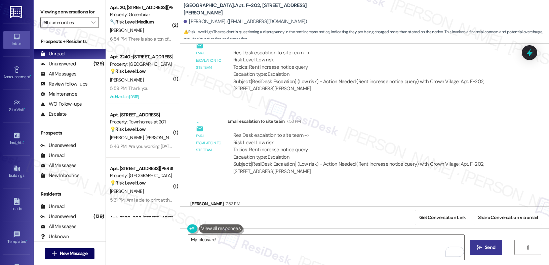
click at [493, 248] on span "Send" at bounding box center [489, 247] width 10 height 7
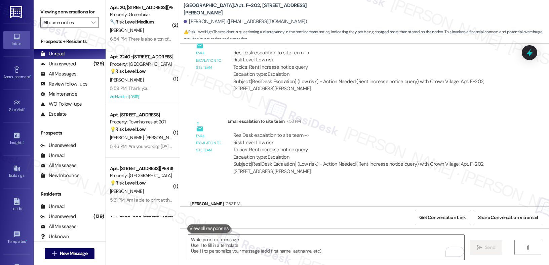
scroll to position [15239, 0]
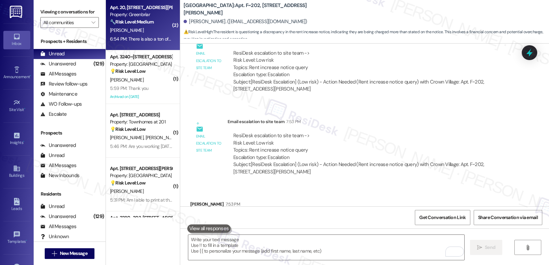
click at [151, 29] on div "[PERSON_NAME]" at bounding box center [140, 30] width 63 height 8
type textarea "Fetching suggested responses. Please feel free to read through the conversation…"
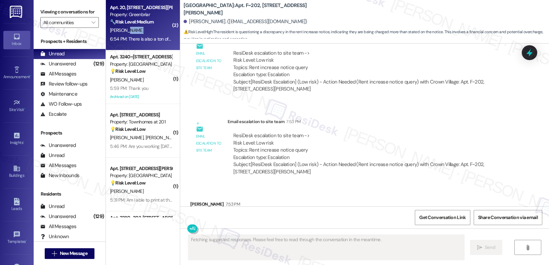
click at [151, 29] on div "[PERSON_NAME]" at bounding box center [140, 30] width 63 height 8
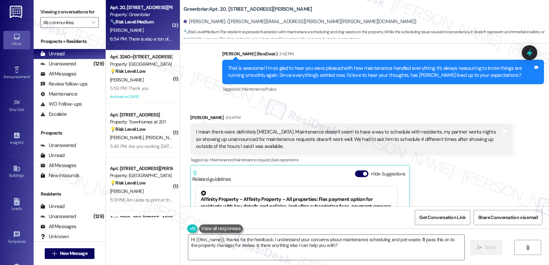
scroll to position [3530, 0]
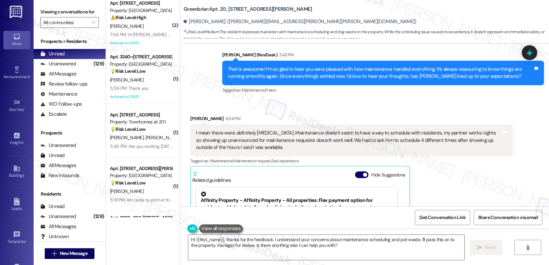
click at [298, 130] on div "I mean there were definitely hiccups. Maintenance doesn't seem to have a way to…" at bounding box center [350, 141] width 321 height 32
click at [215, 246] on textarea "Hi {{first_name}}, thanks for the feedback. I understand your concerns about ma…" at bounding box center [326, 247] width 276 height 25
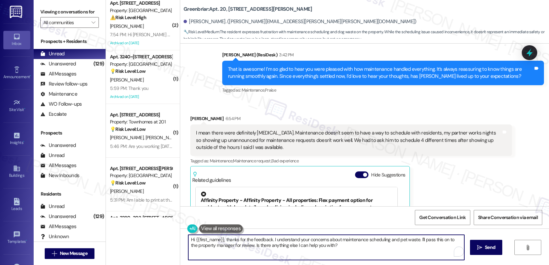
click at [215, 246] on textarea "Hi {{first_name}}, thanks for the feedback. I understand your concerns about ma…" at bounding box center [326, 247] width 276 height 25
drag, startPoint x: 233, startPoint y: 246, endPoint x: 300, endPoint y: 253, distance: 67.6
click at [300, 253] on textarea "Hi {{first_name}}, thanks for the feedback. I understand your concerns about ma…" at bounding box center [326, 247] width 276 height 25
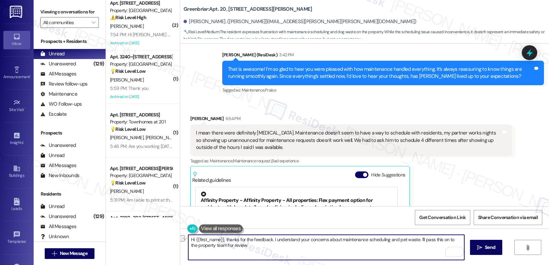
drag, startPoint x: 268, startPoint y: 239, endPoint x: 160, endPoint y: 220, distance: 109.5
click at [160, 220] on div "( 1 ) Apt. 46, 655 Goodpasture Island RD Property: Boulders on the River 🔧 Risk…" at bounding box center [327, 132] width 443 height 265
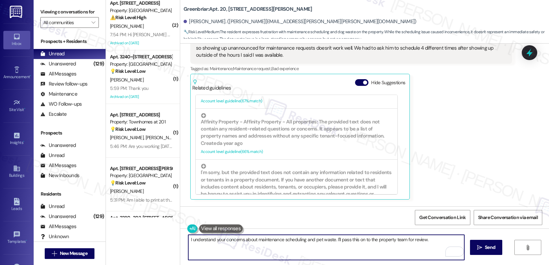
scroll to position [618, 0]
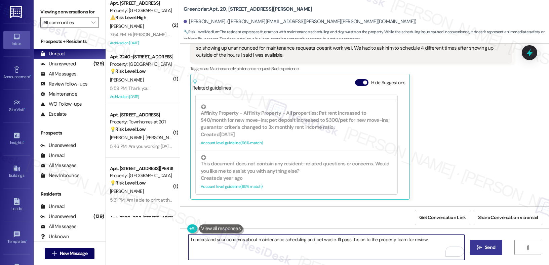
type textarea "I understand your concerns about maintenance scheduling and pet waste. I'll pas…"
click at [490, 252] on button " Send" at bounding box center [486, 247] width 33 height 15
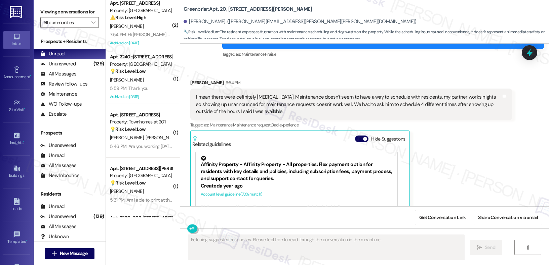
scroll to position [3736, 0]
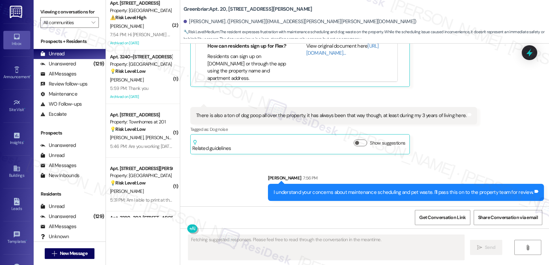
click at [187, 225] on div at bounding box center [193, 229] width 12 height 8
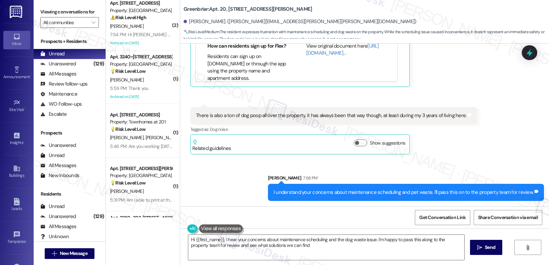
type textarea "Hi {{first_name}}, I hear your concerns about maintenance scheduling and the do…"
click at [193, 229] on button at bounding box center [212, 229] width 51 height 8
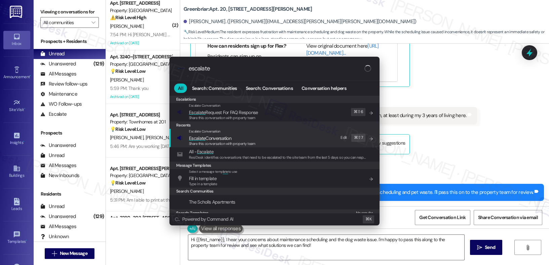
type input "escalate"
click at [250, 140] on span "Escalate Conversation" at bounding box center [222, 138] width 67 height 7
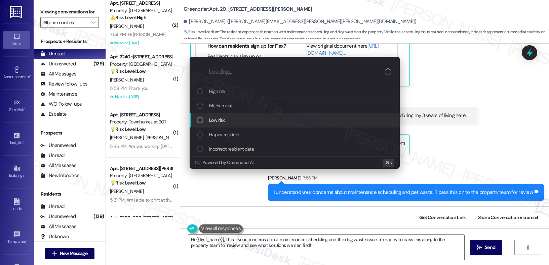
drag, startPoint x: 273, startPoint y: 120, endPoint x: 272, endPoint y: 115, distance: 4.8
click at [273, 119] on div "Low risk" at bounding box center [295, 120] width 197 height 7
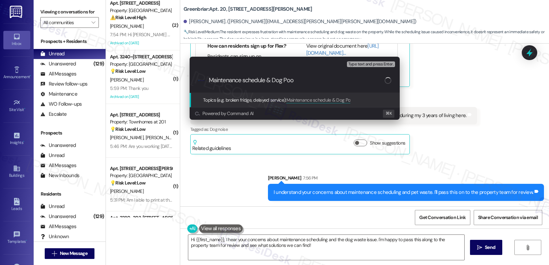
type input "Maintenance schedule & Dog Poop"
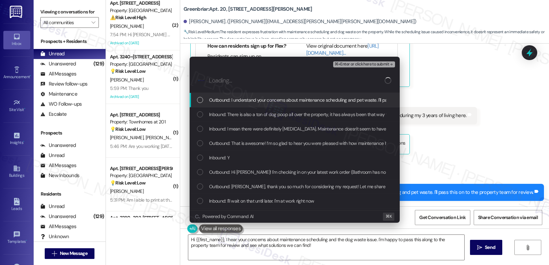
click at [351, 63] on span "⌘+Enter or click here to submit" at bounding box center [361, 64] width 54 height 5
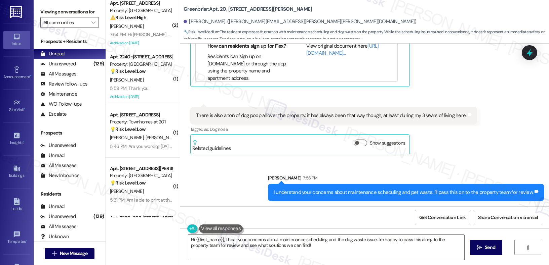
scroll to position [3689, 0]
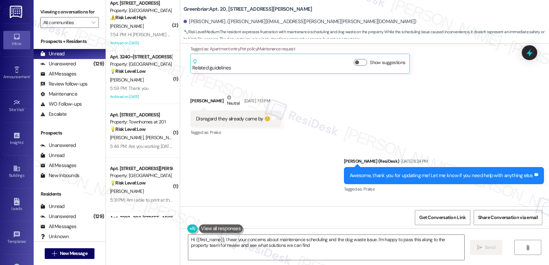
type textarea "Hi {{first_name}}, I hear your concerns about maintenance scheduling and the do…"
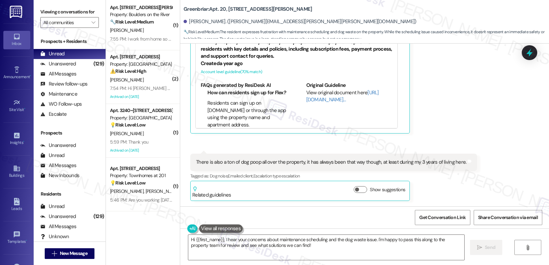
scroll to position [3746, 0]
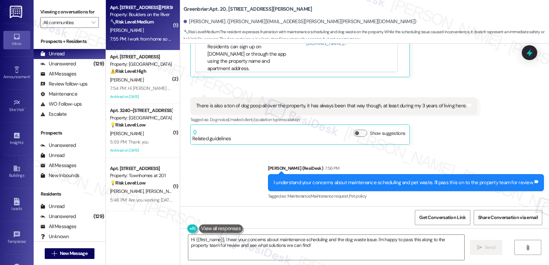
click at [120, 39] on div "7:55 PM: I work from home so am here all of the time. A phone call as a heads u…" at bounding box center [223, 39] width 226 height 6
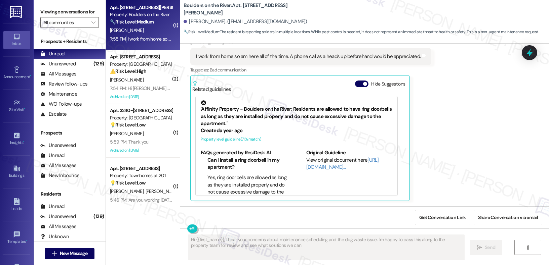
click at [120, 39] on div "7:55 PM: I work from home so am here all of the time. A phone call as a heads u…" at bounding box center [223, 39] width 226 height 6
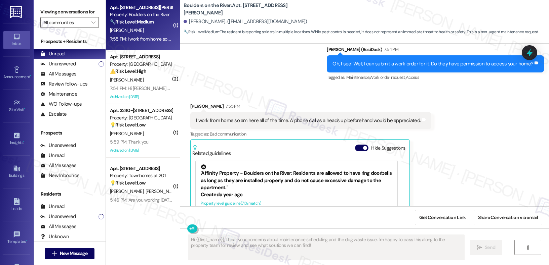
scroll to position [1540, 0]
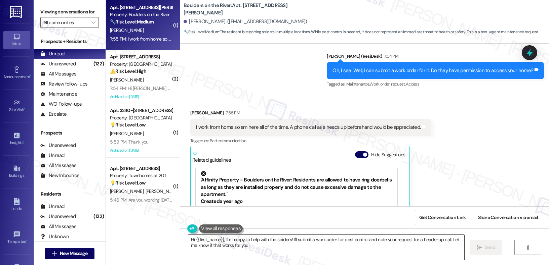
click at [260, 237] on textarea "Hi {{first_name}}, I'm happy to help with the spiders! I'll submit a work order…" at bounding box center [326, 247] width 276 height 25
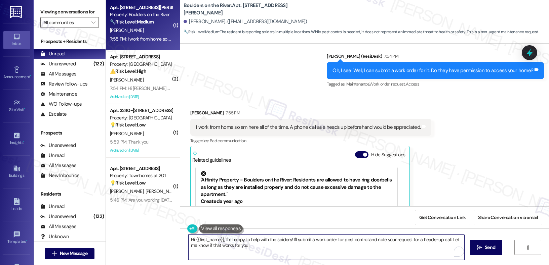
click at [260, 237] on textarea "Hi {{first_name}}, I'm happy to help with the spiders! I'll submit a work order…" at bounding box center [326, 247] width 276 height 25
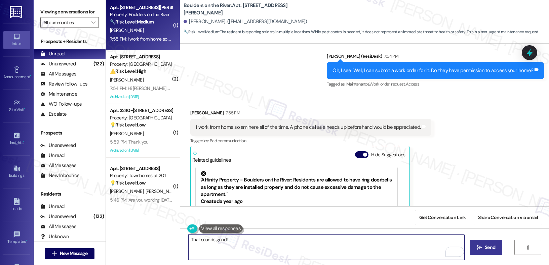
type textarea "That sounds good!"
click at [487, 242] on button " Send" at bounding box center [486, 247] width 33 height 15
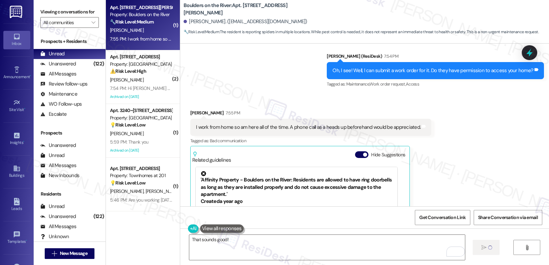
click at [264, 78] on div "Lease started Jan 13, 2025 at 7:00 PM Survey, sent via SMS Residesk Automated S…" at bounding box center [364, 176] width 368 height 265
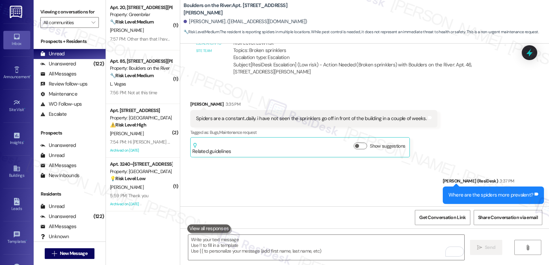
scroll to position [1135, 0]
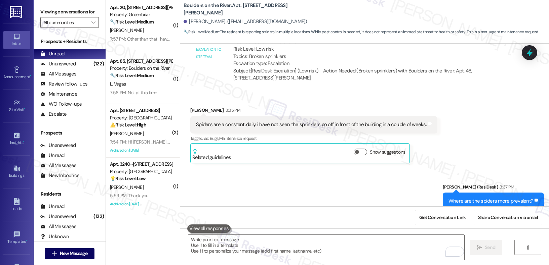
click at [236, 124] on div "Spiders are a constant..daily. i have not seen the sprinklers go off in front o…" at bounding box center [311, 124] width 230 height 7
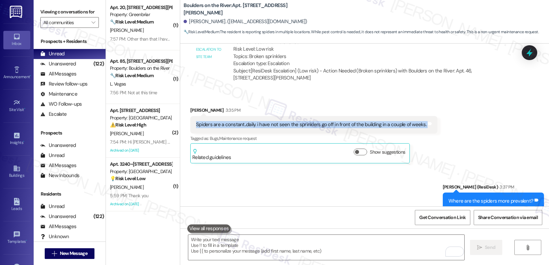
copy div "Spiders are a constant..daily. i have not seen the sprinklers go off in front o…"
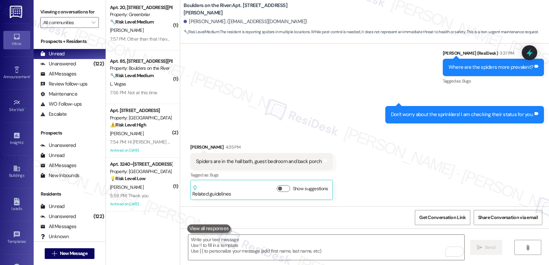
scroll to position [1332, 0]
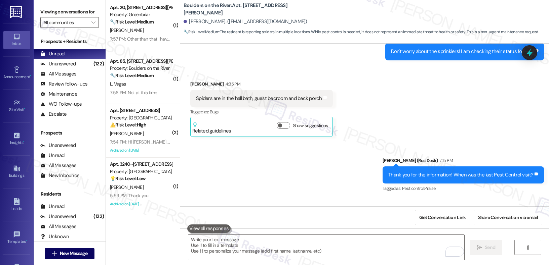
click at [215, 96] on div "Spiders are in the hall bath, guest bedroom and back porch" at bounding box center [259, 98] width 126 height 7
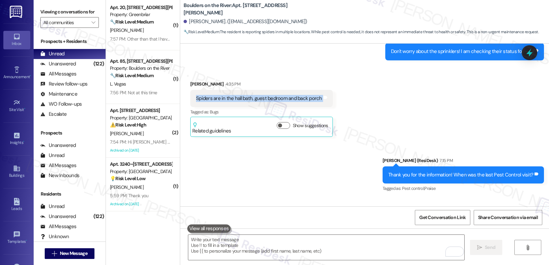
copy div "Spiders are in the hall bath, guest bedroom and back porch Tags and notes"
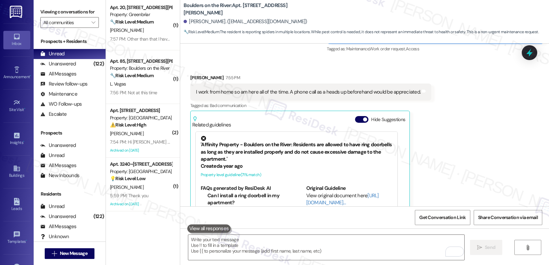
scroll to position [1584, 0]
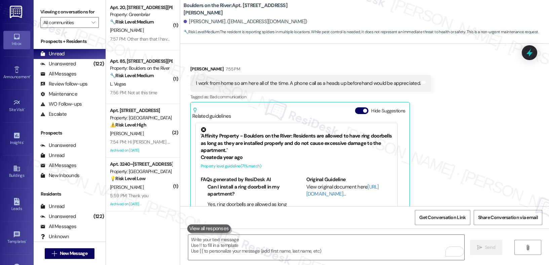
click at [250, 80] on div "I work from home so am here all of the time. A phone call as a heads up beforeh…" at bounding box center [308, 83] width 224 height 7
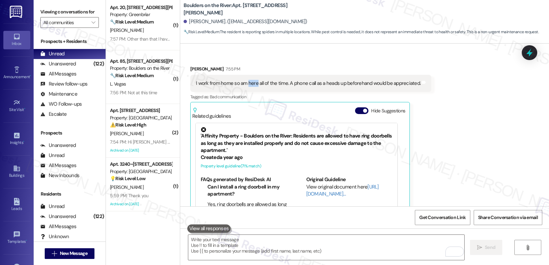
click at [250, 80] on div "I work from home so am here all of the time. A phone call as a heads up beforeh…" at bounding box center [308, 83] width 224 height 7
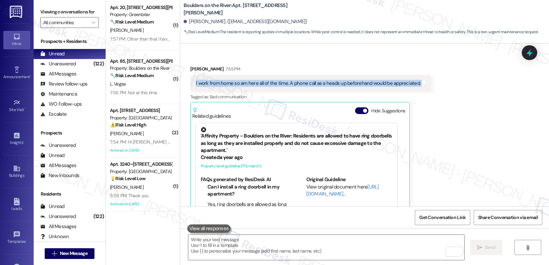
copy div "I work from home so am here all of the time. A phone call as a heads up beforeh…"
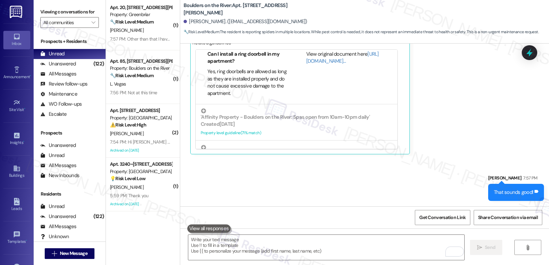
scroll to position [87, 0]
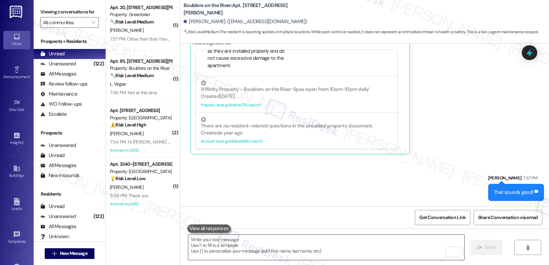
click at [224, 240] on textarea "To enrich screen reader interactions, please activate Accessibility in Grammarl…" at bounding box center [326, 247] width 276 height 25
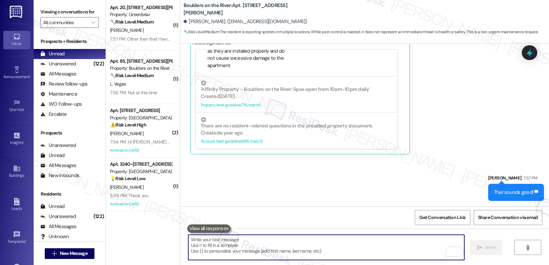
click at [224, 240] on textarea "To enrich screen reader interactions, please activate Accessibility in Grammarl…" at bounding box center [326, 247] width 276 height 25
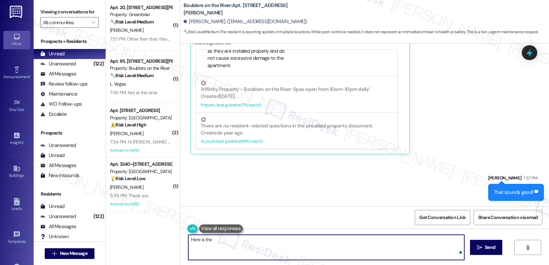
paste textarea "Work Order #239189"
type textarea "Here is the Work Order #239189"
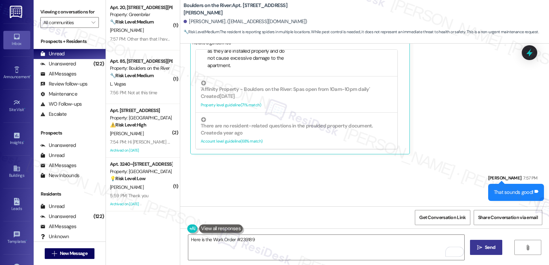
click at [482, 244] on button " Send" at bounding box center [486, 247] width 33 height 15
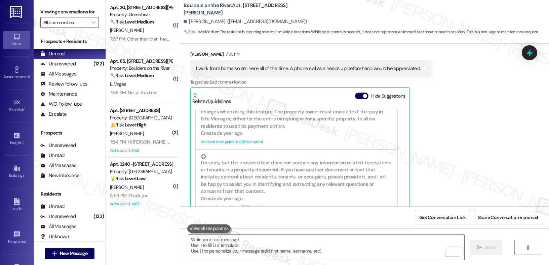
scroll to position [1704, 0]
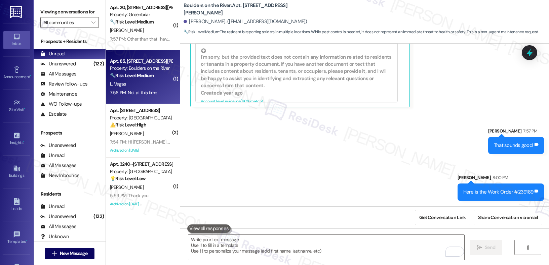
click at [140, 80] on div "L. Vegas" at bounding box center [140, 84] width 63 height 8
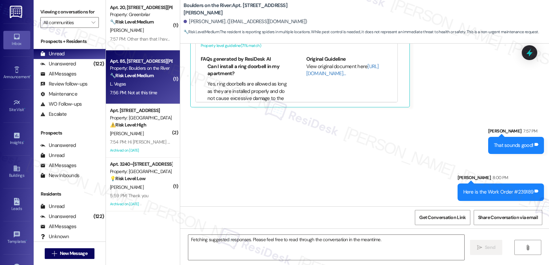
click at [140, 80] on div "L. Vegas" at bounding box center [140, 84] width 63 height 8
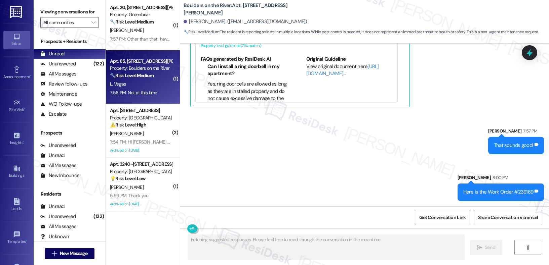
click at [140, 80] on div "L. Vegas" at bounding box center [140, 84] width 63 height 8
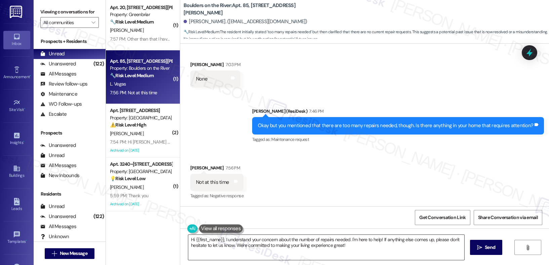
click at [225, 244] on textarea "Hi {{first_name}}, I understand your concern about the number of repairs needed…" at bounding box center [326, 247] width 276 height 25
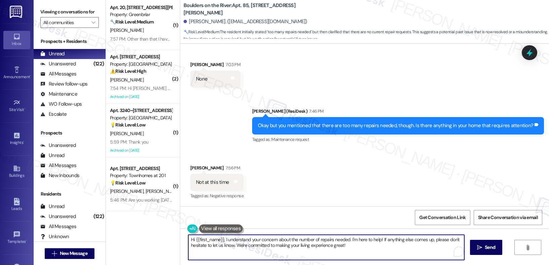
click at [225, 244] on textarea "Hi {{first_name}}, I understand your concern about the number of repairs needed…" at bounding box center [326, 247] width 276 height 25
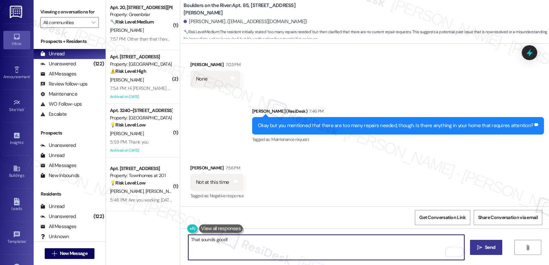
type textarea "That sounds good!"
click at [483, 247] on span "Send" at bounding box center [489, 247] width 13 height 7
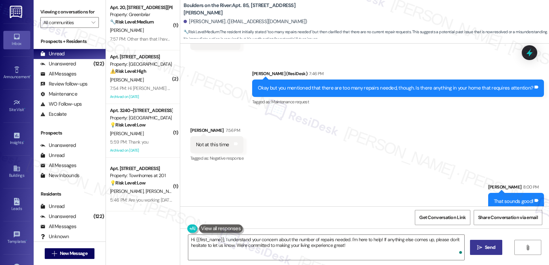
scroll to position [1269, 0]
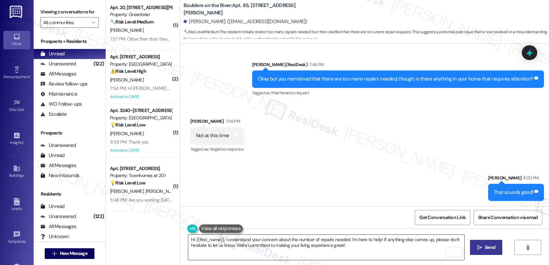
click at [245, 246] on textarea "Hi {{first_name}}, I understand your concern about the number of repairs needed…" at bounding box center [326, 247] width 276 height 25
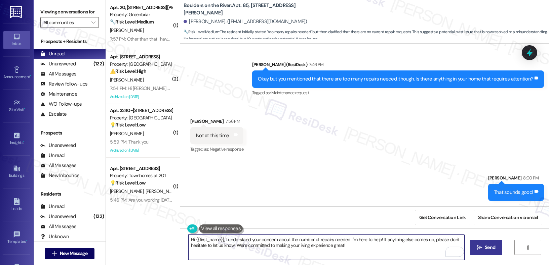
click at [245, 246] on textarea "Hi {{first_name}}, I understand your concern about the number of repairs needed…" at bounding box center [326, 247] width 276 height 25
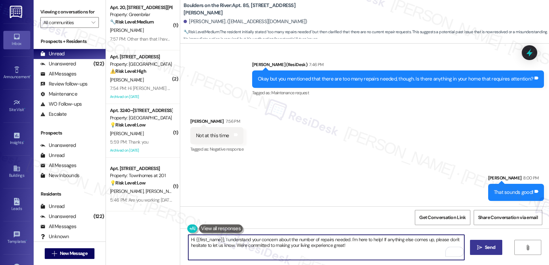
click at [245, 246] on textarea "Hi {{first_name}}, I understand your concern about the number of repairs needed…" at bounding box center [326, 247] width 276 height 25
type textarea "If you need anything, please don't hesitate to reach out to me!"
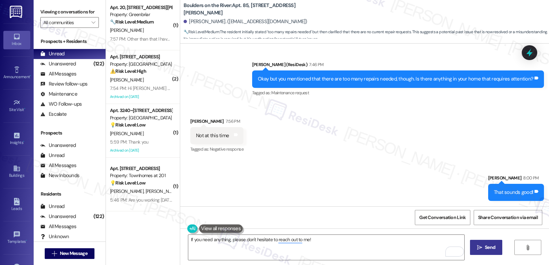
click at [483, 249] on span "Send" at bounding box center [489, 247] width 13 height 7
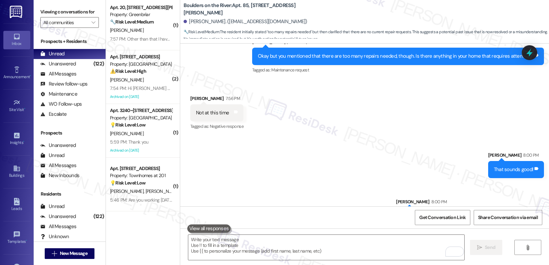
scroll to position [1315, 0]
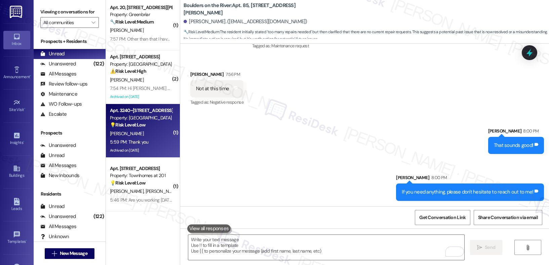
click at [166, 133] on div "Apt. 3240~201, 3220 Lansing Avenue NE Property: Willow Tree Place 💡 Risk Level:…" at bounding box center [143, 131] width 74 height 54
type textarea "Fetching suggested responses. Please feel free to read through the conversation…"
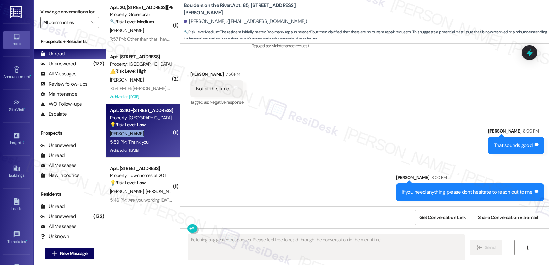
click at [166, 133] on div "Apt. 3240~201, 3220 Lansing Avenue NE Property: Willow Tree Place 💡 Risk Level:…" at bounding box center [143, 131] width 74 height 54
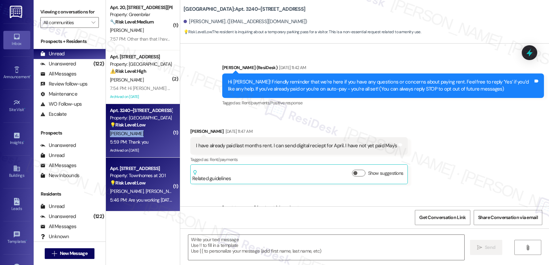
click at [142, 173] on div "Property: Townhomes at 201" at bounding box center [141, 175] width 62 height 7
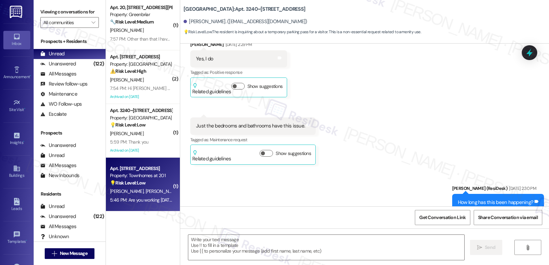
click at [142, 173] on div "Property: Townhomes at 201" at bounding box center [141, 175] width 62 height 7
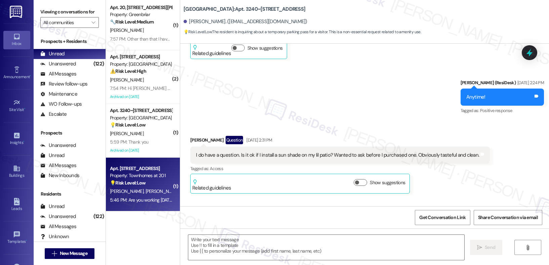
type textarea "Fetching suggested responses. Please feel free to read through the conversation…"
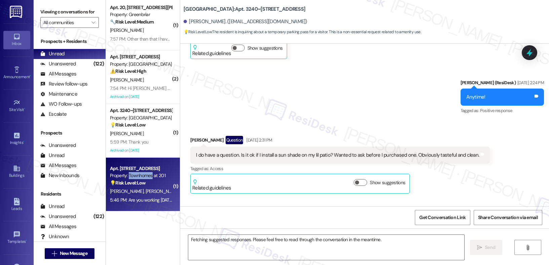
click at [142, 173] on div "Property: Townhomes at 201" at bounding box center [141, 175] width 62 height 7
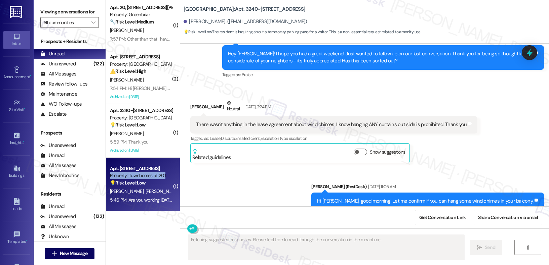
click at [142, 173] on div "Property: Townhomes at 201" at bounding box center [141, 175] width 62 height 7
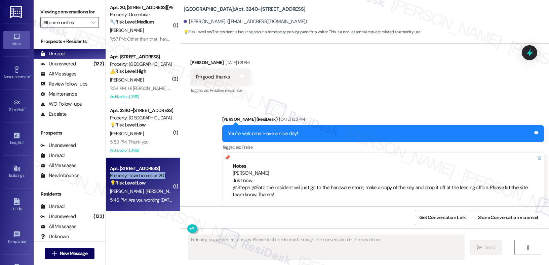
scroll to position [0, 0]
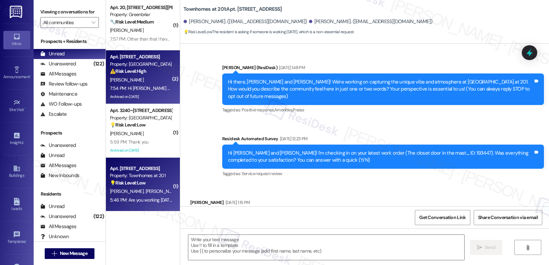
type textarea "Fetching suggested responses. Please feel free to read through the conversation…"
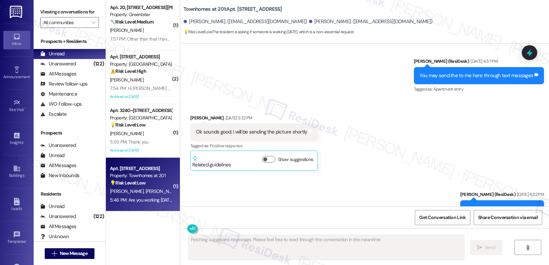
click at [139, 91] on div "7:54 PM: Hi sarah so they are still stomping (they are right now) is there any …" at bounding box center [363, 88] width 506 height 6
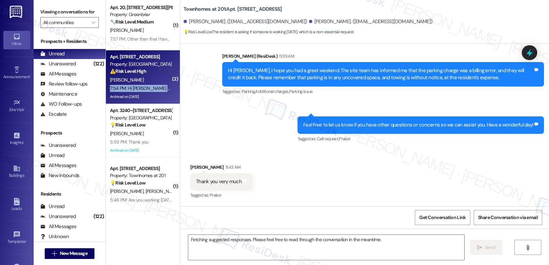
click at [139, 91] on div "7:54 PM: Hi sarah so they are still stomping (they are right now) is there any …" at bounding box center [363, 88] width 506 height 6
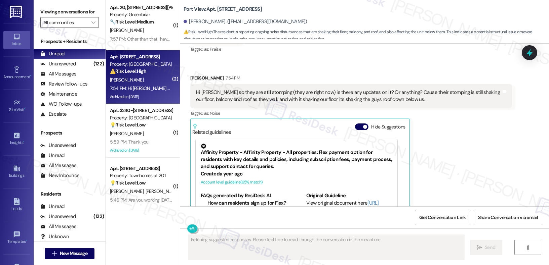
scroll to position [26768, 0]
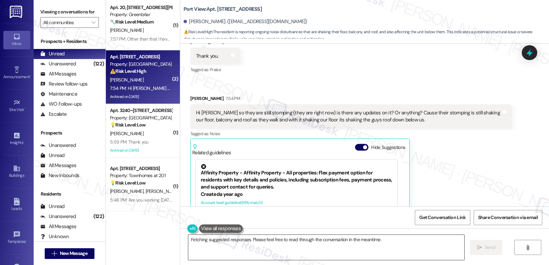
click at [219, 248] on textarea "Hi {{first_name}}, I understand your frustration with the ongoing stomping. I'l…" at bounding box center [326, 247] width 276 height 25
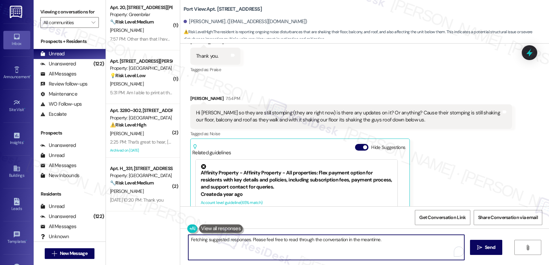
click at [219, 248] on textarea "Hi {{first_name}}, I understand your frustration with the ongoing stomping. I'l…" at bounding box center [326, 247] width 276 height 25
type textarea "You are very welcome, [PERSON_NAME]."
click at [496, 245] on button " Send" at bounding box center [486, 247] width 33 height 15
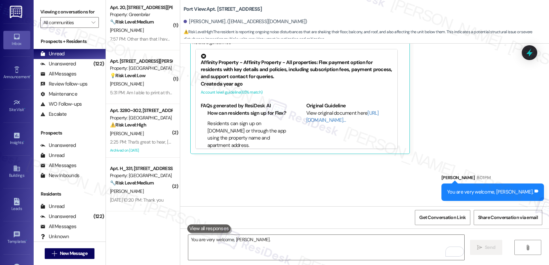
scroll to position [26967, 0]
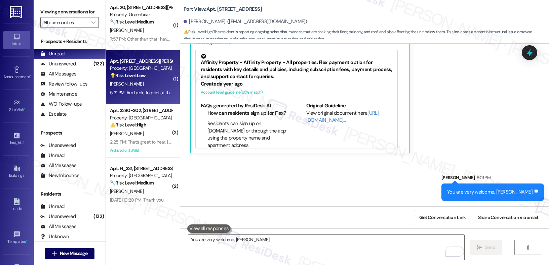
click at [126, 66] on div "Property: [GEOGRAPHIC_DATA]" at bounding box center [141, 68] width 62 height 7
type textarea "Fetching suggested responses. Please feel free to read through the conversation…"
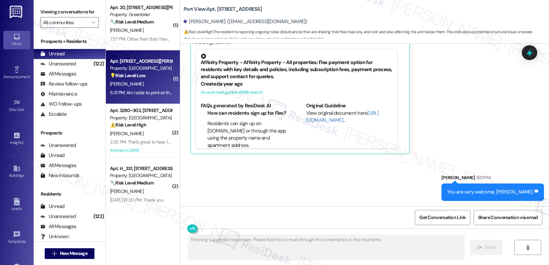
click at [126, 66] on div "Property: [GEOGRAPHIC_DATA]" at bounding box center [141, 68] width 62 height 7
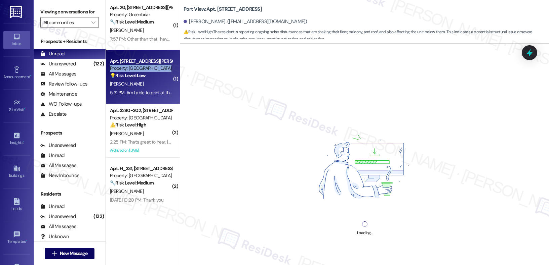
click at [126, 66] on div "Property: [GEOGRAPHIC_DATA]" at bounding box center [141, 68] width 62 height 7
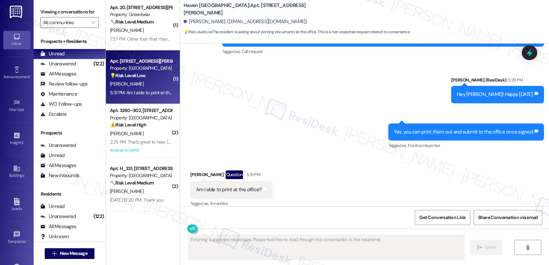
scroll to position [1536, 0]
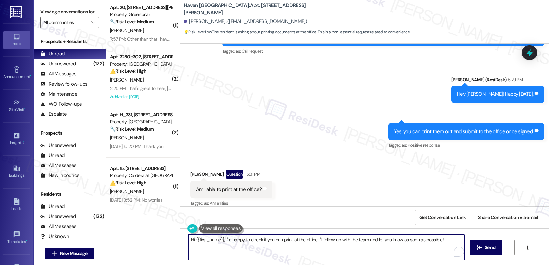
click at [215, 245] on textarea "Hi {{first_name}}, I'm happy to check if you can print at the office. I'll foll…" at bounding box center [326, 247] width 276 height 25
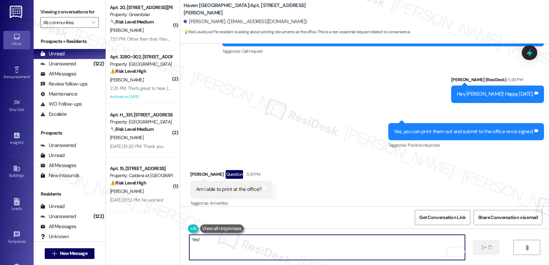
type textarea "Yes!"
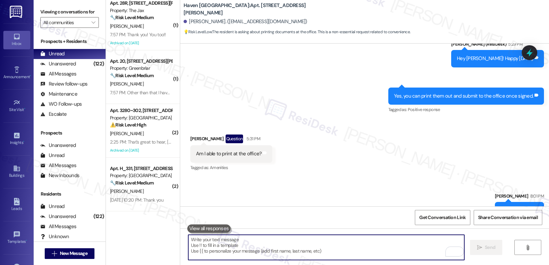
scroll to position [1583, 0]
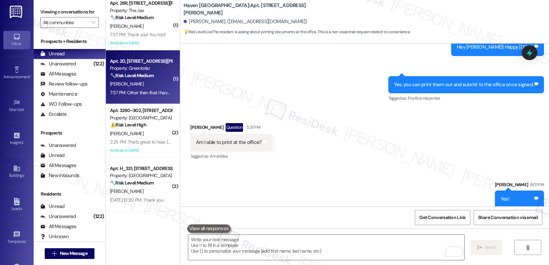
click at [144, 71] on div "Property: Greenbriar" at bounding box center [141, 68] width 62 height 7
type textarea "Fetching suggested responses. Please feel free to read through the conversation…"
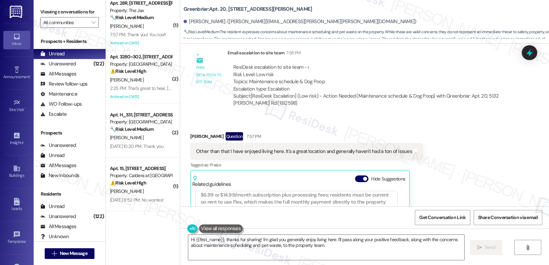
scroll to position [3791, 0]
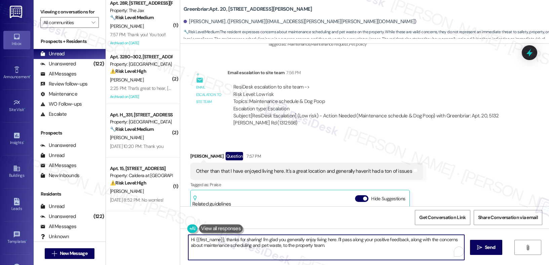
click at [293, 237] on textarea "Hi {{first_name}}, thanks for sharing! I'm glad you generally enjoy living here…" at bounding box center [326, 247] width 276 height 25
click at [293, 238] on textarea "Hi {{first_name}}, thanks for sharing! I'm glad you generally enjoy living here…" at bounding box center [326, 247] width 276 height 25
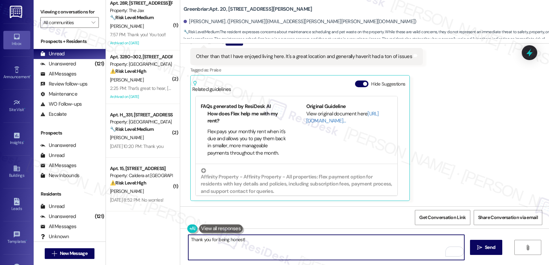
scroll to position [27, 0]
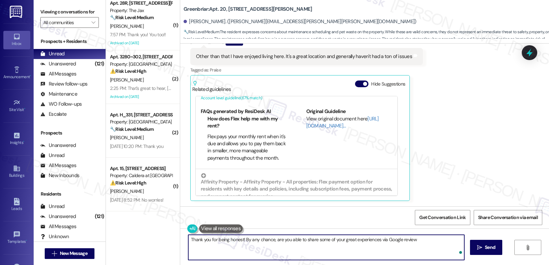
type textarea "Thank you for being honest! By any chance, are you able to share some of your g…"
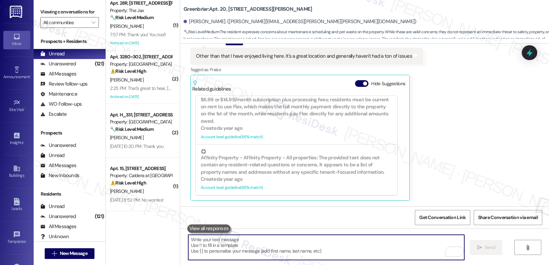
scroll to position [3953, 0]
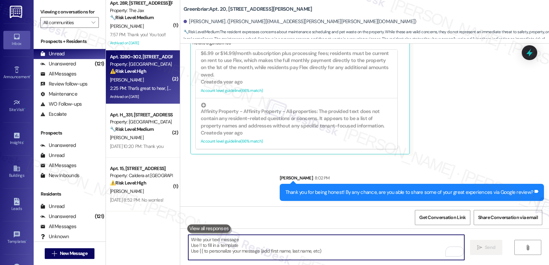
click at [158, 89] on div "2:25 PM: That's great to hear, [PERSON_NAME]! Have a wonderful day! 2:25 PM: Th…" at bounding box center [178, 88] width 137 height 6
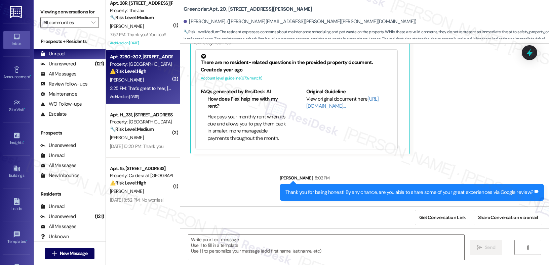
click at [158, 89] on div "2:25 PM: That's great to hear, [PERSON_NAME]! Have a wonderful day! 2:25 PM: Th…" at bounding box center [178, 88] width 137 height 6
type textarea "Fetching suggested responses. Please feel free to read through the conversation…"
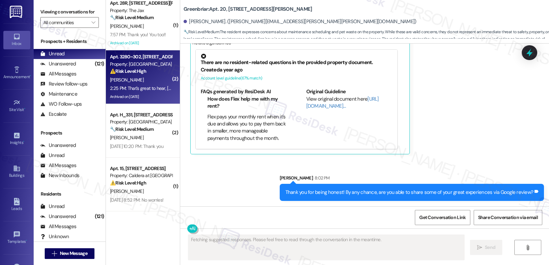
click at [158, 89] on div "2:25 PM: That's great to hear, [PERSON_NAME]! Have a wonderful day! 2:25 PM: Th…" at bounding box center [178, 88] width 137 height 6
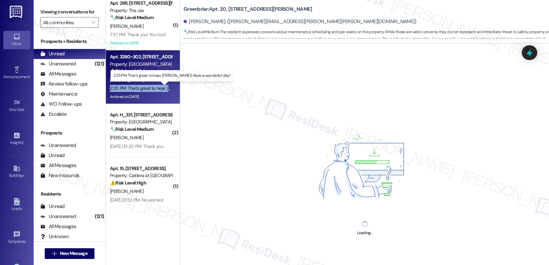
click at [158, 89] on div "2:25 PM: That's great to hear, [PERSON_NAME]! Have a wonderful day! 2:25 PM: Th…" at bounding box center [178, 88] width 137 height 6
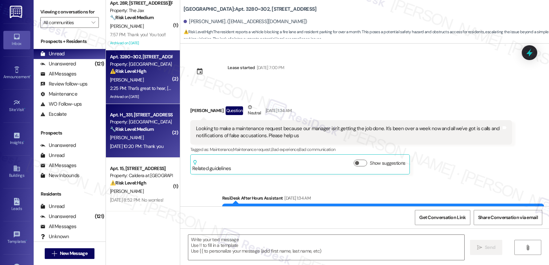
click at [152, 111] on div "Apt. H_331, [STREET_ADDRESS] Property: [GEOGRAPHIC_DATA] 🔧 Risk Level: Medium T…" at bounding box center [140, 122] width 63 height 23
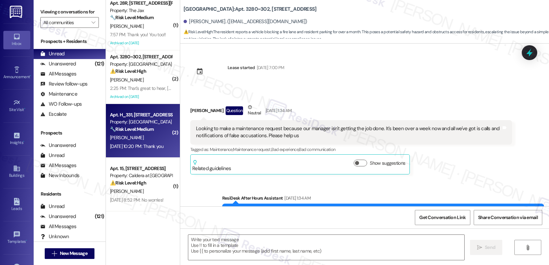
scroll to position [6006, 0]
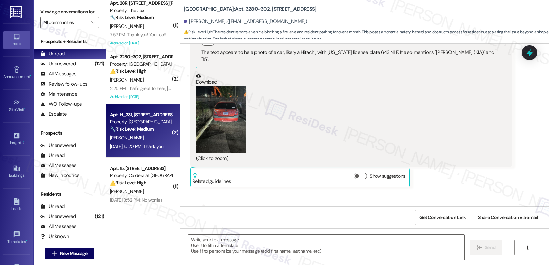
type textarea "Fetching suggested responses. Please feel free to read through the conversation…"
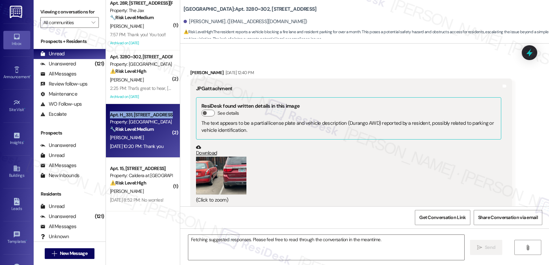
click at [152, 111] on div "Apt. H_331, [STREET_ADDRESS] Property: [GEOGRAPHIC_DATA] 🔧 Risk Level: Medium T…" at bounding box center [140, 122] width 63 height 23
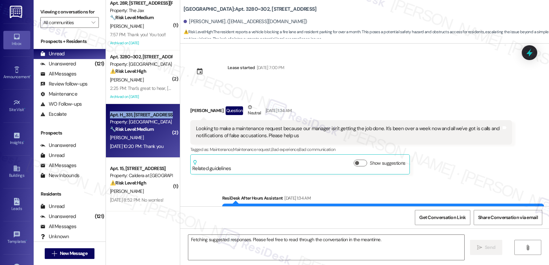
click at [152, 111] on div "Apt. H_331, [STREET_ADDRESS] Property: [GEOGRAPHIC_DATA] 🔧 Risk Level: Medium T…" at bounding box center [140, 122] width 63 height 23
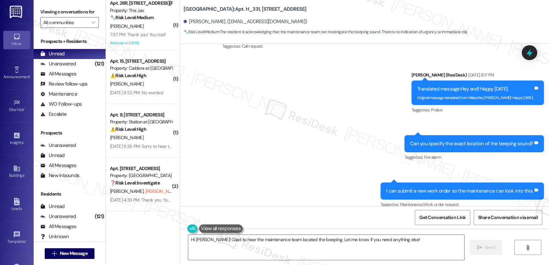
scroll to position [3742, 0]
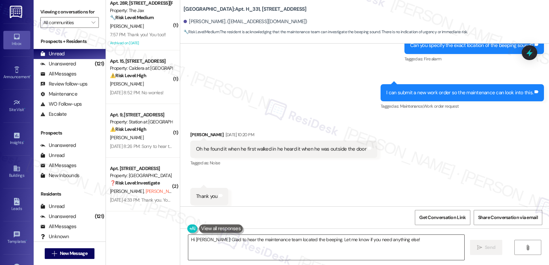
click at [225, 245] on textarea "Hi [PERSON_NAME]! Glad to hear the maintenance team located the beeping. Let me…" at bounding box center [326, 247] width 276 height 25
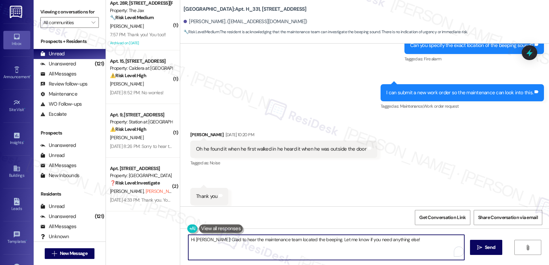
click at [225, 245] on textarea "Hi [PERSON_NAME]! Glad to hear the maintenance team located the beeping. Let me…" at bounding box center [326, 247] width 276 height 25
type textarea "Hey [PERSON_NAME], happy [DATE]!"
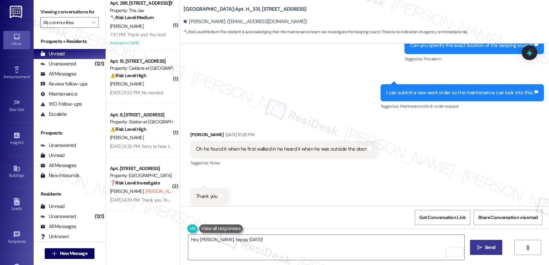
click at [477, 246] on icon "" at bounding box center [479, 247] width 5 height 5
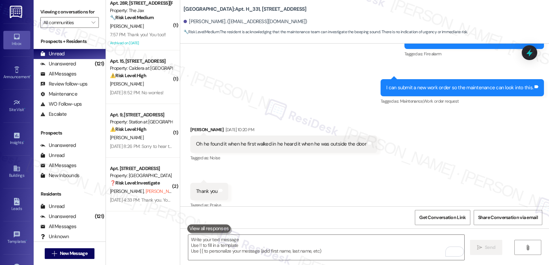
scroll to position [3789, 0]
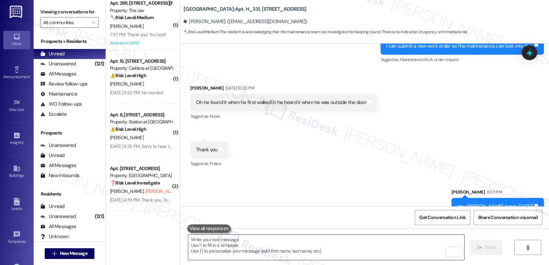
click at [191, 253] on textarea "To enrich screen reader interactions, please activate Accessibility in Grammarl…" at bounding box center [326, 247] width 276 height 25
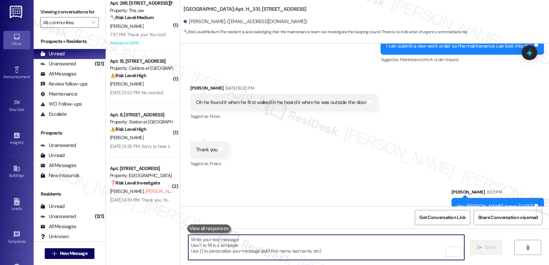
click at [197, 250] on textarea "To enrich screen reader interactions, please activate Accessibility in Grammarl…" at bounding box center [326, 247] width 276 height 25
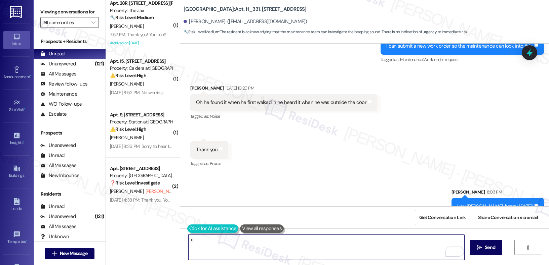
type textarea "c"
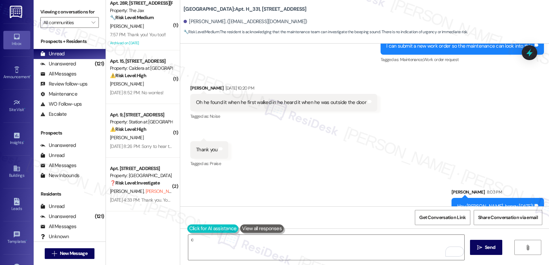
click at [189, 230] on button at bounding box center [212, 229] width 51 height 8
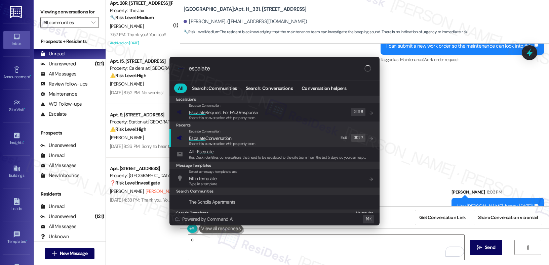
type input "escalate"
click at [220, 138] on span "Escalate Conversation" at bounding box center [210, 138] width 42 height 6
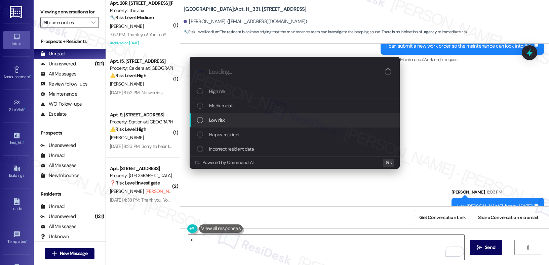
click at [250, 119] on div "Low risk" at bounding box center [295, 120] width 197 height 7
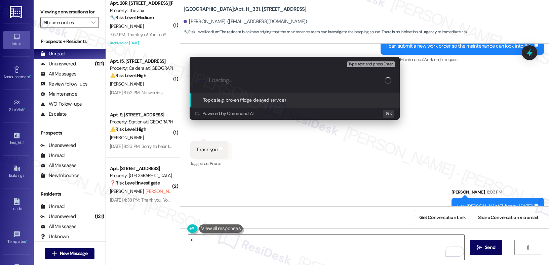
click at [248, 171] on div "Escalate Conversation Low risk Topics (e.g. broken fridge, delayed service) Any…" at bounding box center [274, 132] width 549 height 265
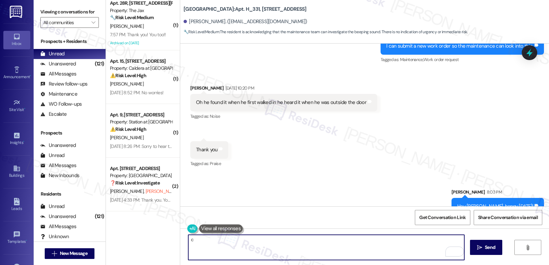
click at [235, 242] on textarea "c" at bounding box center [326, 247] width 276 height 25
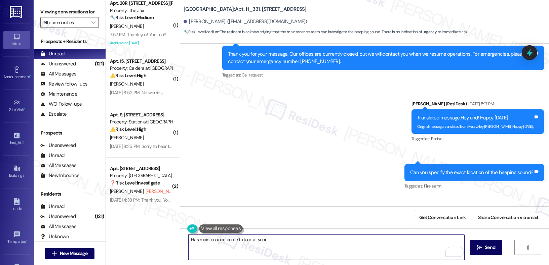
scroll to position [3505, 0]
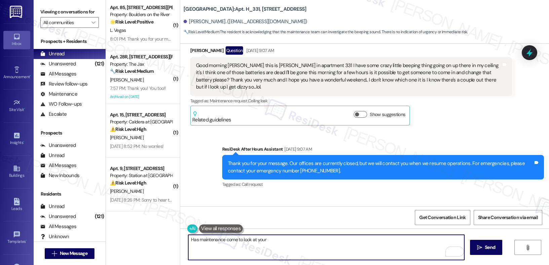
click at [286, 243] on textarea "Has maintenance come to look at your" at bounding box center [326, 247] width 276 height 25
type textarea "Has maintenance come to look at the beeping sound?"
click at [488, 243] on button " Send" at bounding box center [486, 247] width 33 height 15
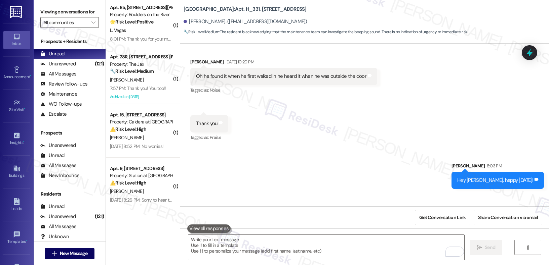
scroll to position [3836, 0]
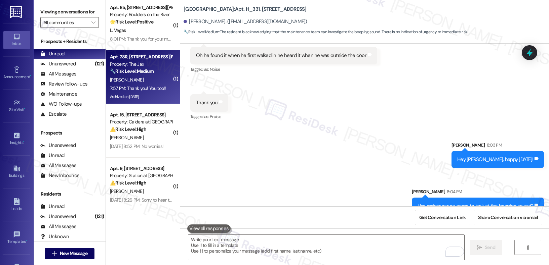
click at [126, 73] on strong "🔧 Risk Level: Medium" at bounding box center [132, 71] width 44 height 6
type textarea "Fetching suggested responses. Please feel free to read through the conversation…"
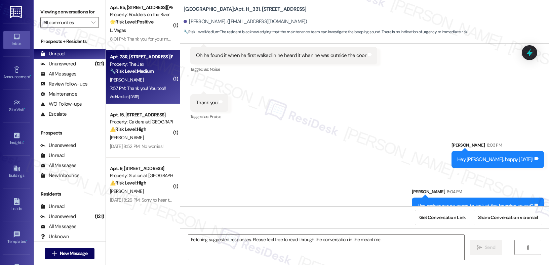
click at [126, 73] on strong "🔧 Risk Level: Medium" at bounding box center [132, 71] width 44 height 6
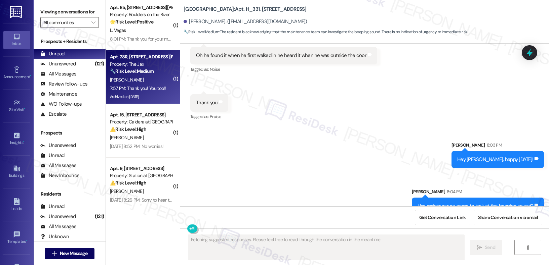
click at [126, 73] on strong "🔧 Risk Level: Medium" at bounding box center [132, 71] width 44 height 6
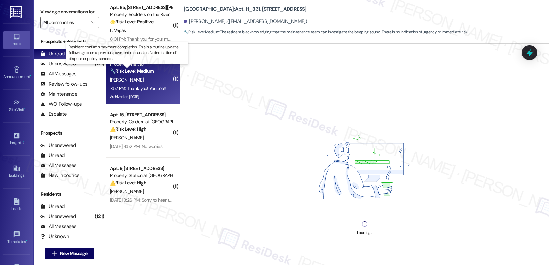
click at [126, 73] on strong "🔧 Risk Level: Medium" at bounding box center [132, 71] width 44 height 6
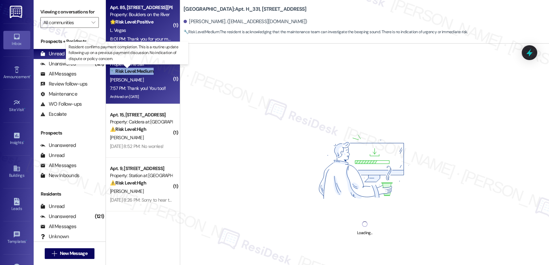
click at [137, 27] on div "L. Vegas" at bounding box center [140, 30] width 63 height 8
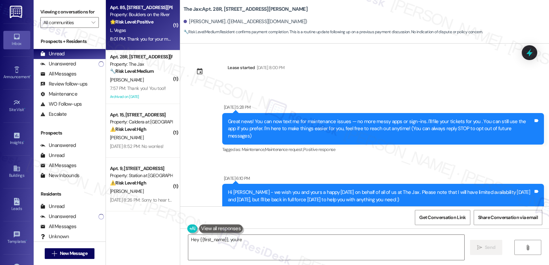
scroll to position [16094, 0]
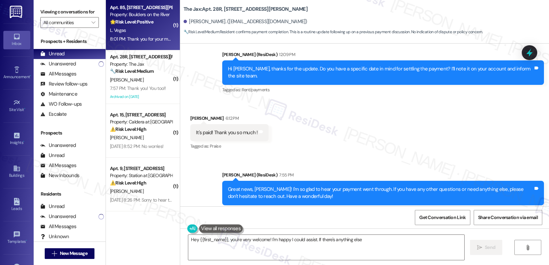
click at [137, 27] on div "L. Vegas" at bounding box center [140, 30] width 63 height 8
type textarea "Hey {{first_name}}, you're very welcome! I'm happy I could assist. If there's a…"
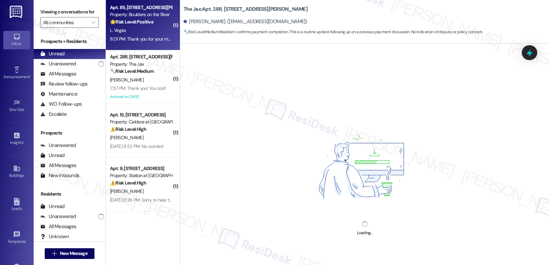
click at [137, 27] on div "L. Vegas" at bounding box center [140, 30] width 63 height 8
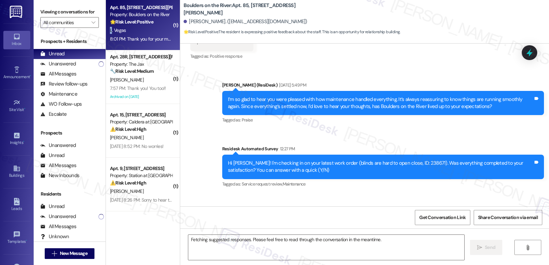
click at [137, 27] on div "L. Vegas" at bounding box center [140, 30] width 63 height 8
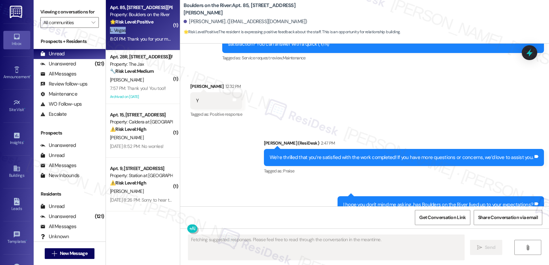
click at [137, 27] on div "L. Vegas" at bounding box center [140, 30] width 63 height 8
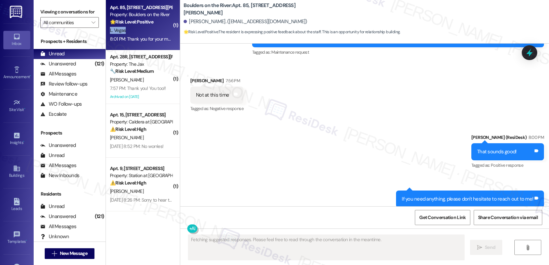
click at [137, 27] on div "L. Vegas" at bounding box center [140, 30] width 63 height 8
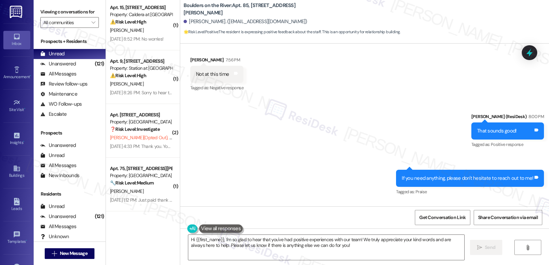
scroll to position [1446, 0]
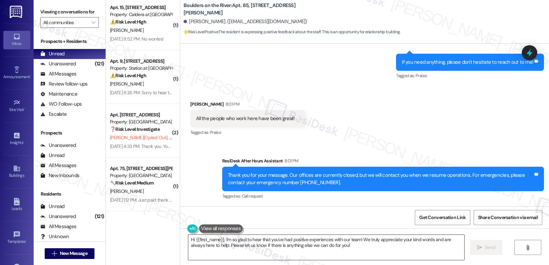
click at [256, 252] on textarea "Hi {{first_name}}, I'm so glad to hear that you've had positive experiences wit…" at bounding box center [326, 247] width 276 height 25
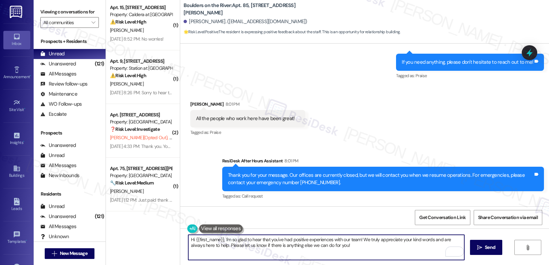
click at [256, 252] on textarea "Hi {{first_name}}, I'm so glad to hear that you've had positive experiences wit…" at bounding box center [326, 247] width 276 height 25
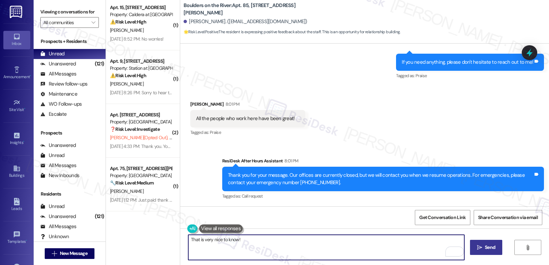
type textarea "That is very nice to know!"
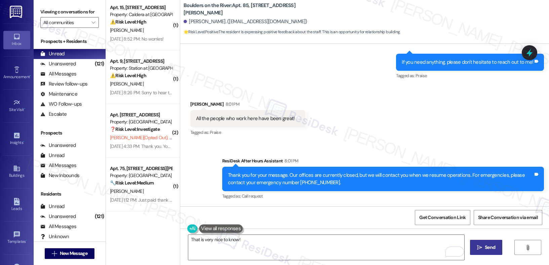
click at [490, 247] on span "Send" at bounding box center [489, 247] width 10 height 7
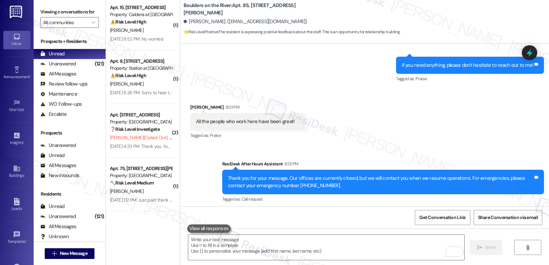
scroll to position [1493, 0]
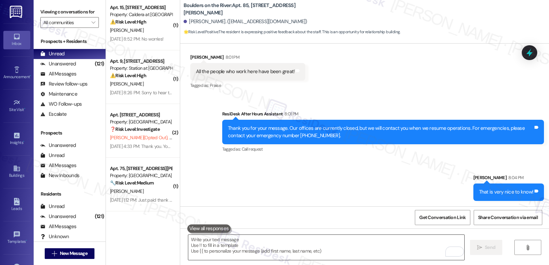
click at [282, 256] on textarea "To enrich screen reader interactions, please activate Accessibility in Grammarl…" at bounding box center [326, 247] width 276 height 25
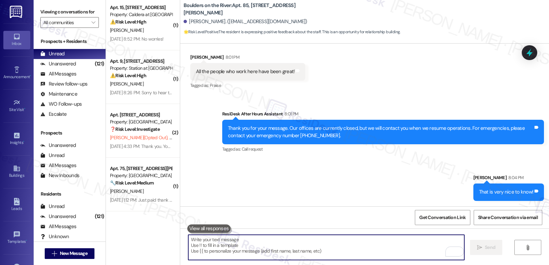
click at [282, 256] on textarea "To enrich screen reader interactions, please activate Accessibility in Grammarl…" at bounding box center [326, 247] width 276 height 25
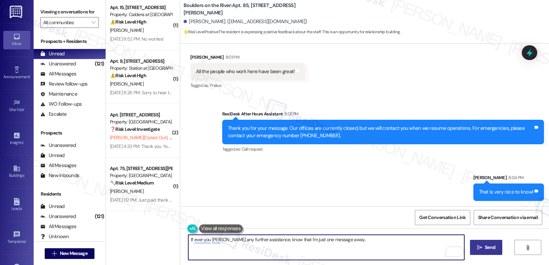
type textarea "If ever you ned any further assistance, know that I'm just one message away."
click at [477, 244] on span " Send" at bounding box center [485, 247] width 21 height 7
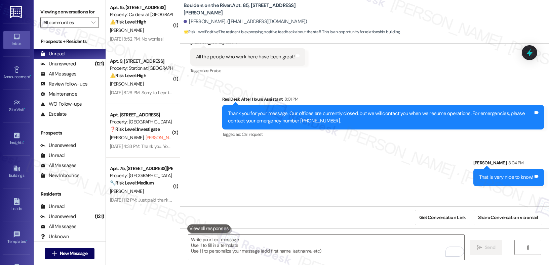
scroll to position [1540, 0]
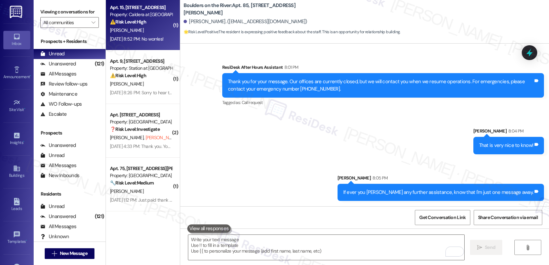
click at [143, 40] on div "Aug 08, 2025 at 8:52 PM: No worries! Aug 08, 2025 at 8:52 PM: No worries!" at bounding box center [136, 39] width 53 height 6
type textarea "Fetching suggested responses. Please feel free to read through the conversation…"
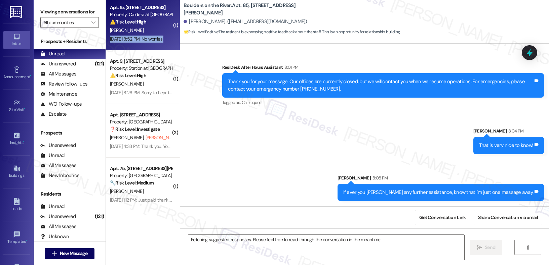
click at [143, 40] on div "Aug 08, 2025 at 8:52 PM: No worries! Aug 08, 2025 at 8:52 PM: No worries!" at bounding box center [136, 39] width 53 height 6
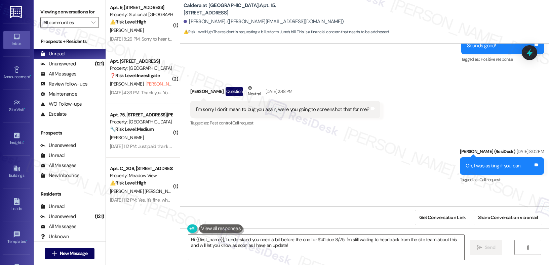
scroll to position [1754, 0]
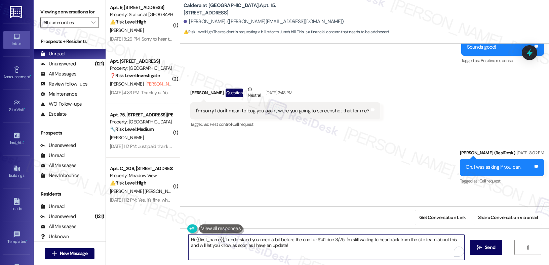
click at [200, 247] on textarea "Hi {{first_name}}, I understand you need a bill before the one for $141 due 8/2…" at bounding box center [326, 247] width 276 height 25
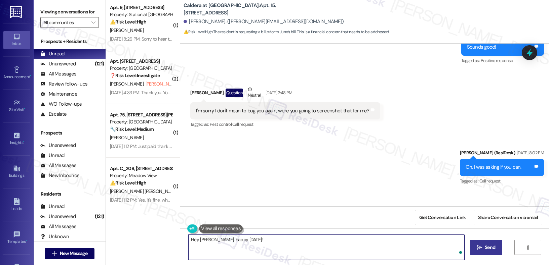
type textarea "Hey Tamie, happy Monday!"
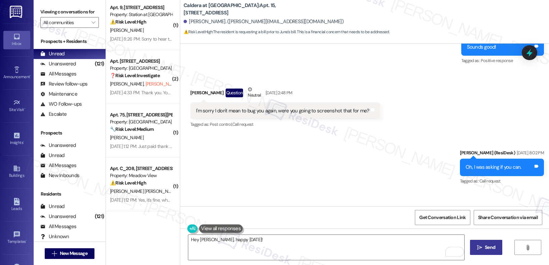
click at [471, 244] on button " Send" at bounding box center [486, 247] width 33 height 15
click at [471, 244] on div "Hey Tamie, happy Monday!  " at bounding box center [364, 254] width 368 height 50
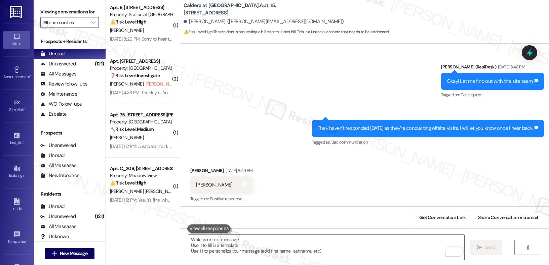
scroll to position [2047, 0]
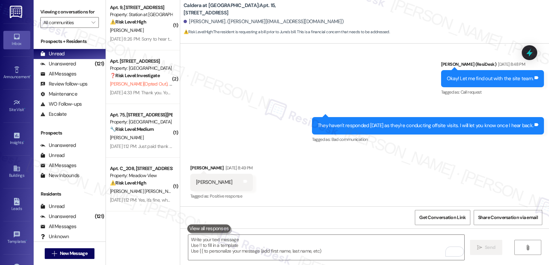
click at [394, 205] on div "Received via SMS Tamie Hartman Aug 08, 2025 at 8:49 PM Ty Tags and notes Tagged…" at bounding box center [364, 177] width 368 height 57
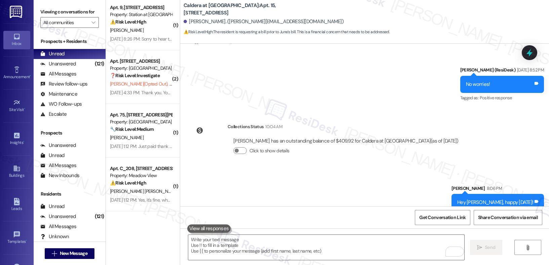
scroll to position [2213, 0]
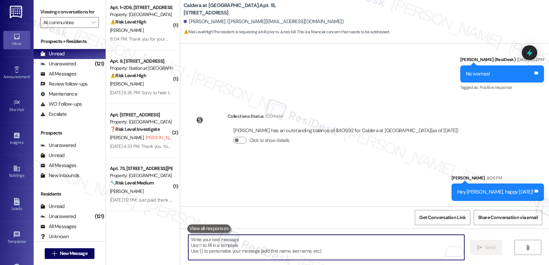
click at [214, 241] on textarea "To enrich screen reader interactions, please activate Accessibility in Grammarl…" at bounding box center [326, 247] width 276 height 25
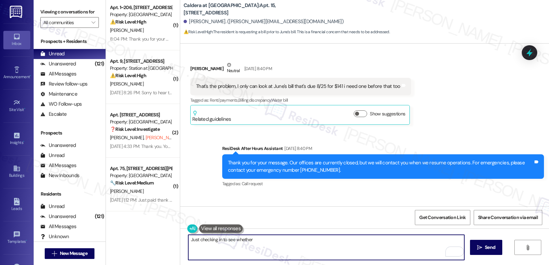
scroll to position [1878, 0]
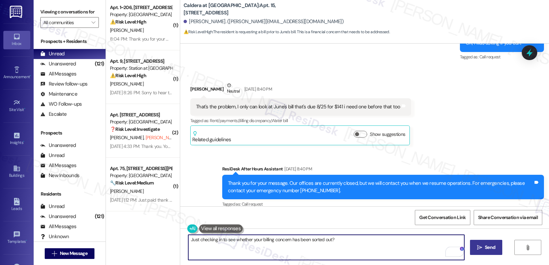
type textarea "Just checking in to see whether your billing concern has been sorted out?"
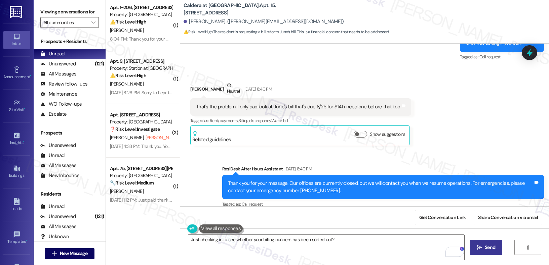
click at [487, 246] on span "Send" at bounding box center [489, 247] width 10 height 7
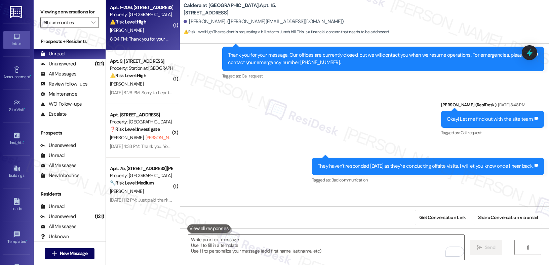
click at [137, 30] on div "S. Villarreal" at bounding box center [140, 30] width 63 height 8
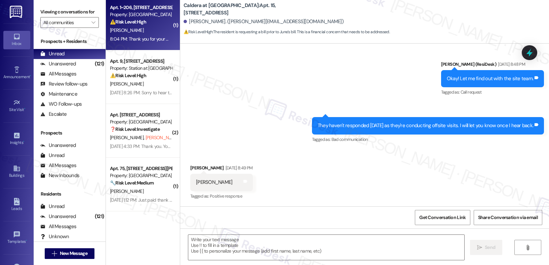
type textarea "Fetching suggested responses. Please feel free to read through the conversation…"
click at [137, 30] on div "S. Villarreal" at bounding box center [140, 30] width 63 height 8
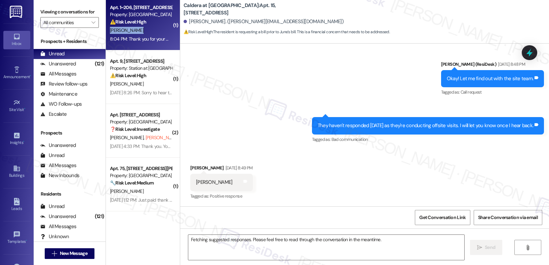
click at [137, 30] on div "S. Villarreal" at bounding box center [140, 30] width 63 height 8
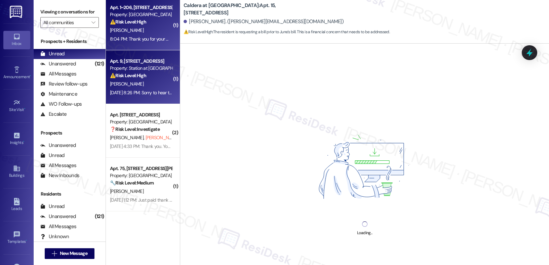
click at [138, 53] on div "Apt. 9, 5050 Fredericksburg Rd Property: Station at Elm Creek ⚠️ Risk Level: Hi…" at bounding box center [143, 77] width 74 height 54
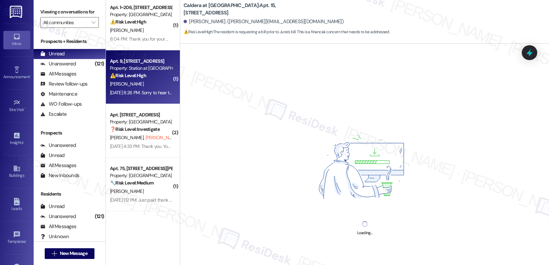
click at [138, 53] on div "Apt. 9, 5050 Fredericksburg Rd Property: Station at Elm Creek ⚠️ Risk Level: Hi…" at bounding box center [143, 77] width 74 height 54
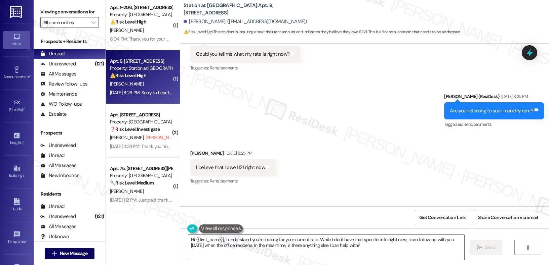
scroll to position [1020, 0]
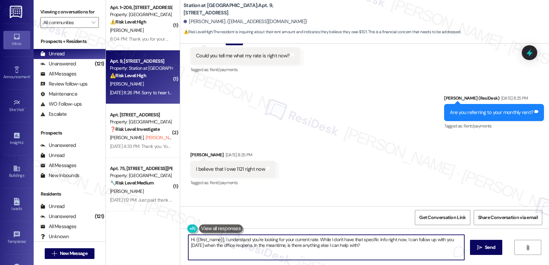
click at [232, 245] on textarea "Hi {{first_name}}, I understand you're looking for your current rate. While I d…" at bounding box center [326, 247] width 276 height 25
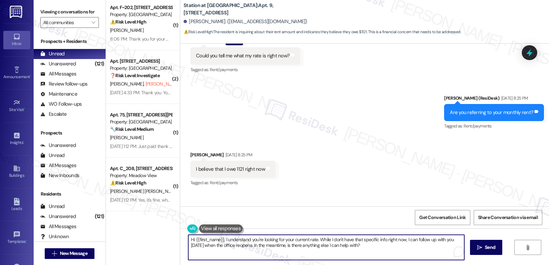
click at [232, 245] on textarea "Hi {{first_name}}, I understand you're looking for your current rate. While I d…" at bounding box center [326, 247] width 276 height 25
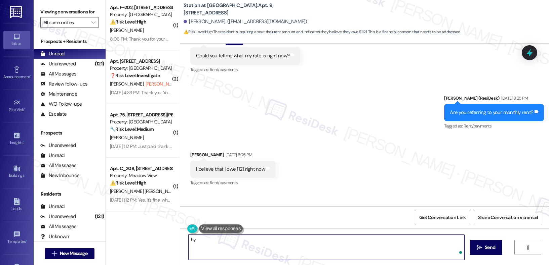
type textarea "h"
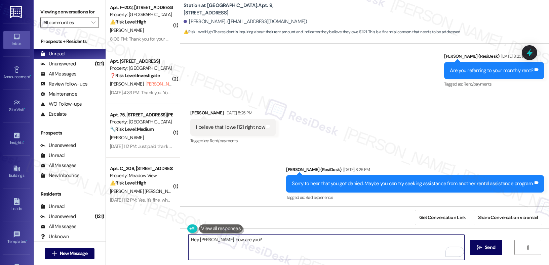
scroll to position [1125, 0]
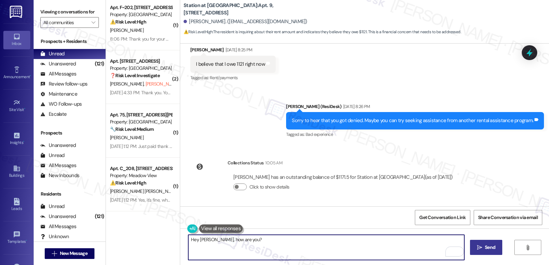
type textarea "Hey Warrick, how are you?"
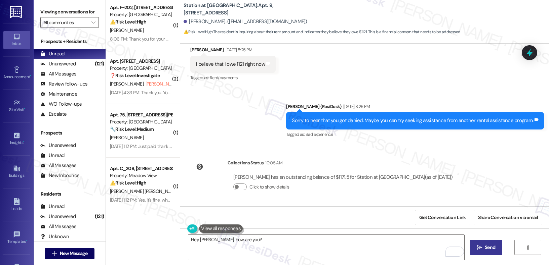
click at [478, 246] on icon "" at bounding box center [479, 247] width 5 height 5
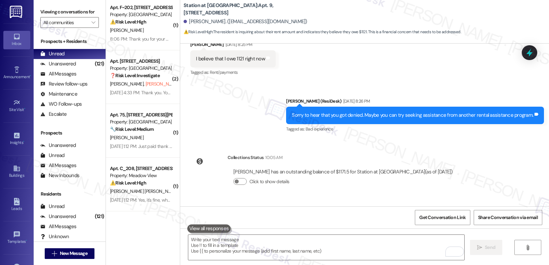
scroll to position [1172, 0]
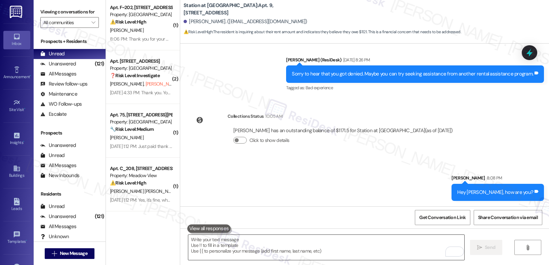
click at [278, 253] on textarea "To enrich screen reader interactions, please activate Accessibility in Grammarl…" at bounding box center [326, 247] width 276 height 25
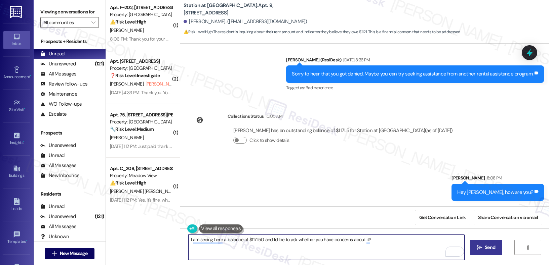
type textarea "I am seeing here a balance of $1171.50 and I'd like to ask whether you have con…"
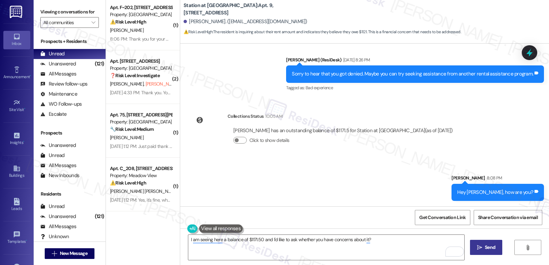
click at [485, 248] on span "Send" at bounding box center [489, 247] width 10 height 7
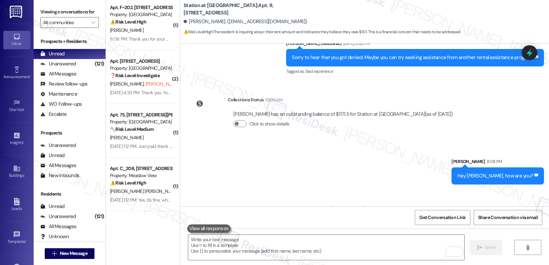
scroll to position [1219, 0]
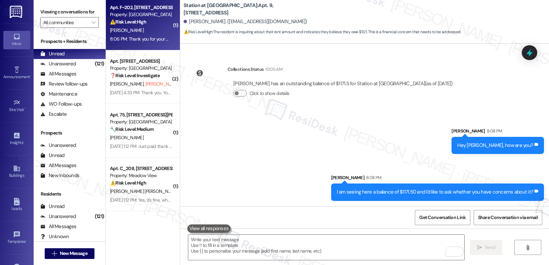
click at [130, 36] on div "8:06 PM: Thank you for your message. Our offices are currently closed, but we w…" at bounding box center [307, 39] width 394 height 6
type textarea "Fetching suggested responses. Please feel free to read through the conversation…"
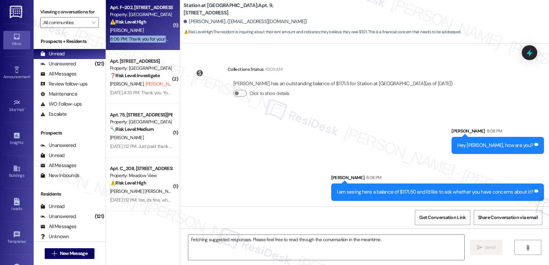
click at [130, 36] on div "8:06 PM: Thank you for your message. Our offices are currently closed, but we w…" at bounding box center [307, 39] width 394 height 6
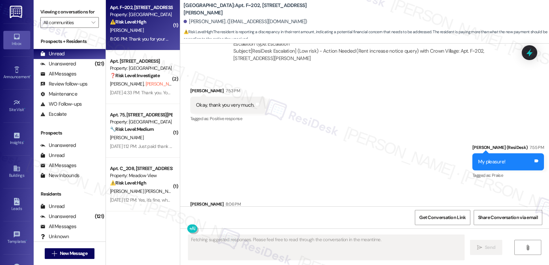
scroll to position [15417, 0]
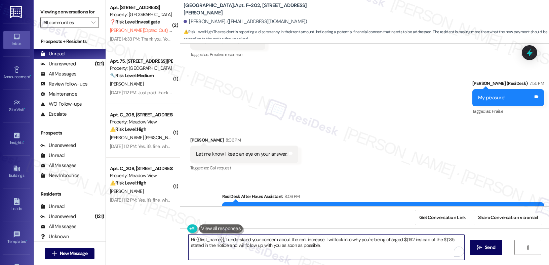
click at [248, 254] on textarea "Hi {{first_name}}, I understand your concern about the rent increase. I will lo…" at bounding box center [326, 247] width 276 height 25
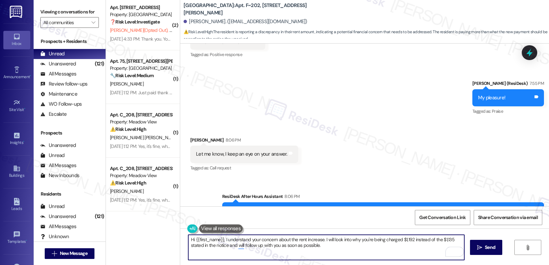
click at [248, 254] on textarea "Hi {{first_name}}, I understand your concern about the rent increase. I will lo…" at bounding box center [326, 247] width 276 height 25
click at [256, 243] on textarea "Hi {{first_name}}, I understand your concern about the rent increase. I will lo…" at bounding box center [326, 247] width 276 height 25
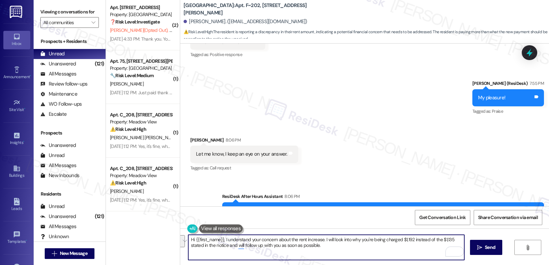
type textarea "a"
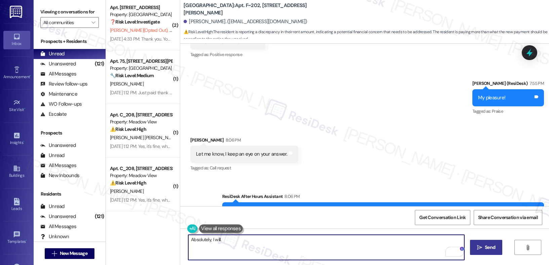
type textarea "Absolutely, I will."
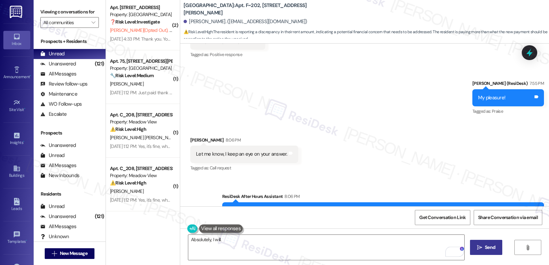
click at [488, 245] on span "Send" at bounding box center [489, 247] width 10 height 7
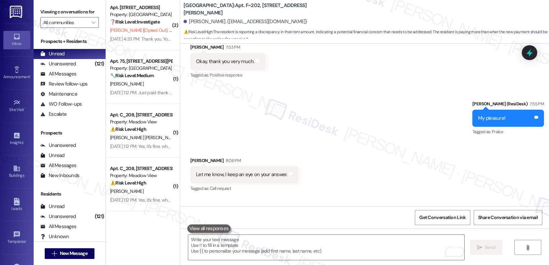
scroll to position [15463, 0]
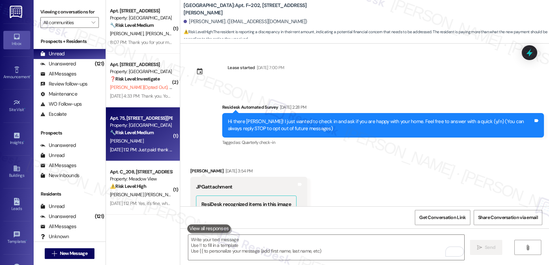
scroll to position [15463, 0]
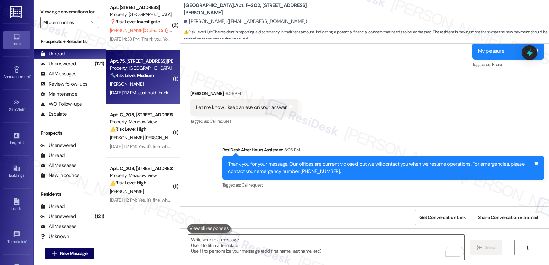
click at [127, 92] on div "[DATE] 1:12 PM: Just paid thank you [DATE] 1:12 PM: Just paid thank you" at bounding box center [143, 93] width 67 height 6
click at [127, 92] on div "Aug 07, 2025 at 1:12 PM: Just paid thank you Aug 07, 2025 at 1:12 PM: Just paid…" at bounding box center [143, 93] width 67 height 6
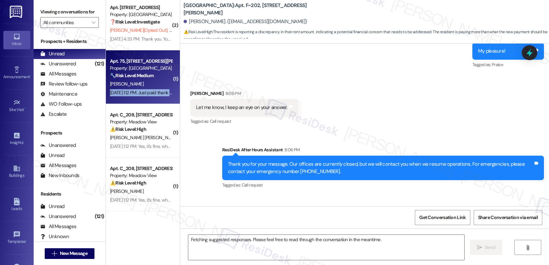
click at [127, 92] on div "Aug 07, 2025 at 1:12 PM: Just paid thank you Aug 07, 2025 at 1:12 PM: Just paid…" at bounding box center [143, 93] width 67 height 6
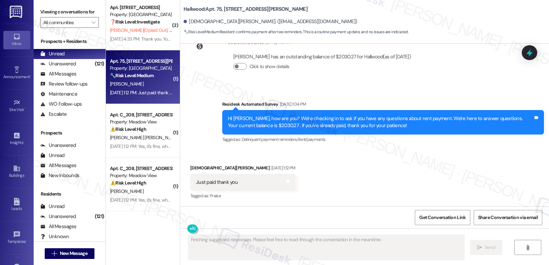
scroll to position [370, 0]
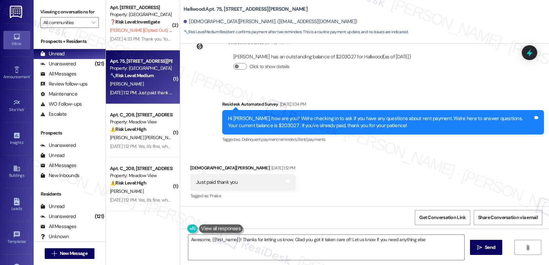
type textarea "Awesome, {{first_name}}! Thanks for letting us know. Glad you got it taken care…"
click at [210, 246] on textarea "Awesome, {{first_name}}! Thanks for letting us know. Glad you got it taken care…" at bounding box center [326, 247] width 276 height 25
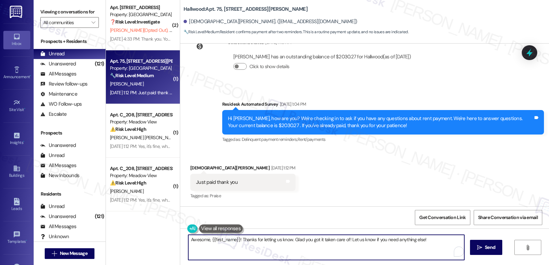
click at [210, 246] on textarea "Awesome, {{first_name}}! Thanks for letting us know. Glad you got it taken care…" at bounding box center [326, 247] width 276 height 25
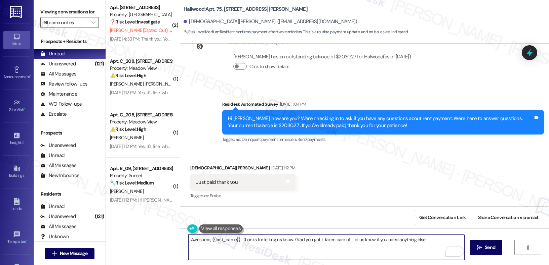
click at [210, 246] on textarea "Awesome, {{first_name}}! Thanks for letting us know. Glad you got it taken care…" at bounding box center [326, 247] width 276 height 25
click at [83, 69] on div "Unanswered (121)" at bounding box center [70, 64] width 72 height 10
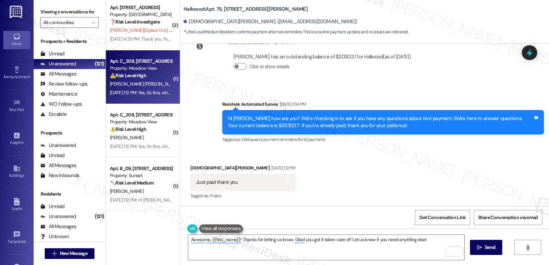
click at [142, 73] on div "⚠️ Risk Level: High The resident is disputing a notice of back rent and wants t…" at bounding box center [141, 75] width 62 height 7
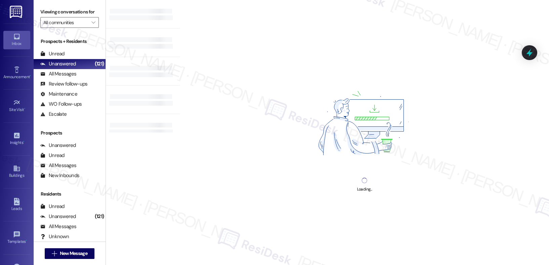
click at [142, 73] on div at bounding box center [140, 75] width 63 height 5
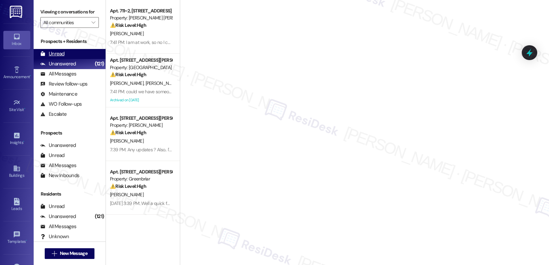
click at [72, 59] on div "Unread (0)" at bounding box center [70, 54] width 72 height 10
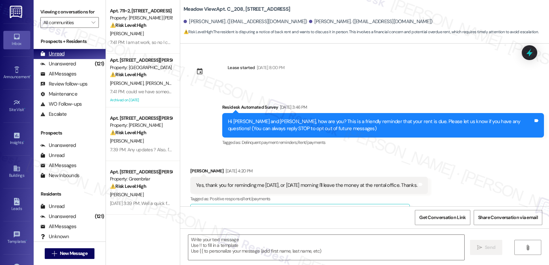
type textarea "Fetching suggested responses. Please feel free to read through the conversation…"
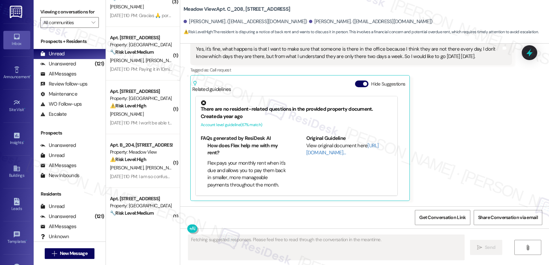
scroll to position [335, 0]
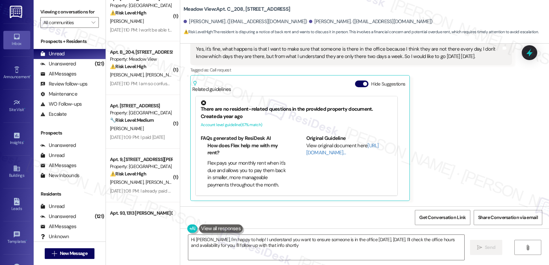
type textarea "Hi Arnoldo, I'm happy to help! I understand you want to ensure someone is in th…"
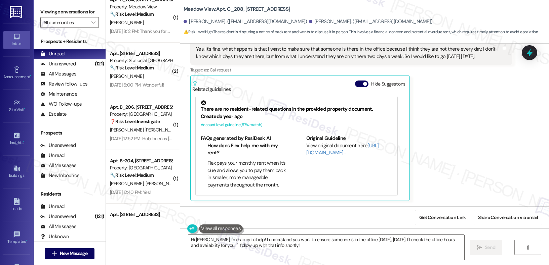
scroll to position [2093, 0]
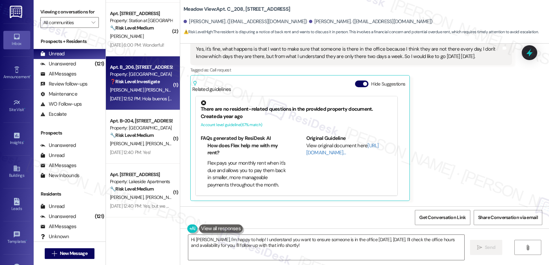
click at [149, 79] on strong "❓ Risk Level: Investigate" at bounding box center [135, 82] width 50 height 6
type textarea "Fetching suggested responses. Please feel free to read through the conversation…"
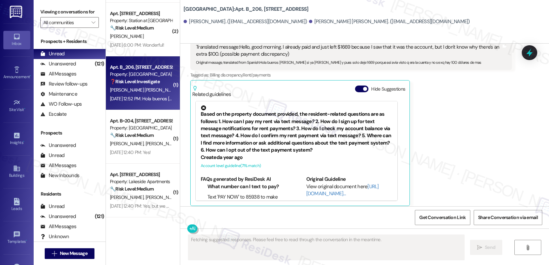
click at [148, 103] on div "Apt. B_206, 2065 SE 44th Avenue Property: Park Creek Village ❓ Risk Level: Inve…" at bounding box center [143, 83] width 74 height 54
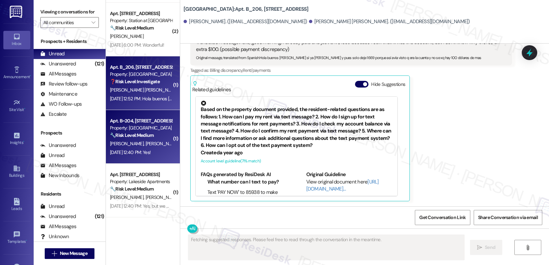
click at [153, 117] on div "Apt. B~204, 445 N Volland St Property: Crown Village 🔧 Risk Level: Medium The r…" at bounding box center [140, 128] width 63 height 23
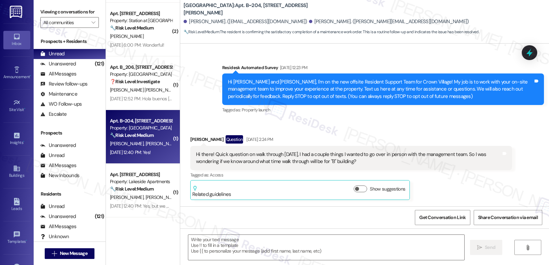
type textarea "Fetching suggested responses. Please feel free to read through the conversation…"
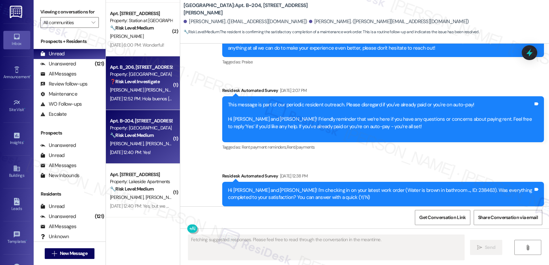
click at [146, 69] on div "Apt. B_206, 2065 SE 44th Avenue" at bounding box center [141, 67] width 62 height 7
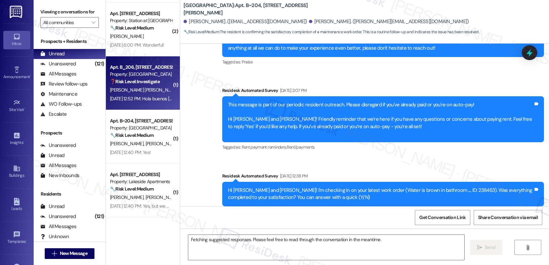
click at [146, 69] on div "Apt. B_206, 2065 SE 44th Avenue" at bounding box center [141, 67] width 62 height 7
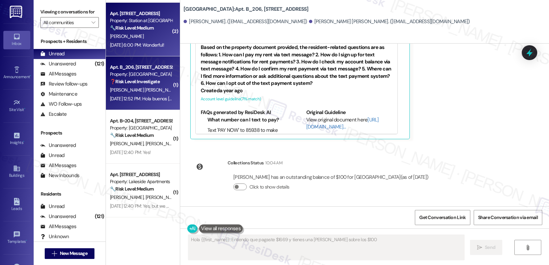
type textarea "Hola {{first_name}}! Entiendo que pagaste $1669 y tienes una duda sobre los $10…"
click at [139, 42] on div "Aug 06, 2025 at 6:00 PM: Wonderful! Aug 06, 2025 at 6:00 PM: Wonderful!" at bounding box center [137, 45] width 54 height 6
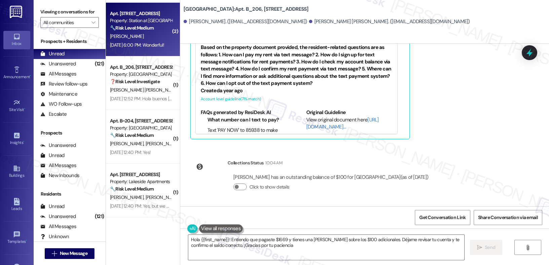
type textarea "Hola {{first_name}}! Entiendo que pagaste $1669 y tienes una duda sobre los $10…"
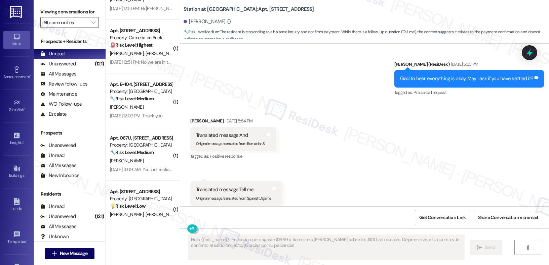
scroll to position [1805, 0]
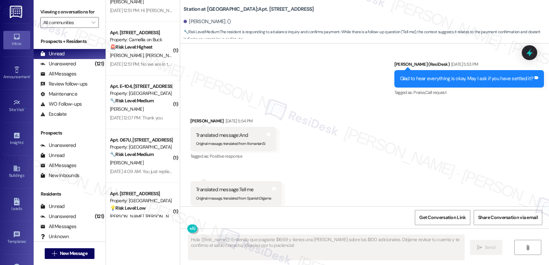
click at [121, 88] on div "( 2 ) Apt. G~107, 445 N Volland St Property: Crown Village ⚠️ Risk Level: High …" at bounding box center [143, 109] width 74 height 218
click at [121, 88] on div "Apt. E~104, 445 N Volland St" at bounding box center [141, 86] width 62 height 7
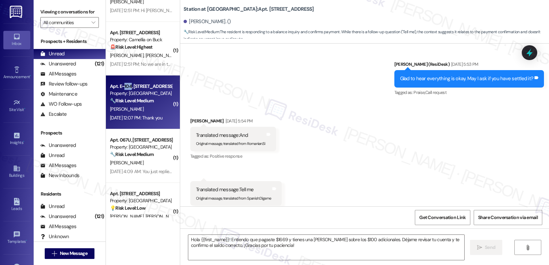
click at [121, 88] on div "Apt. E~104, 445 N Volland St" at bounding box center [141, 86] width 62 height 7
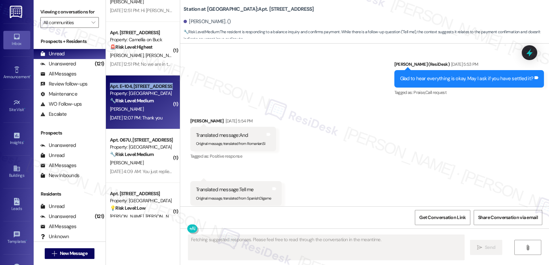
click at [121, 88] on div "Apt. E~104, 445 N Volland St" at bounding box center [141, 86] width 62 height 7
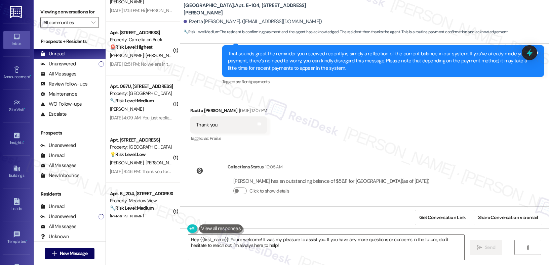
scroll to position [1634, 0]
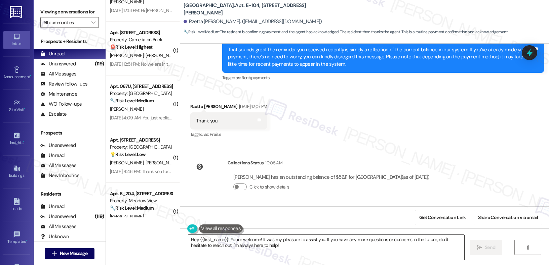
click at [218, 241] on textarea "Hey {{first_name}}! You're welcome! It was my pleasure to assist you. If you ha…" at bounding box center [326, 247] width 276 height 25
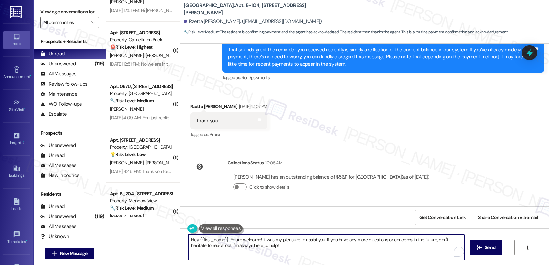
click at [218, 241] on textarea "Hey {{first_name}}! You're welcome! It was my pleasure to assist you. If you ha…" at bounding box center [326, 247] width 276 height 25
type textarea "Hey Rzetta! You are very welcome. Sorry for the response, though. Just want to …"
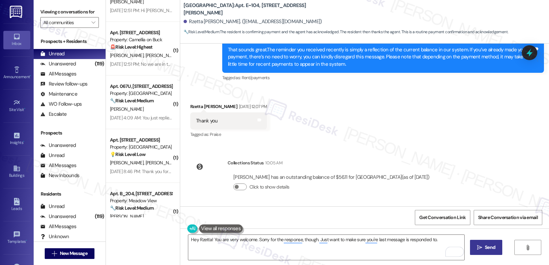
click at [475, 248] on span " Send" at bounding box center [485, 247] width 21 height 7
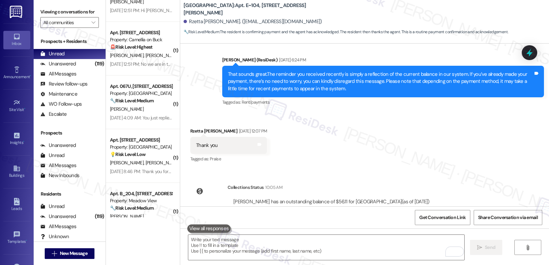
scroll to position [1680, 0]
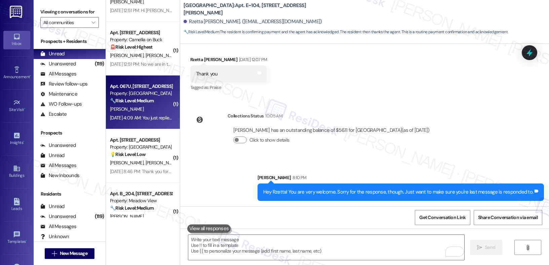
click at [147, 111] on div "E. Soto" at bounding box center [140, 109] width 63 height 8
type textarea "Fetching suggested responses. Please feel free to read through the conversation…"
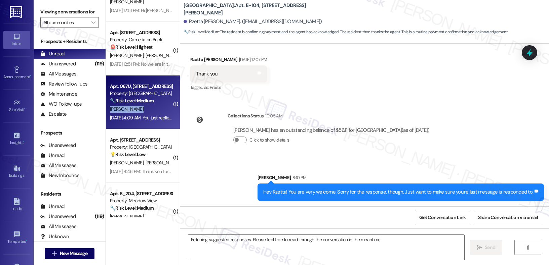
click at [147, 111] on div "E. Soto" at bounding box center [140, 109] width 63 height 8
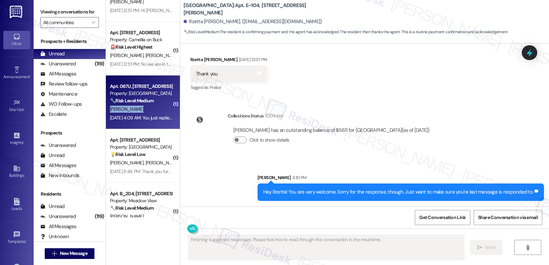
click at [147, 111] on div "E. Soto" at bounding box center [140, 109] width 63 height 8
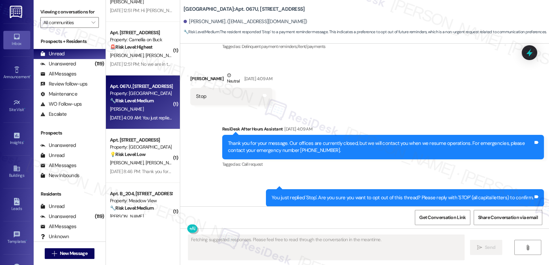
scroll to position [1374, 0]
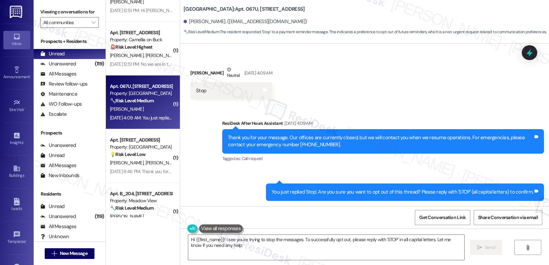
type textarea "Hi {{first_name}}! I see you're trying to stop the messages. To successfully op…"
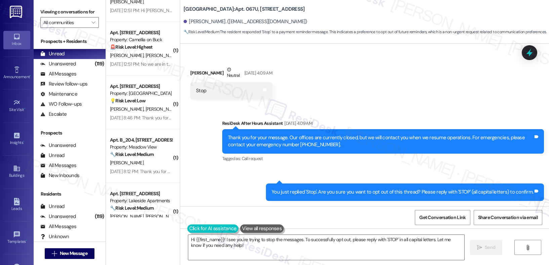
click at [199, 228] on button at bounding box center [212, 229] width 51 height 8
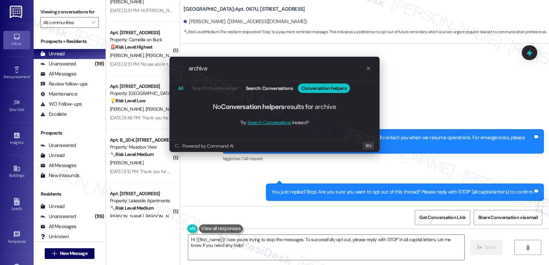
type input "archive"
click at [180, 90] on span "All" at bounding box center [180, 88] width 5 height 5
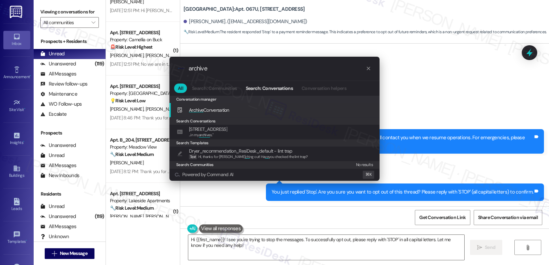
click at [221, 112] on span "Archive Conversation" at bounding box center [209, 110] width 40 height 6
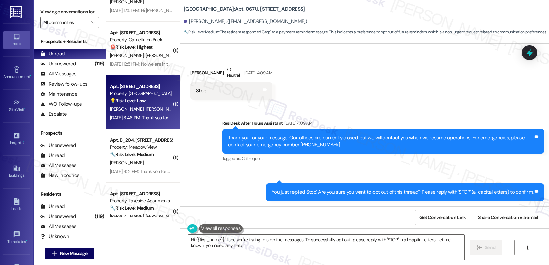
click at [138, 85] on div "Apt. 2323D, 2489 Coral Ave NE" at bounding box center [141, 86] width 62 height 7
type textarea "Fetching suggested responses. Please feel free to read through the conversation…"
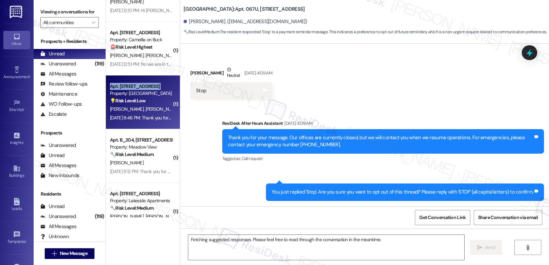
click at [138, 85] on div "Apt. 2323D, 2489 Coral Ave NE" at bounding box center [141, 86] width 62 height 7
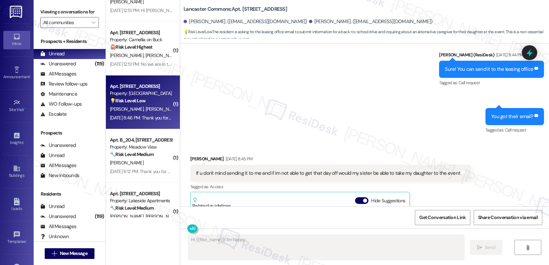
scroll to position [1771, 0]
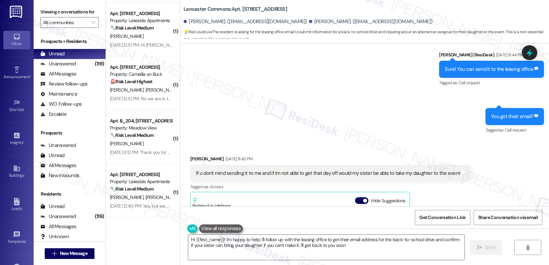
type textarea "Hi {{first_name}}! I'm happy to help. I'll follow up with the leasing office to…"
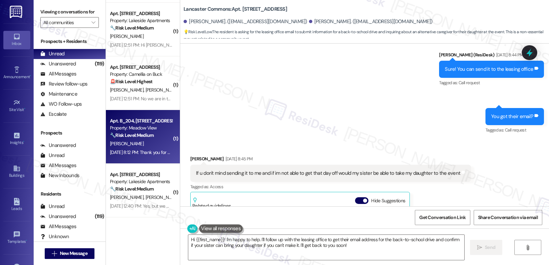
click at [154, 141] on div "[PERSON_NAME]" at bounding box center [140, 144] width 63 height 8
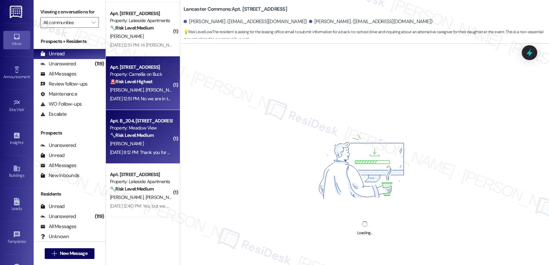
click at [147, 93] on div "G. Coleman R. Yeakey M. Belcher J. Wooten" at bounding box center [140, 90] width 63 height 8
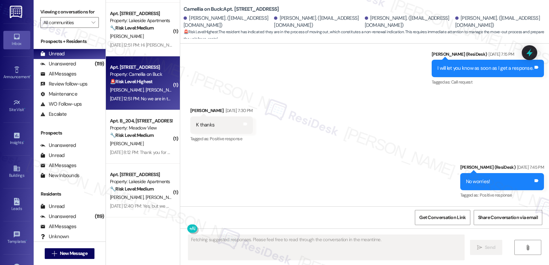
scroll to position [5808, 0]
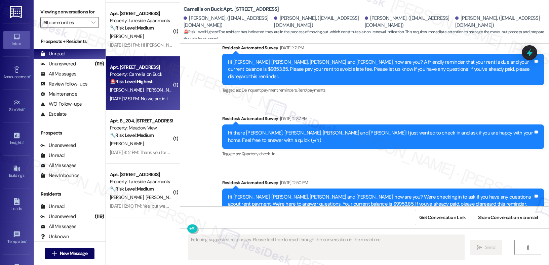
click at [147, 90] on span "R. Yeakey" at bounding box center [163, 90] width 36 height 6
click at [145, 88] on div "( 1 ) Apt. C~202, 445 N Volland St Property: Crown Village ❓ Risk Level: Invest…" at bounding box center [143, 109] width 74 height 218
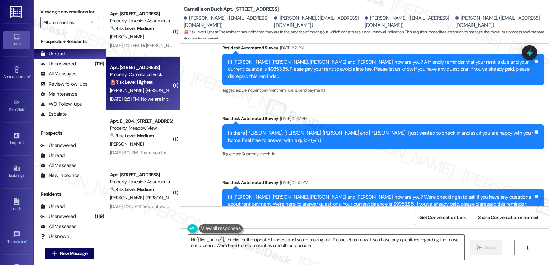
type textarea "Hi {{first_name}}, thanks for the update! I understand you're moving out. Pleas…"
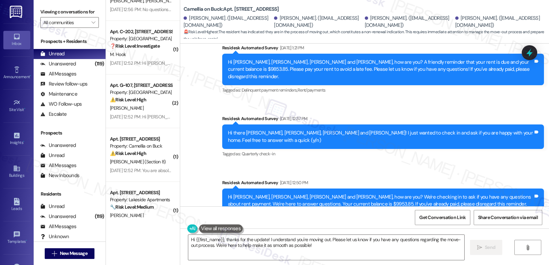
scroll to position [1583, 0]
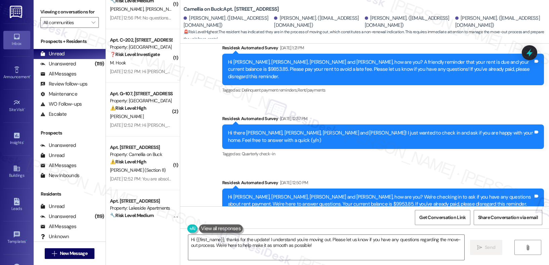
click at [149, 62] on div "( 2 ) Apt. 69, 4532 SE Roethe Road Property: Oak Grove 🔧 Risk Level: Medium Res…" at bounding box center [143, 109] width 74 height 218
click at [149, 62] on div "M. Hook" at bounding box center [140, 63] width 63 height 8
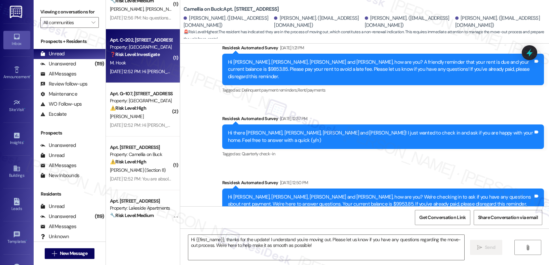
click at [149, 62] on div "M. Hook" at bounding box center [140, 63] width 63 height 8
type textarea "Fetching suggested responses. Please feel free to read through the conversation…"
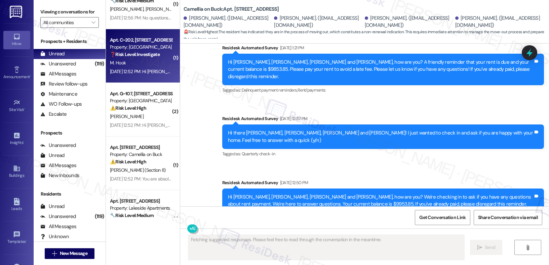
click at [149, 74] on div "Aug 07, 2025 at 12:52 PM: Hi Michael, how are you? We're checking in to ask if …" at bounding box center [343, 72] width 466 height 6
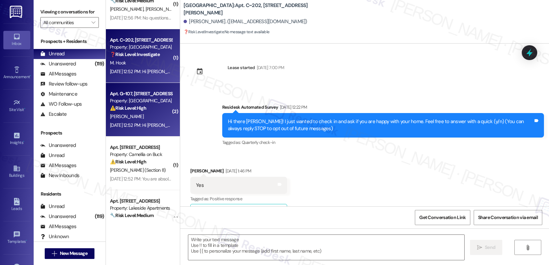
type textarea "Fetching suggested responses. Please feel free to read through the conversation…"
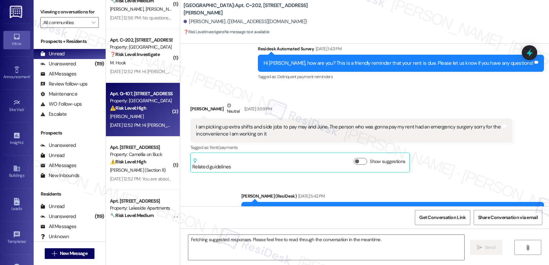
click at [149, 90] on div "Apt. G~107, 445 N Volland St Property: Crown Village ⚠️ Risk Level: High The re…" at bounding box center [140, 101] width 63 height 23
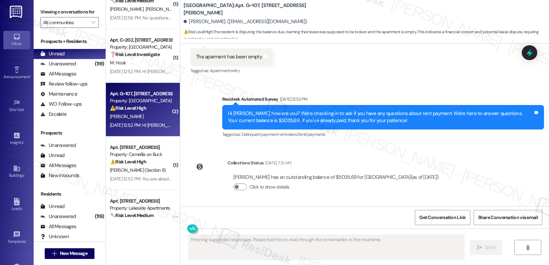
scroll to position [950, 0]
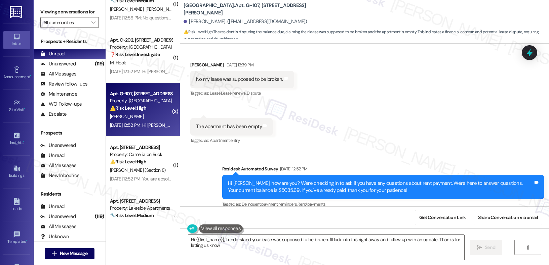
type textarea "Hi {{first_name}}, I understand your lease was supposed to be broken. I'll look…"
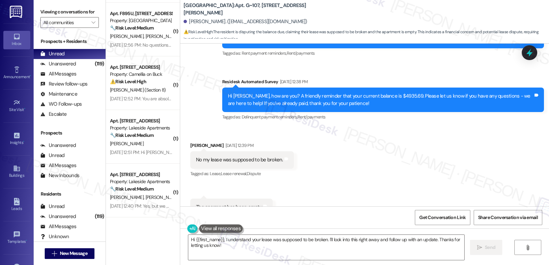
scroll to position [1556, 0]
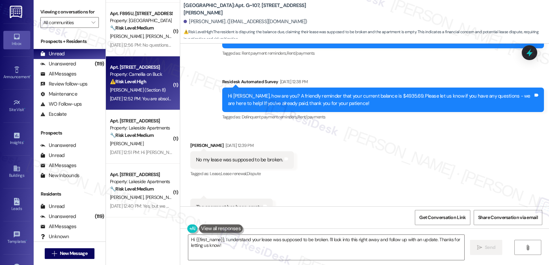
click at [142, 66] on div "Apt. 408B, 410 Buck Avenue" at bounding box center [141, 67] width 62 height 7
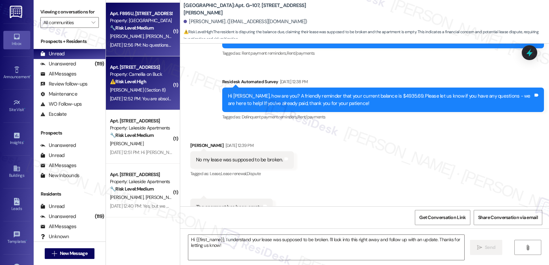
type textarea "Fetching suggested responses. Please feel free to read through the conversation…"
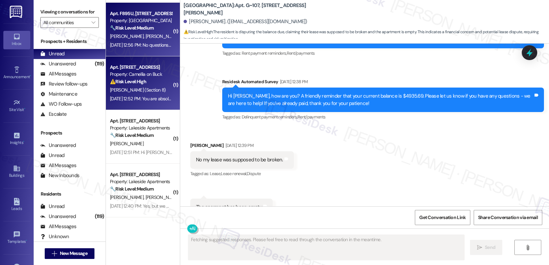
click at [142, 47] on div "Aug 07, 2025 at 12:56 PM: No questions thanks Aug 07, 2025 at 12:56 PM: No ques…" at bounding box center [146, 45] width 73 height 6
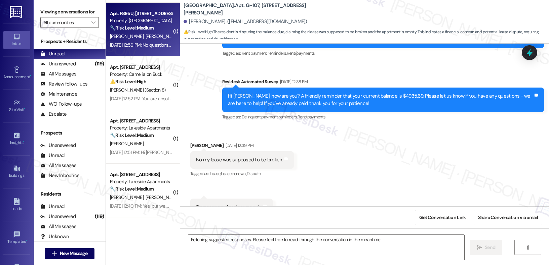
click at [142, 47] on div "Aug 07, 2025 at 12:56 PM: No questions thanks Aug 07, 2025 at 12:56 PM: No ques…" at bounding box center [146, 45] width 73 height 6
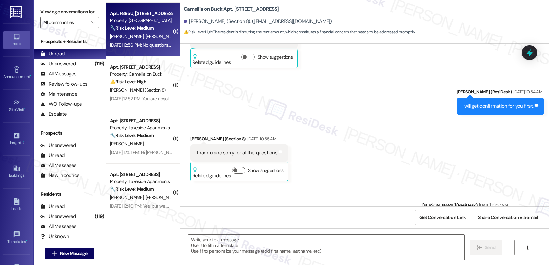
type textarea "Fetching suggested responses. Please feel free to read through the conversation…"
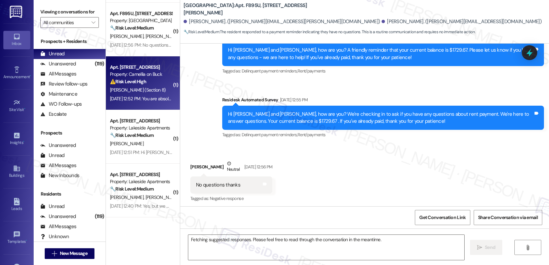
drag, startPoint x: 142, startPoint y: 47, endPoint x: 142, endPoint y: 62, distance: 15.8
click at [142, 84] on div "⚠️ Risk Level: High The resident is disputing the rent amount, which constitute…" at bounding box center [141, 81] width 62 height 7
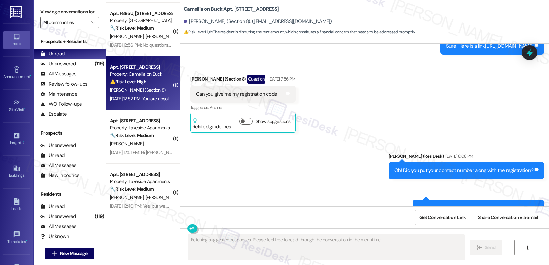
click at [142, 89] on span "C. Matthews (Section 8)" at bounding box center [138, 90] width 56 height 6
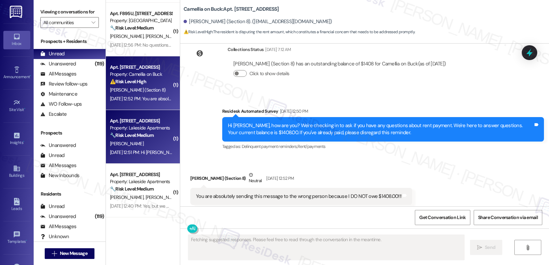
click at [129, 114] on div "Apt. B202, 5100 W Clearwater Ave Property: Lakeside Apartments 🔧 Risk Level: Me…" at bounding box center [143, 137] width 74 height 54
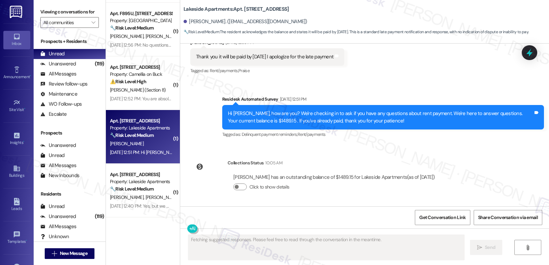
scroll to position [737, 0]
click at [129, 114] on div "Apt. B202, 5100 W Clearwater Ave Property: Lakeside Apartments 🔧 Risk Level: Me…" at bounding box center [143, 137] width 74 height 54
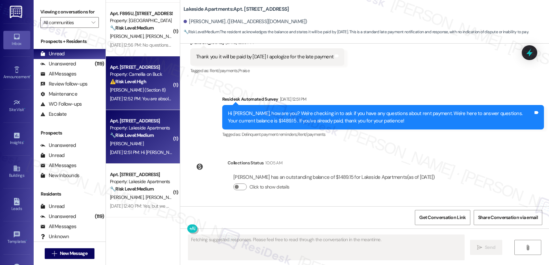
click at [149, 73] on div "Property: Camellia on Buck" at bounding box center [141, 74] width 62 height 7
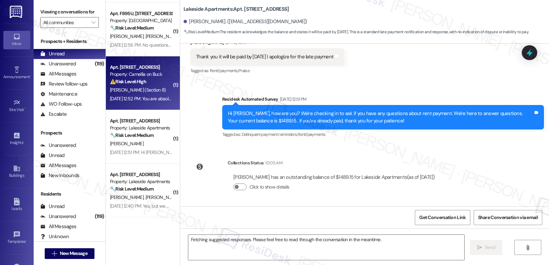
click at [149, 73] on div "Property: Camellia on Buck" at bounding box center [141, 74] width 62 height 7
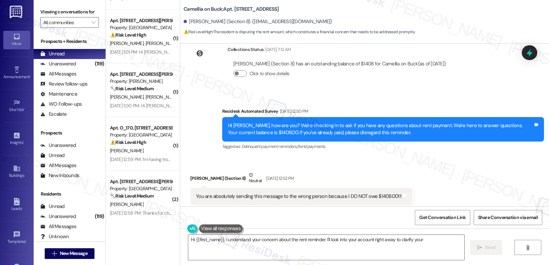
scroll to position [1276, 0]
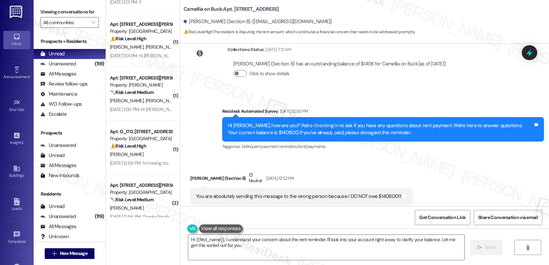
type textarea "Hi {{first_name}}, I understand your concern about the rent reminder. I'll look…"
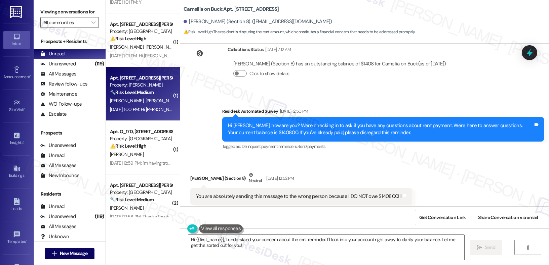
click at [149, 73] on div "( 1 ) Apt. K202, 5100 W Clearwater Ave Property: Lakeside Apartments ⚠️ Risk Le…" at bounding box center [143, 109] width 74 height 218
click at [149, 73] on div "Apt. 106, 20220 NE Glisan St. Property: Douglas Grove 🔧 Risk Level: Medium The …" at bounding box center [143, 94] width 74 height 54
type textarea "Fetching suggested responses. Please feel free to read through the conversation…"
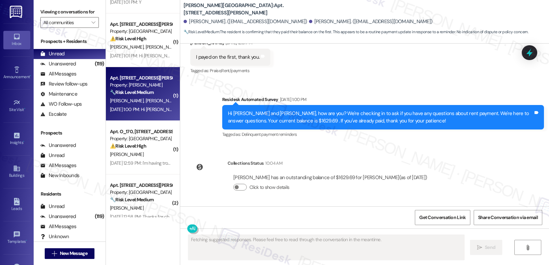
scroll to position [1552, 0]
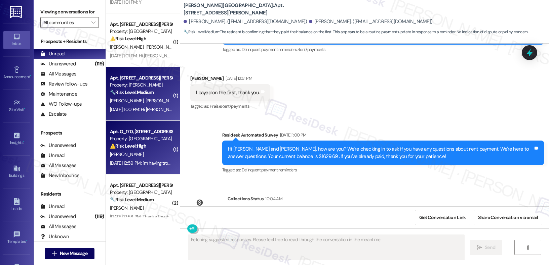
click at [132, 139] on div "Property: [GEOGRAPHIC_DATA]" at bounding box center [141, 138] width 62 height 7
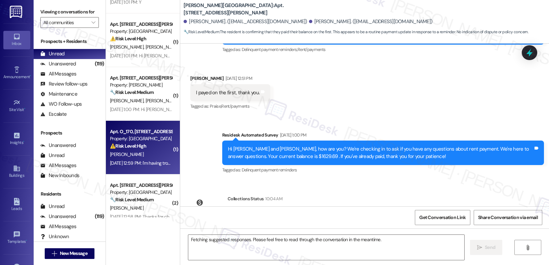
click at [132, 139] on div "Property: [GEOGRAPHIC_DATA]" at bounding box center [141, 138] width 62 height 7
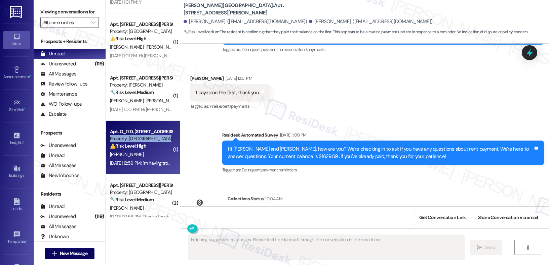
click at [132, 139] on div "Property: [GEOGRAPHIC_DATA]" at bounding box center [141, 138] width 62 height 7
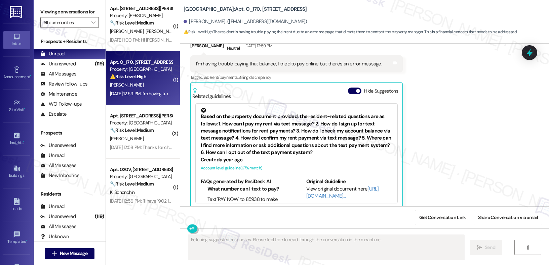
scroll to position [1395, 0]
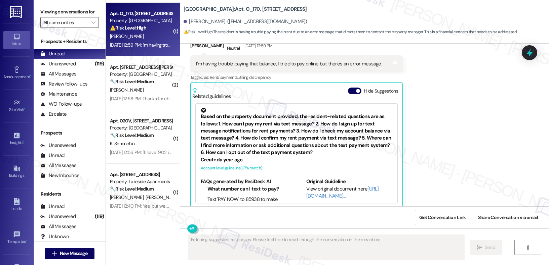
click at [132, 140] on div "K. Schonchin" at bounding box center [140, 144] width 63 height 8
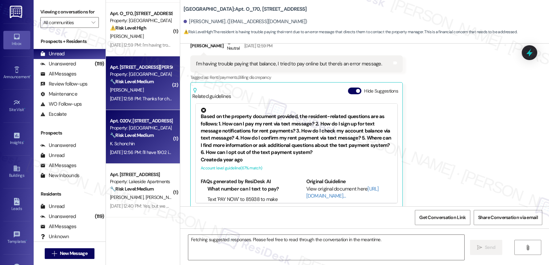
click at [150, 88] on div "J. Winter" at bounding box center [140, 90] width 63 height 8
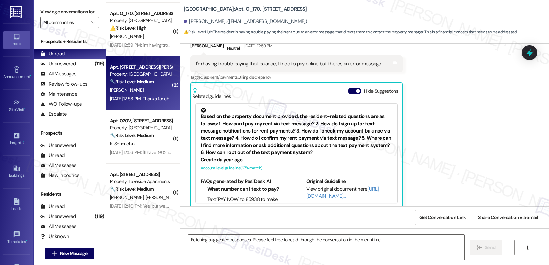
click at [150, 88] on div "J. Winter" at bounding box center [140, 90] width 63 height 8
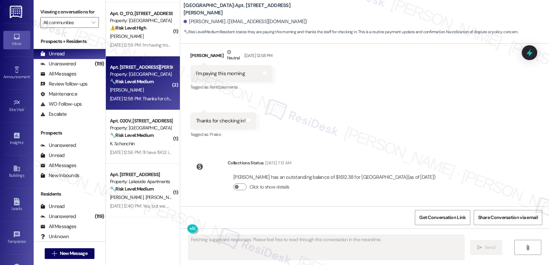
click at [145, 150] on div "Aug 07, 2025 at 12:56 PM: I'll have 1902 in the office in the morning on the 8t…" at bounding box center [175, 152] width 130 height 6
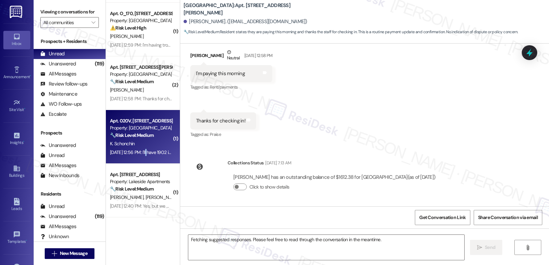
click at [145, 150] on div "Aug 07, 2025 at 12:56 PM: I'll have 1902 in the office in the morning on the 8t…" at bounding box center [175, 152] width 130 height 6
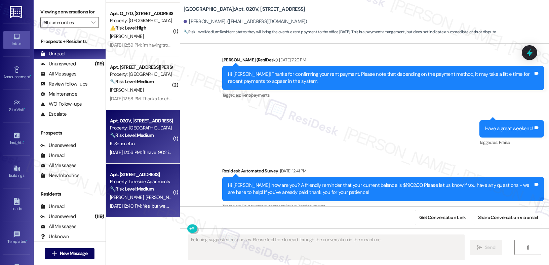
click at [129, 180] on div "Property: Lakeside Apartments" at bounding box center [141, 181] width 62 height 7
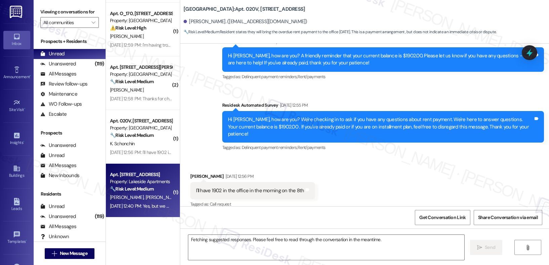
click at [129, 180] on div "Property: Lakeside Apartments" at bounding box center [141, 181] width 62 height 7
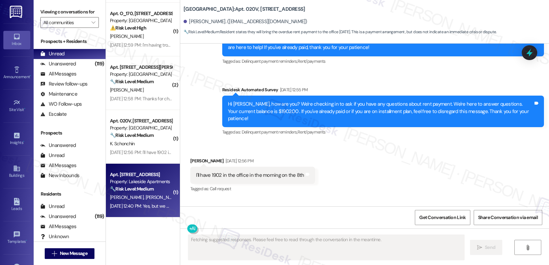
click at [129, 180] on div "Property: Lakeside Apartments" at bounding box center [141, 181] width 62 height 7
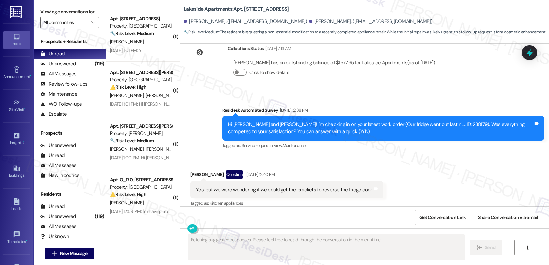
scroll to position [1184, 0]
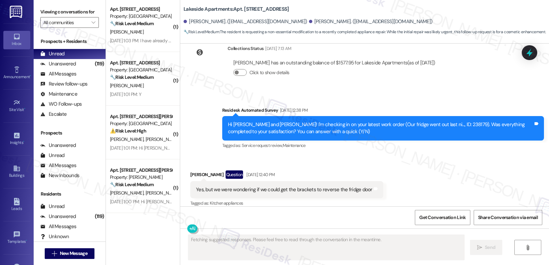
click at [129, 180] on div "Property: Douglas Grove" at bounding box center [141, 177] width 62 height 7
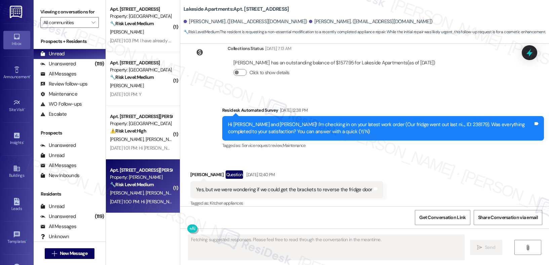
click at [129, 146] on div "Aug 07, 2025 at 1:01 PM: Hi Sarah if it's ok if i can have the rent payment tom…" at bounding box center [262, 148] width 305 height 6
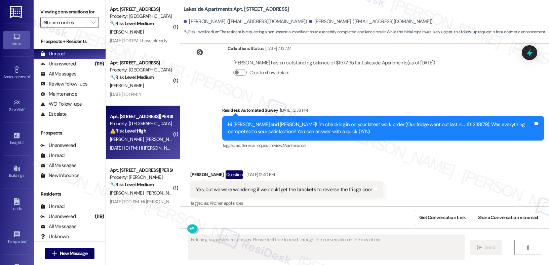
click at [129, 146] on div "Aug 07, 2025 at 1:01 PM: Hi Sarah if it's ok if i can have the rent payment tom…" at bounding box center [262, 148] width 305 height 6
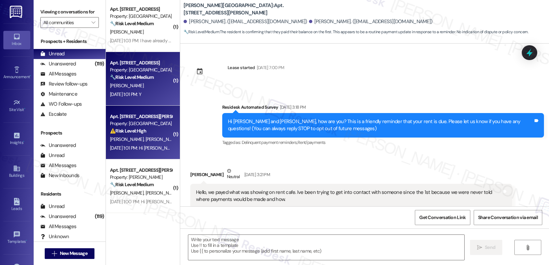
click at [136, 91] on div "Aug 07, 2025 at 1:01 PM: Y Aug 07, 2025 at 1:01 PM: Y" at bounding box center [140, 94] width 63 height 8
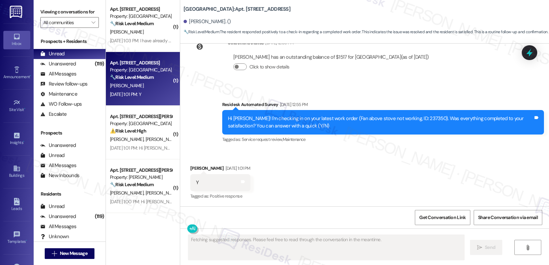
scroll to position [3363, 0]
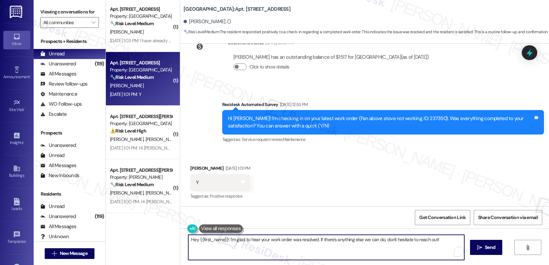
click at [220, 243] on textarea "Hey {{first_name}}! I'm glad to hear your work order was resolved. If there's a…" at bounding box center [326, 247] width 276 height 25
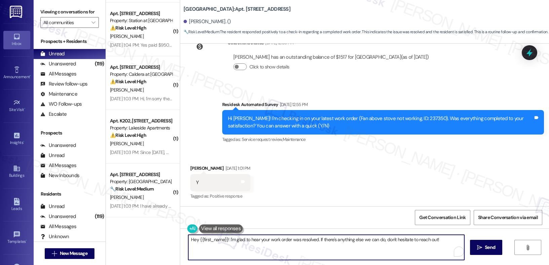
click at [220, 243] on textarea "Hey {{first_name}}! I'm glad to hear your work order was resolved. If there's a…" at bounding box center [326, 247] width 276 height 25
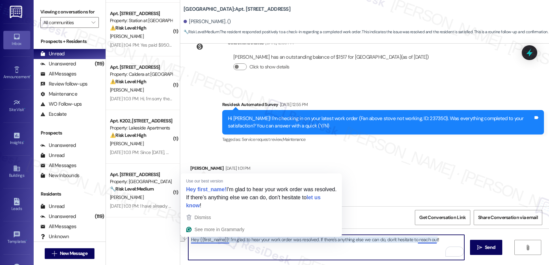
drag, startPoint x: 223, startPoint y: 240, endPoint x: 166, endPoint y: 229, distance: 58.0
click at [166, 229] on div "( 1 ) Apt. 102, 24050 SE Stark Street Property: Highland Park ⚠️ Risk Level: Hi…" at bounding box center [327, 132] width 443 height 265
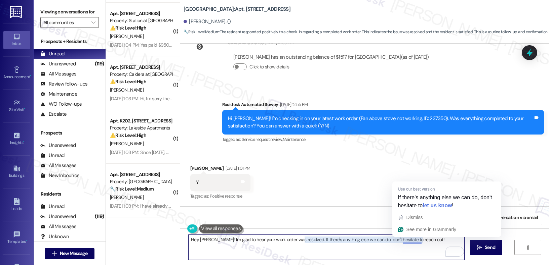
click at [419, 241] on textarea "Hey Dennis! I'm glad to hear your work order was resolved. If there's anything …" at bounding box center [326, 247] width 276 height 25
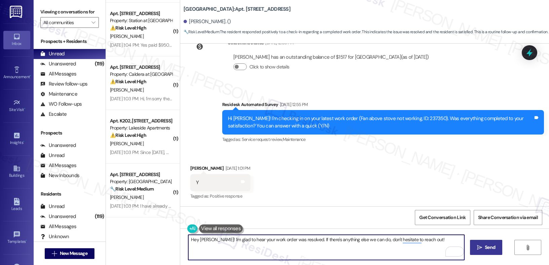
type textarea "Hey Dennis! I'm glad to hear your work order was resolved. If there's anything …"
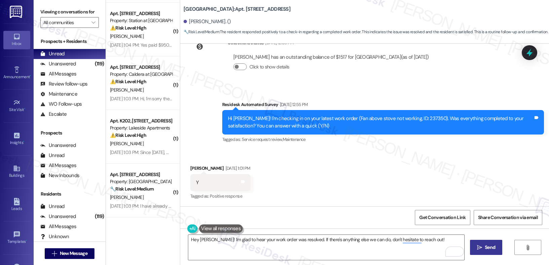
click at [490, 250] on span "Send" at bounding box center [489, 247] width 10 height 7
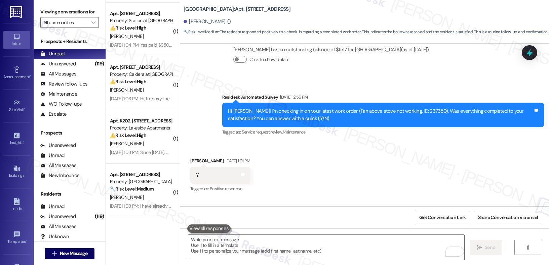
scroll to position [3410, 0]
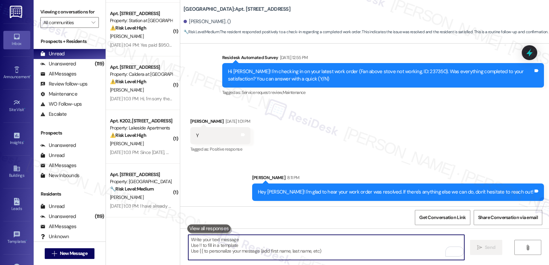
click at [230, 241] on textarea "To enrich screen reader interactions, please activate Accessibility in Grammarl…" at bounding box center [326, 247] width 276 height 25
click at [225, 247] on textarea "To enrich screen reader interactions, please activate Accessibility in Grammarl…" at bounding box center [326, 247] width 276 height 25
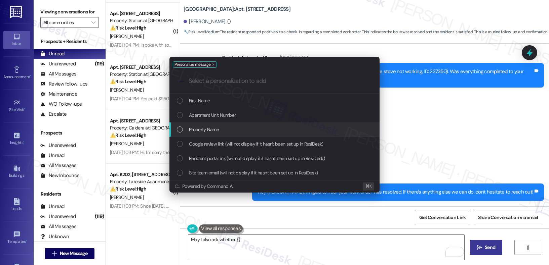
click at [255, 129] on div "Property Name" at bounding box center [275, 129] width 197 height 7
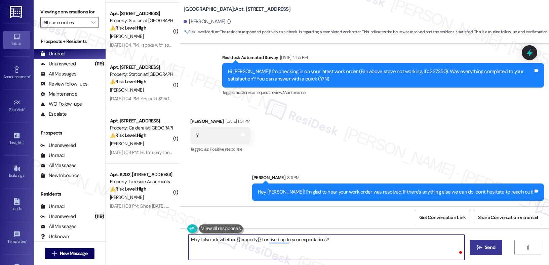
type textarea "May I also ask whether {{property}} has lived up to your expectations?"
click at [484, 250] on span "Send" at bounding box center [489, 247] width 10 height 7
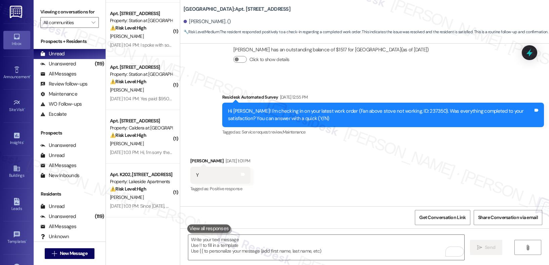
scroll to position [3456, 0]
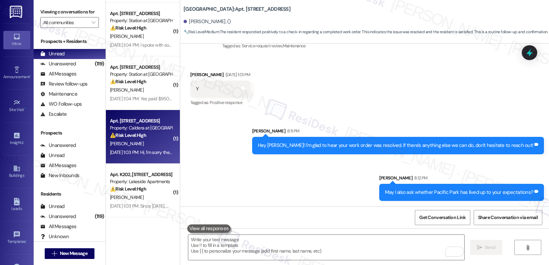
click at [156, 135] on div "⚠️ Risk Level: High The resident acknowledges the outstanding rent balance and …" at bounding box center [141, 135] width 62 height 7
type textarea "Fetching suggested responses. Please feel free to read through the conversation…"
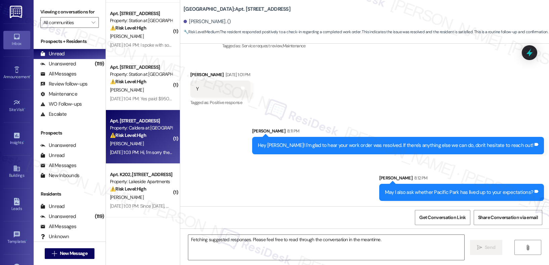
click at [156, 135] on div "⚠️ Risk Level: High The resident acknowledges the outstanding rent balance and …" at bounding box center [141, 135] width 62 height 7
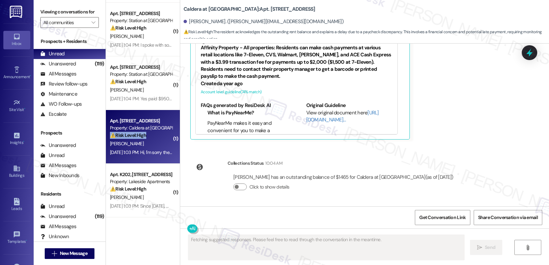
scroll to position [326, 0]
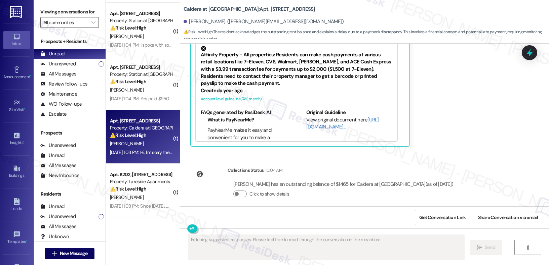
click at [156, 135] on div "⚠️ Risk Level: High The resident acknowledges the outstanding rent balance and …" at bounding box center [141, 135] width 62 height 7
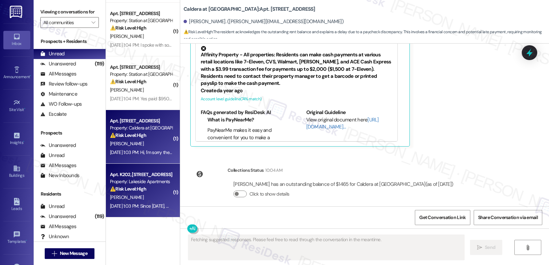
scroll to position [1072, 0]
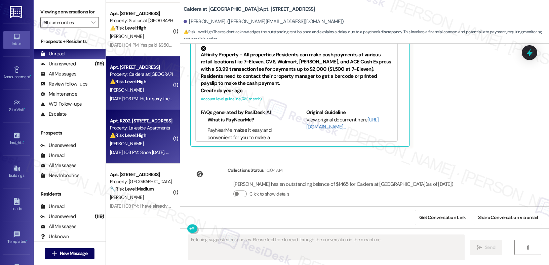
click at [144, 141] on div "R. Kinsey" at bounding box center [140, 144] width 63 height 8
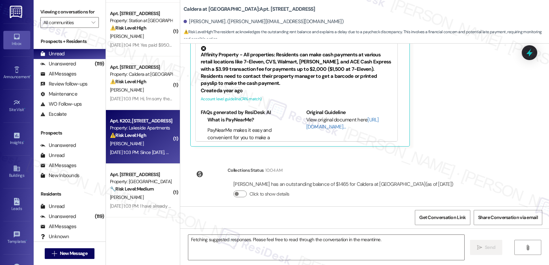
click at [144, 141] on div "R. Kinsey" at bounding box center [140, 144] width 63 height 8
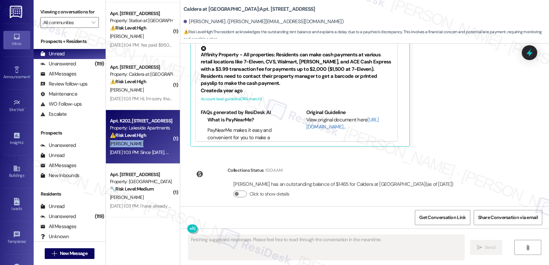
click at [144, 141] on div "R. Kinsey" at bounding box center [140, 144] width 63 height 8
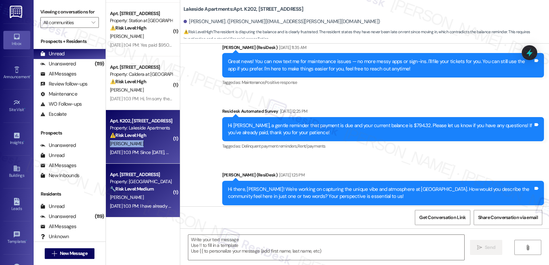
type textarea "Fetching suggested responses. Please feel free to read through the conversation…"
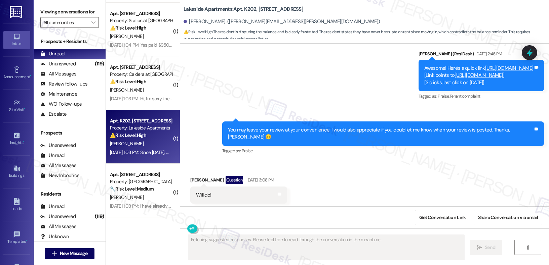
click at [144, 184] on div "Property: Fernwood" at bounding box center [141, 181] width 62 height 7
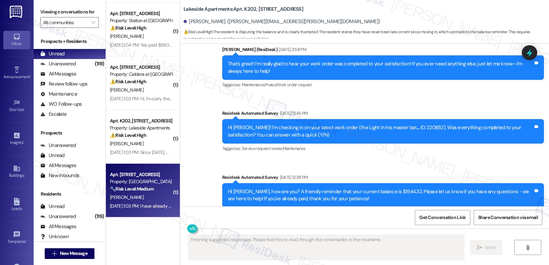
click at [144, 184] on div "Property: Fernwood" at bounding box center [141, 181] width 62 height 7
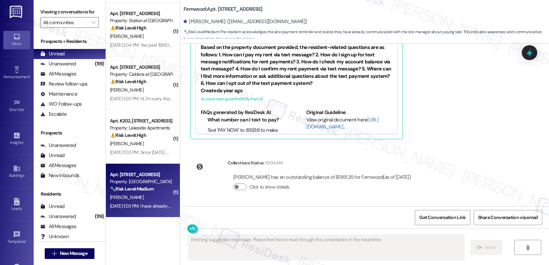
scroll to position [1045, 0]
click at [144, 184] on div "Property: Fernwood" at bounding box center [141, 181] width 62 height 7
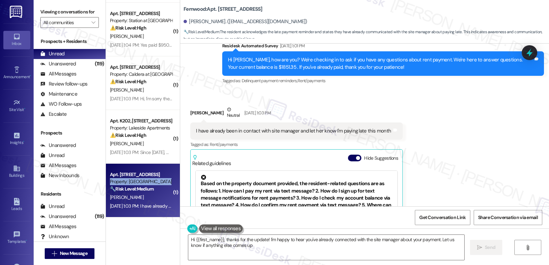
type textarea "Hi {{first_name}}, thanks for the update! I'm happy to hear you've already conn…"
click at [226, 134] on div "I have already been in contact with site manager and let her know I'm paying la…" at bounding box center [293, 130] width 195 height 7
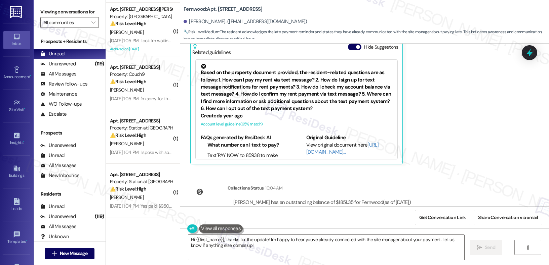
scroll to position [1025, 0]
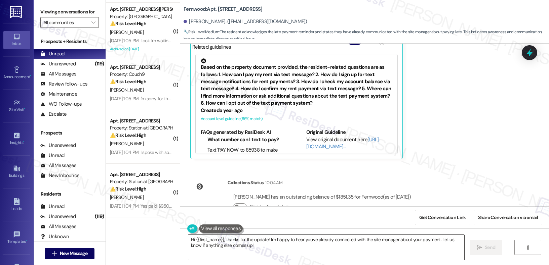
click at [445, 259] on textarea "Hi {{first_name}}, thanks for the update! I'm happy to hear you've already conn…" at bounding box center [326, 247] width 276 height 25
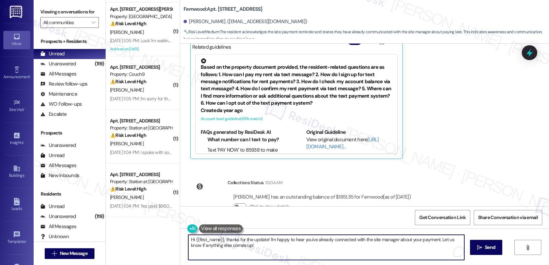
click at [469, 257] on div "Hi {{first_name}}, thanks for the update! I'm happy to hear you've already conn…" at bounding box center [364, 254] width 368 height 50
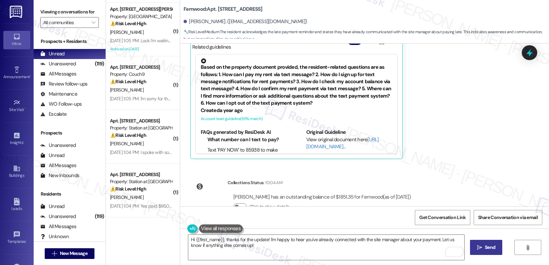
click at [470, 255] on button " Send" at bounding box center [486, 247] width 33 height 15
click at [469, 255] on div "Hi {{first_name}}, thanks for the update! I'm happy to hear you've already conn…" at bounding box center [364, 254] width 368 height 50
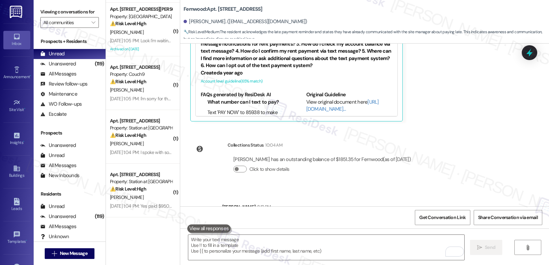
scroll to position [1099, 0]
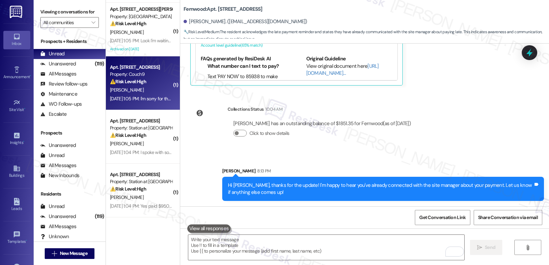
click at [148, 95] on div "Aug 07, 2025 at 1:05 PM: I'm sorry for the delay!! Had some family things come …" at bounding box center [140, 99] width 63 height 8
type textarea "Fetching suggested responses. Please feel free to read through the conversation…"
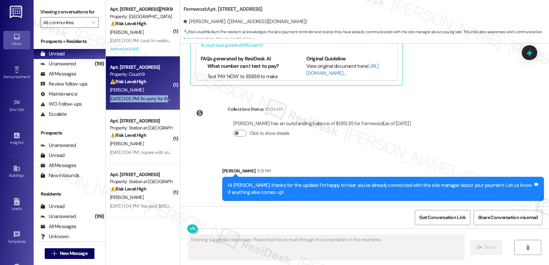
click at [148, 95] on div "Aug 07, 2025 at 1:05 PM: I'm sorry for the delay!! Had some family things come …" at bounding box center [140, 99] width 63 height 8
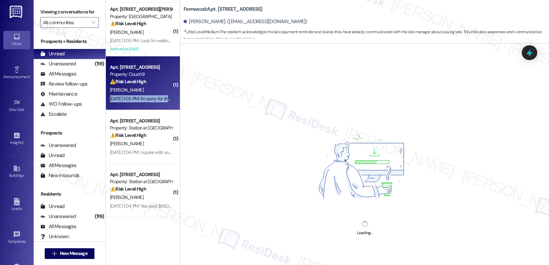
click at [148, 95] on div "Aug 07, 2025 at 1:05 PM: I'm sorry for the delay!! Had some family things come …" at bounding box center [140, 99] width 63 height 8
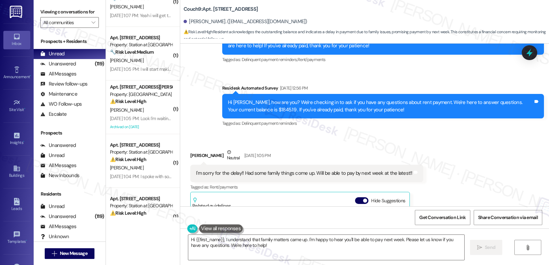
scroll to position [1346, 0]
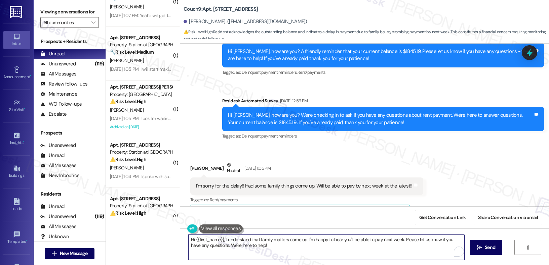
drag, startPoint x: 310, startPoint y: 238, endPoint x: 312, endPoint y: 247, distance: 9.3
click at [312, 247] on textarea "Hi {{first_name}}, I understand that family matters came up. I'm happy to hear …" at bounding box center [326, 247] width 276 height 25
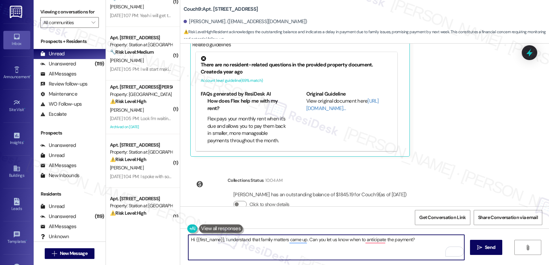
scroll to position [1537, 0]
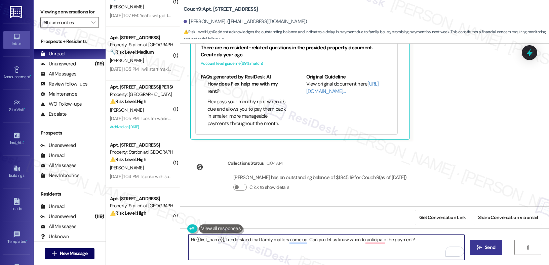
type textarea "Hi {{first_name}}, I understand that family matters came up. Can you let us kno…"
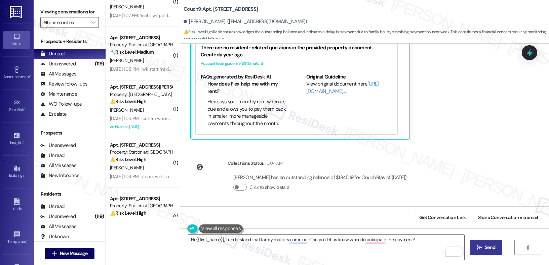
click at [483, 249] on span "Send" at bounding box center [489, 247] width 13 height 7
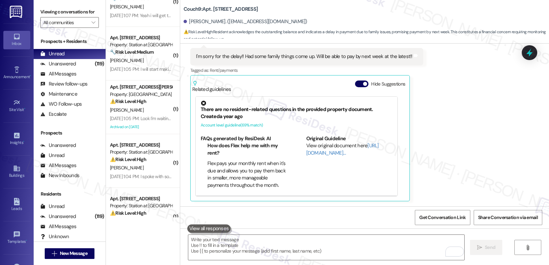
scroll to position [1584, 0]
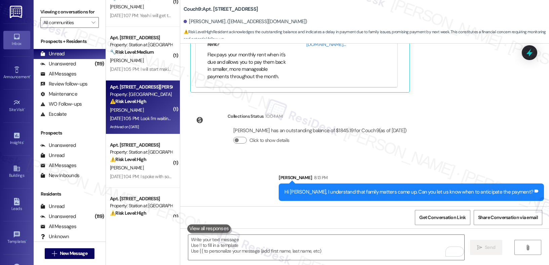
click at [155, 83] on div "Apt. 102, 24050 SE Stark Street Property: Highland Park ⚠️ Risk Level: High The…" at bounding box center [143, 108] width 74 height 54
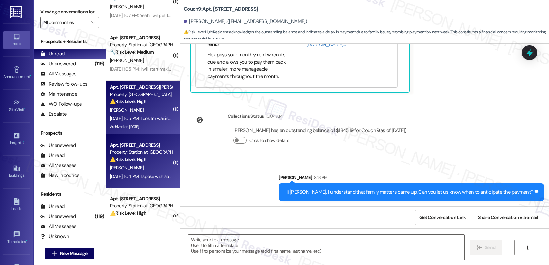
type textarea "Fetching suggested responses. Please feel free to read through the conversation…"
click at [166, 153] on div "Apt. 53, 5050 Fredericksburg Rd Property: Station at Elm Creek ⚠️ Risk Level: H…" at bounding box center [143, 161] width 74 height 54
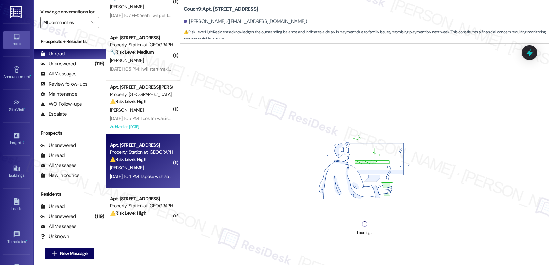
click at [166, 153] on div "Apt. 53, 5050 Fredericksburg Rd Property: Station at Elm Creek ⚠️ Risk Level: H…" at bounding box center [143, 161] width 74 height 54
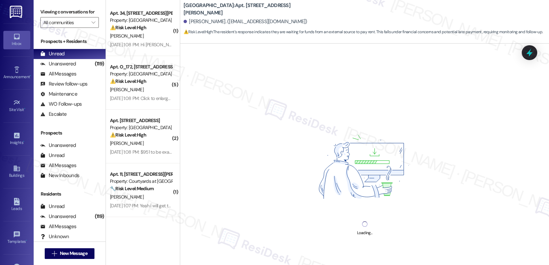
scroll to position [452, 0]
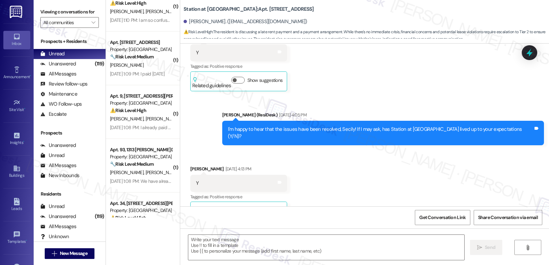
type textarea "Fetching suggested responses. Please feel free to read through the conversation…"
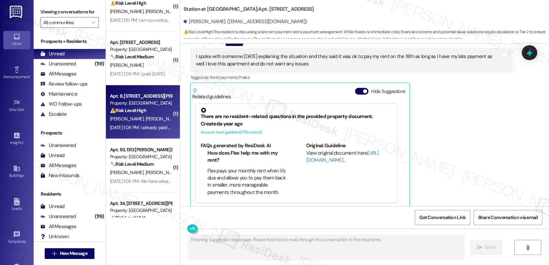
click at [156, 109] on div "⚠️ Risk Level: High The resident claims to have already paid, but the system is…" at bounding box center [141, 110] width 62 height 7
click at [156, 94] on div "Apt. 9, 1313 Celeste Dr" at bounding box center [141, 96] width 62 height 7
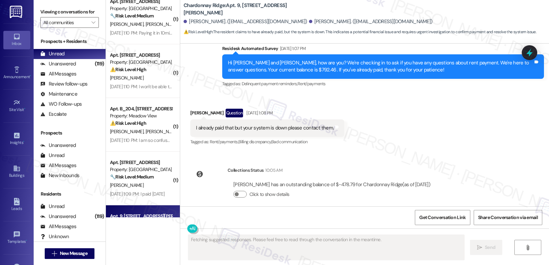
scroll to position [325, 0]
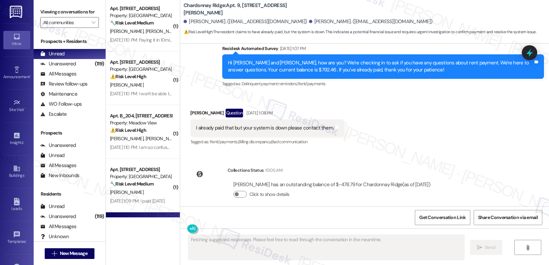
click at [156, 94] on div "Aug 07, 2025 at 1:10 PM: I won't be able to pay it till the 11th I called and t…" at bounding box center [209, 94] width 199 height 6
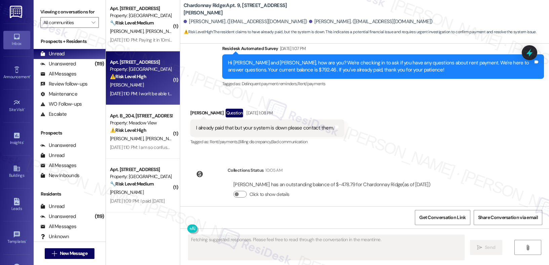
click at [156, 94] on div "Aug 07, 2025 at 1:10 PM: I won't be able to pay it till the 11th I called and t…" at bounding box center [209, 94] width 199 height 6
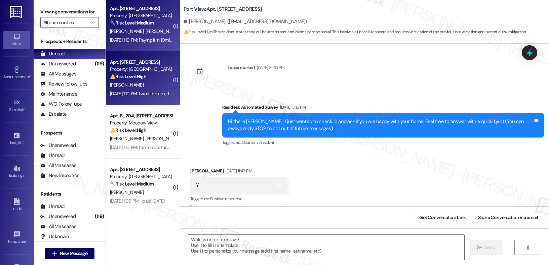
click at [156, 40] on div "Aug 07, 2025 at 1:10 PM: Paying it in 10mins Aug 07, 2025 at 1:10 PM: Paying it…" at bounding box center [142, 40] width 64 height 6
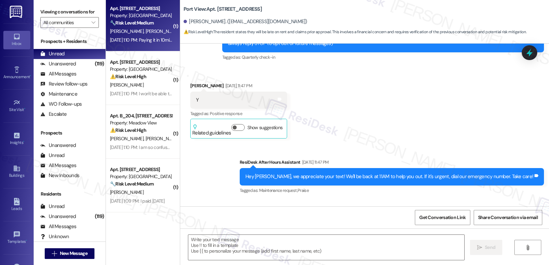
click at [156, 40] on div "Aug 07, 2025 at 1:10 PM: Paying it in 10mins Aug 07, 2025 at 1:10 PM: Paying it…" at bounding box center [142, 40] width 64 height 6
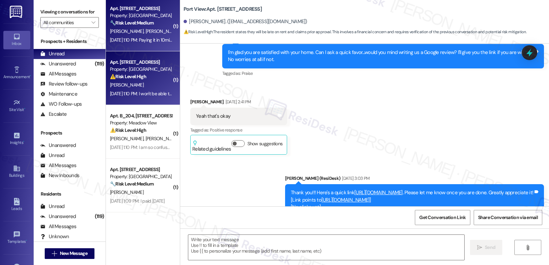
scroll to position [798, 0]
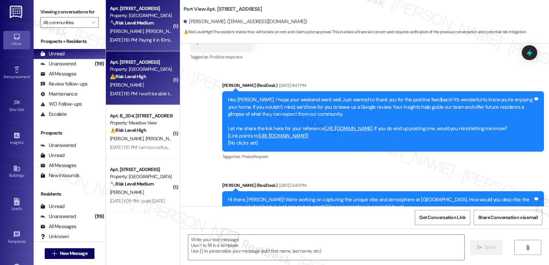
type textarea "Fetching suggested responses. Please feel free to read through the conversation…"
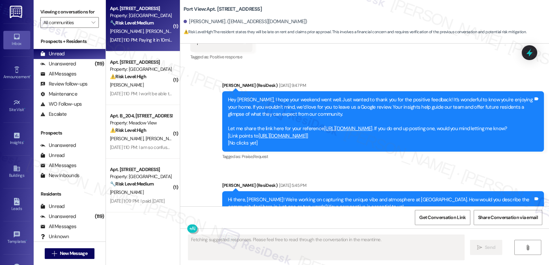
click at [170, 159] on div "( 1 ) Apt. 202, 5050 Fredericksburg Rd Property: Station at Elm Creek ⚠️ Risk L…" at bounding box center [143, 212] width 74 height 1075
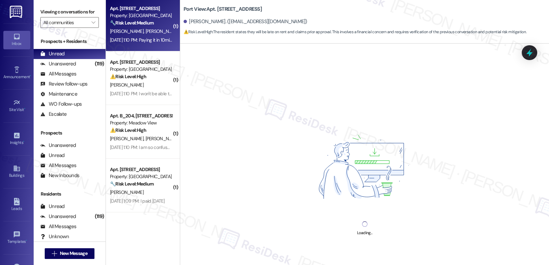
click at [170, 159] on div "Apt. 308F, 320 NE Columbia Ave Property: Port View 🔧 Risk Level: Medium The res…" at bounding box center [143, 186] width 74 height 54
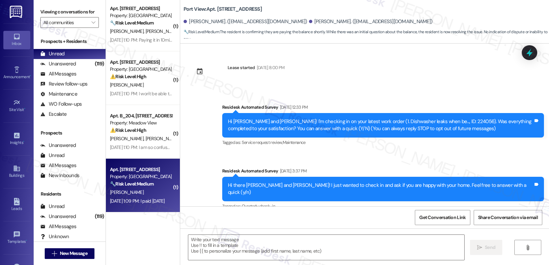
scroll to position [518, 0]
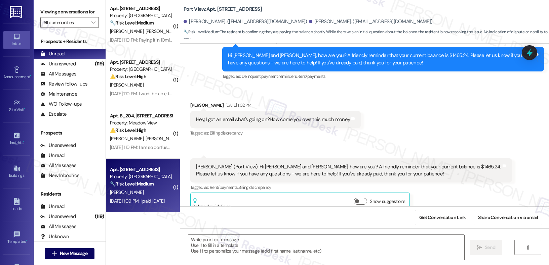
type textarea "Fetching suggested responses. Please feel free to read through the conversation…"
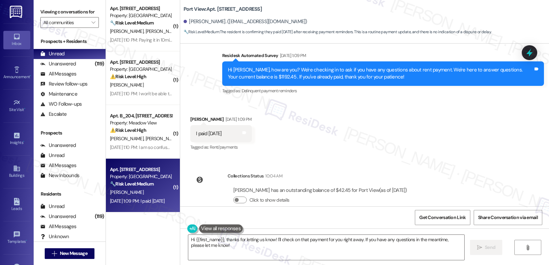
scroll to position [1454, 0]
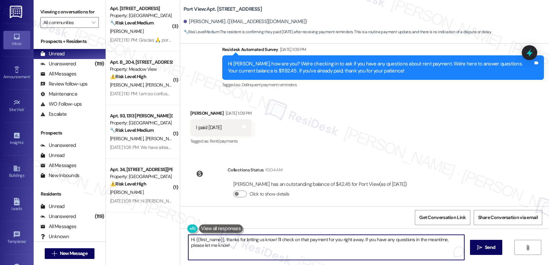
drag, startPoint x: 275, startPoint y: 240, endPoint x: 285, endPoint y: 251, distance: 15.0
click at [285, 253] on textarea "Hi {{first_name}}, thanks for letting us know! I'll check on that payment for y…" at bounding box center [326, 247] width 276 height 25
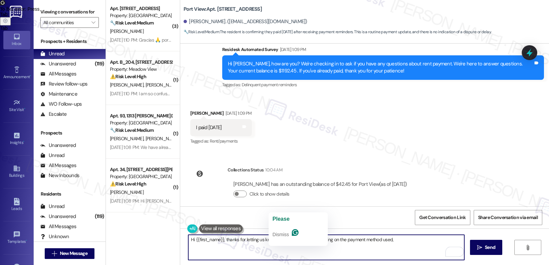
drag, startPoint x: 273, startPoint y: 240, endPoint x: 291, endPoint y: 259, distance: 26.1
click at [291, 259] on textarea "Hi {{first_name}}, thanks for letting us know! IPlease note that depending on t…" at bounding box center [326, 247] width 276 height 25
type textarea "Hi {{first_name}}, thanks for letting us know! IPlease note that depending on t…"
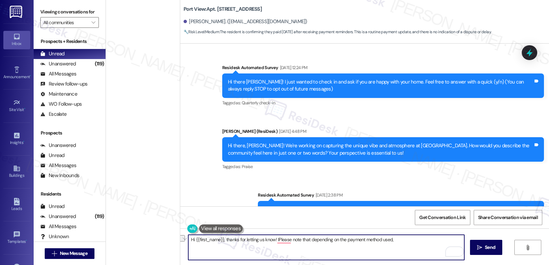
scroll to position [1454, 0]
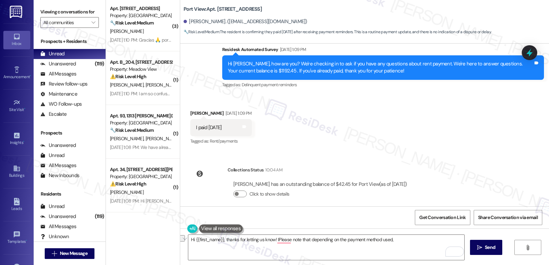
click at [303, 234] on div "Hi {{first_name}}, thanks for letting us know! IPlease note that depending on t…" at bounding box center [364, 254] width 368 height 50
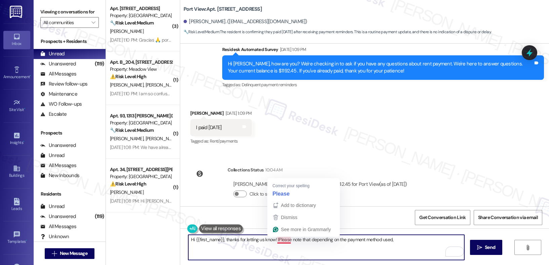
drag, startPoint x: 283, startPoint y: 241, endPoint x: 290, endPoint y: 242, distance: 6.8
click at [290, 242] on textarea "Hi {{first_name}}, thanks for letting us know! IPlease note that depending on t…" at bounding box center [326, 247] width 276 height 25
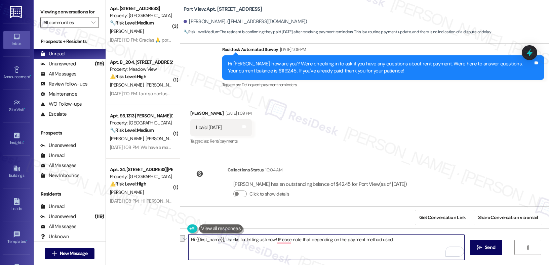
click at [270, 248] on textarea "Hi {{first_name}}, thanks for letting us know! IPlease note that depending on t…" at bounding box center [326, 247] width 276 height 25
drag, startPoint x: 271, startPoint y: 242, endPoint x: 320, endPoint y: 260, distance: 52.5
click at [320, 260] on textarea "Hi {{first_name}}, thanks for letting us know! IPlease note that depending on t…" at bounding box center [326, 247] width 276 height 25
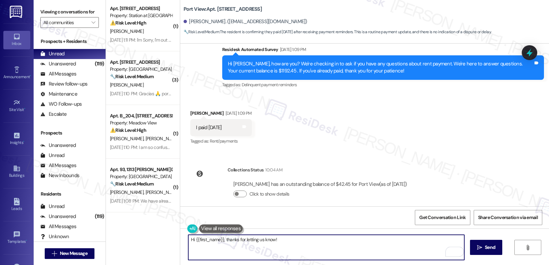
click at [296, 225] on div "Get Conversation Link Share Conversation via email" at bounding box center [364, 218] width 368 height 22
click at [288, 236] on textarea "Hi {{first_name}}, thanks for letting us know!" at bounding box center [326, 247] width 276 height 25
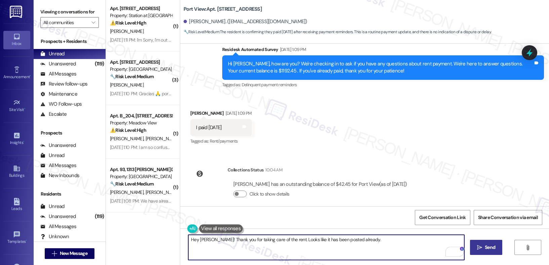
type textarea "Hey [PERSON_NAME]! Thank you for taking care of the rent. Looks like it has bee…"
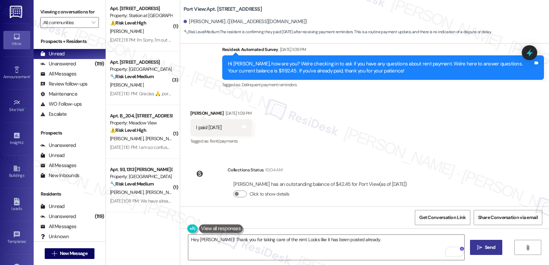
click at [494, 241] on button " Send" at bounding box center [486, 247] width 33 height 15
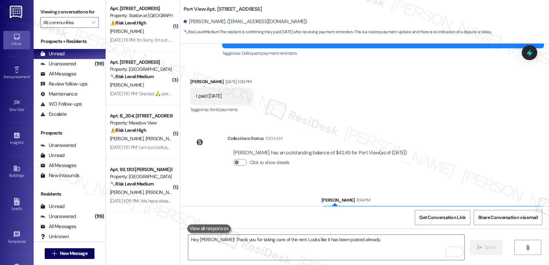
scroll to position [1501, 0]
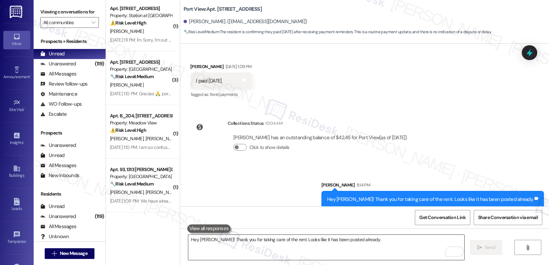
click at [252, 251] on textarea "Hey [PERSON_NAME]! Thank you for taking care of the rent. Looks like it has bee…" at bounding box center [326, 247] width 276 height 25
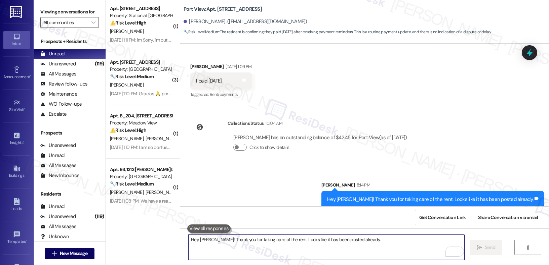
click at [252, 251] on textarea "Hey [PERSON_NAME]! Thank you for taking care of the rent. Looks like it has bee…" at bounding box center [326, 247] width 276 height 25
paste textarea "Please note that, depending on the payment method used, processing times may va…"
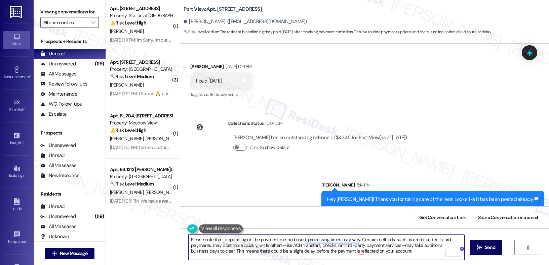
click at [260, 248] on textarea "Please note that, depending on the payment method used, processing times may va…" at bounding box center [326, 247] width 276 height 25
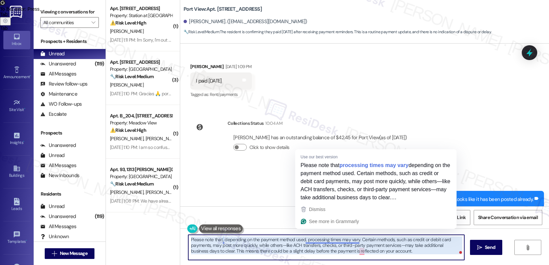
click at [347, 240] on textarea "Please note that, depending on the payment method used, processing times may va…" at bounding box center [326, 247] width 276 height 25
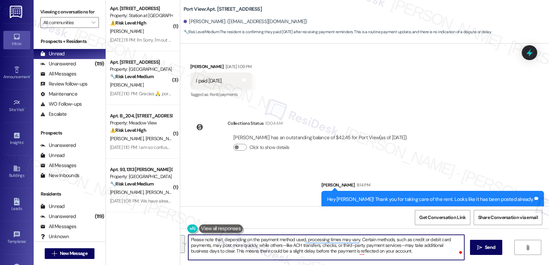
drag, startPoint x: 356, startPoint y: 241, endPoint x: 212, endPoint y: 251, distance: 144.1
click at [212, 251] on textarea "Please note that, depending on the payment method used, processing times may va…" at bounding box center [326, 247] width 276 height 25
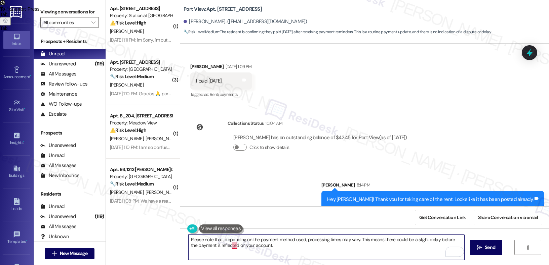
click at [226, 244] on textarea "Please note that, depending on the payment method used, processing times may va…" at bounding box center [326, 247] width 276 height 25
click at [228, 244] on textarea "Please note that, depending on the payment method used, processing times may va…" at bounding box center [326, 247] width 276 height 25
type textarea "Please note that, depending on the payment method used, processing times may va…"
click at [295, 180] on div "Sent via SMS [PERSON_NAME] 8:14 PM Hey [PERSON_NAME]! Thank you for taking care…" at bounding box center [364, 190] width 368 height 47
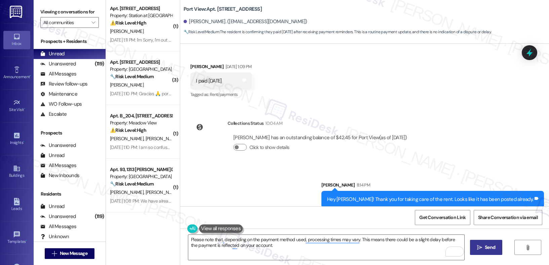
click at [475, 246] on span " Send" at bounding box center [485, 247] width 21 height 7
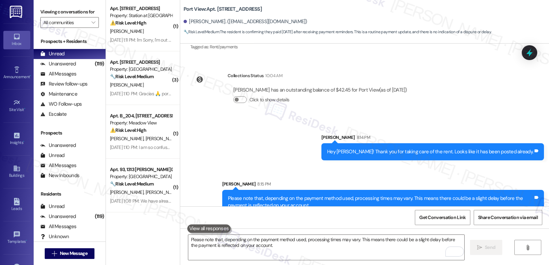
scroll to position [1555, 0]
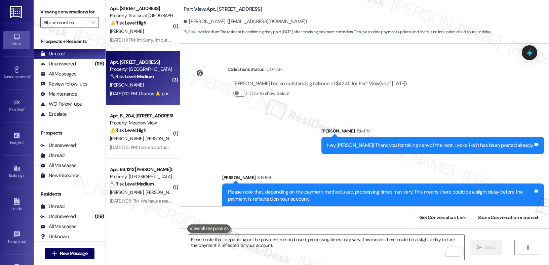
click at [147, 90] on div "[DATE] 1:10 PM: Gracias 🙏 por su paciencia [DATE] 1:10 PM: Gracias 🙏 por su pac…" at bounding box center [140, 94] width 63 height 8
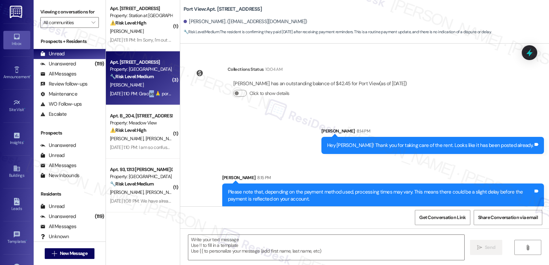
click at [147, 90] on div "[DATE] 1:10 PM: Gracias 🙏 por su paciencia [DATE] 1:10 PM: Gracias 🙏 por su pac…" at bounding box center [140, 94] width 63 height 8
type textarea "Fetching suggested responses. Please feel free to read through the conversation…"
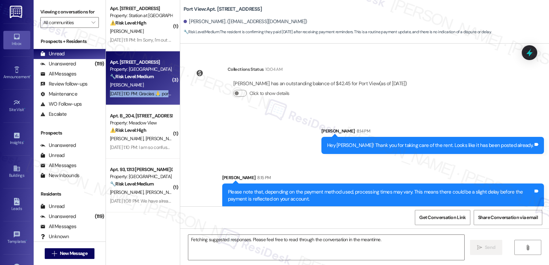
click at [147, 90] on div "[DATE] 1:10 PM: Gracias 🙏 por su paciencia [DATE] 1:10 PM: Gracias 🙏 por su pac…" at bounding box center [140, 94] width 63 height 8
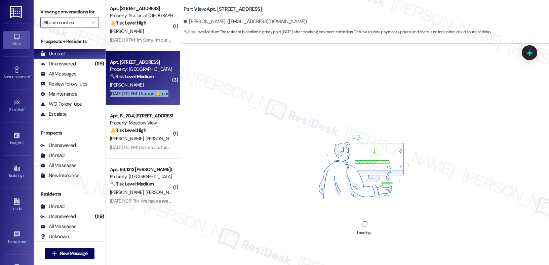
click at [147, 90] on div "[DATE] 1:10 PM: Gracias 🙏 por su paciencia [DATE] 1:10 PM: Gracias 🙏 por su pac…" at bounding box center [140, 94] width 63 height 8
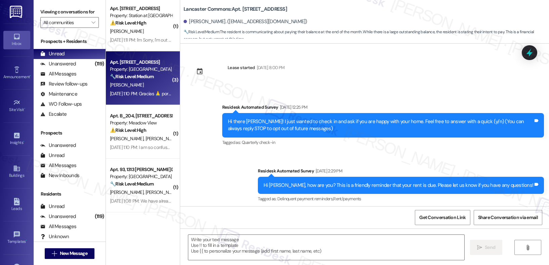
type textarea "Fetching suggested responses. Please feel free to read through the conversation…"
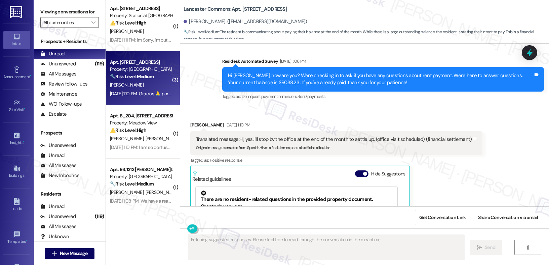
scroll to position [1695, 0]
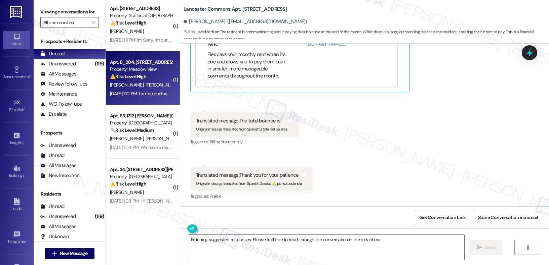
click at [149, 88] on div "[PERSON_NAME] [PERSON_NAME]" at bounding box center [140, 85] width 63 height 8
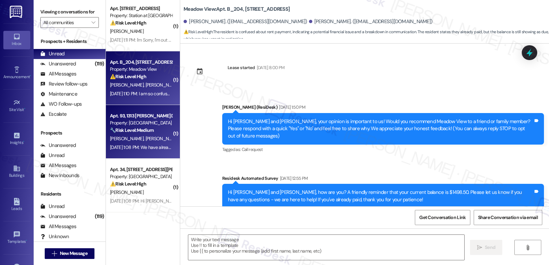
click at [148, 132] on strong "🔧 Risk Level: Medium" at bounding box center [132, 130] width 44 height 6
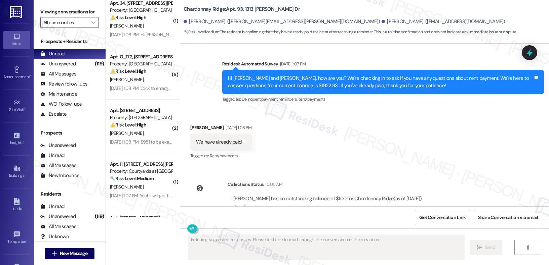
scroll to position [499, 0]
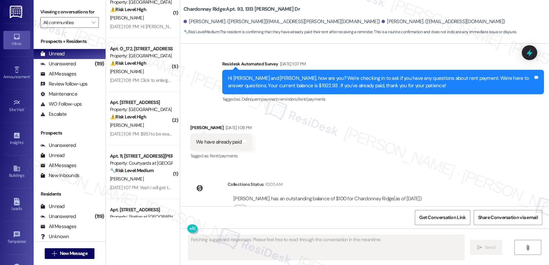
click at [148, 132] on div "( 1 ) Apt. B_204, [STREET_ADDRESS] Property: Meadow View ⚠️ Risk Level: High Th…" at bounding box center [143, 109] width 74 height 218
click at [148, 132] on div "[DATE] 1:08 PM: $951 to be exact [DATE] 1:08 PM: $951 to be exact" at bounding box center [141, 134] width 63 height 6
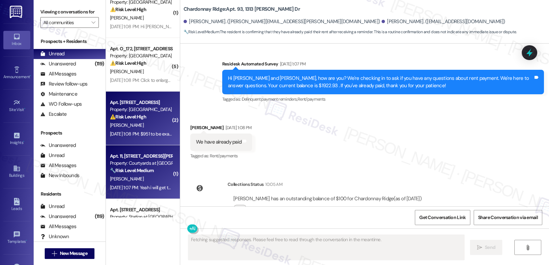
scroll to position [557, 0]
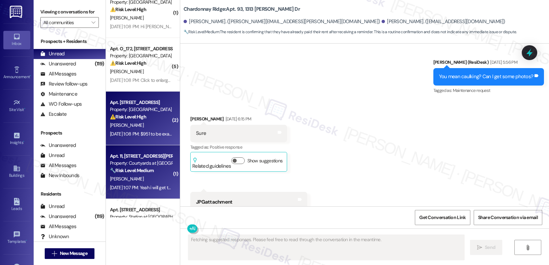
click at [134, 172] on strong "🔧 Risk Level: Medium" at bounding box center [132, 171] width 44 height 6
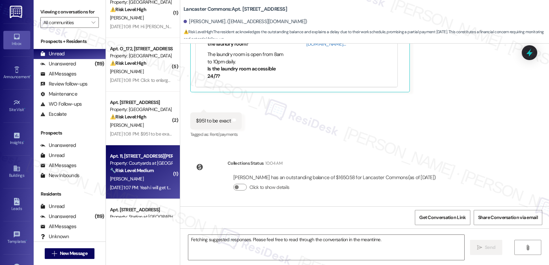
click at [134, 172] on strong "🔧 Risk Level: Medium" at bounding box center [132, 171] width 44 height 6
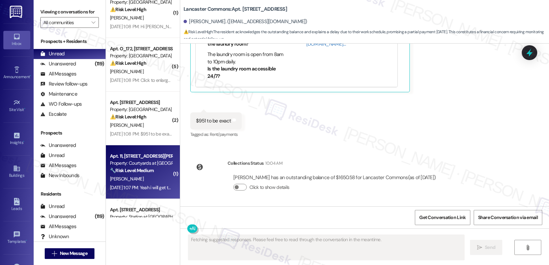
click at [134, 172] on strong "🔧 Risk Level: Medium" at bounding box center [132, 171] width 44 height 6
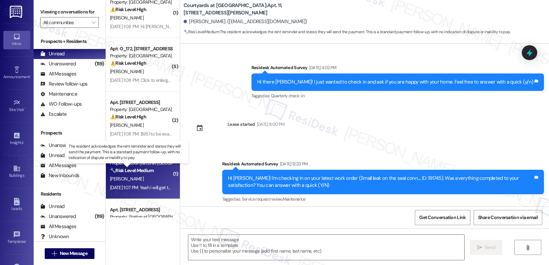
type textarea "Fetching suggested responses. Please feel free to read through the conversation…"
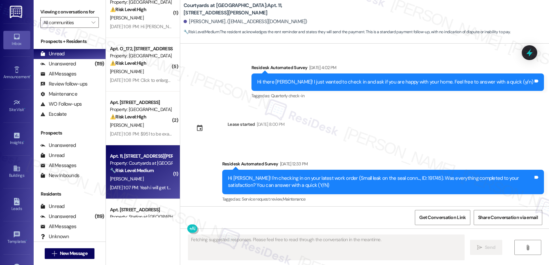
scroll to position [4845, 0]
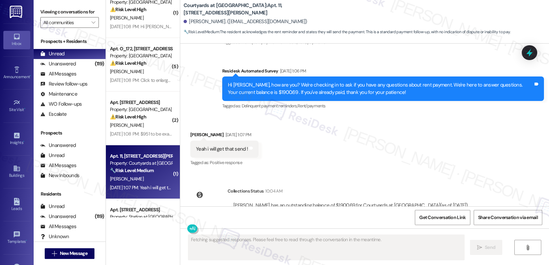
click at [133, 194] on div "Apt. [STREET_ADDRESS][PERSON_NAME] Property: Courtyards at [GEOGRAPHIC_DATA] 🔧 …" at bounding box center [143, 172] width 74 height 54
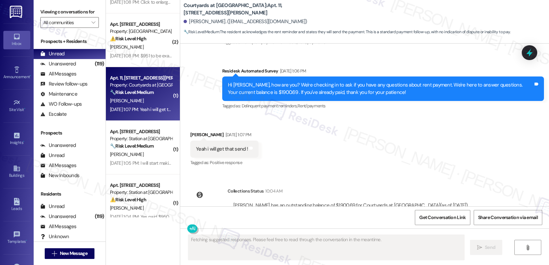
scroll to position [589, 0]
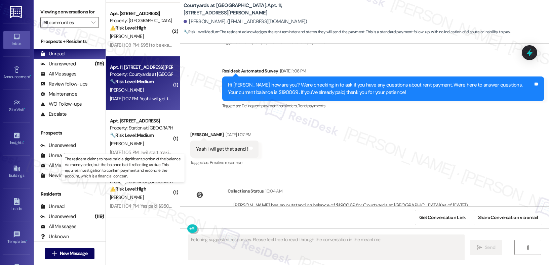
click at [133, 191] on strong "⚠️ Risk Level: High" at bounding box center [128, 189] width 36 height 6
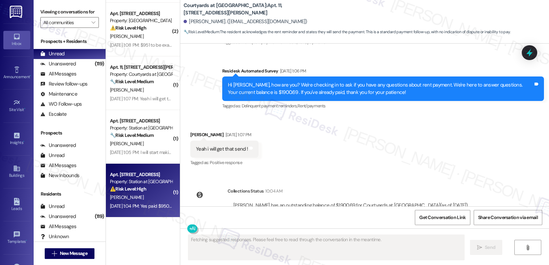
click at [133, 191] on strong "⚠️ Risk Level: High" at bounding box center [128, 189] width 36 height 6
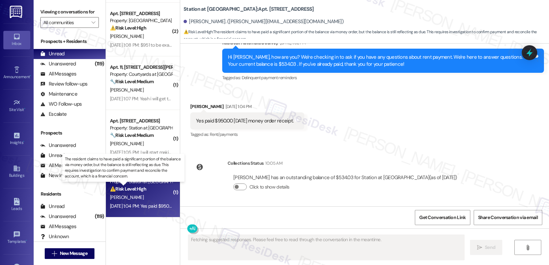
click at [133, 191] on strong "⚠️ Risk Level: High" at bounding box center [128, 189] width 36 height 6
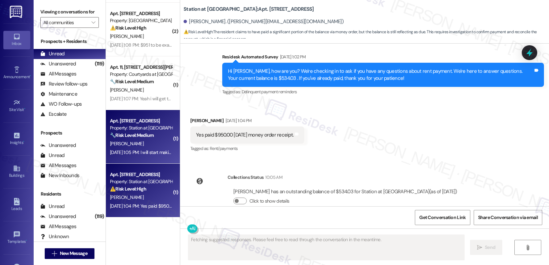
click at [133, 163] on div "Apt. [STREET_ADDRESS] Property: Station at [GEOGRAPHIC_DATA] 🔧 Risk Level: Medi…" at bounding box center [143, 137] width 74 height 54
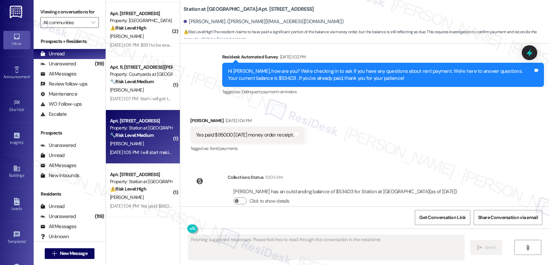
click at [133, 163] on div "Apt. [STREET_ADDRESS] Property: Station at [GEOGRAPHIC_DATA] 🔧 Risk Level: Medi…" at bounding box center [143, 137] width 74 height 54
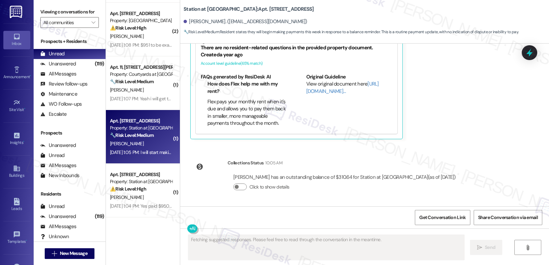
scroll to position [574, 0]
click at [141, 116] on div "Apt. [STREET_ADDRESS] Property: Station at [GEOGRAPHIC_DATA] 🔧 Risk Level: Medi…" at bounding box center [143, 137] width 74 height 54
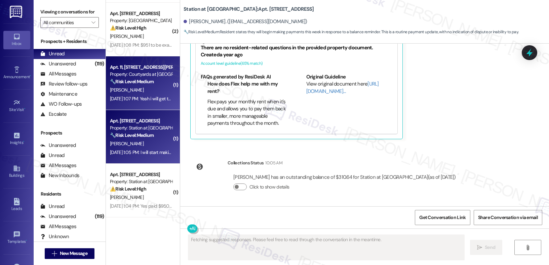
click at [141, 88] on div "[PERSON_NAME]" at bounding box center [140, 90] width 63 height 8
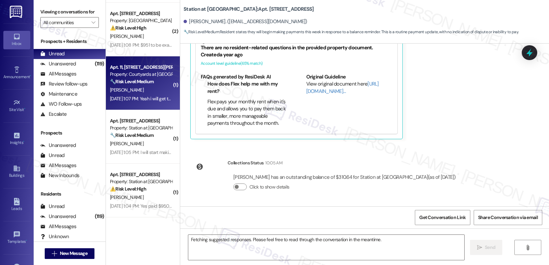
click at [141, 88] on div "[PERSON_NAME]" at bounding box center [140, 90] width 63 height 8
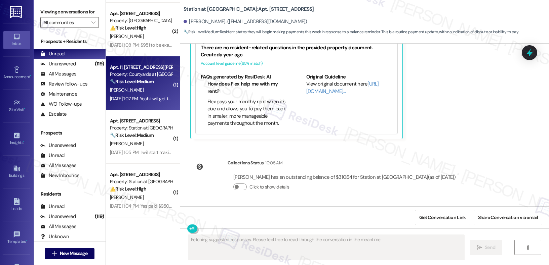
click at [141, 88] on div "[PERSON_NAME]" at bounding box center [140, 90] width 63 height 8
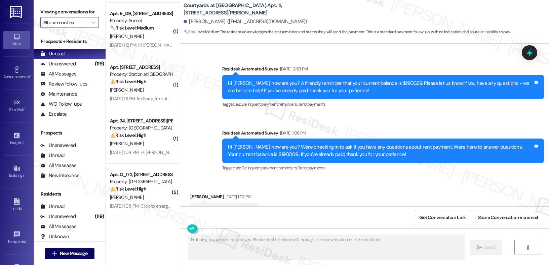
scroll to position [266, 0]
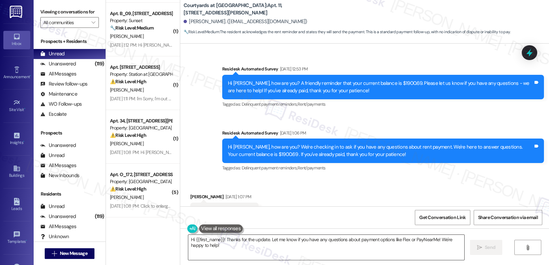
click at [213, 250] on textarea "Hi {{first_name}}! Thanks for the update. Let me know if you have any questions…" at bounding box center [326, 247] width 276 height 25
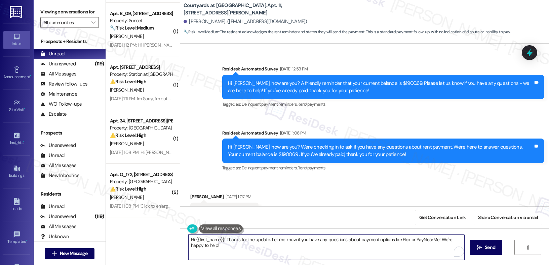
click at [213, 250] on textarea "Hi {{first_name}}! Thanks for the update. Let me know if you have any questions…" at bounding box center [326, 247] width 276 height 25
click at [210, 243] on textarea "Hi {{first_name}}! Thanks for the update. Let me know if you have any questions…" at bounding box center [326, 247] width 276 height 25
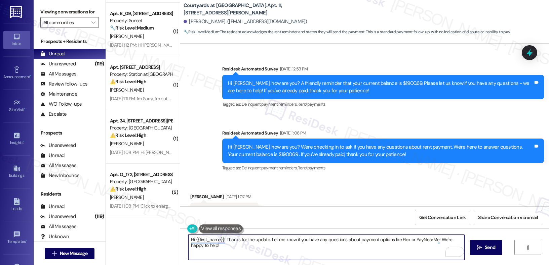
click at [210, 243] on textarea "Hi {{first_name}}! Thanks for the update. Let me know if you have any questions…" at bounding box center [326, 247] width 276 height 25
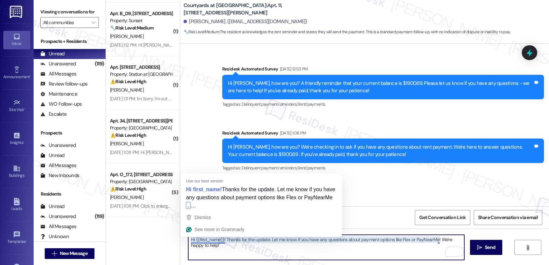
click at [211, 249] on textarea "Hi {{first_name}}! Thanks for the update. Let me know if you have any questions…" at bounding box center [326, 247] width 276 height 25
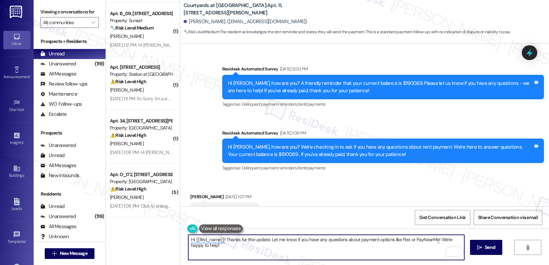
click at [211, 249] on textarea "Hi {{first_name}}! Thanks for the update. Let me know if you have any questions…" at bounding box center [326, 247] width 276 height 25
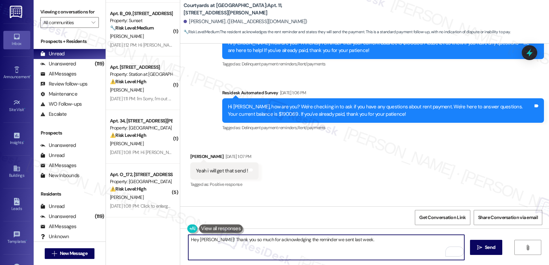
scroll to position [4845, 0]
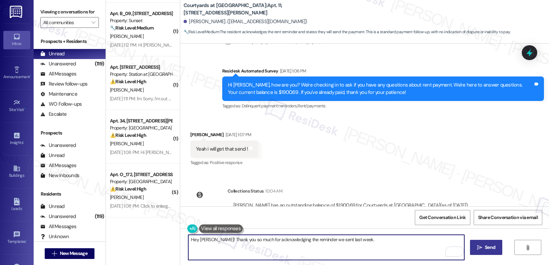
type textarea "Hey [PERSON_NAME]! Thank you so much for acknowledging the reminder we sent las…"
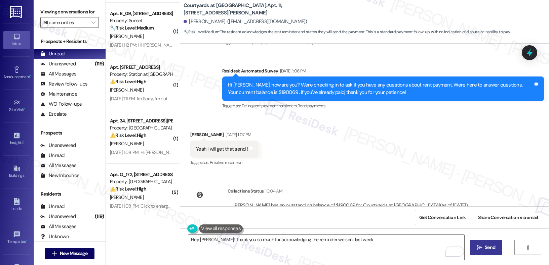
click at [483, 247] on span "Send" at bounding box center [489, 247] width 13 height 7
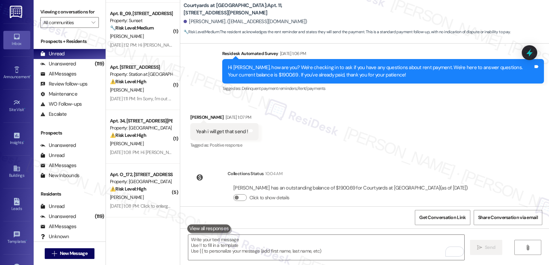
scroll to position [4892, 0]
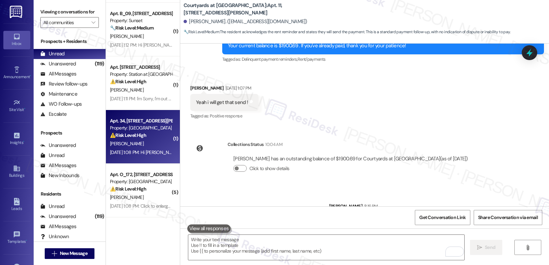
click at [133, 139] on div "⚠️ Risk Level: High The resident is disputing a charge of $100, which is likely…" at bounding box center [141, 135] width 62 height 7
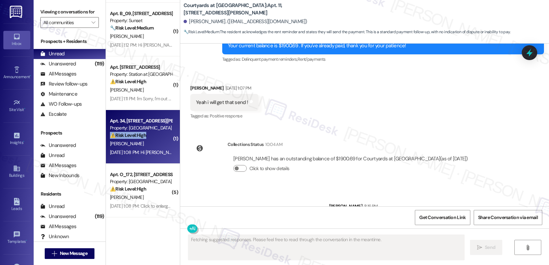
click at [133, 139] on div "⚠️ Risk Level: High The resident is disputing a charge of $100, which is likely…" at bounding box center [141, 135] width 62 height 7
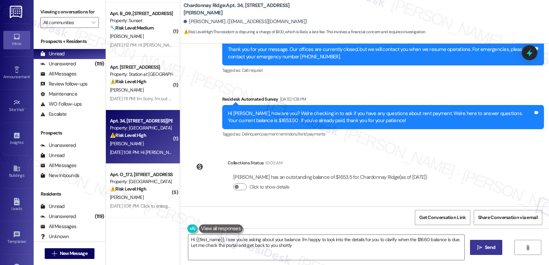
type textarea "Hi {{first_name}}, I see you're asking about your balance. I'm happy to look in…"
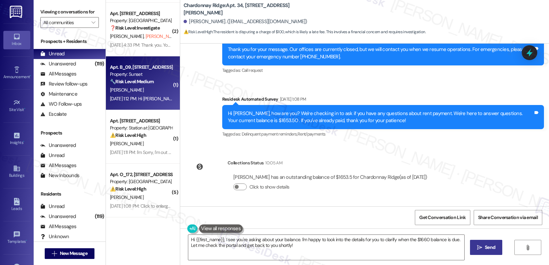
click at [129, 96] on div "[DATE] 1:12 PM: Hi [PERSON_NAME], how are you? We're checking in to ask if you …" at bounding box center [341, 99] width 462 height 6
type textarea "Fetching suggested responses. Please feel free to read through the conversation…"
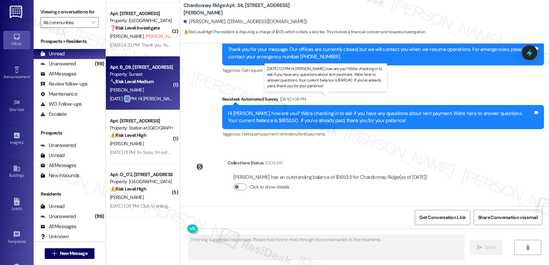
click at [129, 96] on div "[DATE] 1:12 PM: Hi [PERSON_NAME], how are you? We're checking in to ask if you …" at bounding box center [341, 99] width 462 height 6
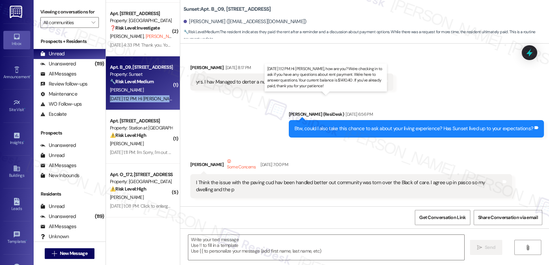
type textarea "Fetching suggested responses. Please feel free to read through the conversation…"
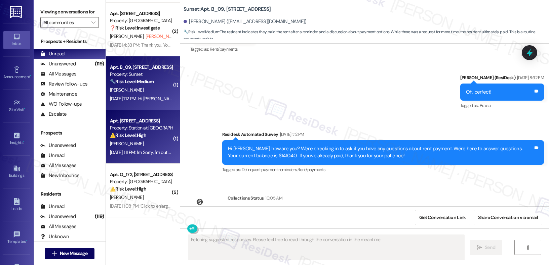
click at [160, 130] on div "Property: Station at [GEOGRAPHIC_DATA]" at bounding box center [141, 128] width 62 height 7
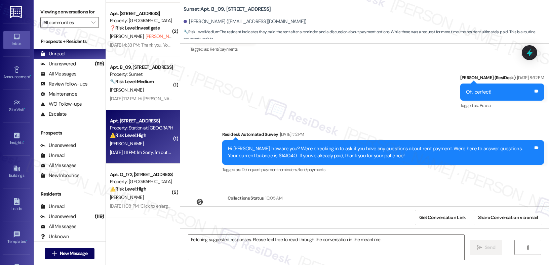
click at [160, 130] on div "Property: Station at [GEOGRAPHIC_DATA]" at bounding box center [141, 128] width 62 height 7
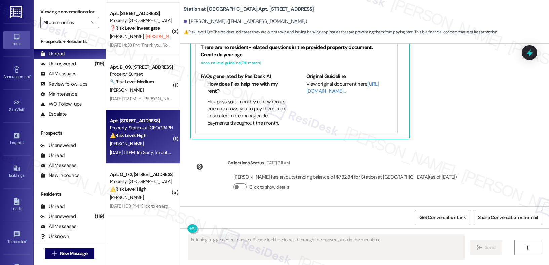
click at [160, 130] on div "Property: Station at [GEOGRAPHIC_DATA]" at bounding box center [141, 128] width 62 height 7
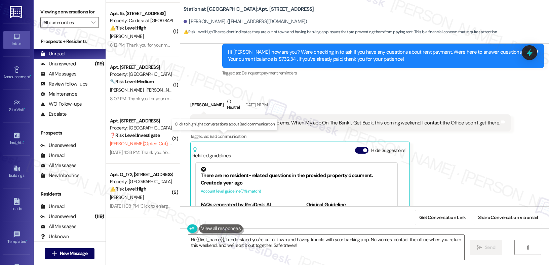
scroll to position [105, 0]
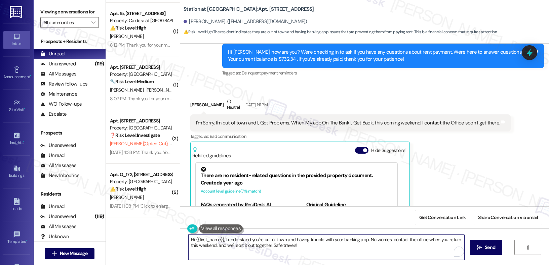
drag, startPoint x: 363, startPoint y: 243, endPoint x: 363, endPoint y: 247, distance: 4.4
click at [365, 251] on textarea "Hi {{first_name}}, I understand you're out of town and having trouble with your…" at bounding box center [326, 247] width 276 height 25
type textarea "Hi {{first_name}}, I understand you're out of town and having trouble with your…"
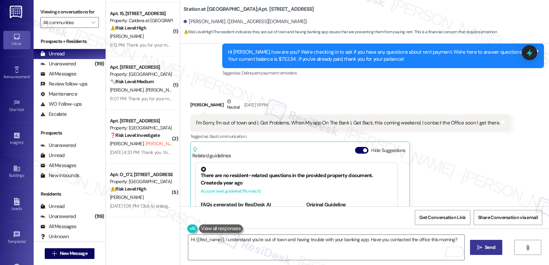
click at [490, 243] on button " Send" at bounding box center [486, 247] width 33 height 15
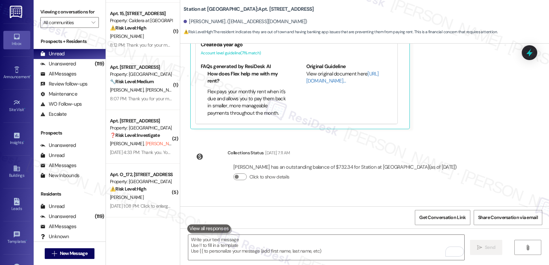
scroll to position [657, 0]
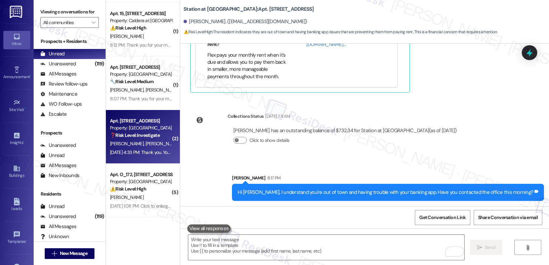
click at [151, 158] on div "Apt. 875_21, [STREET_ADDRESS] Property: Broadway Center ❓ Risk Level: Investiga…" at bounding box center [143, 137] width 74 height 54
type textarea "Fetching suggested responses. Please feel free to read through the conversation…"
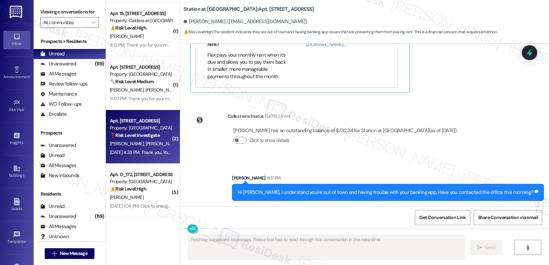
click at [151, 158] on div "Apt. 875_21, [STREET_ADDRESS] Property: Broadway Center ❓ Risk Level: Investiga…" at bounding box center [143, 137] width 74 height 54
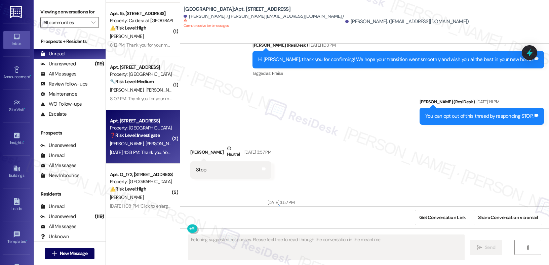
scroll to position [2681, 0]
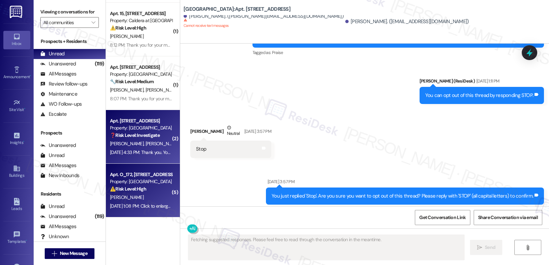
click at [161, 202] on div "[DATE] 1:08 PM: Click to enlarge the photo. [DATE] 1:08 PM: Click to enlarge th…" at bounding box center [140, 206] width 63 height 8
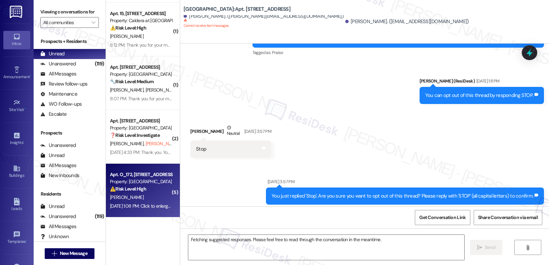
click at [161, 202] on div "[DATE] 1:08 PM: Click to enlarge the photo. [DATE] 1:08 PM: Click to enlarge th…" at bounding box center [140, 206] width 63 height 8
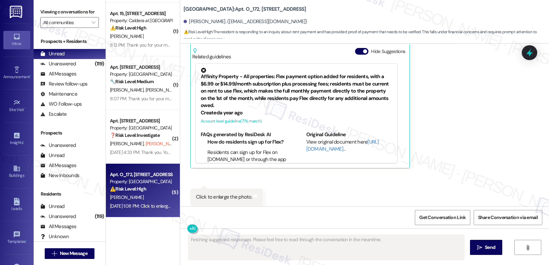
click at [161, 202] on div "[DATE] 1:08 PM: Click to enlarge the photo. [DATE] 1:08 PM: Click to enlarge th…" at bounding box center [140, 206] width 63 height 8
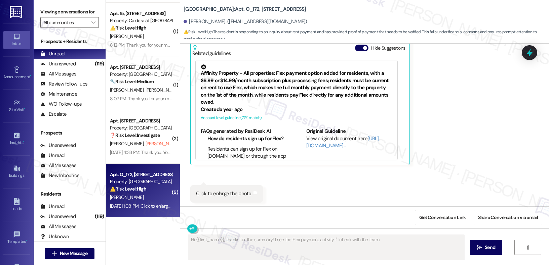
scroll to position [0, 0]
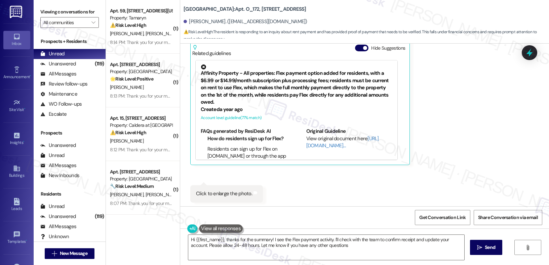
type textarea "Hi {{first_name}}, thanks for the summary! I see the Flex payment activity. I'l…"
